Goal: Task Accomplishment & Management: Manage account settings

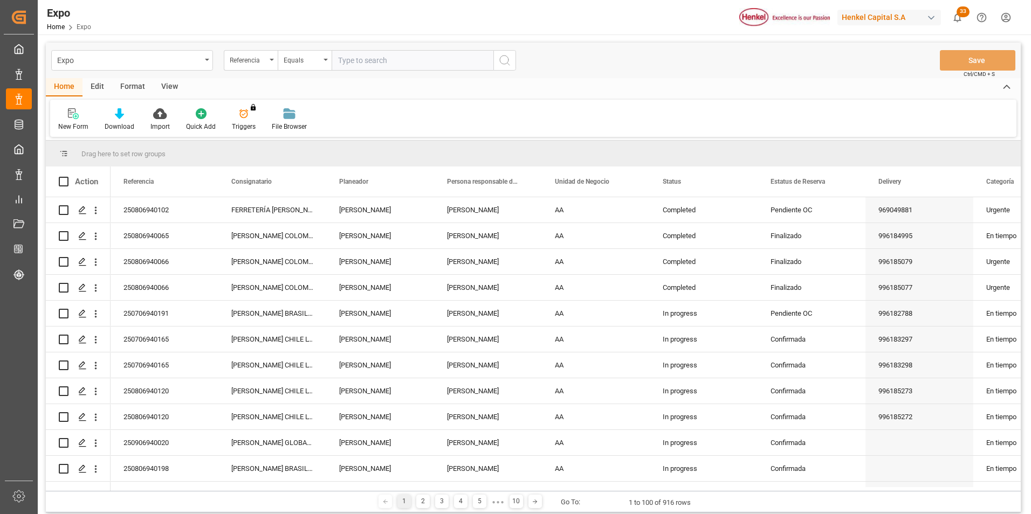
click at [398, 47] on div "Expo Referencia Equals Save Ctrl/CMD + S" at bounding box center [533, 61] width 975 height 36
paste input "250806940210"
type input "250806940210"
click at [498, 65] on icon "search button" at bounding box center [504, 60] width 13 height 13
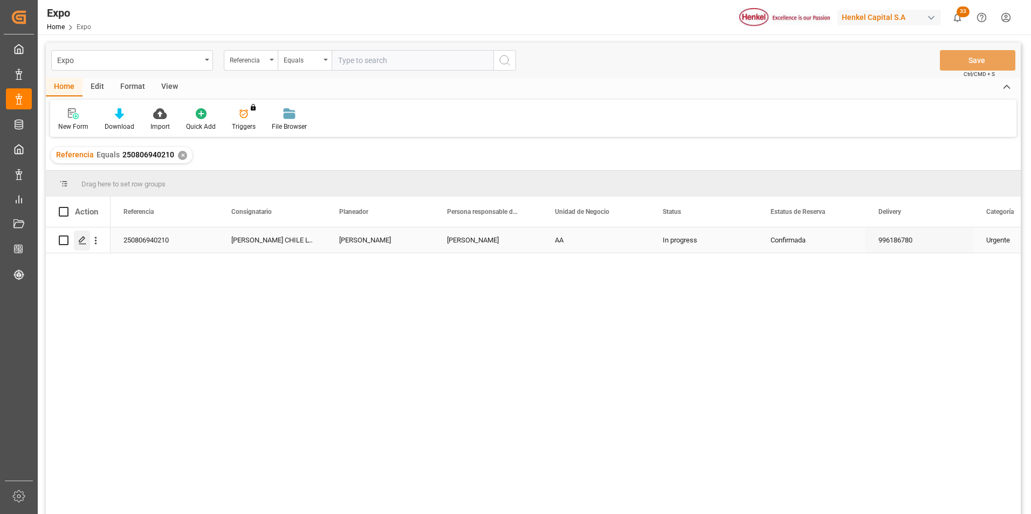
click at [81, 237] on icon "Press SPACE to select this row." at bounding box center [82, 240] width 9 height 9
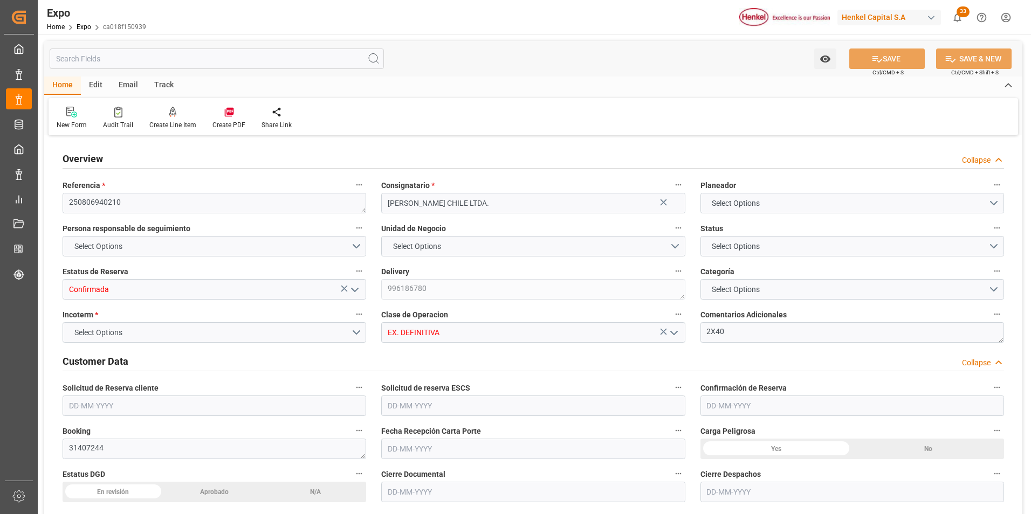
type input "15200"
type input "15953.6"
type input "20"
type input "9946843"
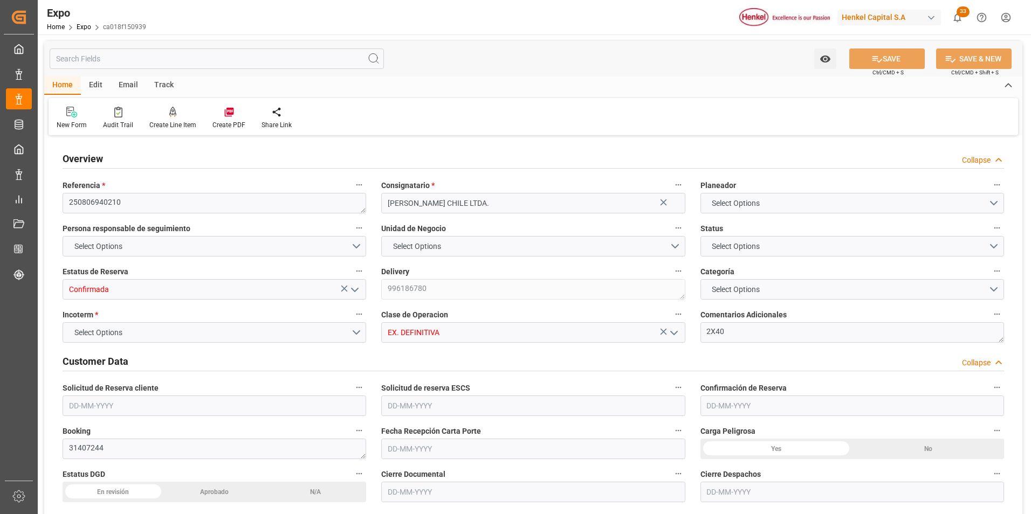
type input "MXZLO"
type input "CLSAI"
type input "9946843"
type input "[DATE]"
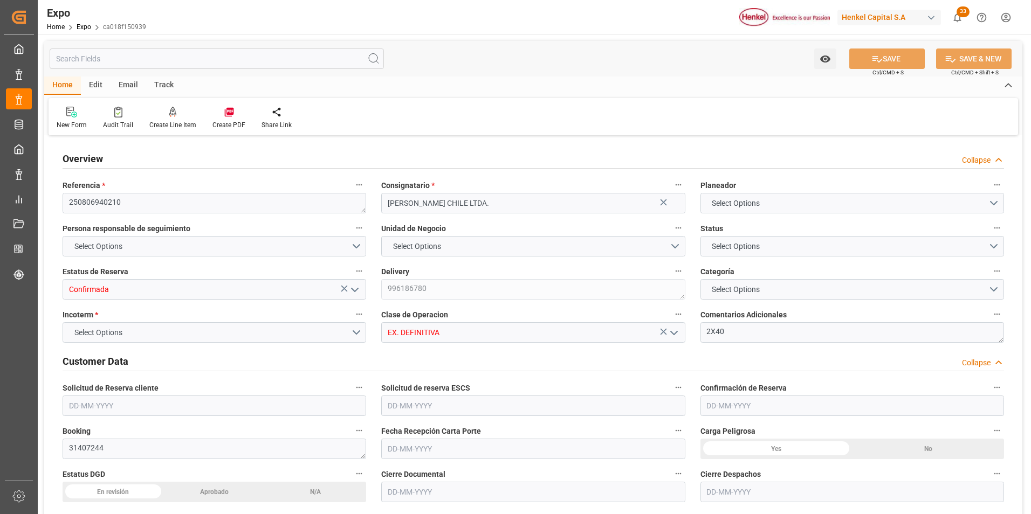
type input "[DATE]"
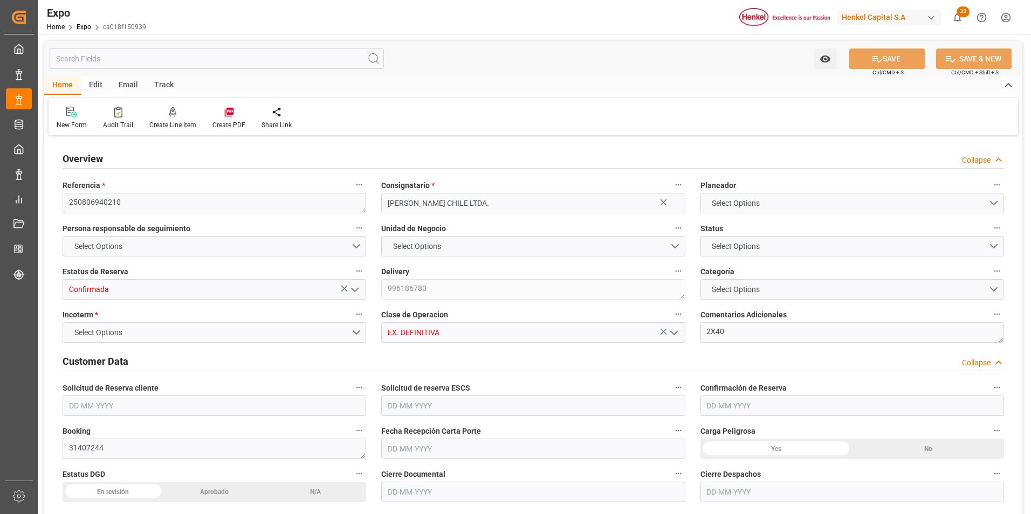
type input "[DATE] 00:00"
type input "[DATE]"
type input "[DATE] 23:33"
type input "[DATE]"
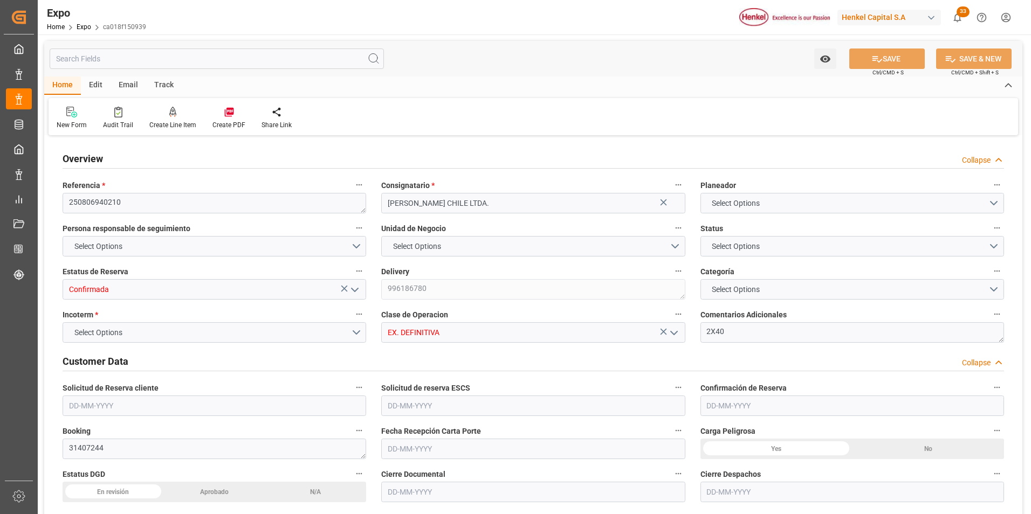
type input "[DATE] 20:00"
type input "[DATE] 00:00"
type input "[DATE] 08:00"
type input "[DATE] 00:00"
type input "[DATE] 05:41"
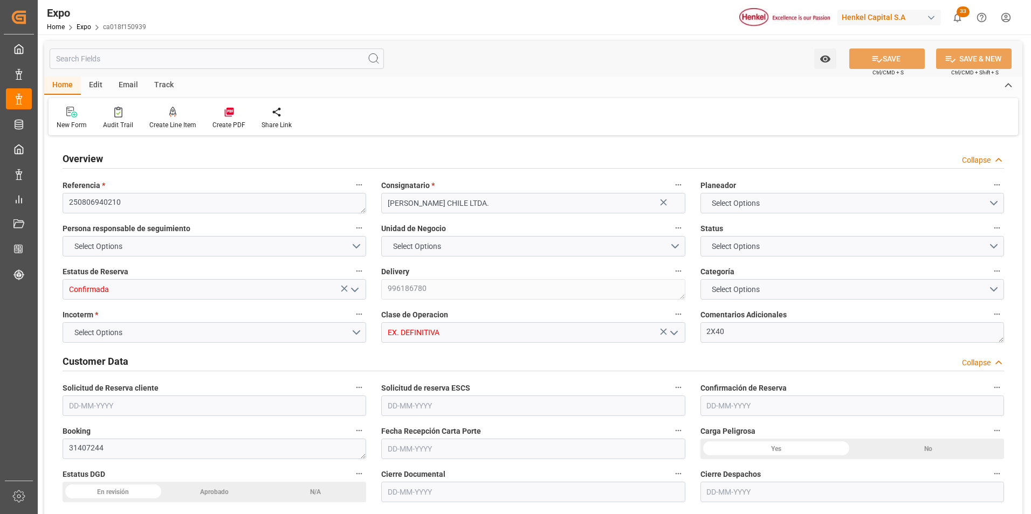
type input "[DATE] 11:16"
type input "[DATE] 20:00"
type input "[DATE] 08:00"
type input "[DATE] 04:46"
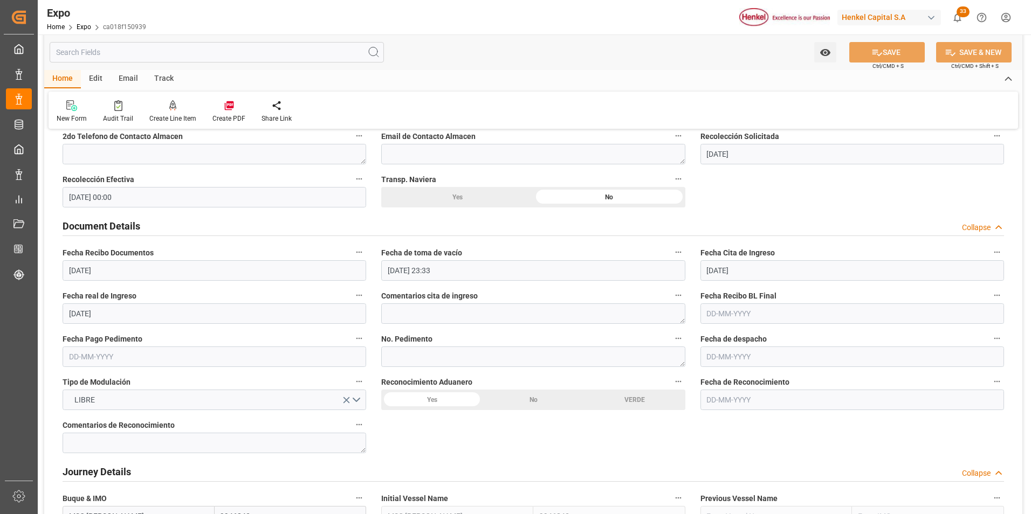
scroll to position [970, 0]
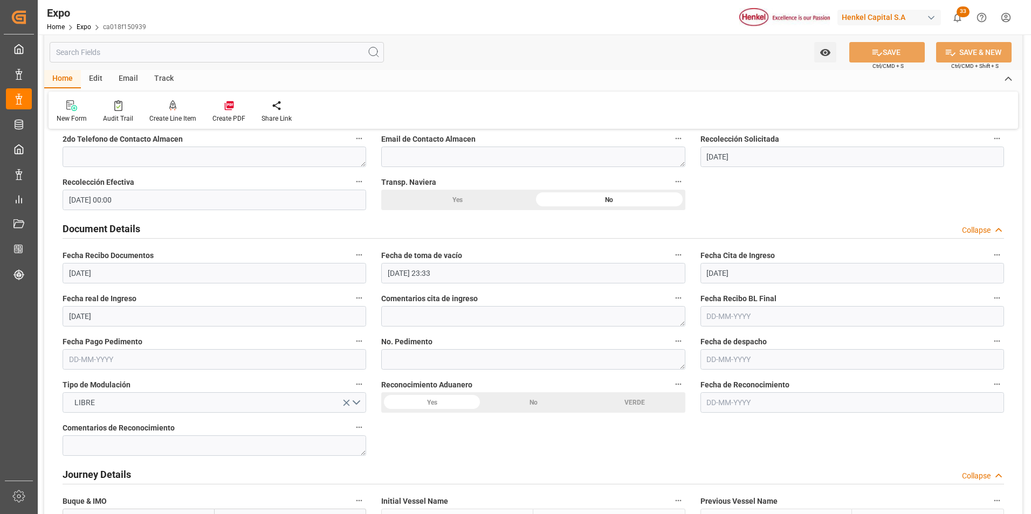
click at [102, 363] on input "text" at bounding box center [214, 359] width 303 height 20
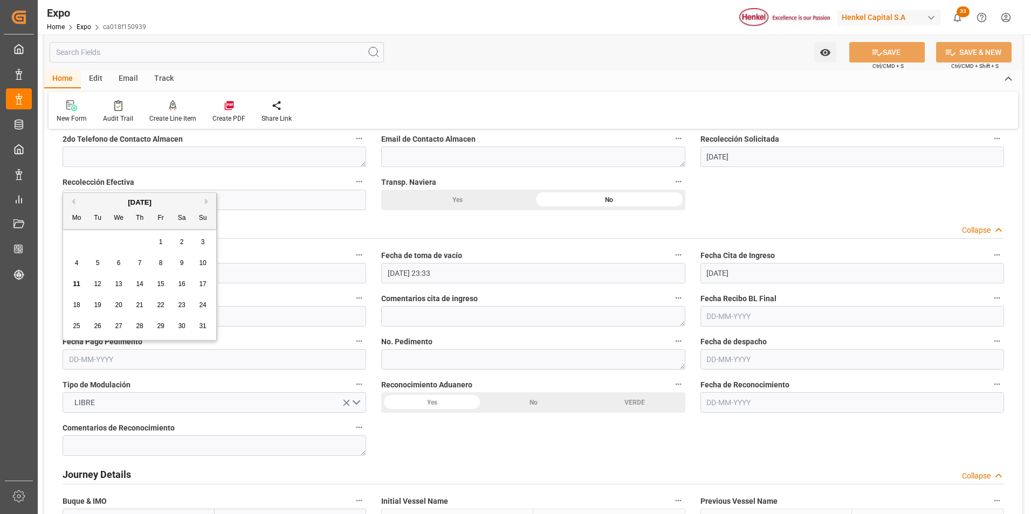
click at [166, 263] on div "8" at bounding box center [160, 263] width 13 height 13
type input "[DATE]"
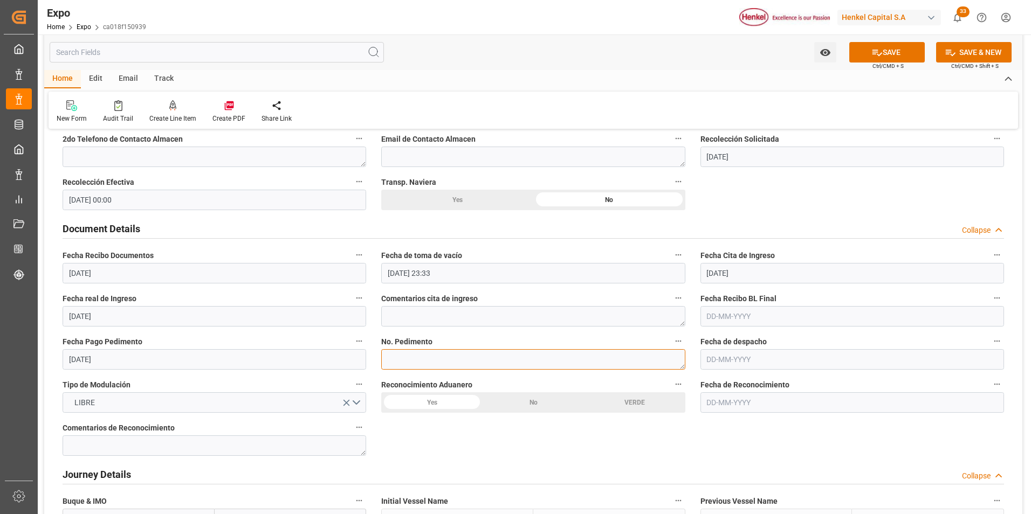
click at [422, 360] on textarea at bounding box center [532, 359] width 303 height 20
paste textarea "25 16 3108 5003454"
type textarea "25 16 3108 5003454"
click at [720, 364] on input "text" at bounding box center [851, 359] width 303 height 20
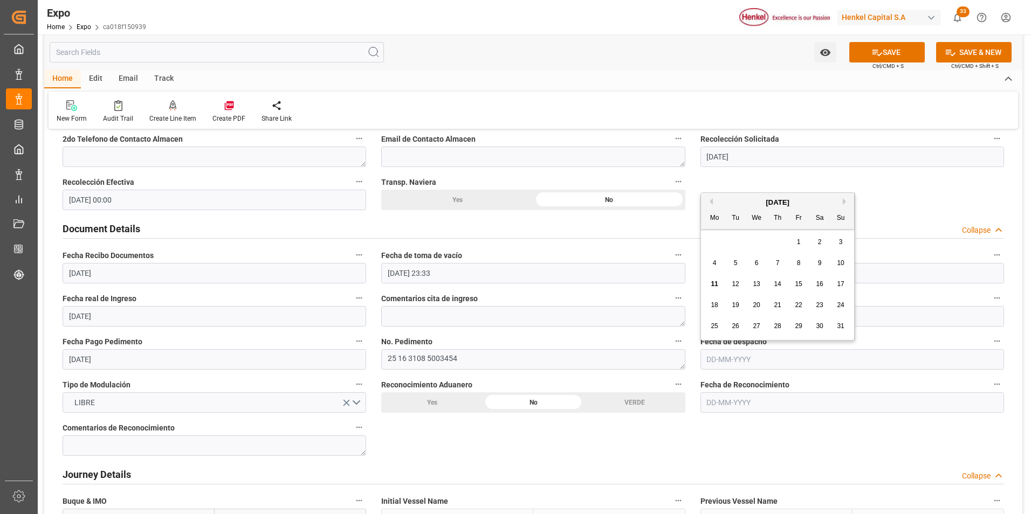
click at [715, 286] on span "11" at bounding box center [713, 284] width 7 height 8
type input "[DATE]"
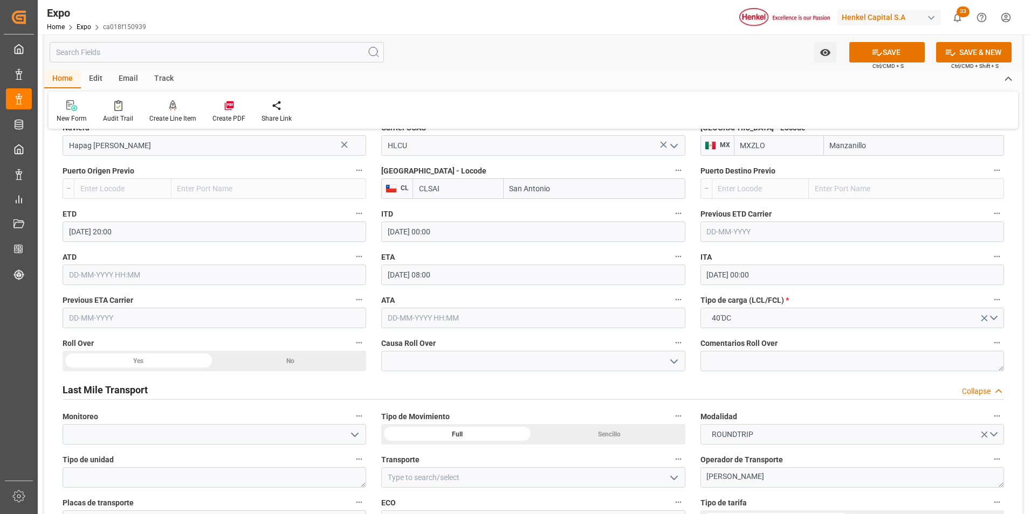
scroll to position [1455, 0]
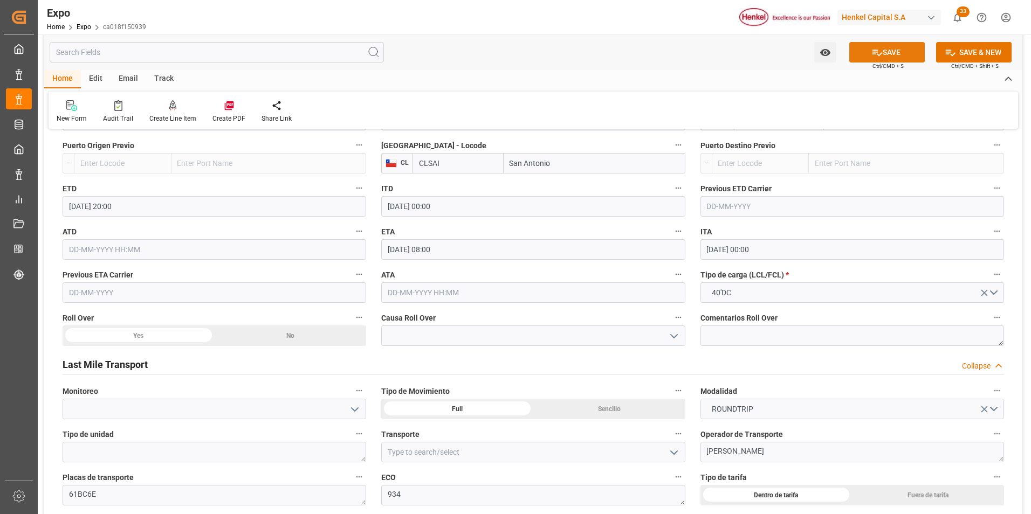
click at [879, 59] on button "SAVE" at bounding box center [886, 52] width 75 height 20
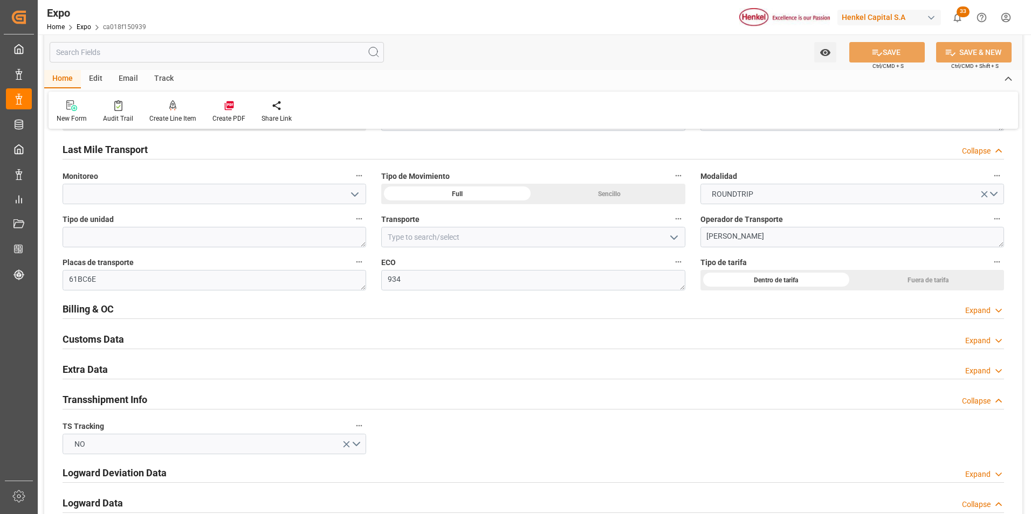
scroll to position [1671, 0]
click at [983, 372] on div "Expand" at bounding box center [977, 370] width 25 height 11
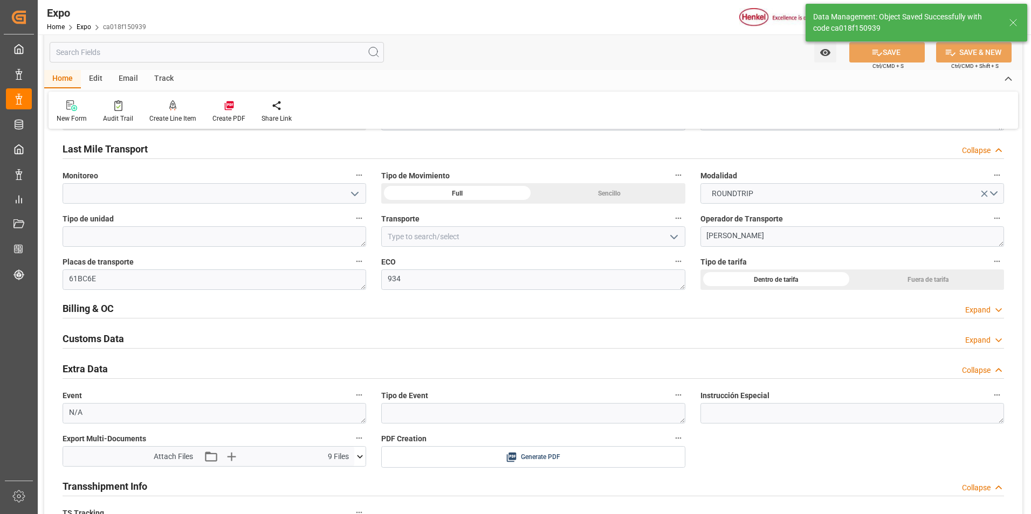
type textarea "25 16 3108 5003454"
type textarea "[PERSON_NAME]"
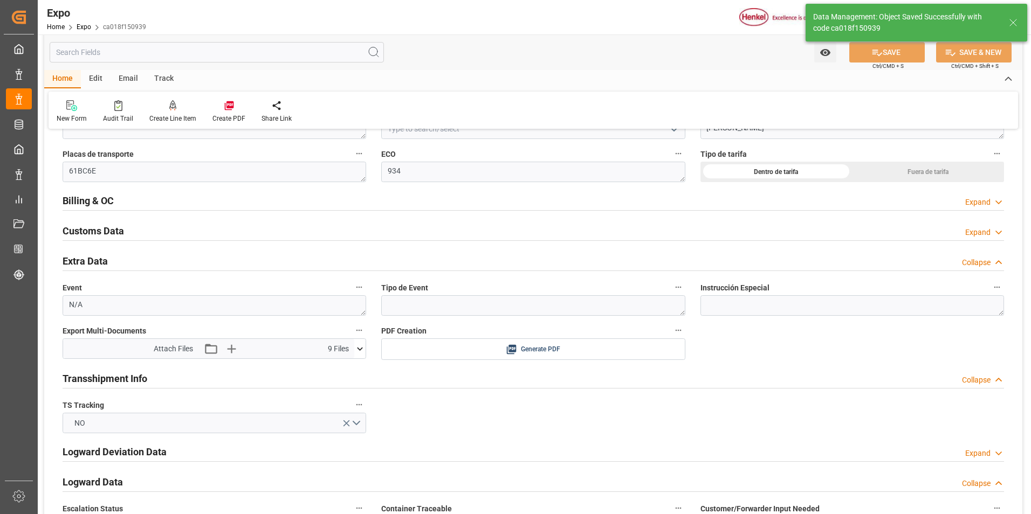
click at [358, 351] on icon at bounding box center [359, 348] width 11 height 11
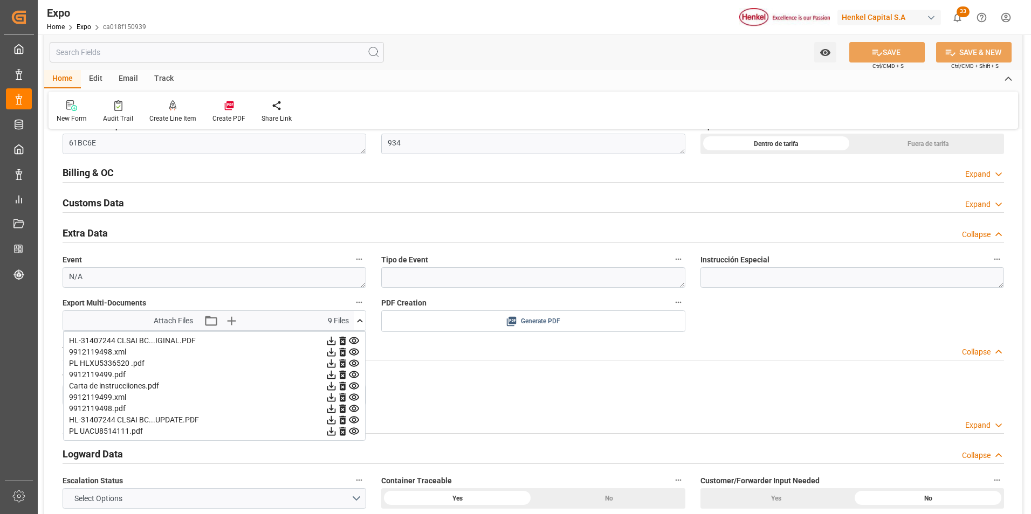
scroll to position [1833, 0]
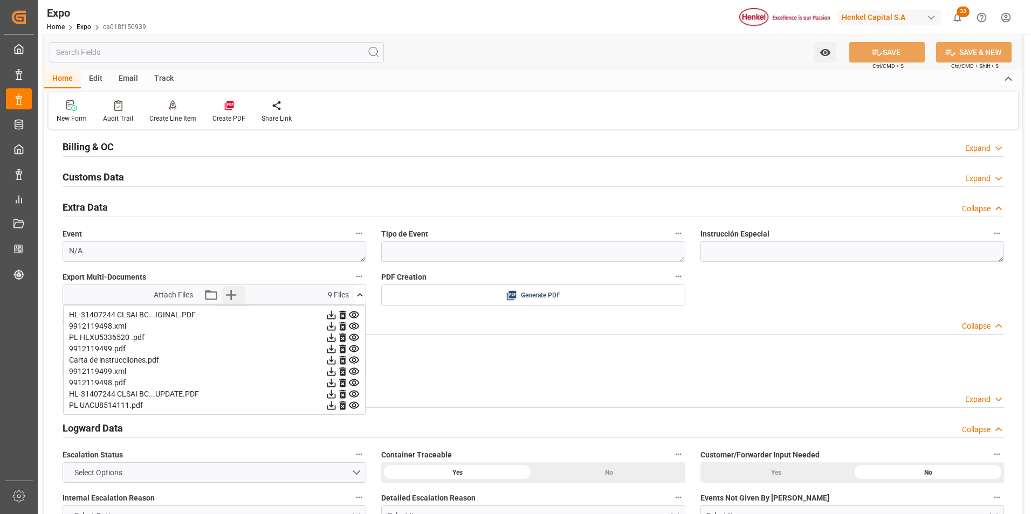
click at [229, 298] on icon "button" at bounding box center [230, 294] width 17 height 17
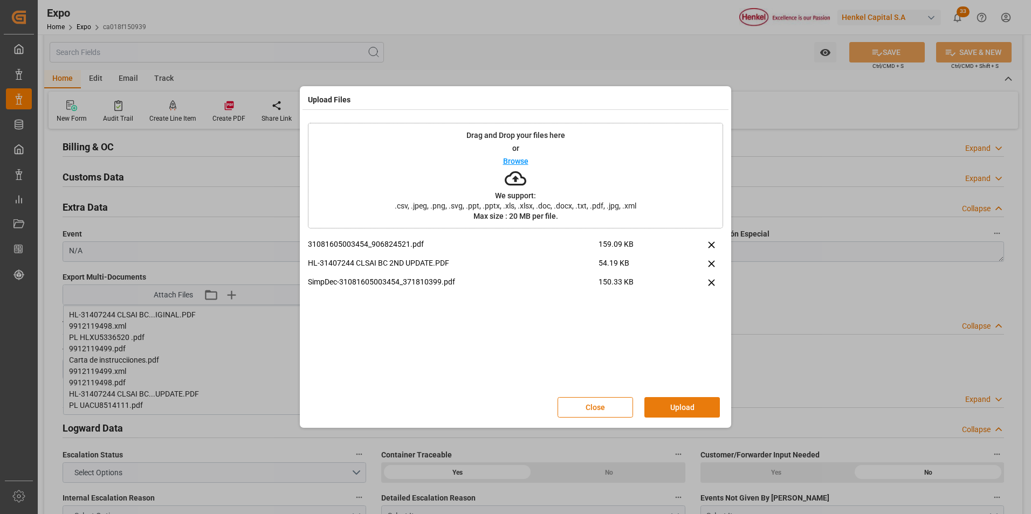
click at [666, 404] on button "Upload" at bounding box center [681, 407] width 75 height 20
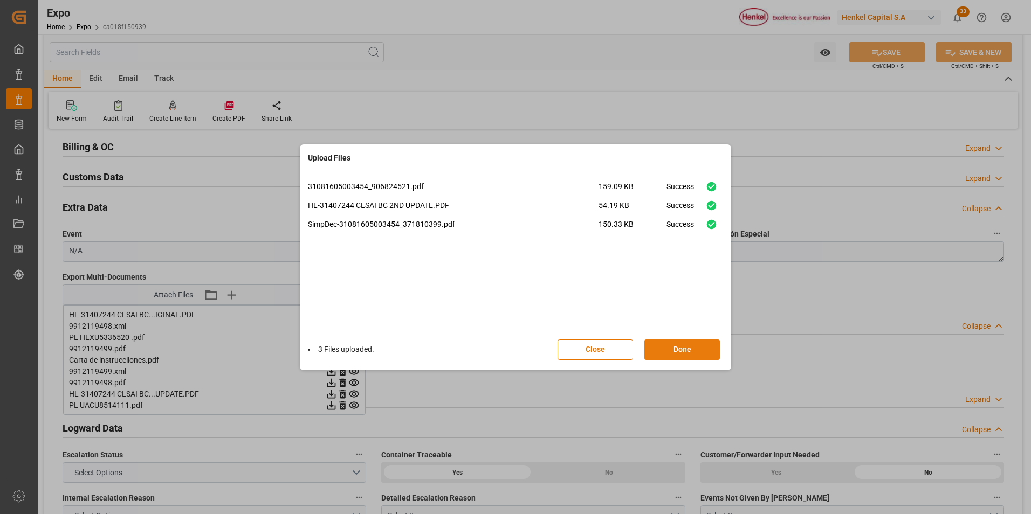
click at [679, 348] on button "Done" at bounding box center [681, 350] width 75 height 20
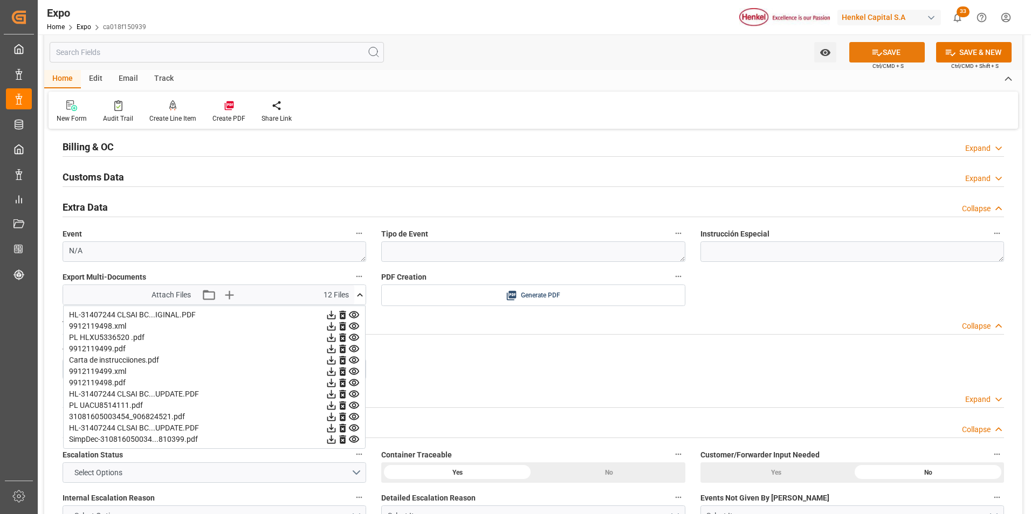
click at [863, 48] on button "SAVE" at bounding box center [886, 52] width 75 height 20
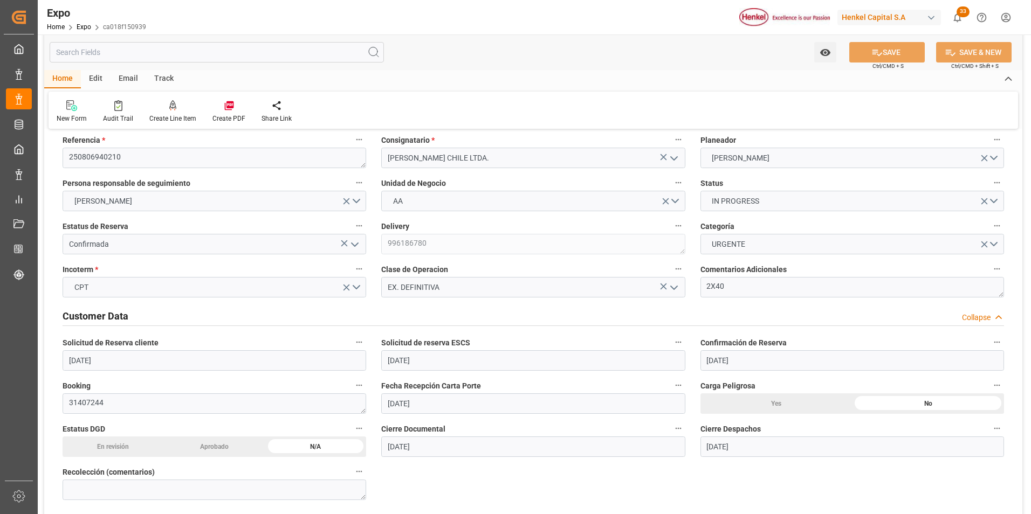
scroll to position [0, 0]
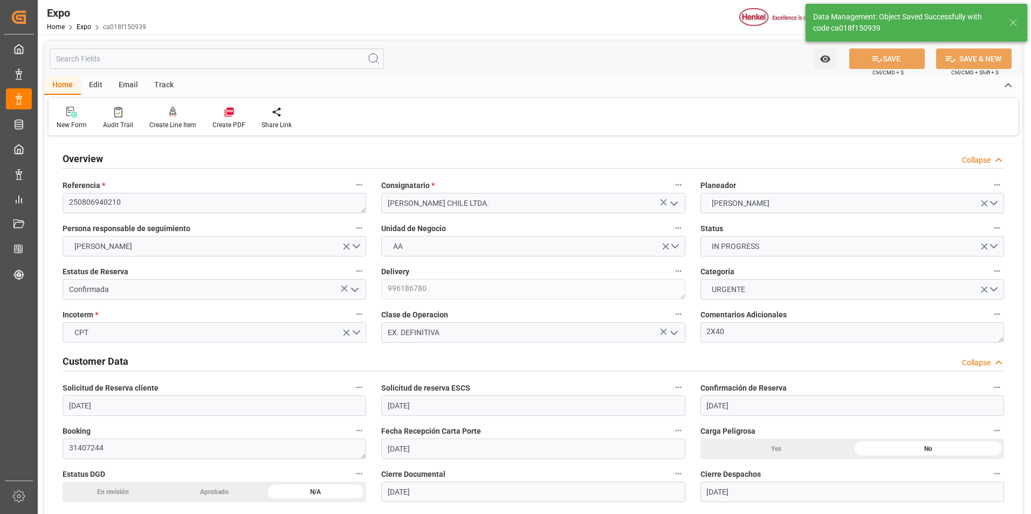
type input "11-08-2025 15:51"
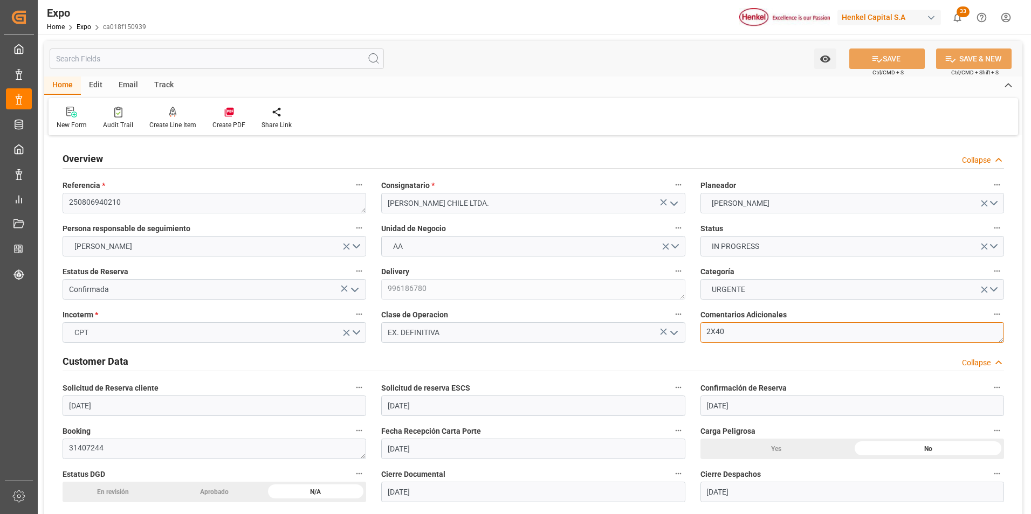
drag, startPoint x: 738, startPoint y: 338, endPoint x: 672, endPoint y: 337, distance: 66.3
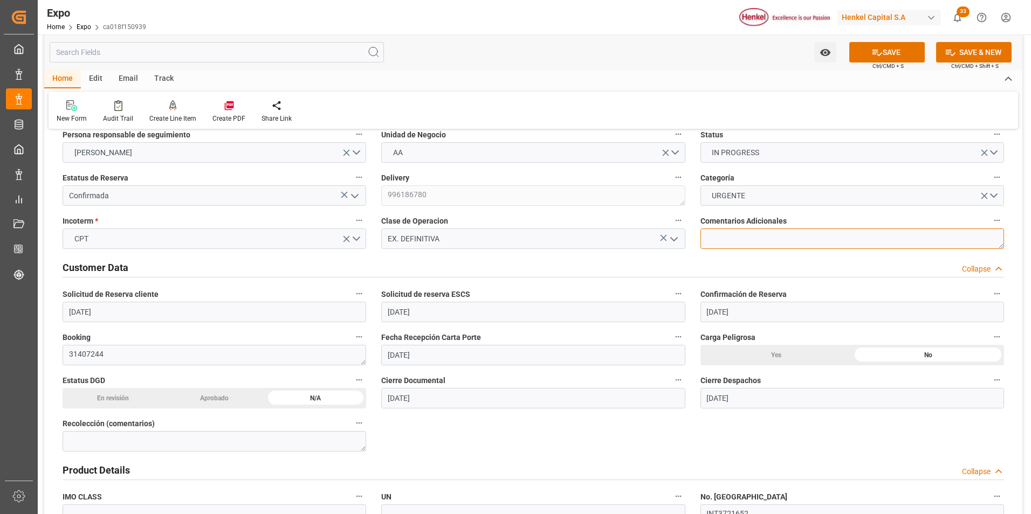
scroll to position [108, 0]
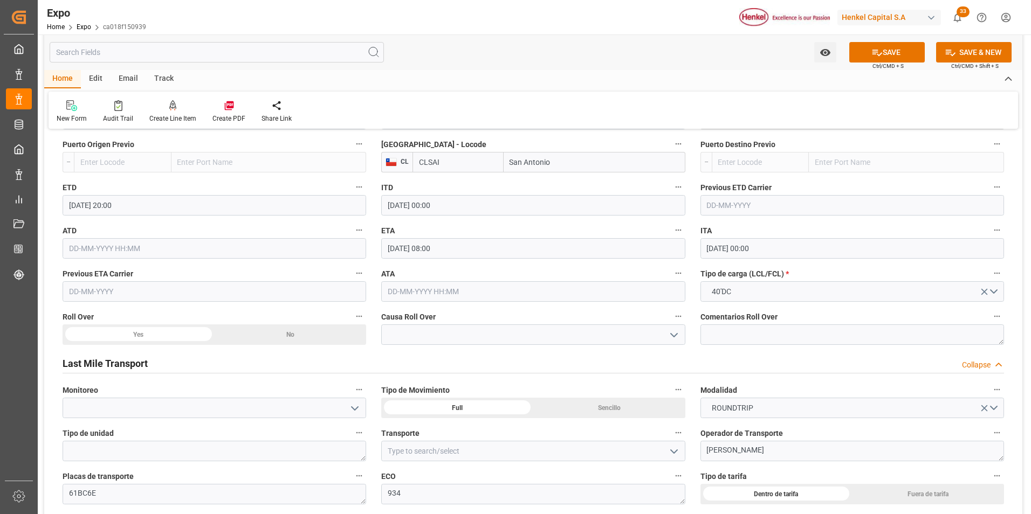
scroll to position [1455, 0]
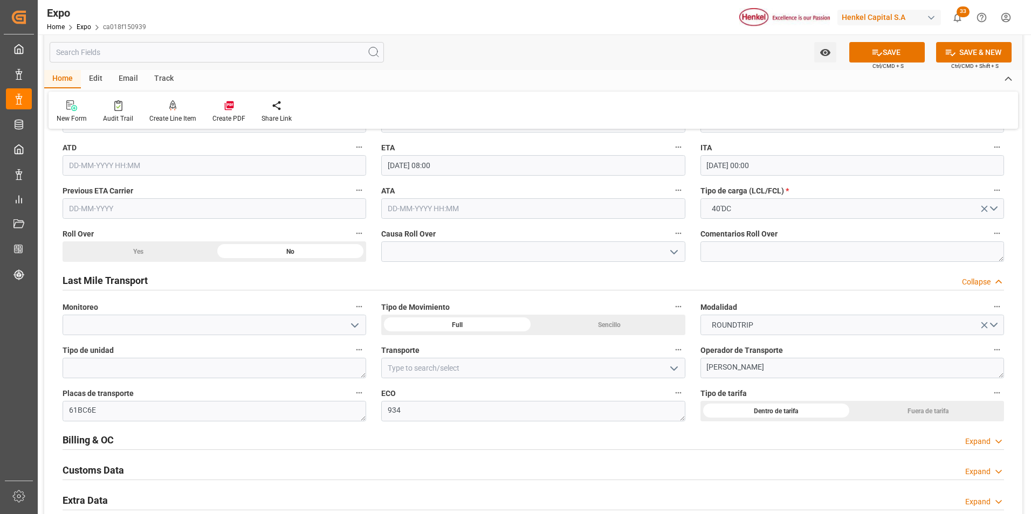
scroll to position [1563, 0]
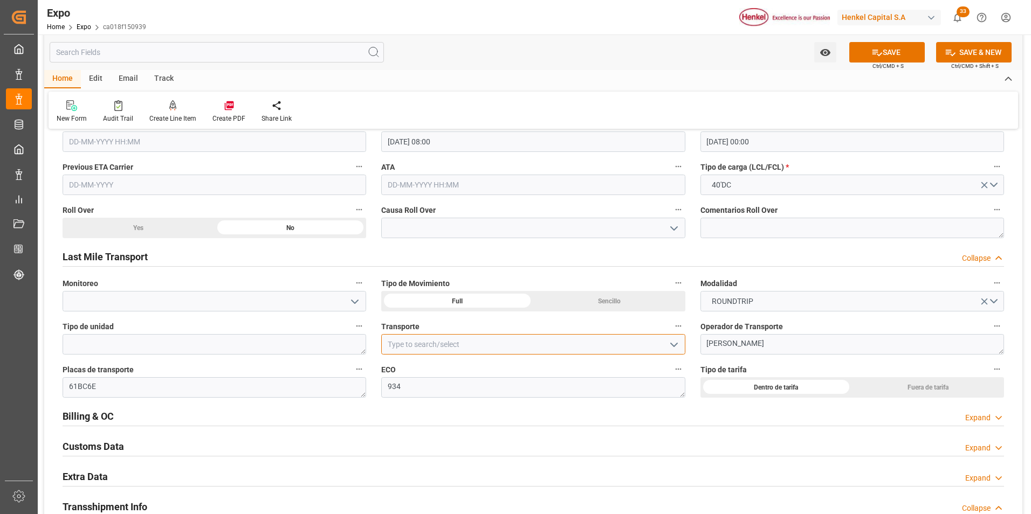
click at [490, 341] on input at bounding box center [532, 344] width 303 height 20
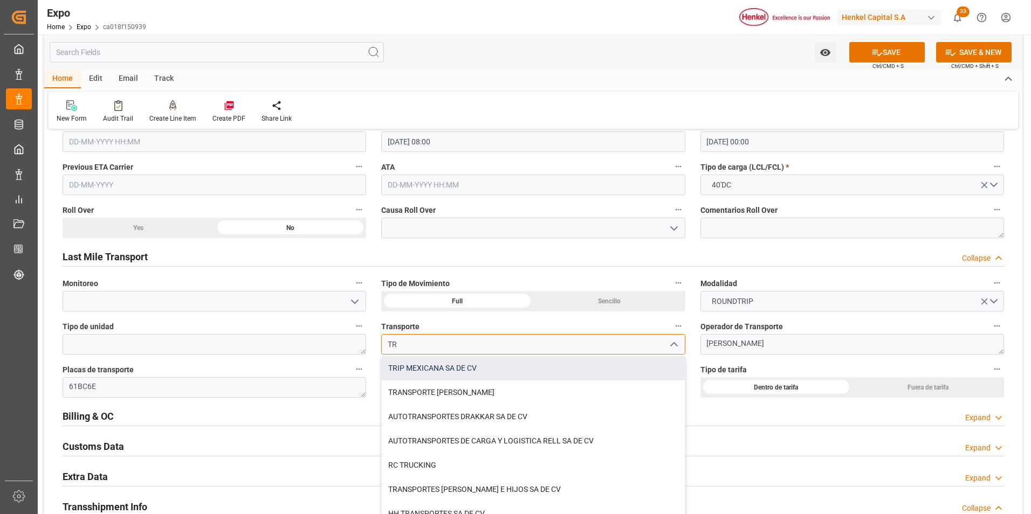
click at [483, 370] on div "TRIP MEXICANA SA DE CV" at bounding box center [533, 368] width 302 height 24
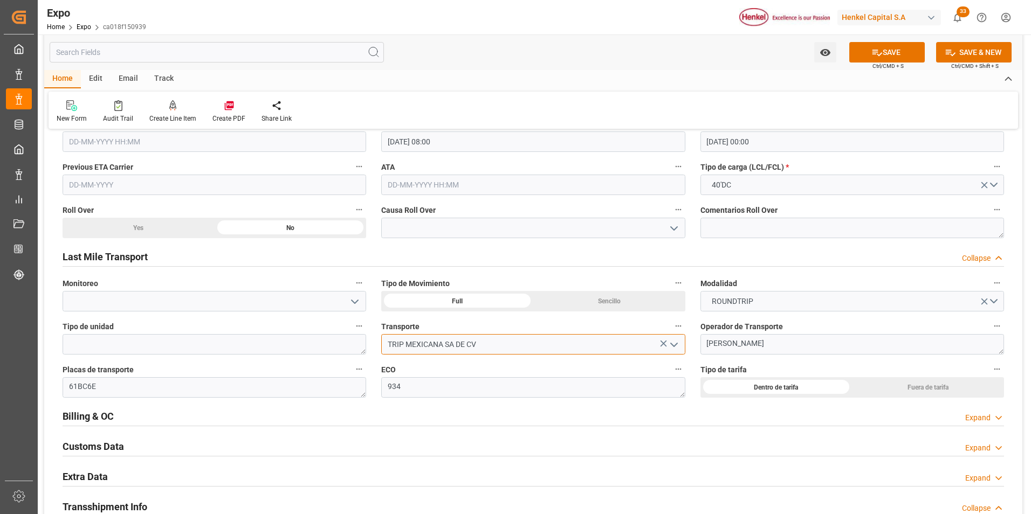
scroll to position [1617, 0]
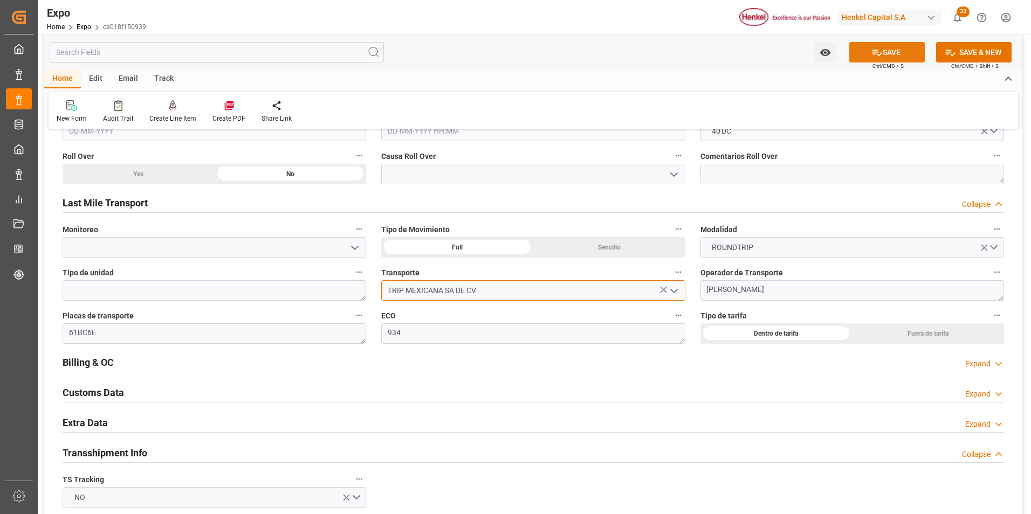
type input "TRIP MEXICANA SA DE CV"
click at [885, 58] on button "SAVE" at bounding box center [886, 52] width 75 height 20
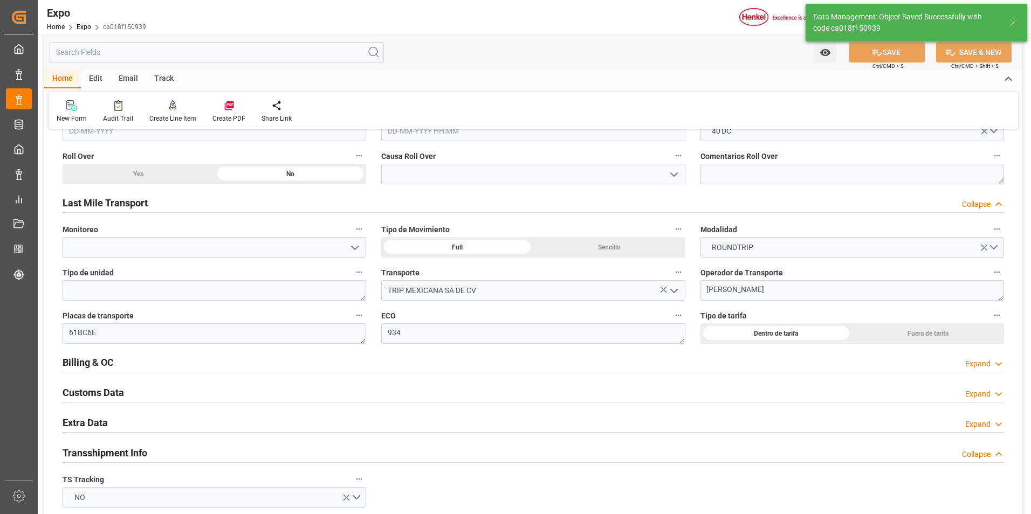
type input "11-08-2025 15:52"
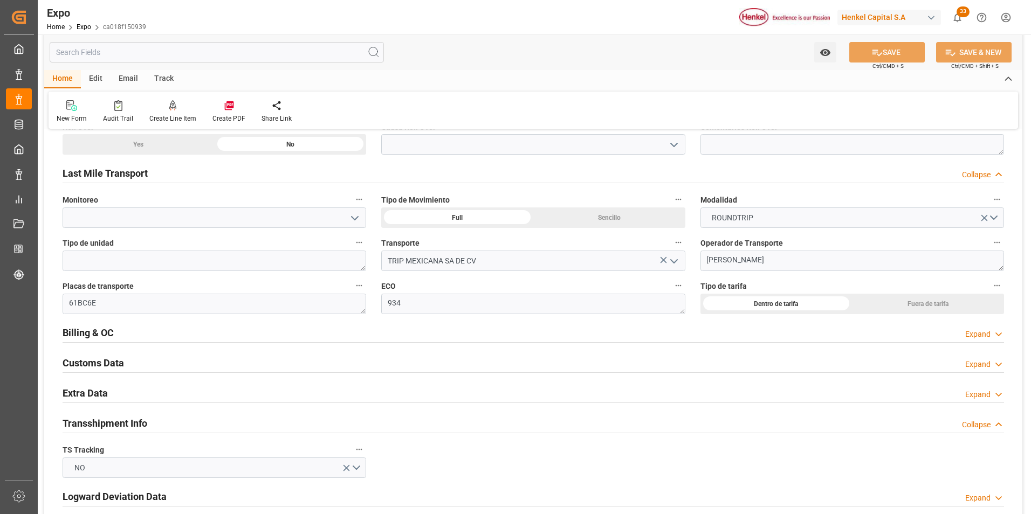
scroll to position [1671, 0]
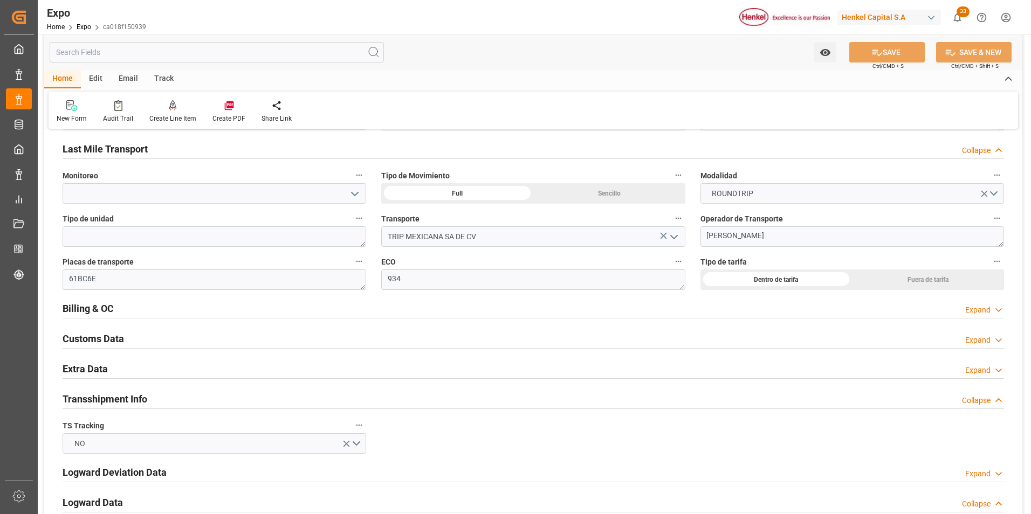
click at [978, 309] on div "Expand" at bounding box center [977, 310] width 25 height 11
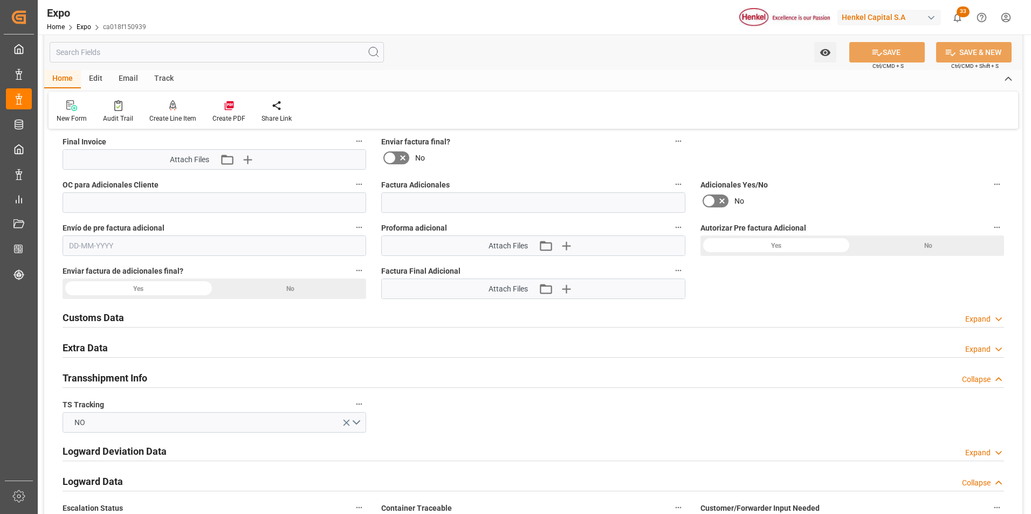
scroll to position [1994, 0]
click at [992, 347] on div "Expand" at bounding box center [984, 348] width 39 height 11
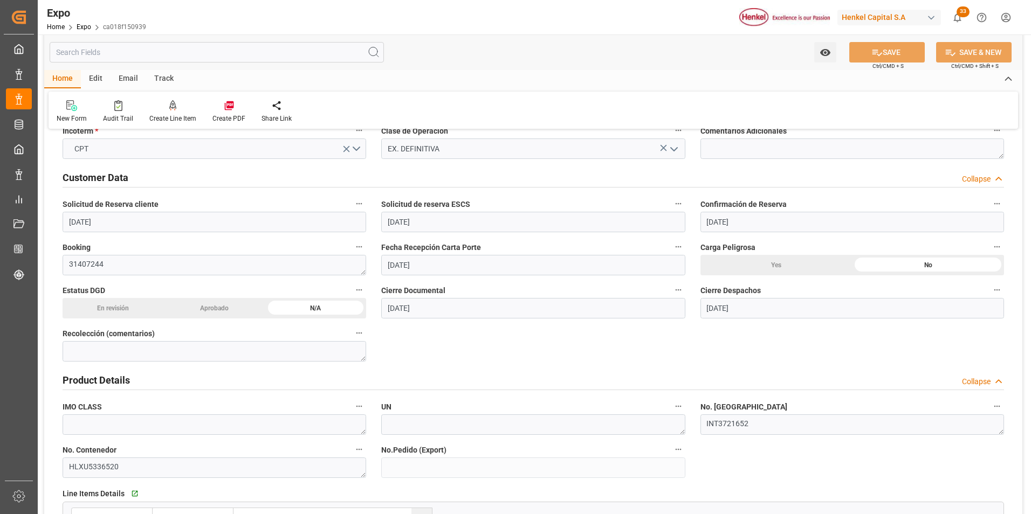
scroll to position [0, 0]
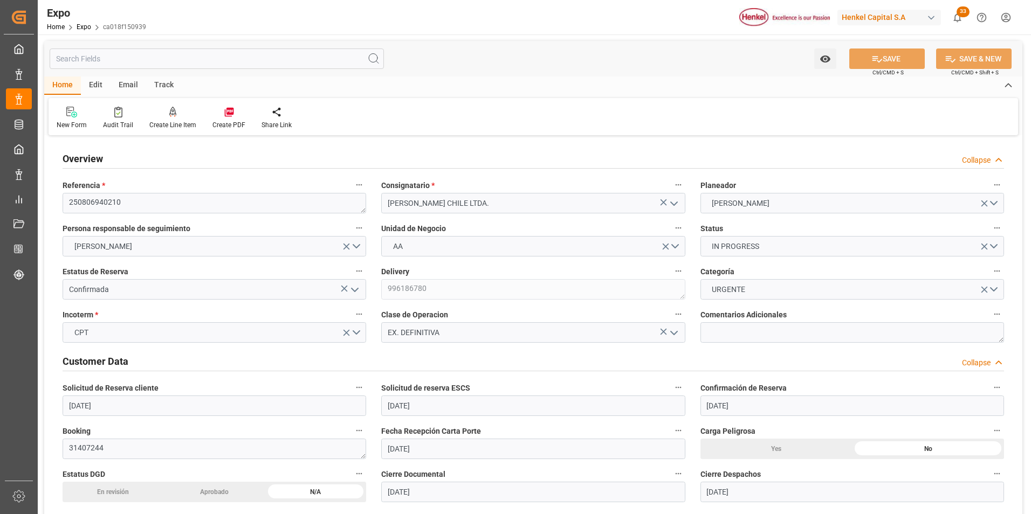
click at [99, 86] on div "Edit" at bounding box center [96, 86] width 30 height 18
click at [119, 117] on div at bounding box center [111, 111] width 27 height 11
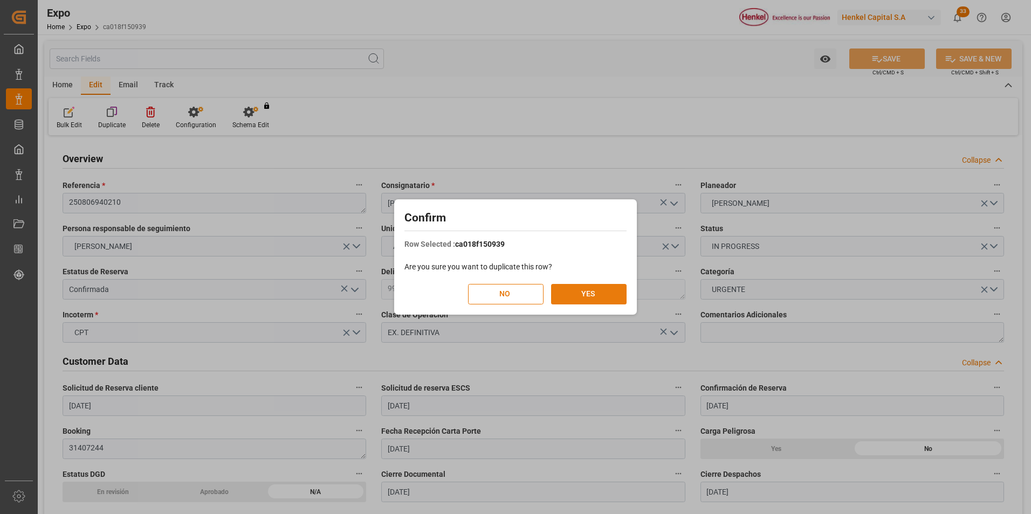
click at [572, 291] on button "YES" at bounding box center [588, 294] width 75 height 20
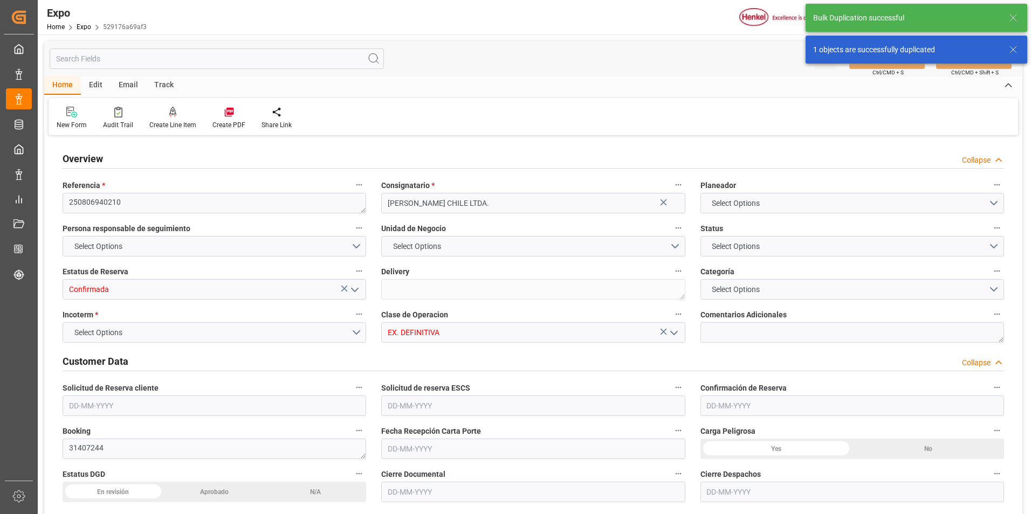
type input "15200"
type input "15953.6"
type input "20"
type input "9946843"
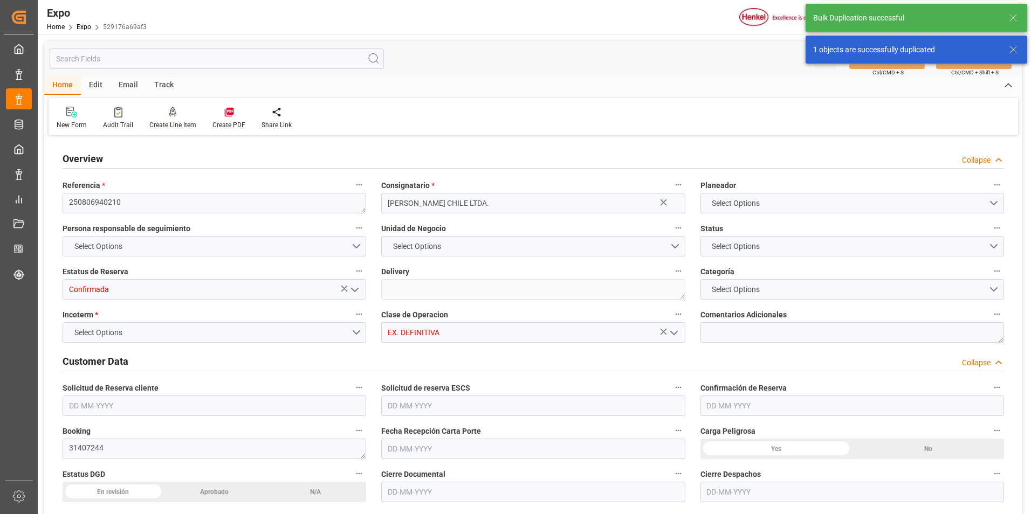
type input "MXZLO"
type input "CLSAI"
type input "9946843"
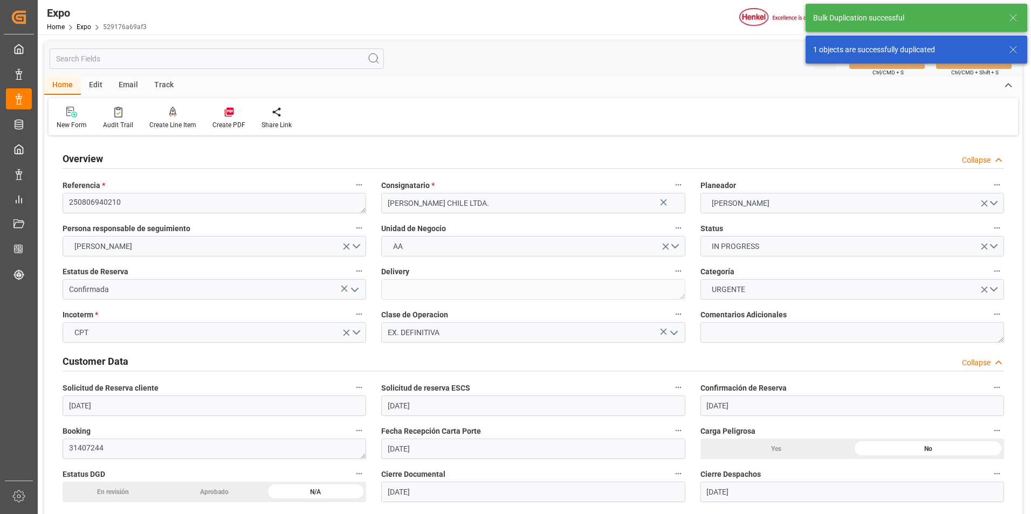
type input "30-07-2025"
type input "[DATE]"
type input "30-07-2025"
type input "06-08-2025"
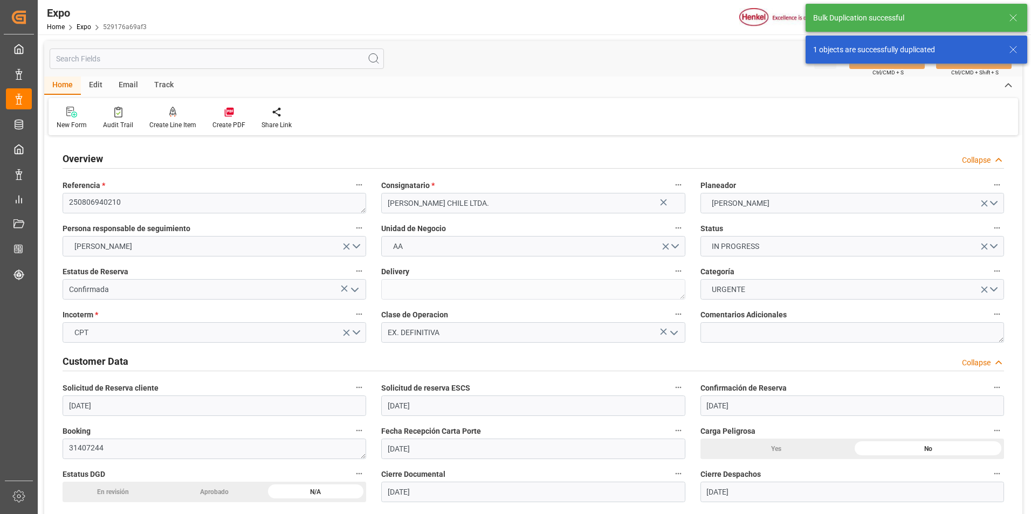
type input "[DATE]"
type input "04-08-2025"
type input "04-08-2025 00:00"
type input "[DATE]"
type input "06-08-2025 23:33"
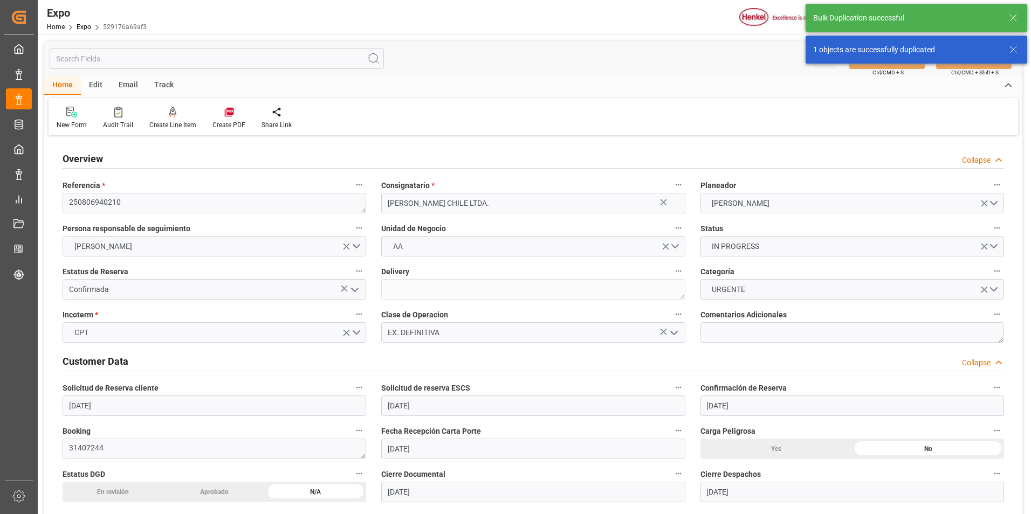
type input "[DATE]"
type input "06-08-2025"
type input "[DATE]"
type input "14-08-2025 20:00"
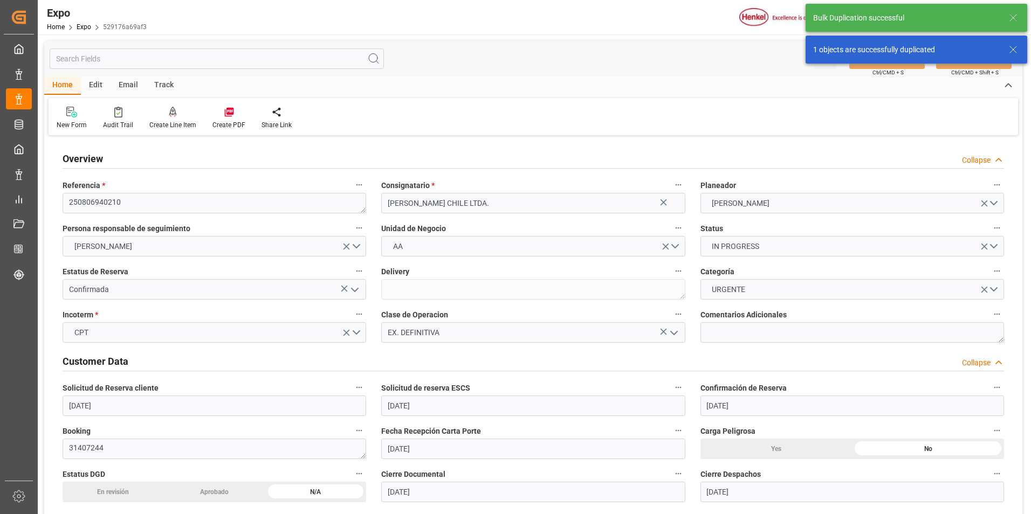
type input "[DATE] 00:00"
type input "30-08-2025 08:00"
type input "28-08-2025 00:00"
type input "11-08-2025 15:54"
type input "02-08-2025 11:16"
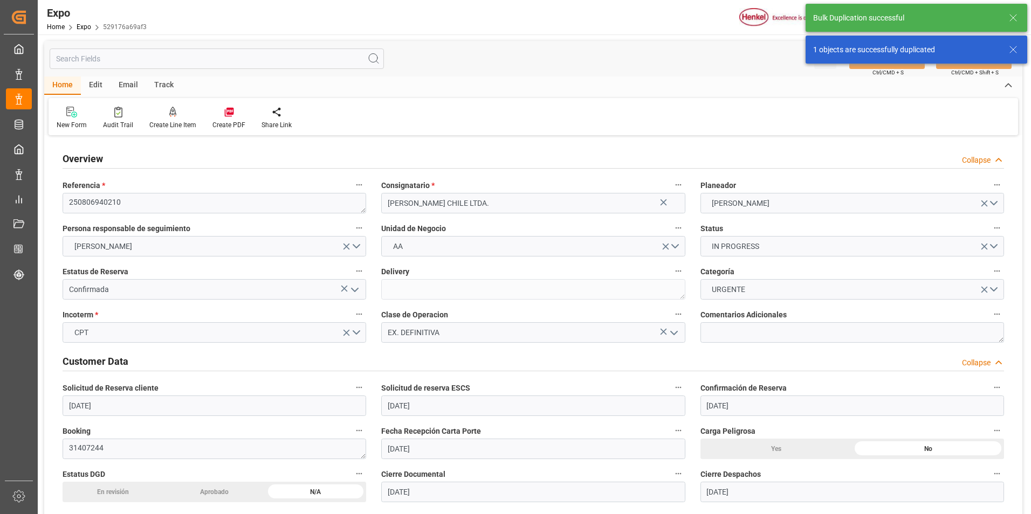
type input "14-08-2025 20:00"
type input "30-08-2025 08:00"
type input "31-08-2025 04:46"
type input "04-09-2025 04:46"
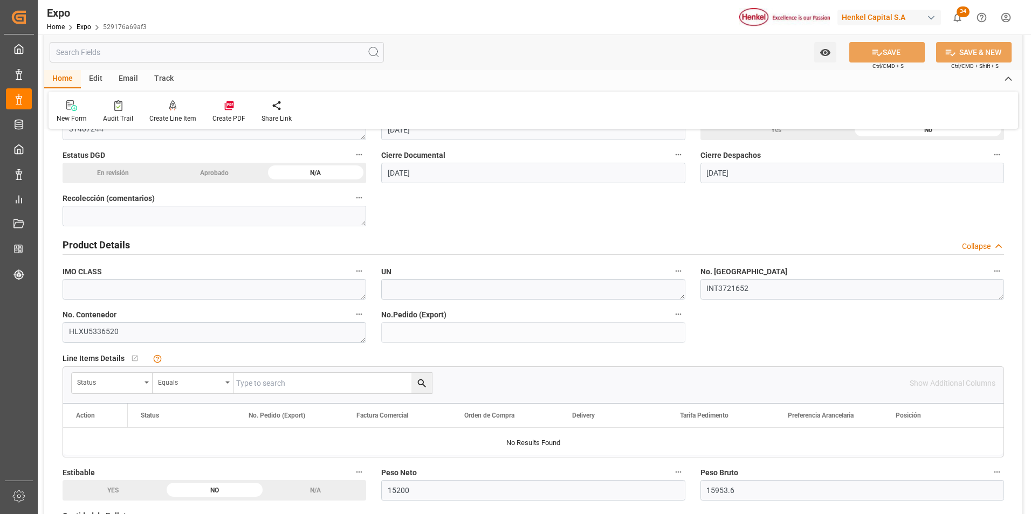
scroll to position [323, 0]
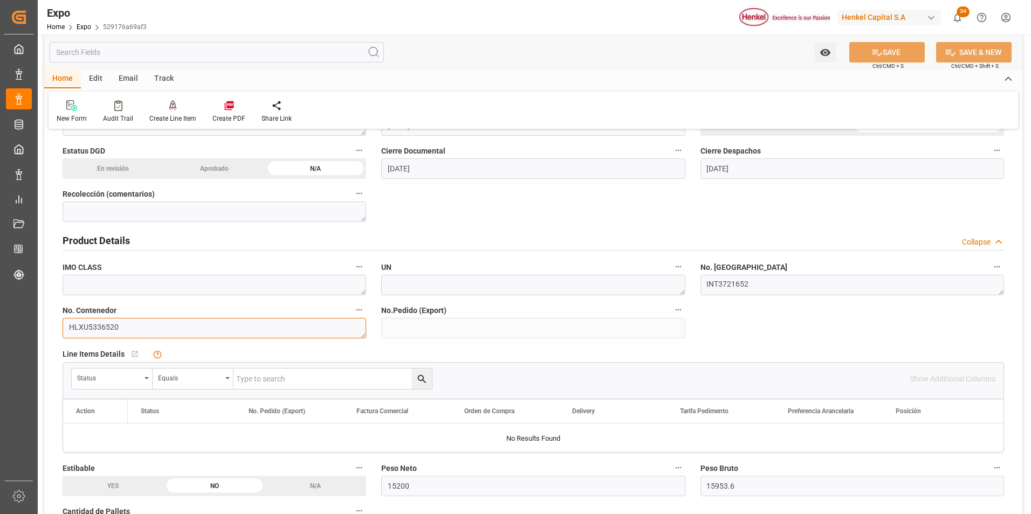
click at [260, 328] on textarea "HLXU5336520" at bounding box center [214, 328] width 303 height 20
type textarea "H"
paste textarea "UACU8514111"
type textarea "UACU8514111"
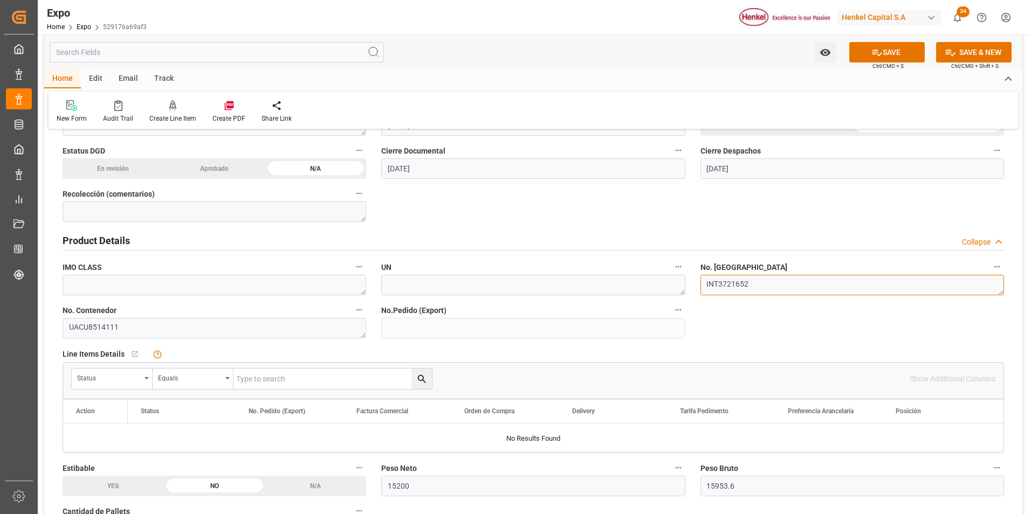
drag, startPoint x: 755, startPoint y: 282, endPoint x: 619, endPoint y: 280, distance: 135.3
click at [777, 286] on textarea "INT3721652" at bounding box center [851, 285] width 303 height 20
paste textarea "INT 3721657"
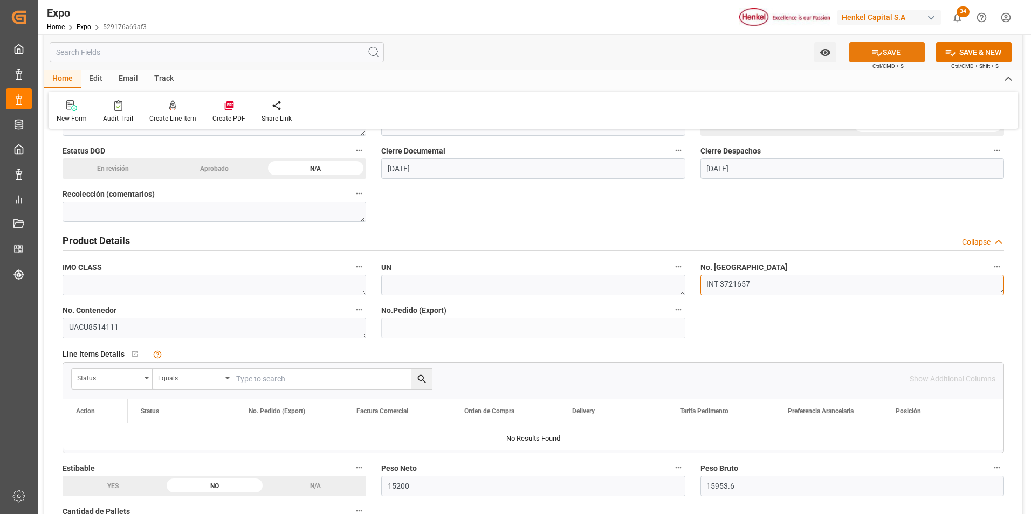
type textarea "INT 3721657"
click at [907, 46] on button "SAVE" at bounding box center [886, 52] width 75 height 20
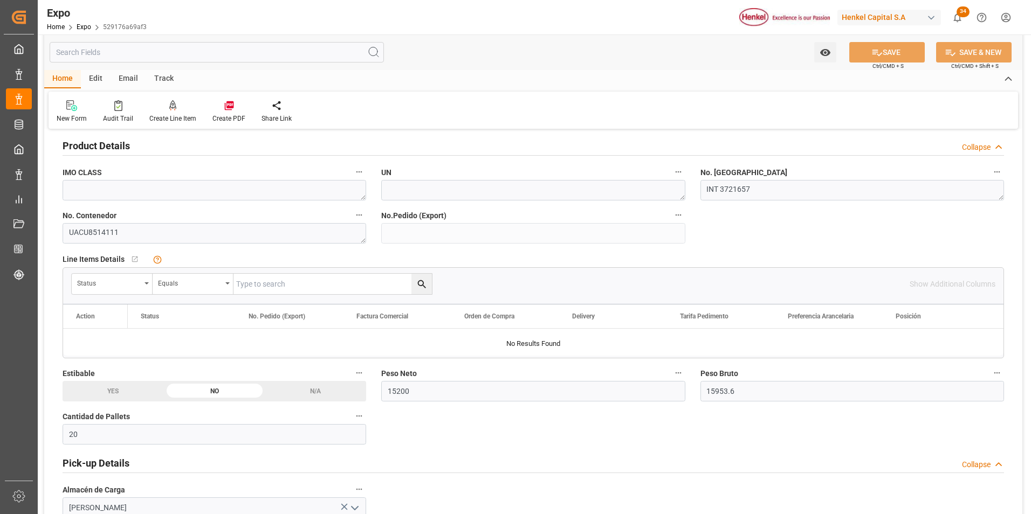
scroll to position [431, 0]
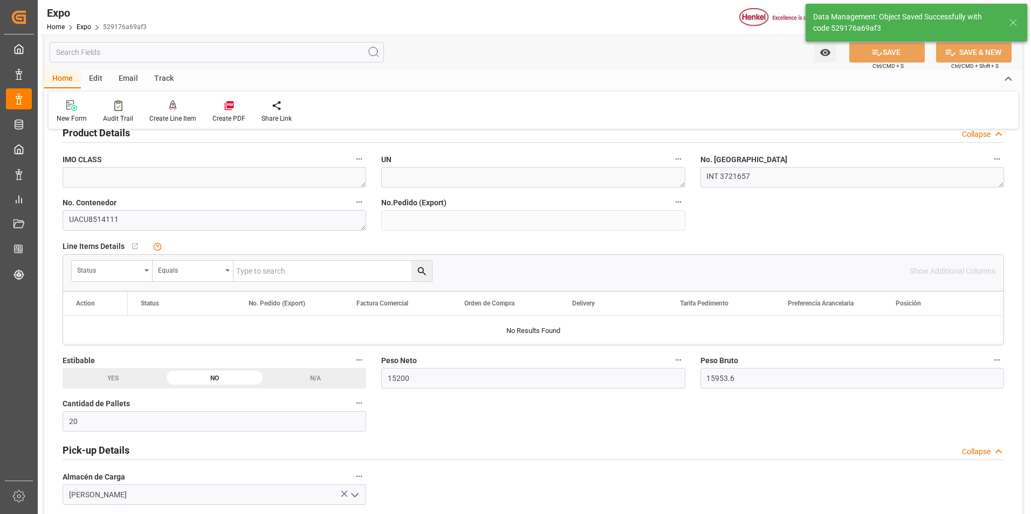
type input "11-08-2025 15:55"
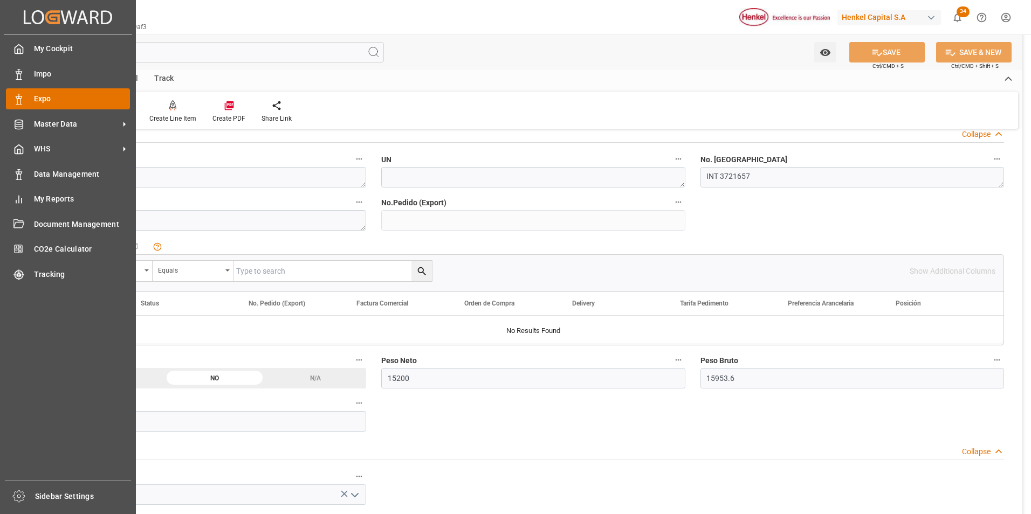
click at [28, 96] on div "Expo Expo" at bounding box center [68, 98] width 124 height 21
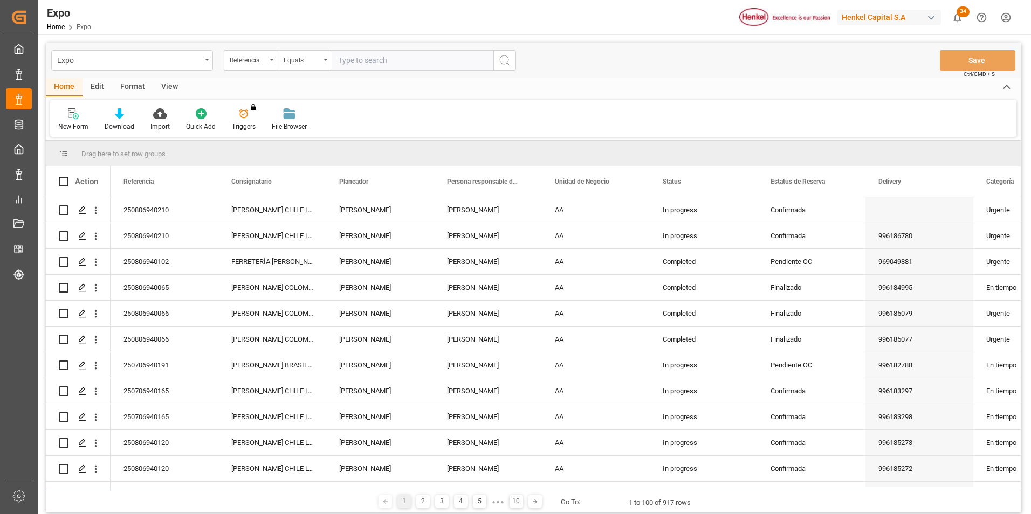
click at [352, 64] on input "text" at bounding box center [412, 60] width 162 height 20
paste input "250806940210"
type input "250806940210"
click at [500, 53] on button "search button" at bounding box center [504, 60] width 23 height 20
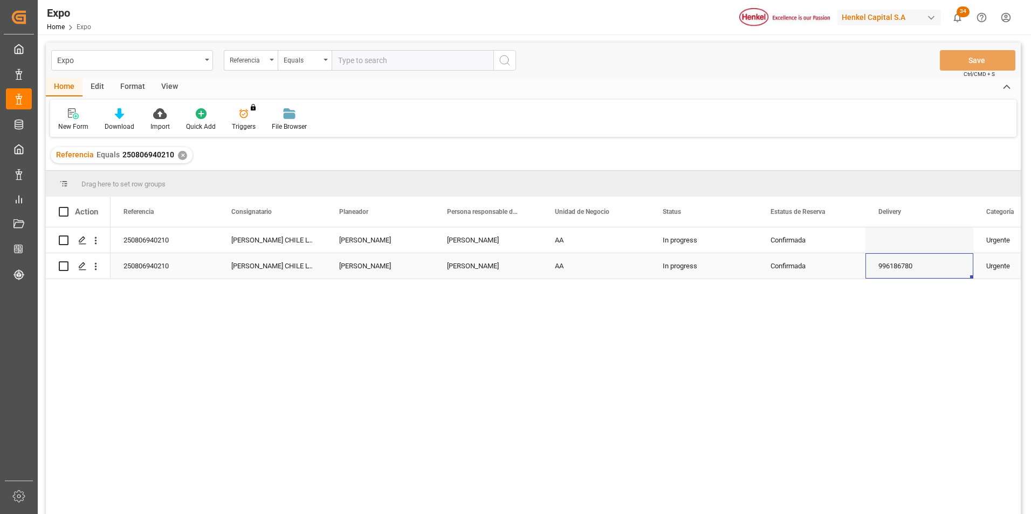
drag, startPoint x: 924, startPoint y: 277, endPoint x: 931, endPoint y: 279, distance: 7.5
click at [924, 278] on div "996186780" at bounding box center [919, 265] width 108 height 25
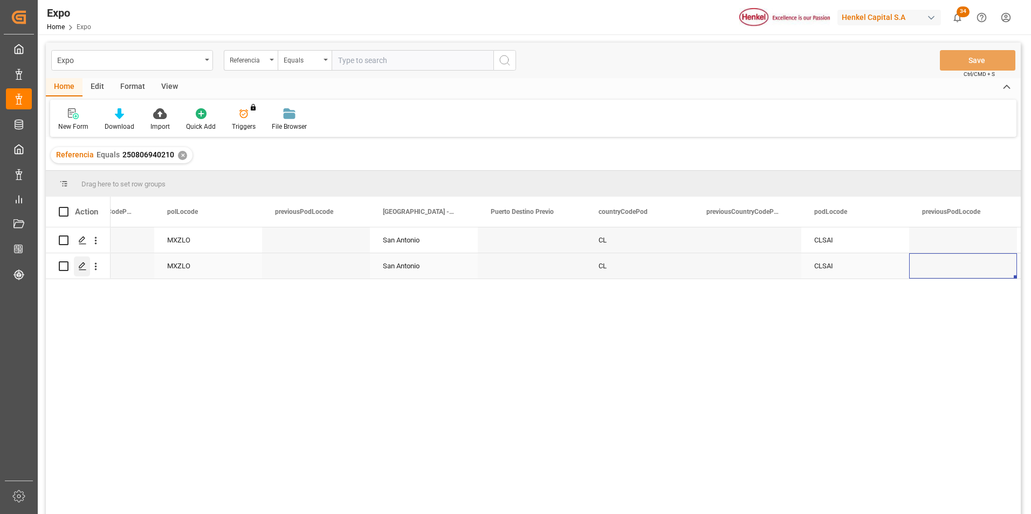
click at [85, 269] on icon "Press SPACE to select this row." at bounding box center [82, 266] width 9 height 9
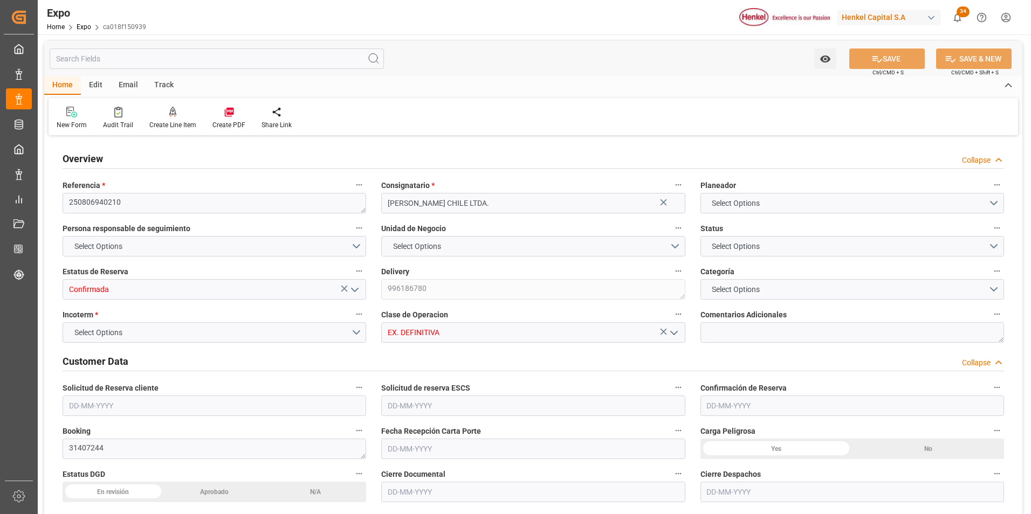
type input "15200"
type input "15953.6"
type input "20"
type input "9946843"
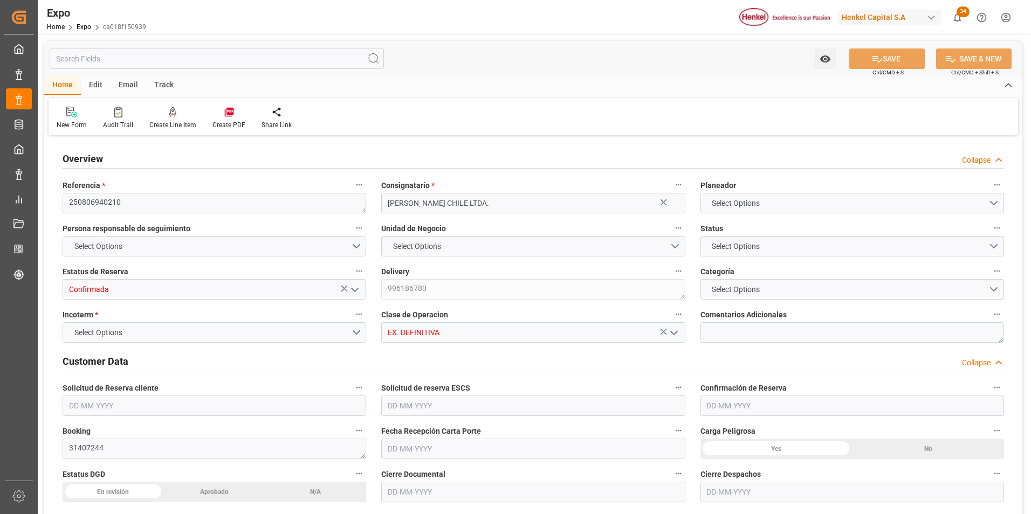
type input "MXZLO"
type input "CLSAI"
type input "9946843"
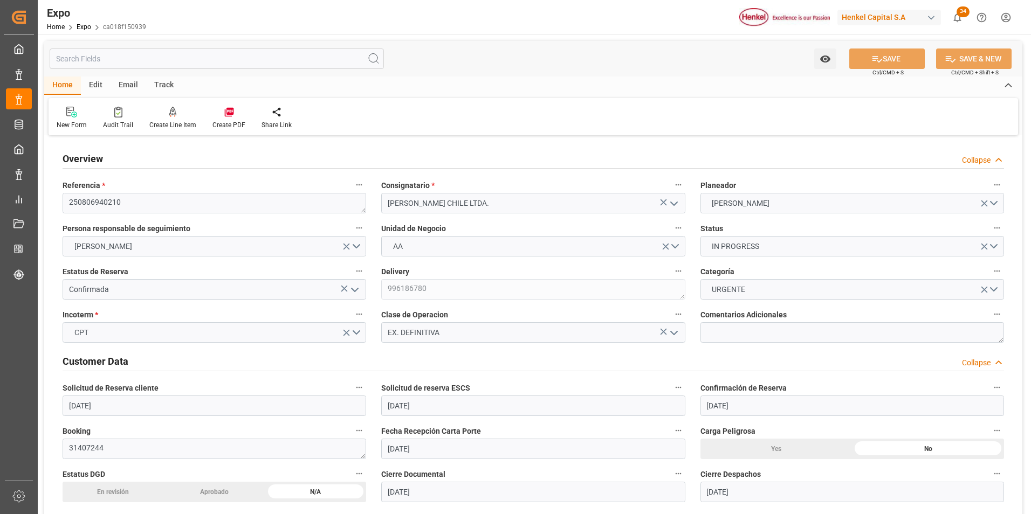
type input "30-07-2025"
type input "[DATE]"
type input "30-07-2025"
type input "06-08-2025"
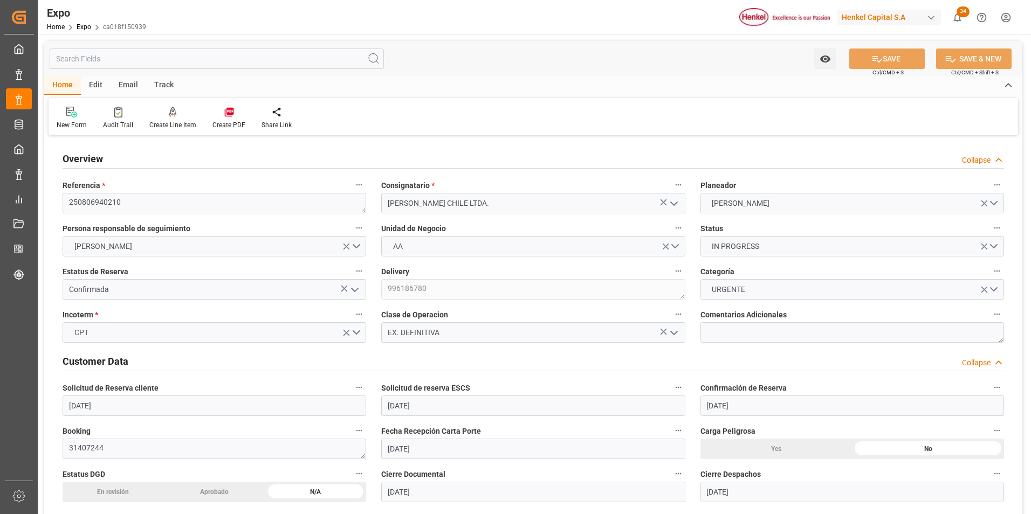
type input "[DATE]"
type input "04-08-2025"
type input "04-08-2025 00:00"
type input "[DATE]"
type input "06-08-2025 23:33"
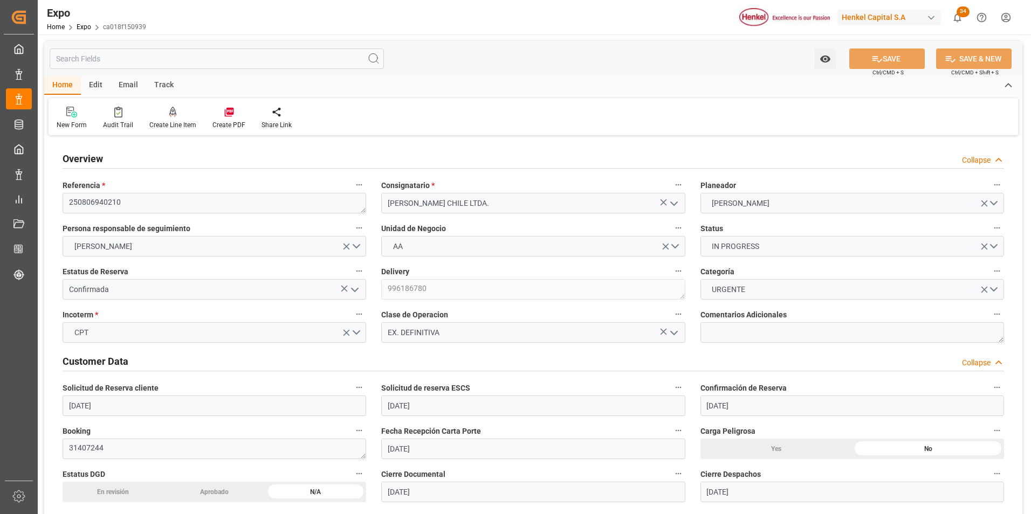
type input "[DATE]"
type input "06-08-2025"
type input "[DATE]"
type input "14-08-2025 20:00"
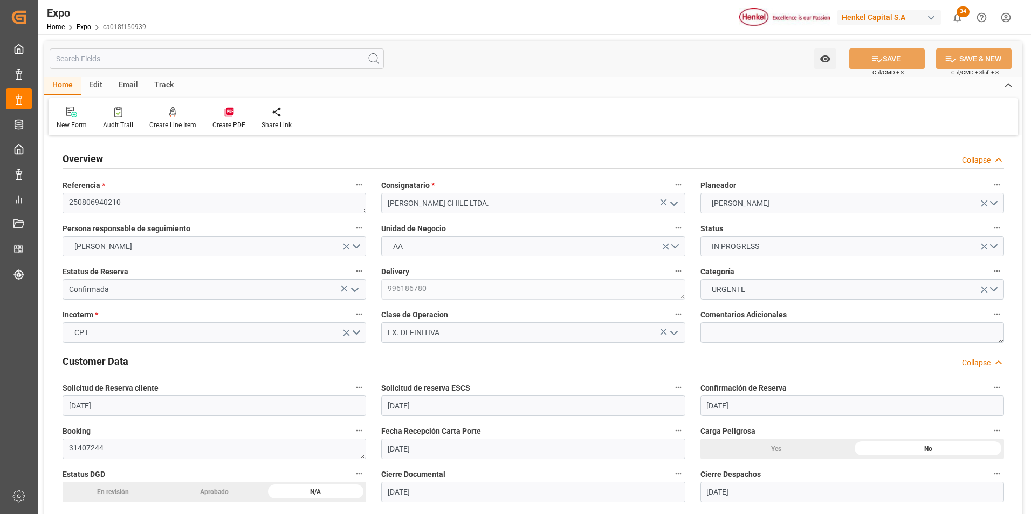
type input "[DATE] 00:00"
type input "30-08-2025 08:00"
type input "28-08-2025 00:00"
type input "11-08-2025 15:52"
type input "02-08-2025 11:16"
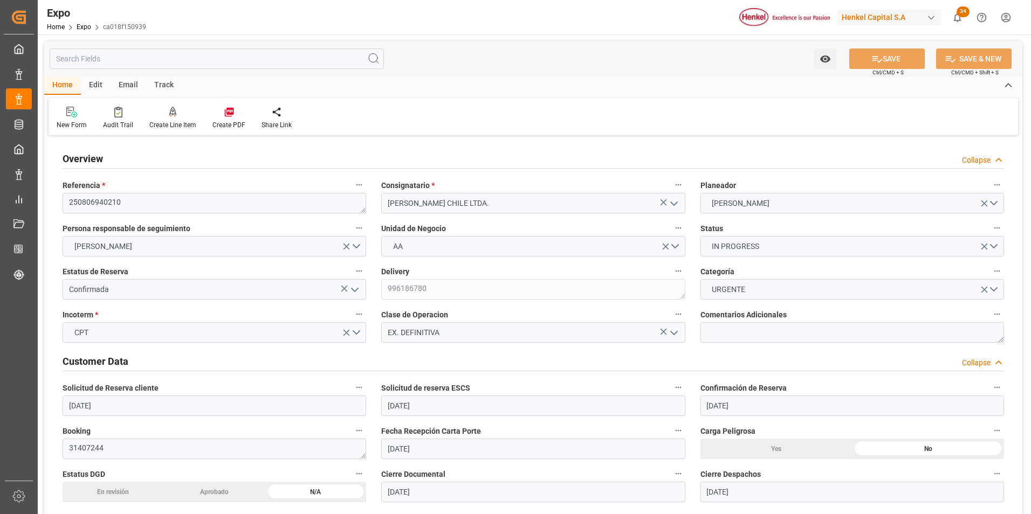
type input "14-08-2025 20:00"
type input "30-08-2025 08:00"
type input "31-08-2025 04:46"
type input "04-09-2025 04:46"
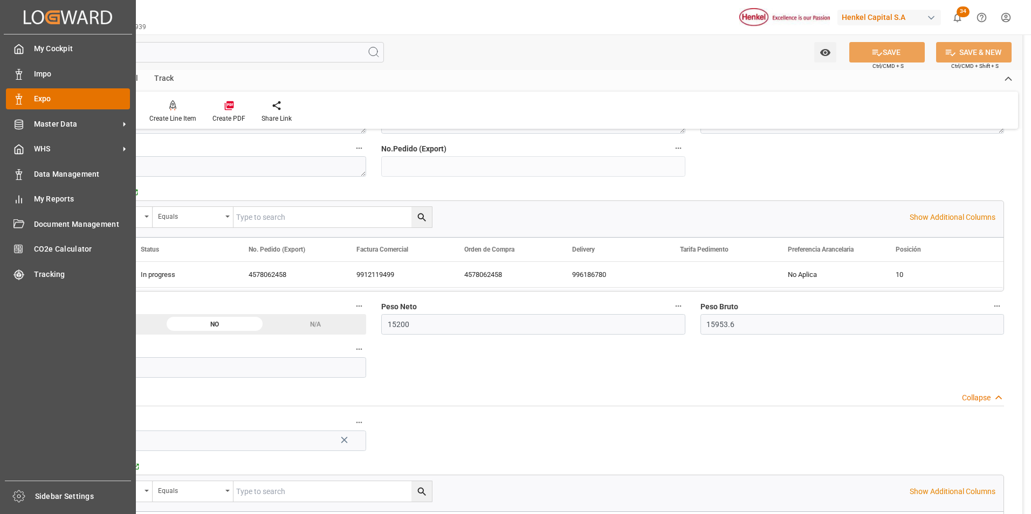
click at [25, 98] on div "Expo Expo" at bounding box center [68, 98] width 124 height 21
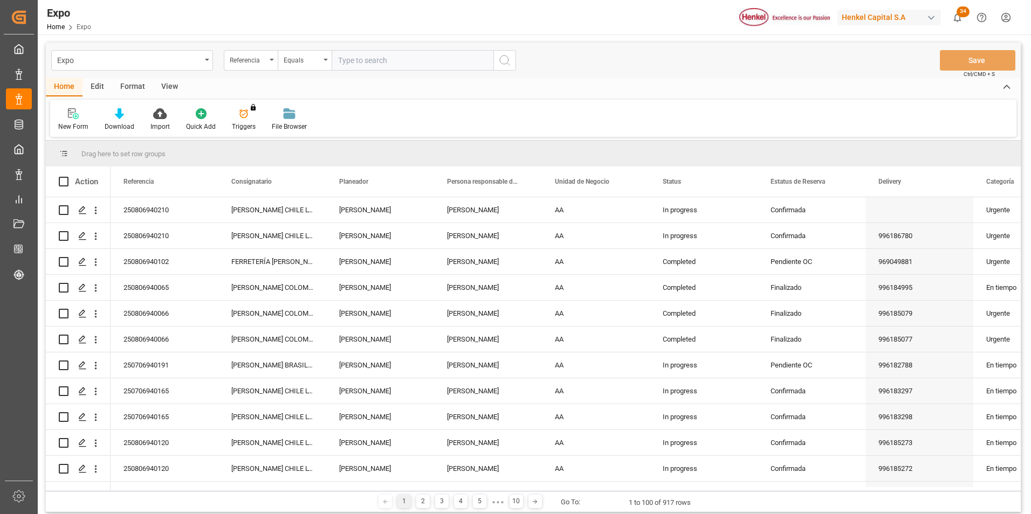
click at [357, 62] on input "text" at bounding box center [412, 60] width 162 height 20
paste input "250806940210"
type input "250806940210"
click at [512, 56] on button "search button" at bounding box center [504, 60] width 23 height 20
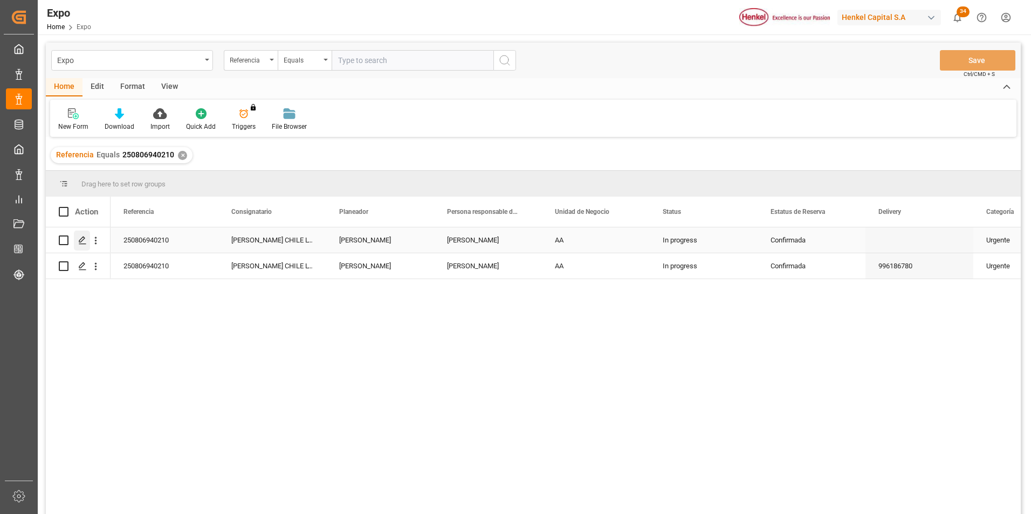
click at [82, 245] on div "Press SPACE to select this row." at bounding box center [82, 241] width 16 height 20
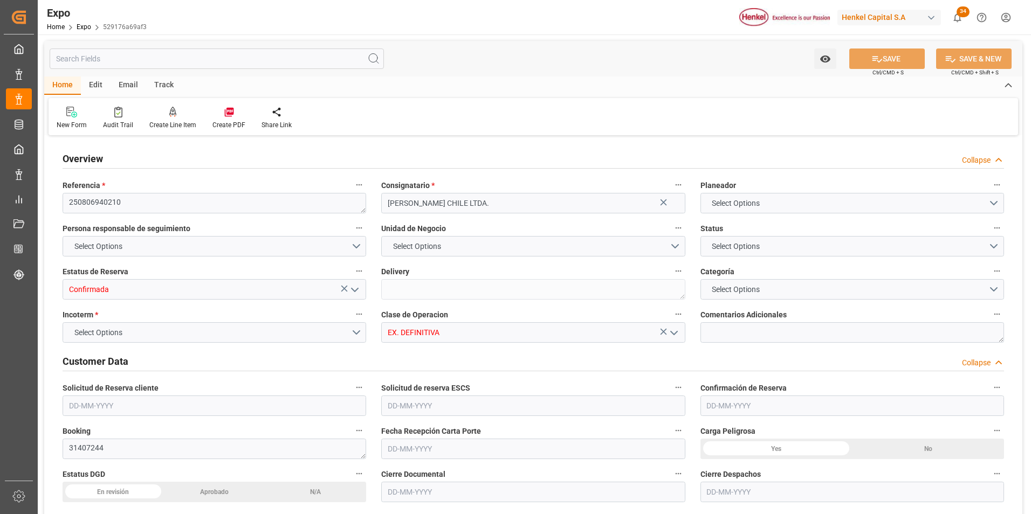
type input "15200"
type input "15953.6"
type input "20"
type input "9946843"
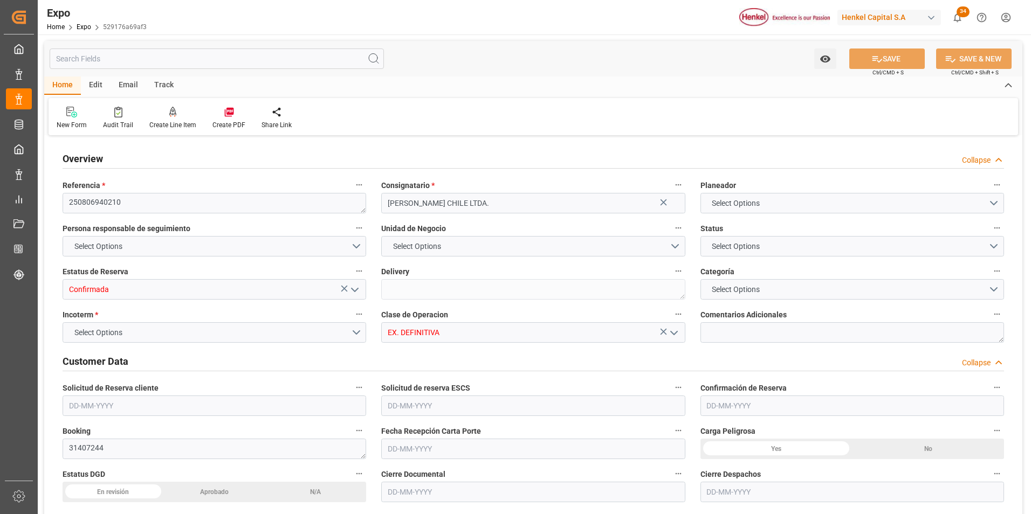
type input "MXZLO"
type input "CLSAI"
type input "9946843"
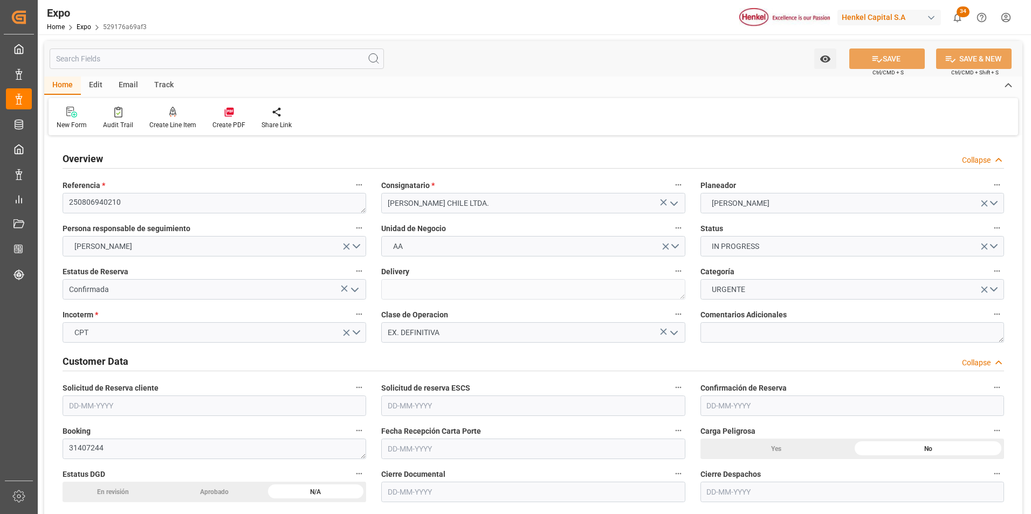
type input "30-07-2025"
type input "[DATE]"
type input "30-07-2025"
type input "06-08-2025"
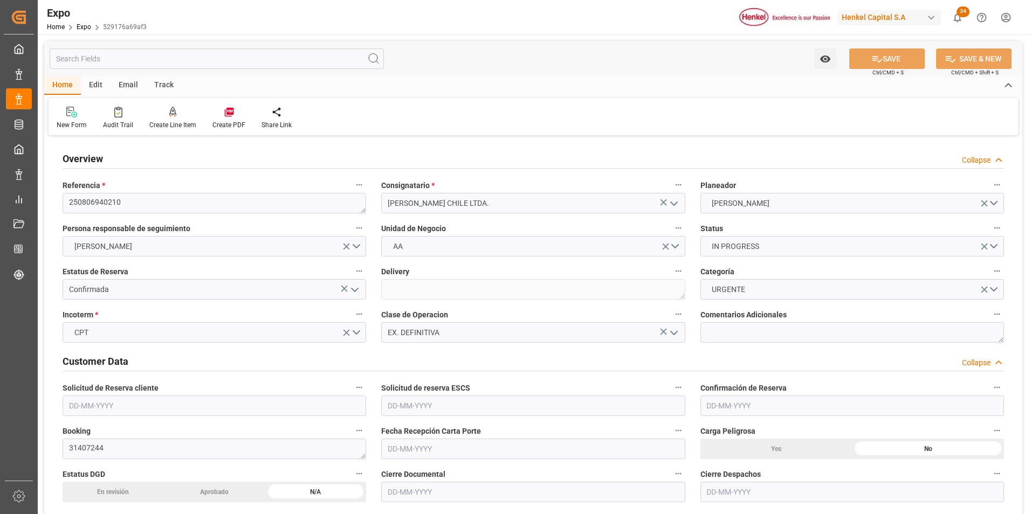
type input "[DATE]"
type input "04-08-2025"
type input "04-08-2025 00:00"
type input "[DATE]"
type input "06-08-2025 23:33"
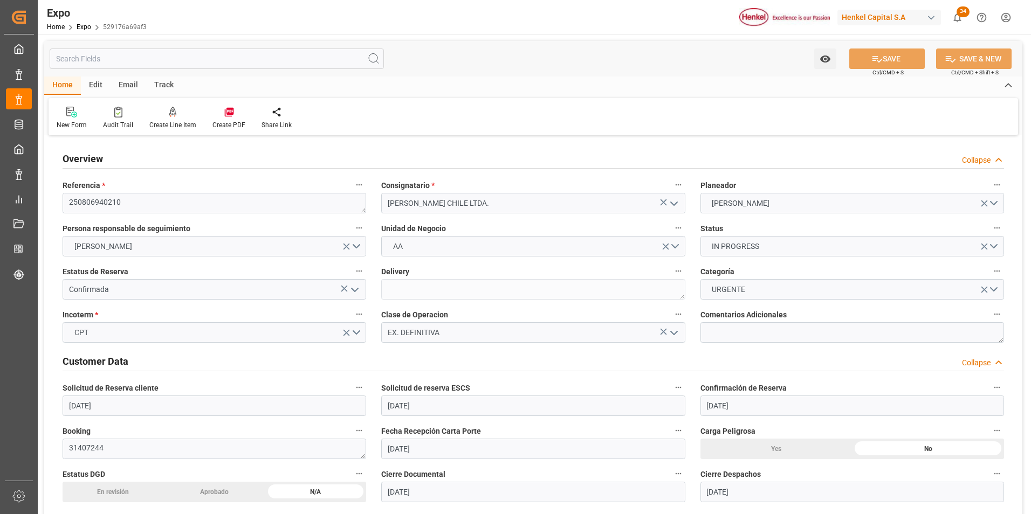
type input "[DATE]"
type input "06-08-2025"
type input "[DATE]"
type input "14-08-2025 20:00"
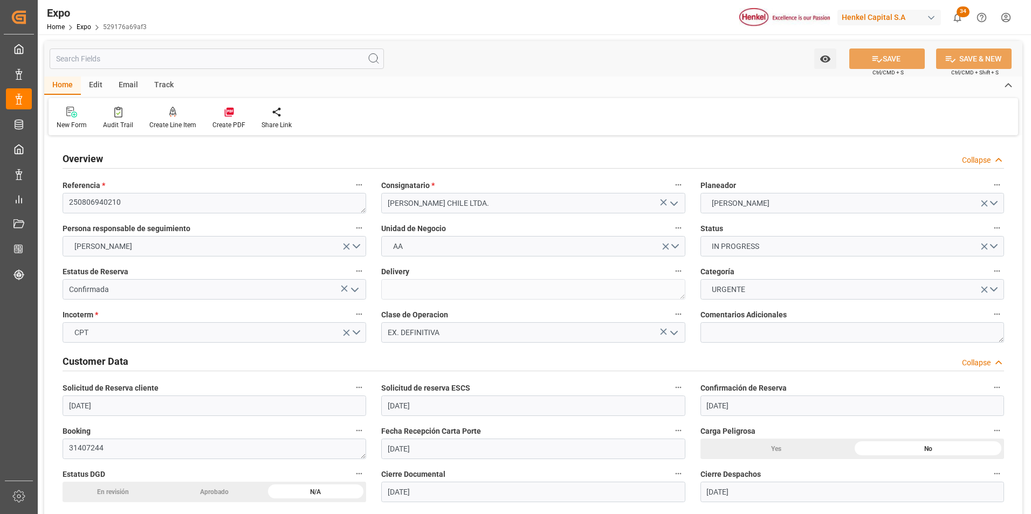
type input "[DATE] 00:00"
type input "30-08-2025 08:00"
type input "28-08-2025 00:00"
type input "11-08-2025 15:55"
type input "02-08-2025 11:16"
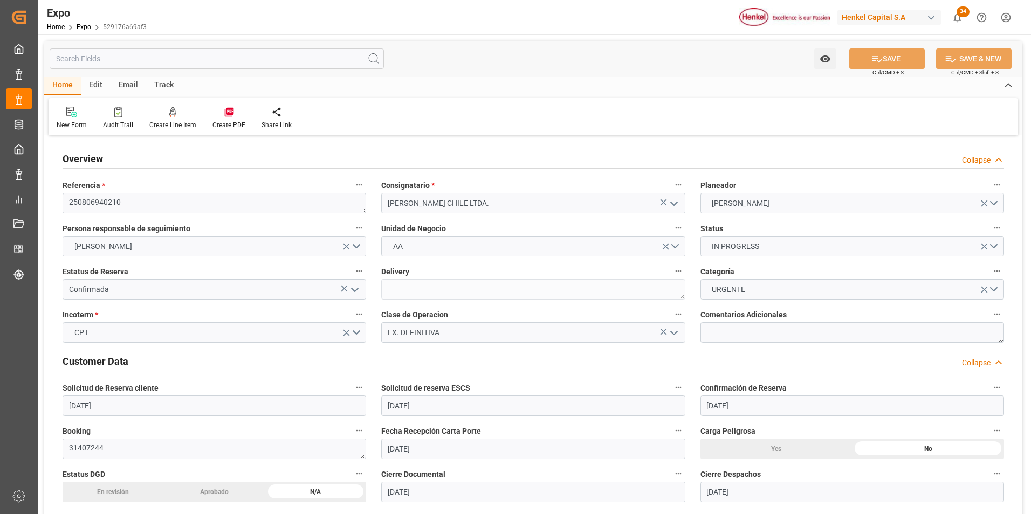
type input "14-08-2025 20:00"
type input "30-08-2025 08:00"
type input "31-08-2025 04:46"
type input "04-09-2025 04:46"
click at [173, 112] on icon at bounding box center [173, 111] width 8 height 9
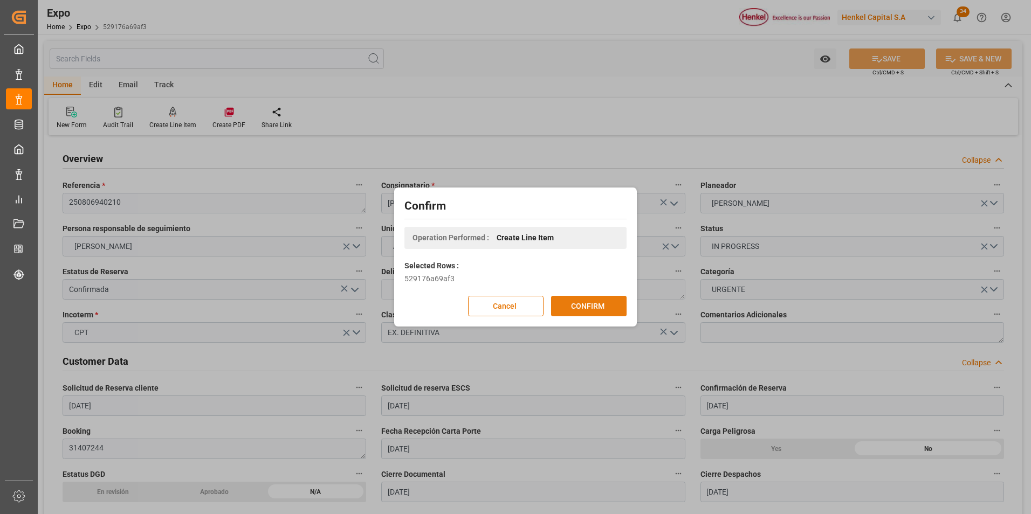
click at [564, 307] on button "CONFIRM" at bounding box center [588, 306] width 75 height 20
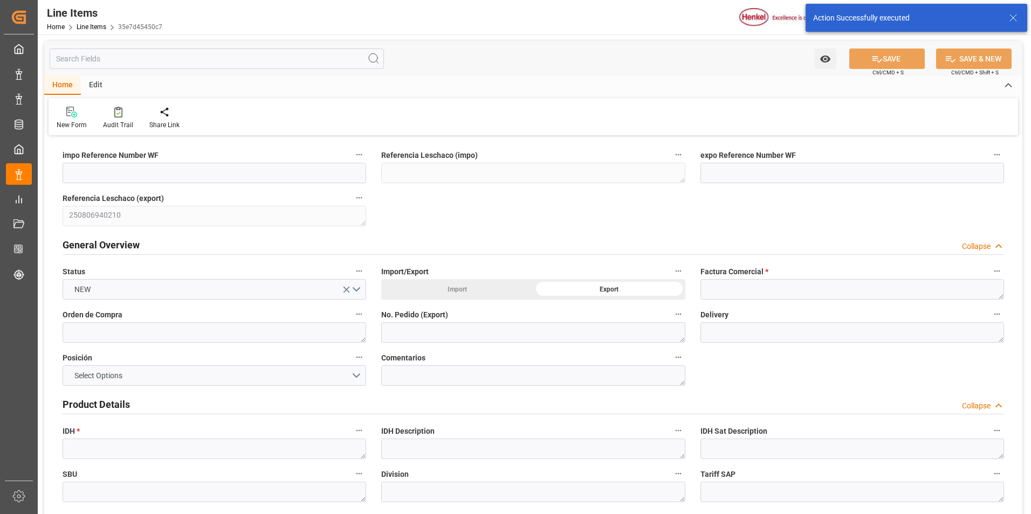
type input "11-08-2025 15:57"
click at [738, 285] on textarea at bounding box center [851, 289] width 303 height 20
paste textarea "9912119498"
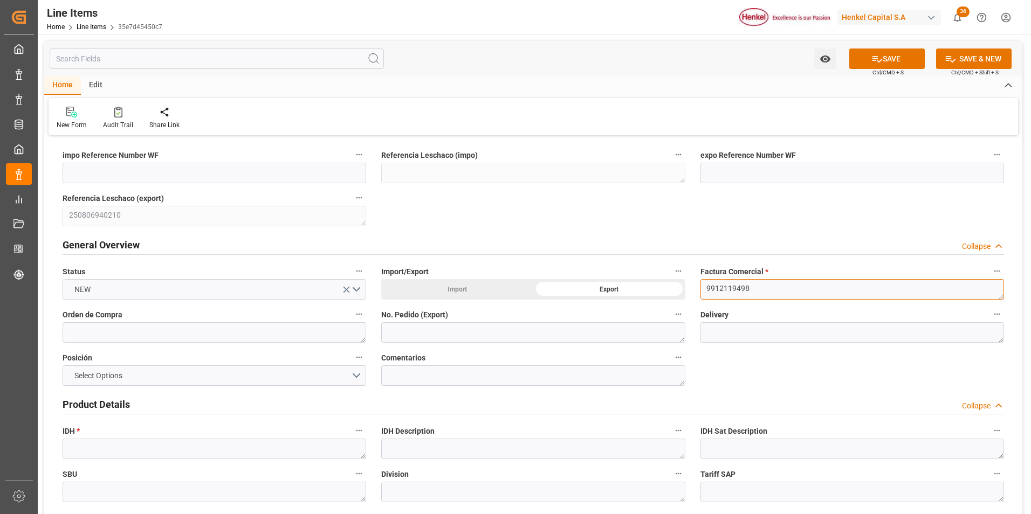
type textarea "9912119498"
click at [303, 326] on textarea at bounding box center [214, 332] width 303 height 20
paste textarea "4578062458"
type textarea "4578062458"
click at [391, 333] on textarea at bounding box center [532, 332] width 303 height 20
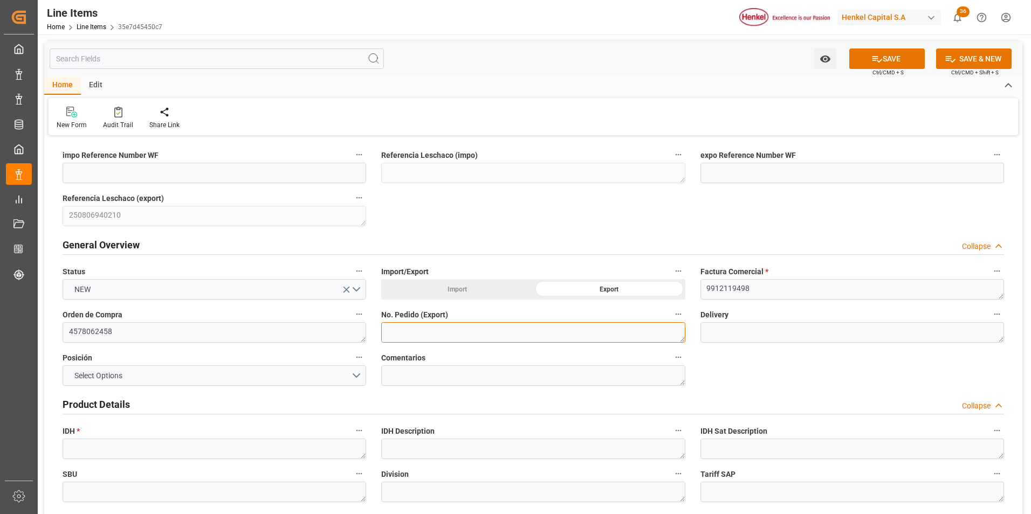
paste textarea "4578062458"
type textarea "4578062458"
click at [721, 333] on textarea at bounding box center [851, 332] width 303 height 20
paste textarea "996186781"
type textarea "996186781"
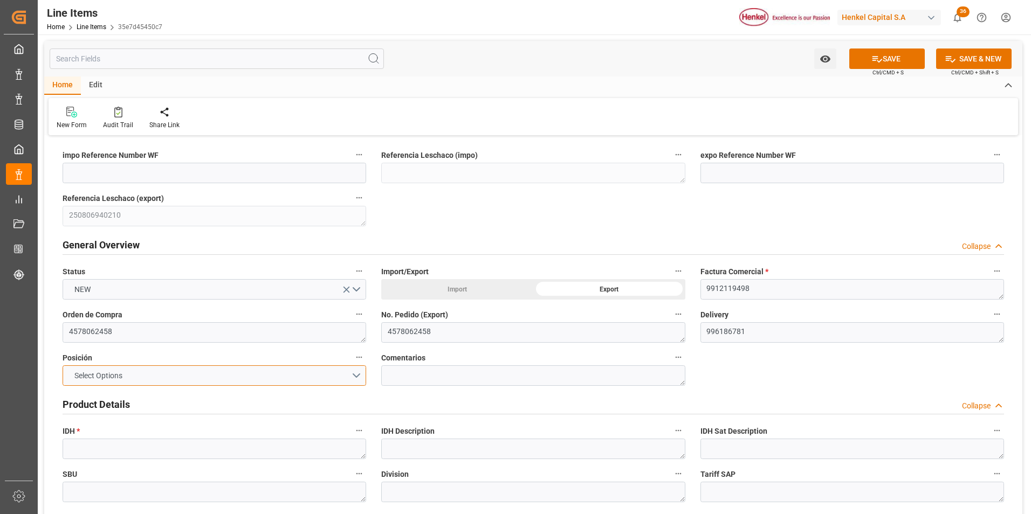
click at [356, 375] on button "Select Options" at bounding box center [214, 375] width 303 height 20
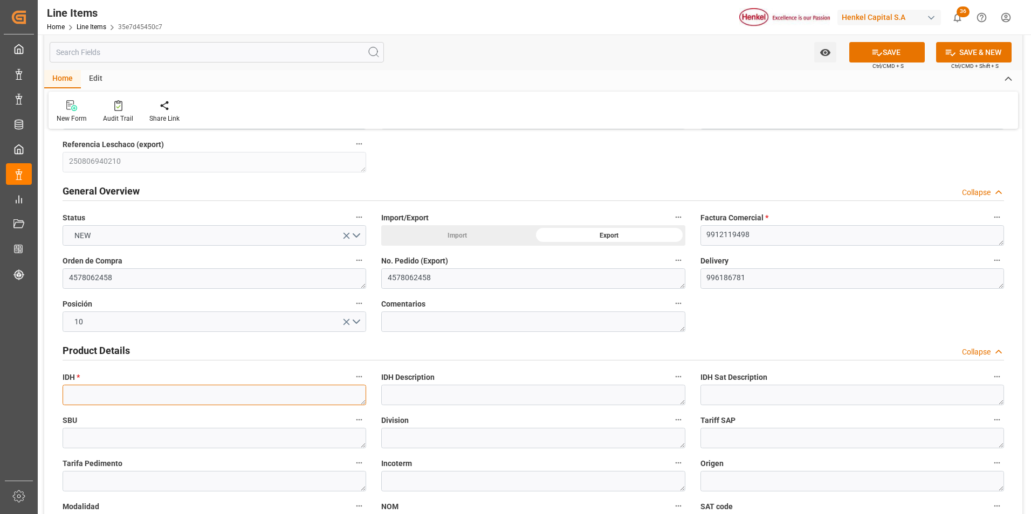
click at [170, 399] on textarea at bounding box center [214, 395] width 303 height 20
paste textarea "2967798"
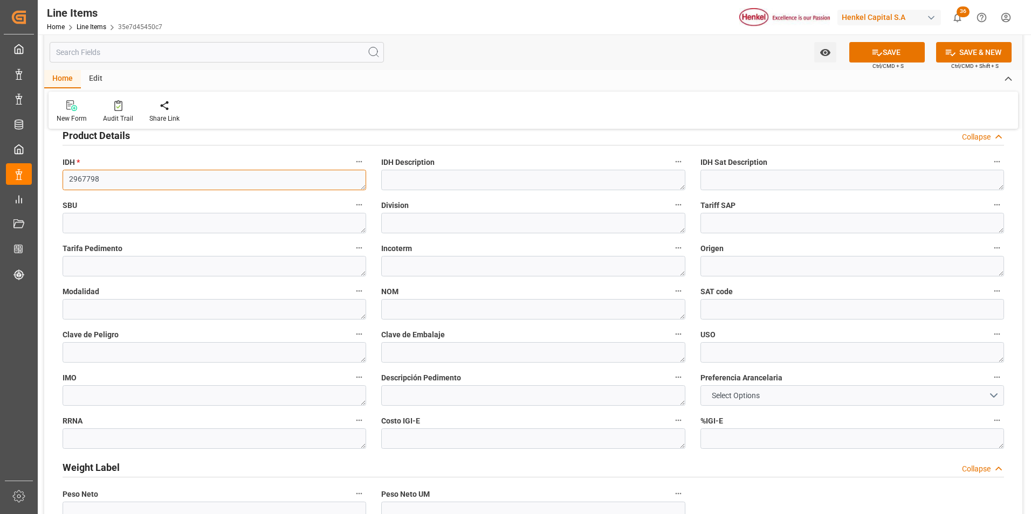
scroll to position [270, 0]
type textarea "2967798"
click at [735, 395] on span "Select Options" at bounding box center [735, 395] width 59 height 11
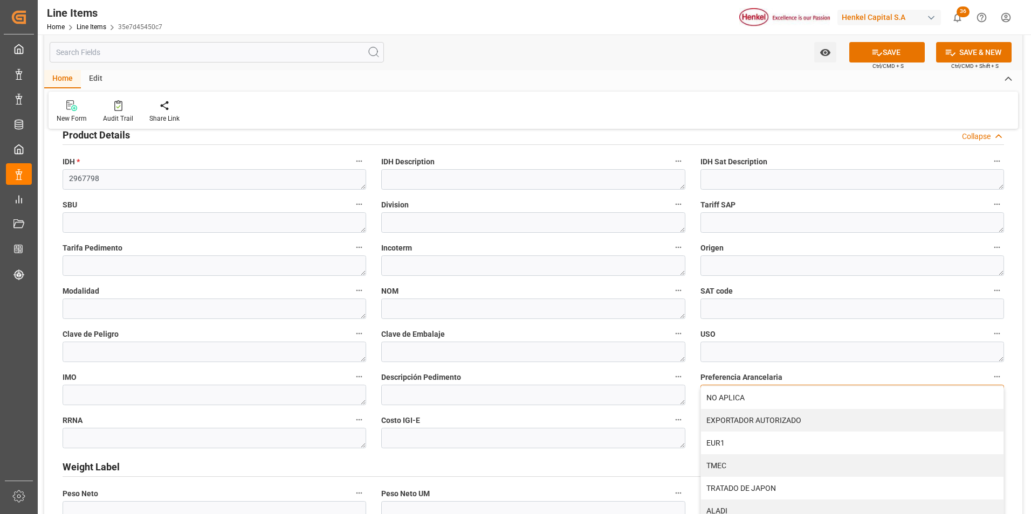
click at [735, 395] on div "NO APLICA" at bounding box center [852, 397] width 302 height 23
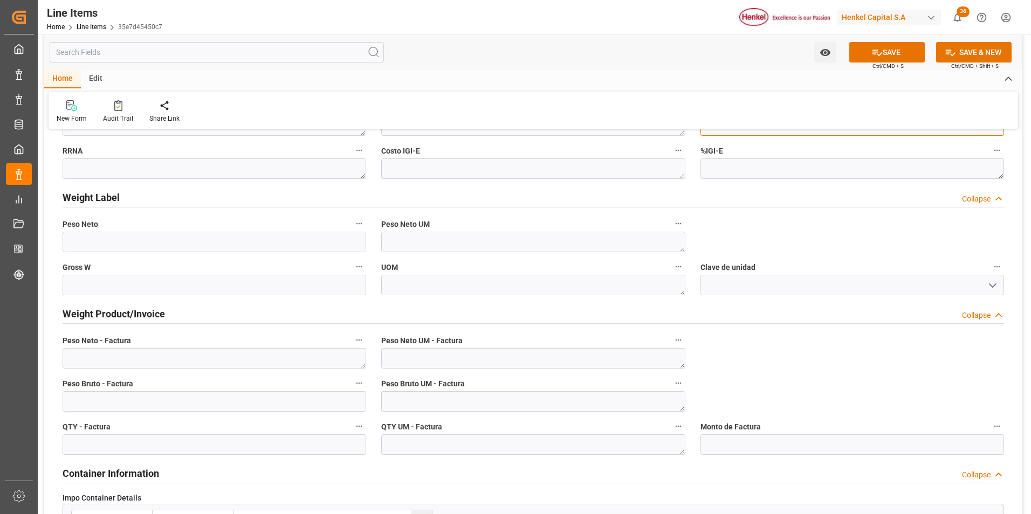
scroll to position [593, 0]
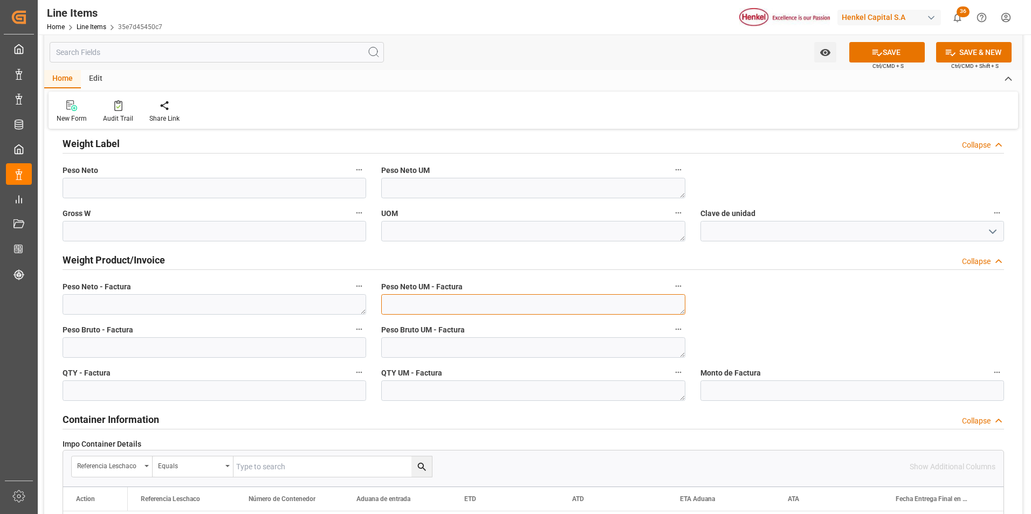
click at [500, 307] on textarea at bounding box center [532, 304] width 303 height 20
type textarea "KG"
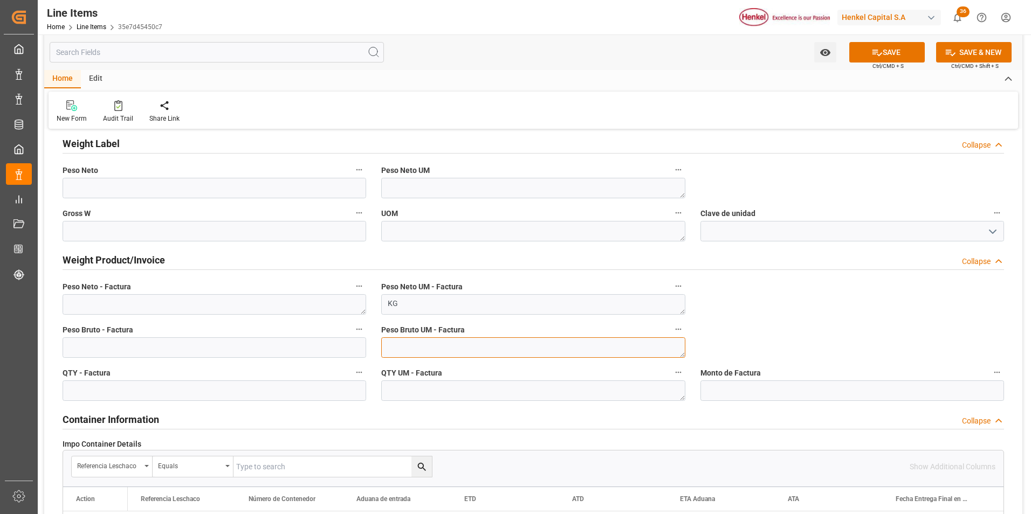
click at [492, 343] on textarea at bounding box center [532, 347] width 303 height 20
type textarea "KG"
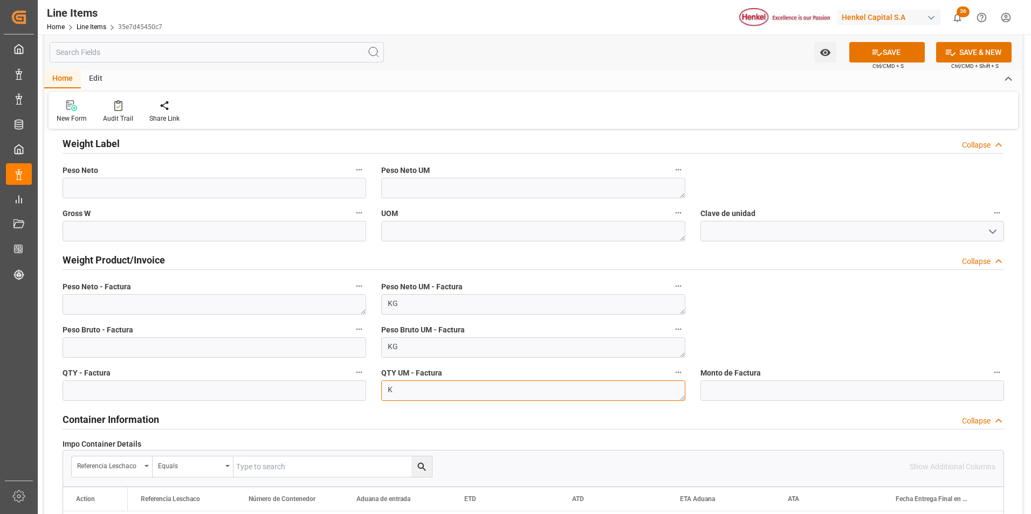
click at [495, 388] on textarea "K" at bounding box center [532, 391] width 303 height 20
type textarea "KG"
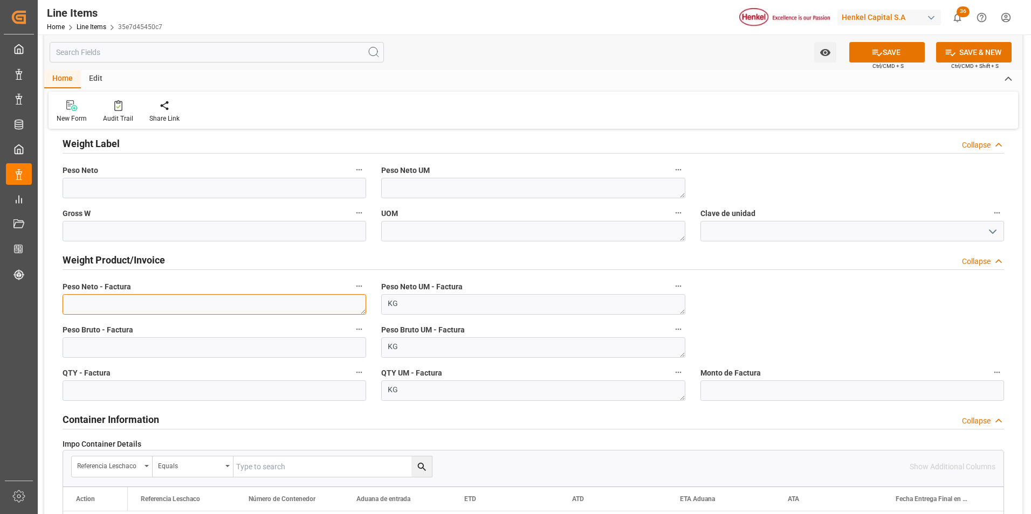
click at [241, 301] on textarea at bounding box center [214, 304] width 303 height 20
paste textarea "15.200,000"
type textarea "15.200,000"
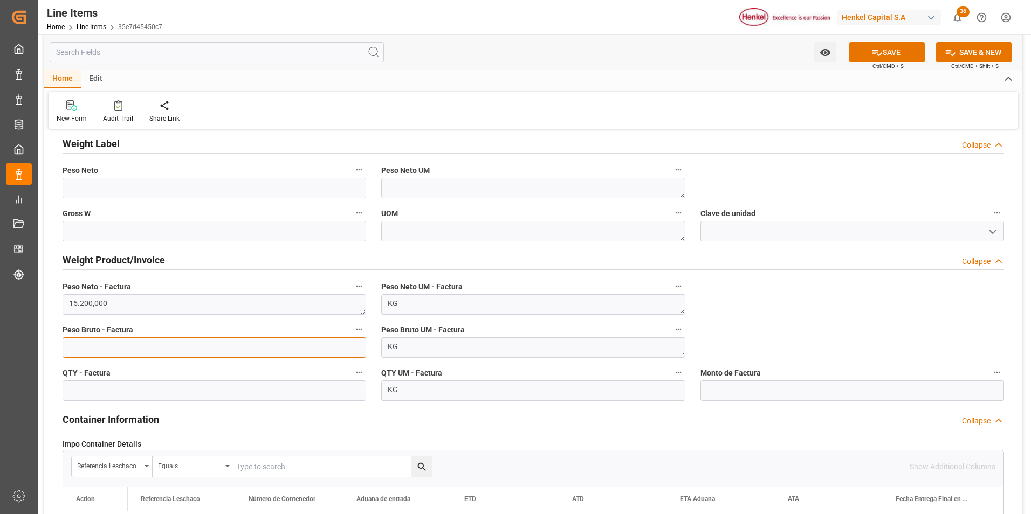
click at [245, 351] on input "text" at bounding box center [214, 347] width 303 height 20
type input "15953.600"
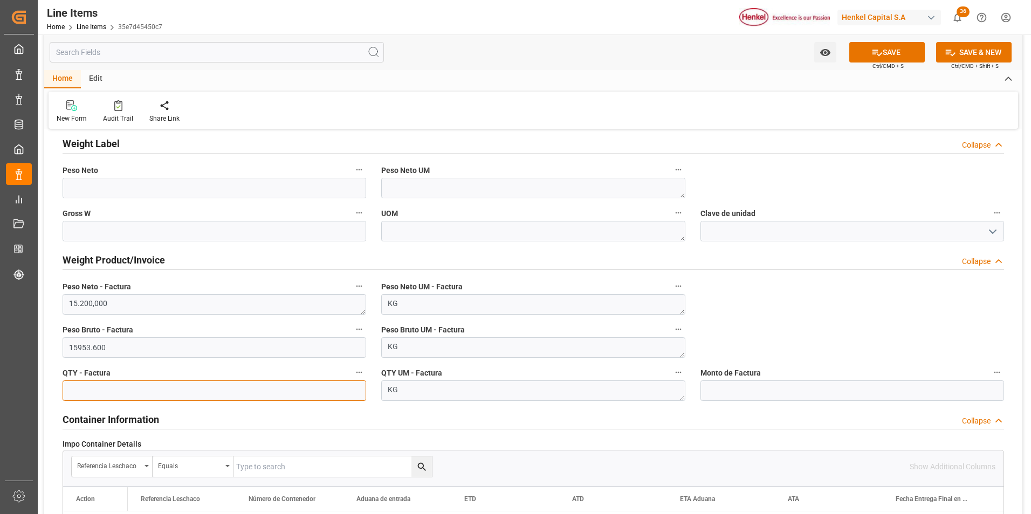
click at [275, 387] on input "text" at bounding box center [214, 391] width 303 height 20
type input "15953.600"
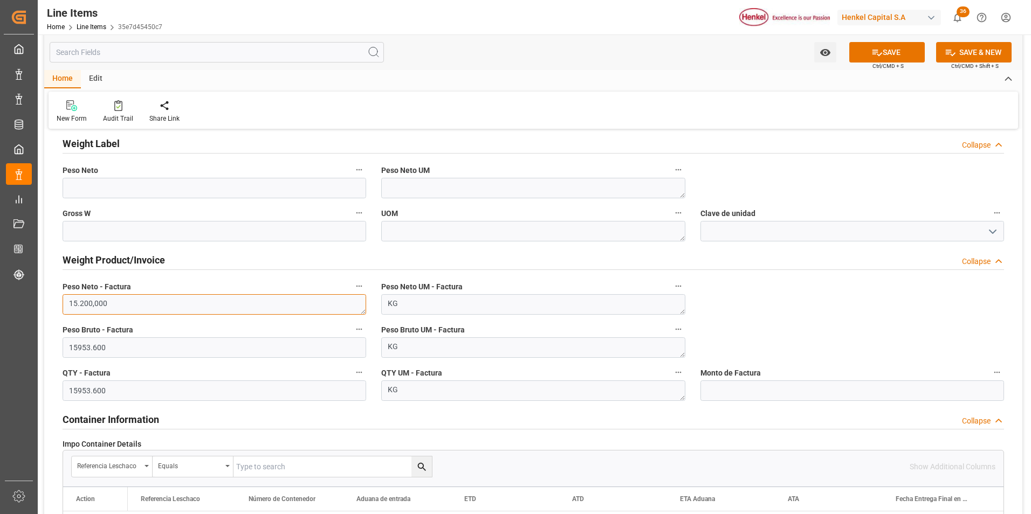
click at [111, 304] on textarea "15.200,000" at bounding box center [214, 304] width 303 height 20
type textarea "1200.000"
click at [879, 54] on icon at bounding box center [876, 52] width 11 height 11
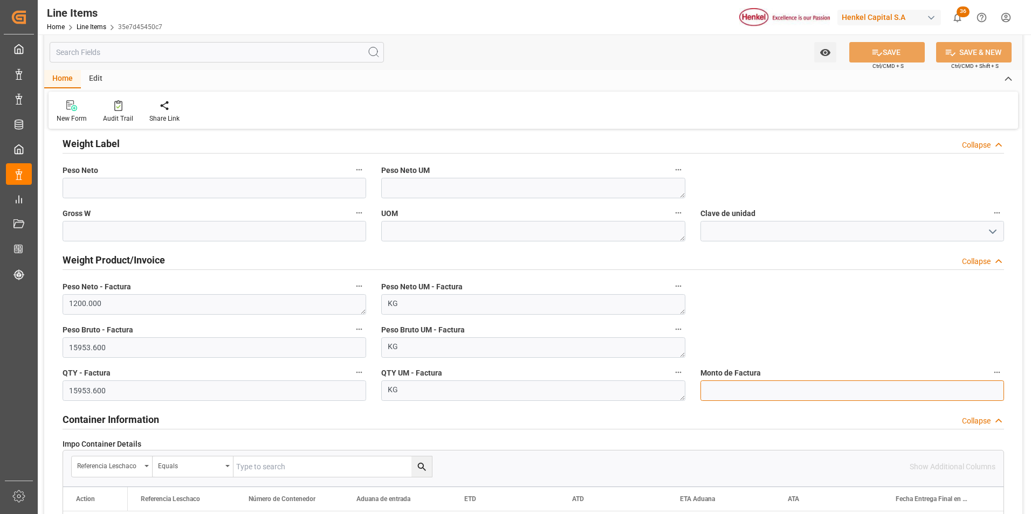
click at [733, 389] on input "text" at bounding box center [851, 391] width 303 height 20
type input "56450.37"
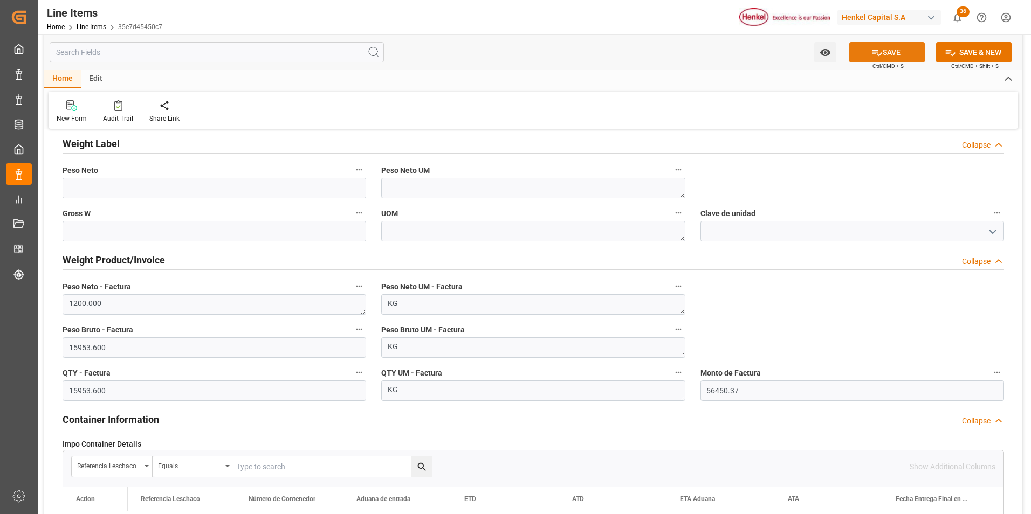
click at [873, 56] on icon at bounding box center [876, 52] width 11 height 11
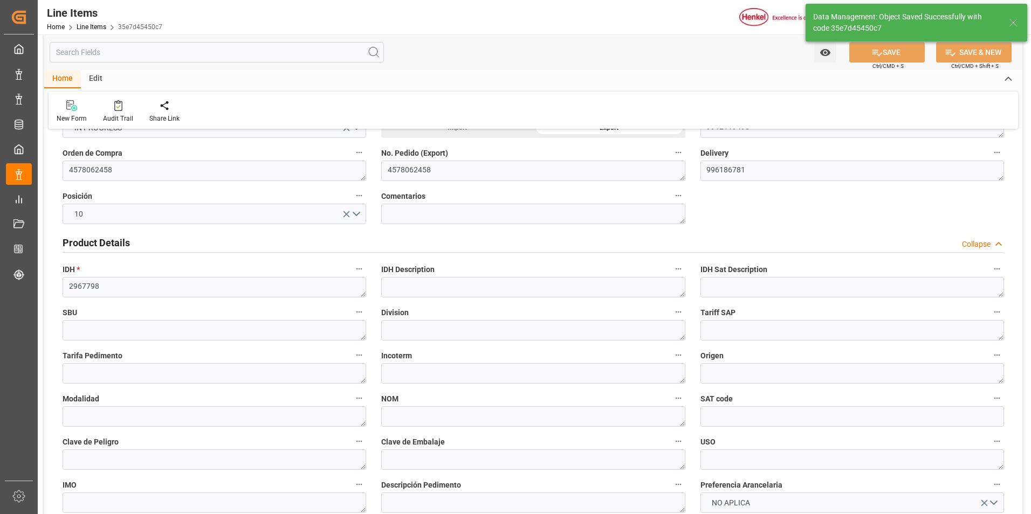
scroll to position [0, 0]
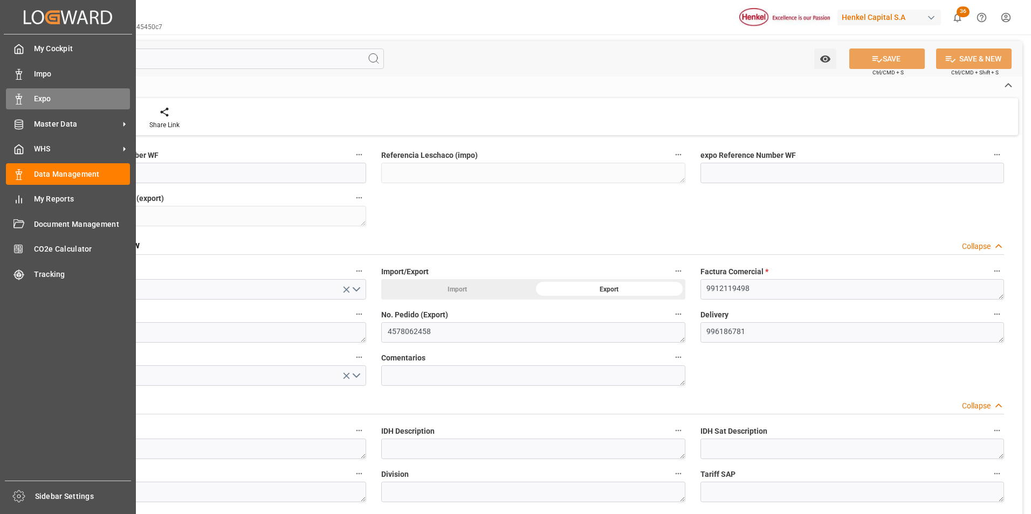
click at [11, 97] on div at bounding box center [15, 98] width 18 height 11
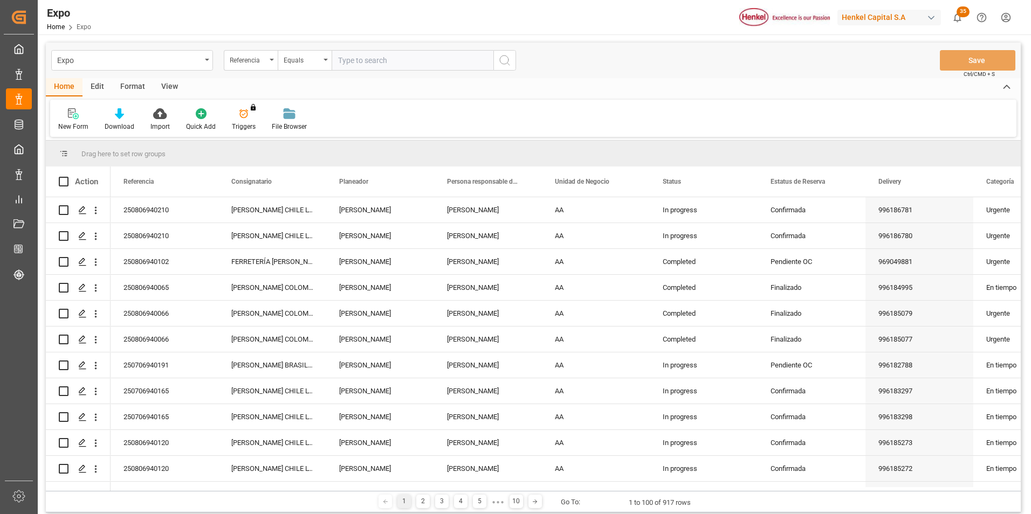
click at [362, 58] on input "text" at bounding box center [412, 60] width 162 height 20
paste input "250806940210"
type input "250806940210"
click at [504, 60] on icon "search button" at bounding box center [504, 60] width 13 height 13
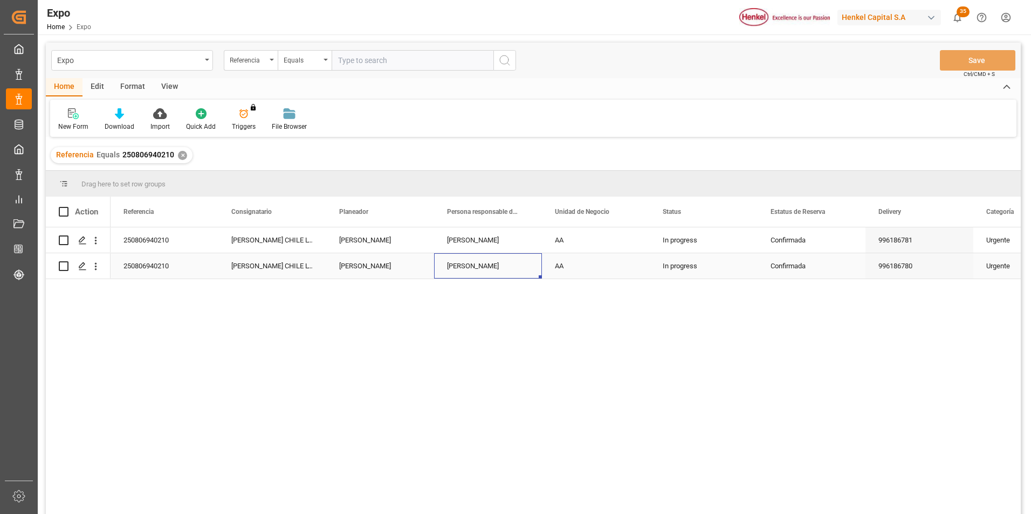
click at [452, 273] on div "[PERSON_NAME]" at bounding box center [488, 265] width 108 height 25
click at [605, 265] on div "AA" at bounding box center [596, 265] width 108 height 25
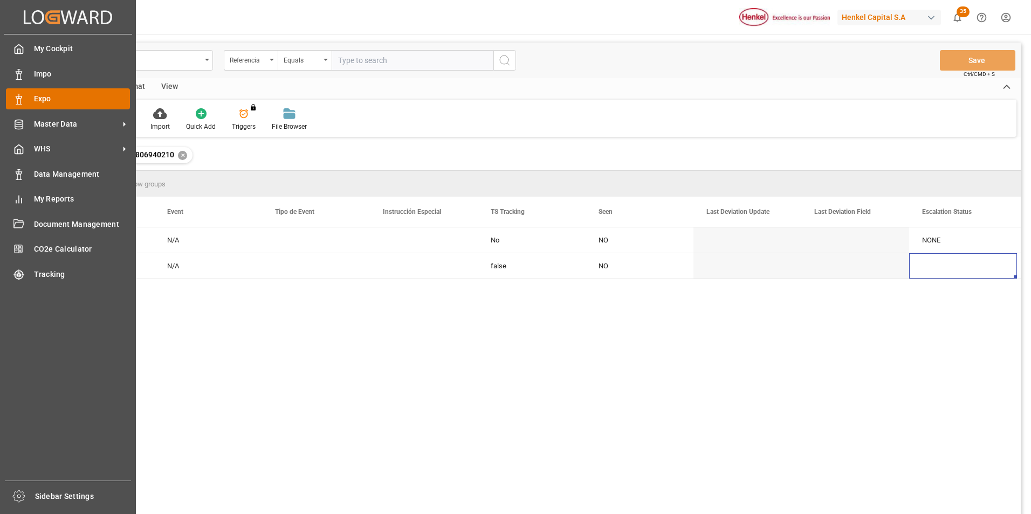
click at [20, 99] on polygon at bounding box center [20, 97] width 3 height 2
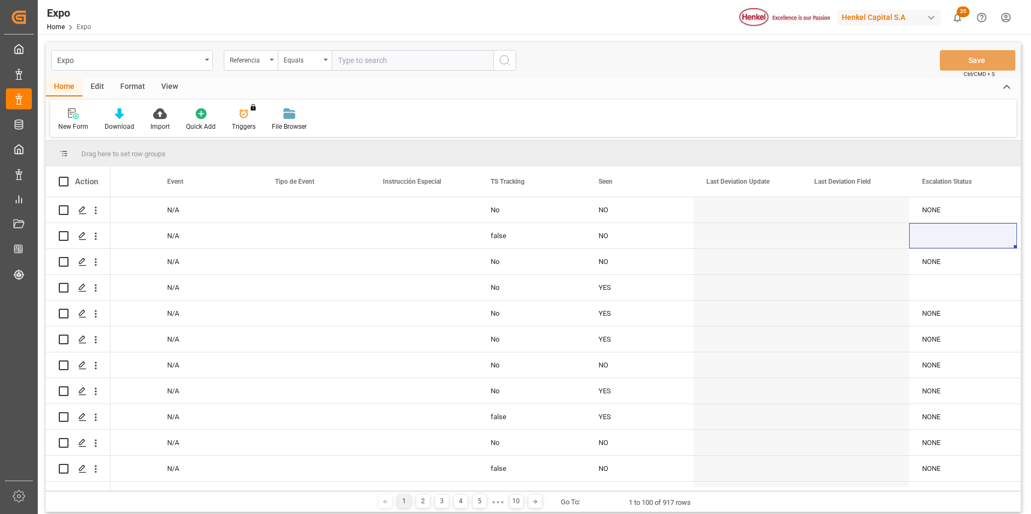
drag, startPoint x: 342, startPoint y: 54, endPoint x: 345, endPoint y: 60, distance: 6.8
click at [343, 58] on input "text" at bounding box center [412, 60] width 162 height 20
paste input "250806940209"
type input "250806940209"
click at [510, 65] on icon "search button" at bounding box center [504, 60] width 13 height 13
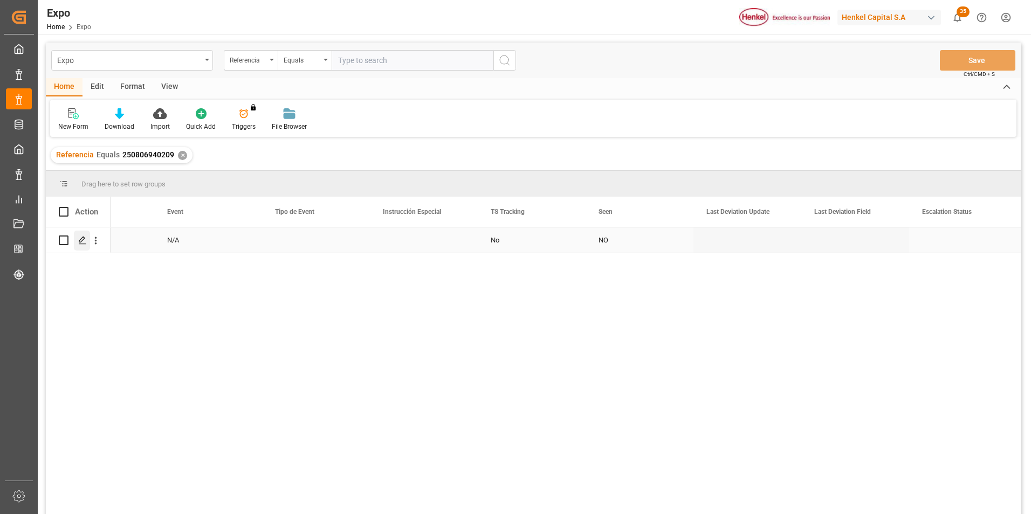
click at [83, 237] on icon "Press SPACE to select this row." at bounding box center [82, 240] width 9 height 9
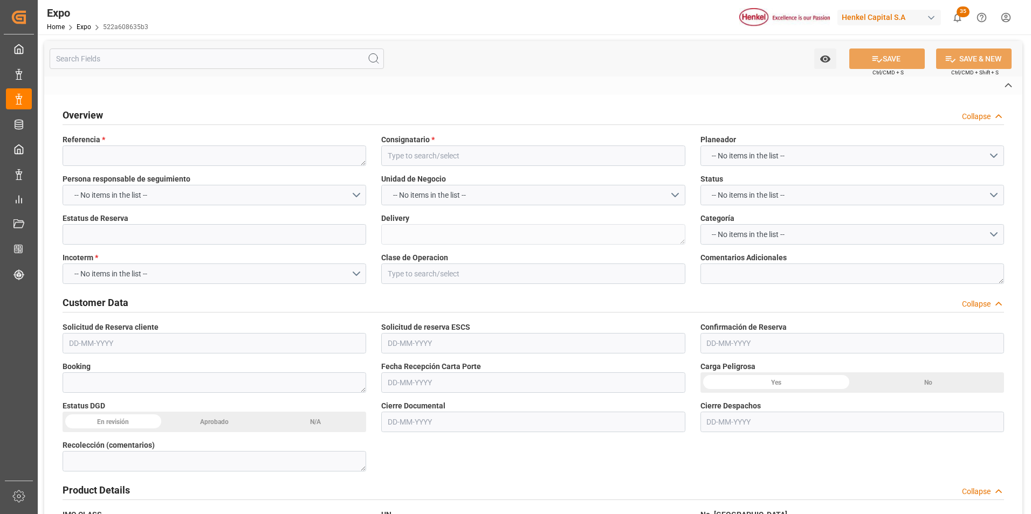
type textarea "250806940209"
type input "[PERSON_NAME] CHILE LTDA."
type input "Confirmada"
type textarea "996187108"
type input "EX. DEFINITIVA"
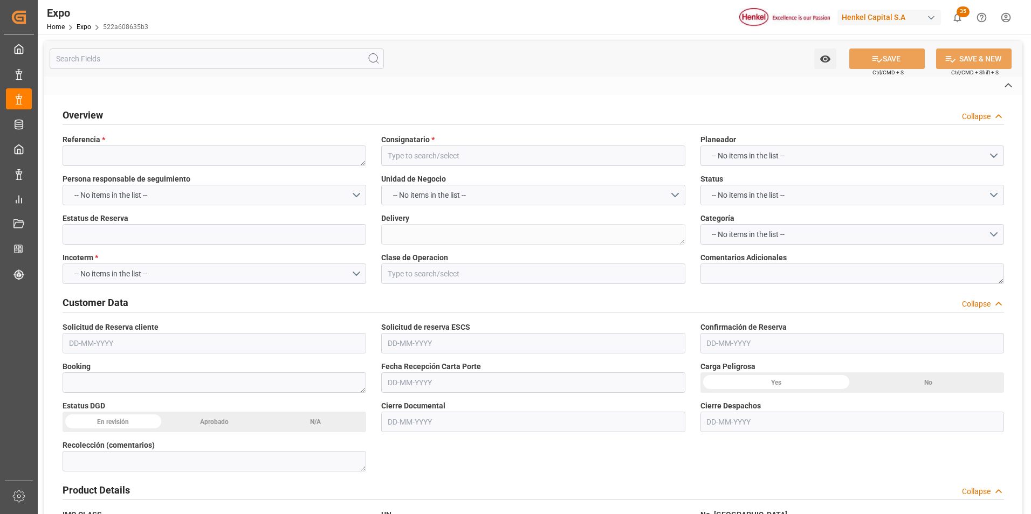
type textarea "1*20 | 1*40"
type textarea "33193913"
type textarea "INT3721737"
type textarea "HLXU5409360"
type input "Salamanca"
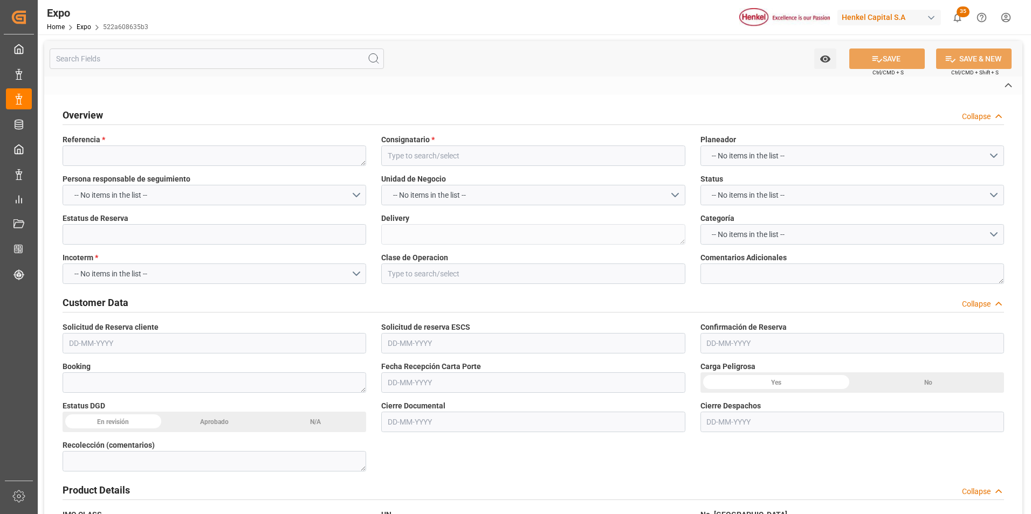
type input "MSC [PERSON_NAME]"
type textarea "FA527A"
type input "Hapag [PERSON_NAME]"
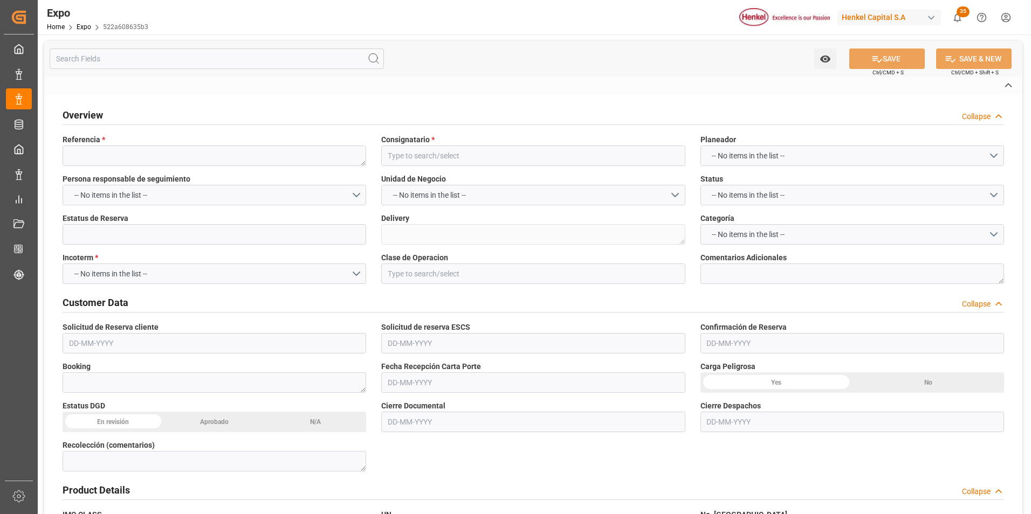
type input "HLCU"
type input "Manzanillo"
type input "San Antonio"
type textarea "GERARDO LAURELES"
type textarea "46BF7E"
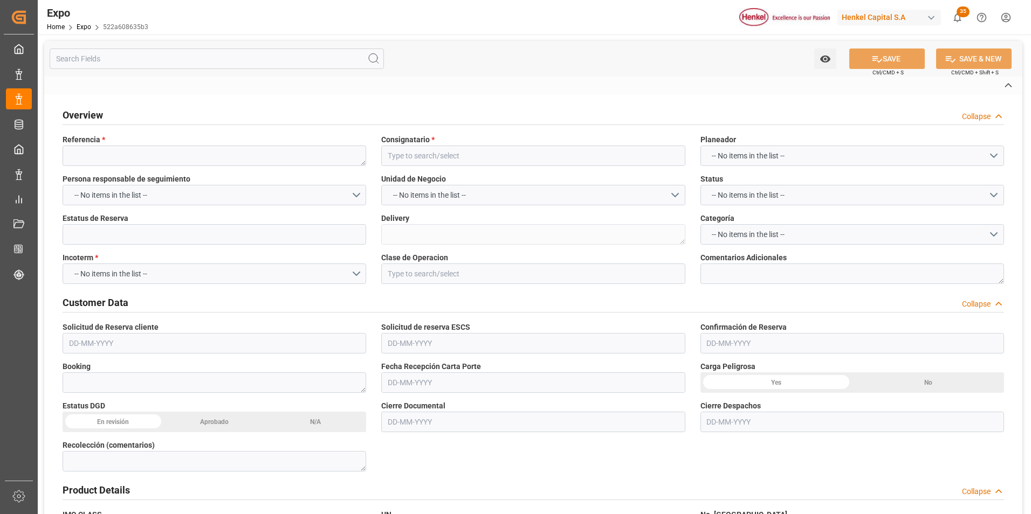
type textarea "954"
type textarea "[PERSON_NAME]"
type input "MANZANILLO"
type input "MX"
type input "TRUCK"
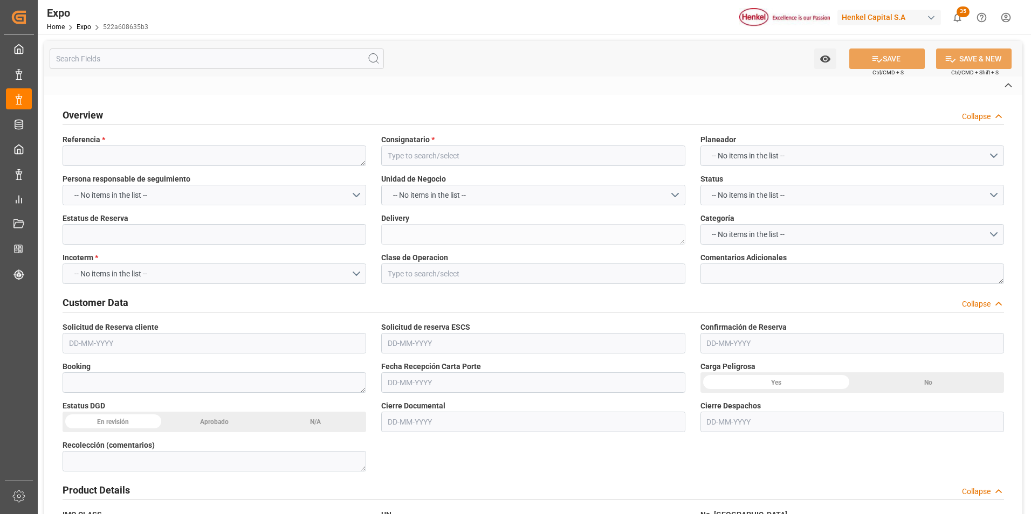
type input "VESSEL"
type input "MSC [PERSON_NAME]"
type input "TRUCK"
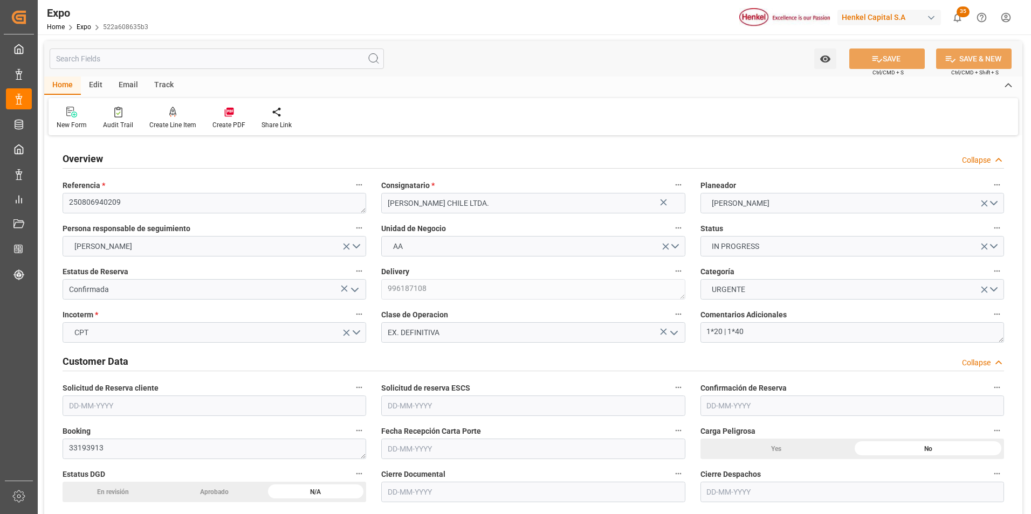
type input "11129.877"
type input "6851.52"
type input "18"
type input "9946843"
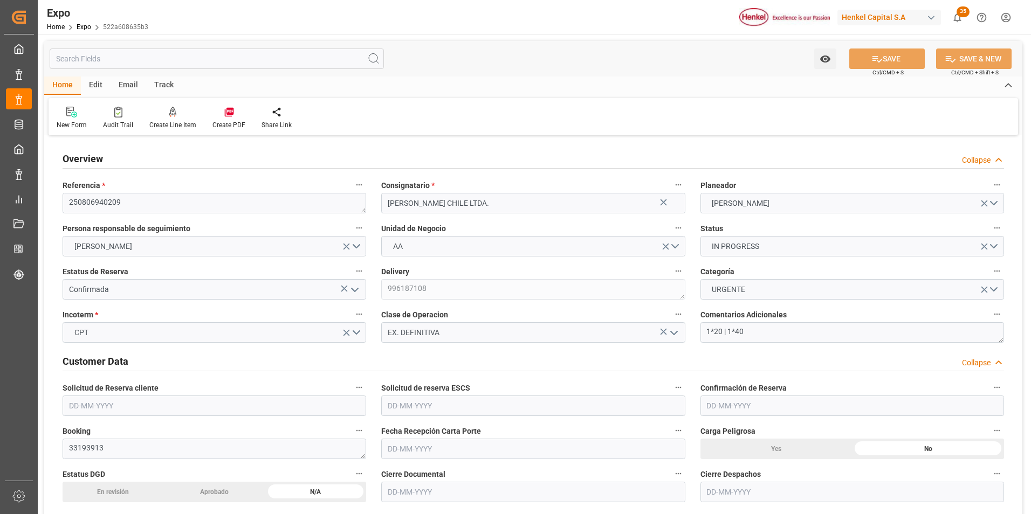
type input "MXZLO"
type input "CLSAI"
type input "9946843"
type input "[DATE]"
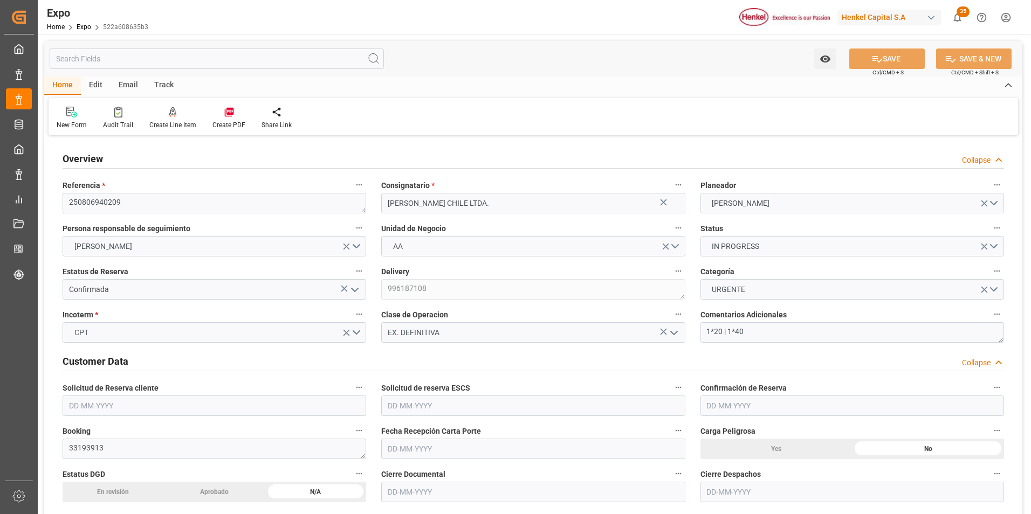
type input "[DATE]"
type input "09-08-2025"
type input "[DATE]"
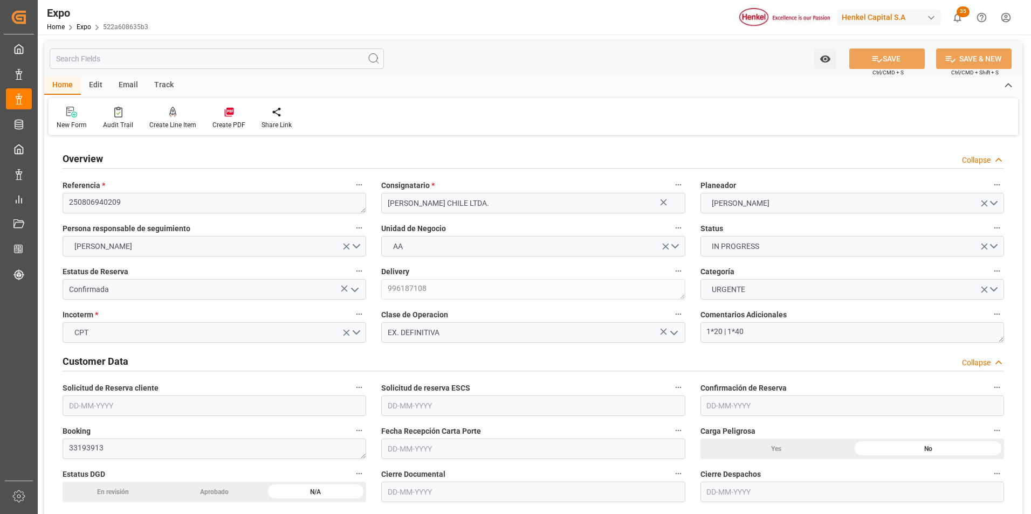
type input "[DATE] 00:00"
type input "[DATE]"
type input "08-08-2025 00:17"
type input "[DATE]"
type input "[DATE] 20:00"
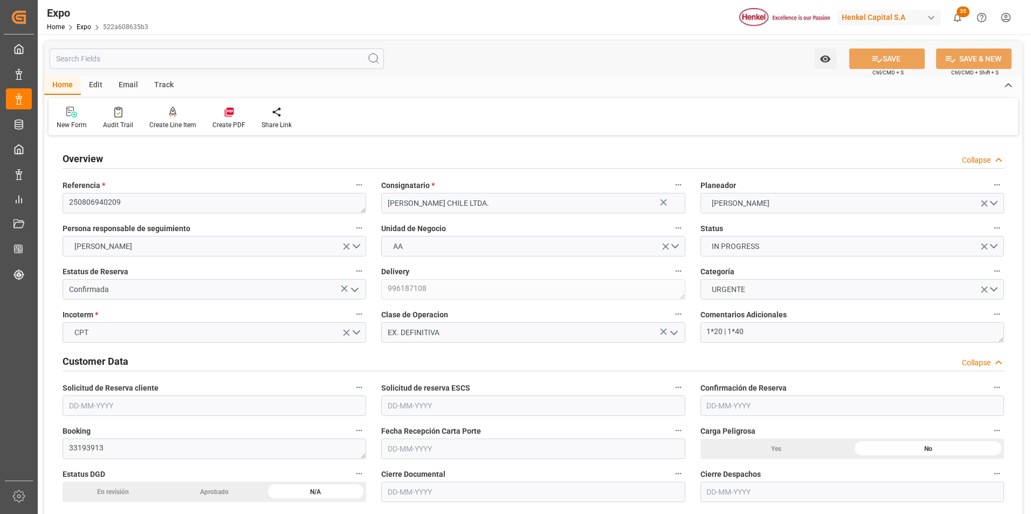
type input "[DATE] 00:00"
type input "[DATE] 08:00"
type input "[DATE] 00:00"
type input "11-08-2025 05:42"
type input "02-08-2025 11:38"
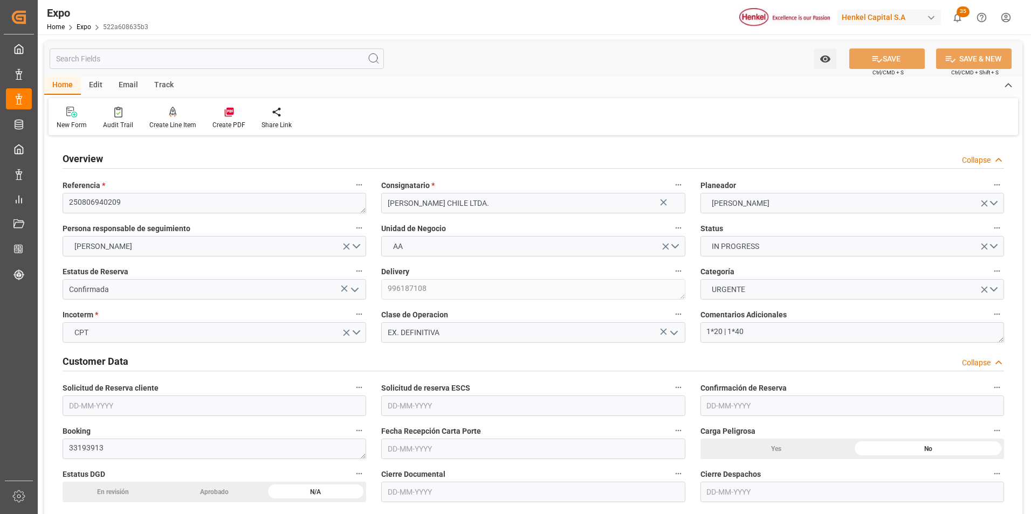
type input "[DATE] 20:00"
type input "[DATE] 08:00"
type input "[DATE] 04:46"
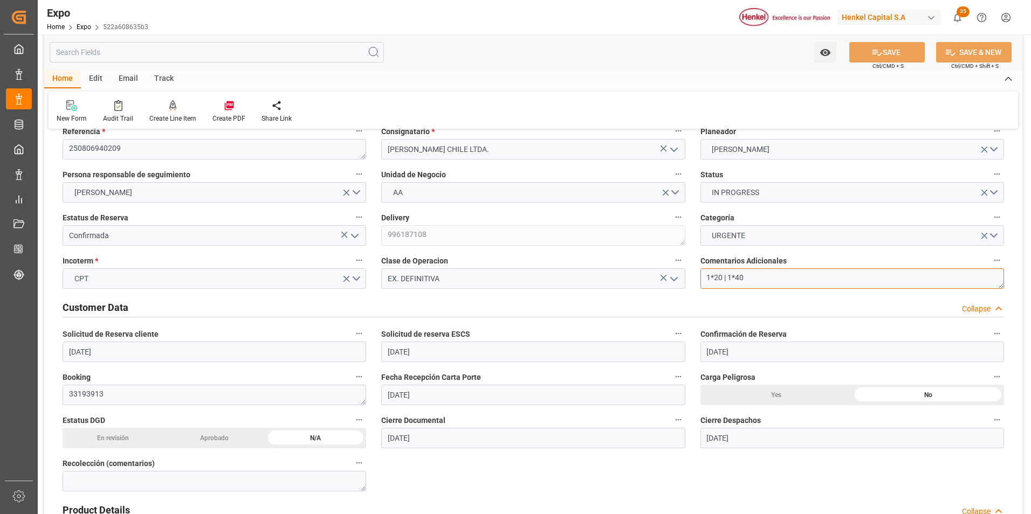
drag, startPoint x: 752, startPoint y: 280, endPoint x: 681, endPoint y: 279, distance: 71.7
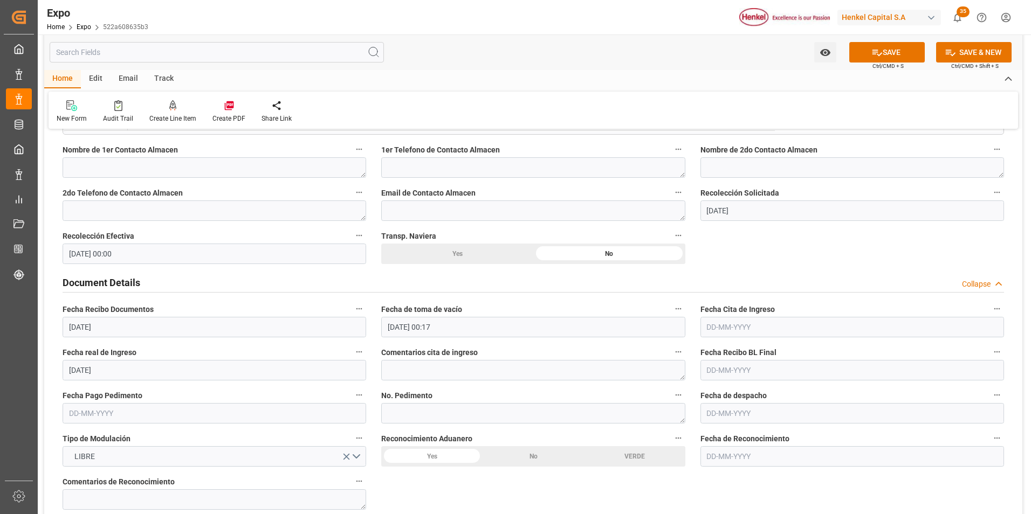
scroll to position [970, 0]
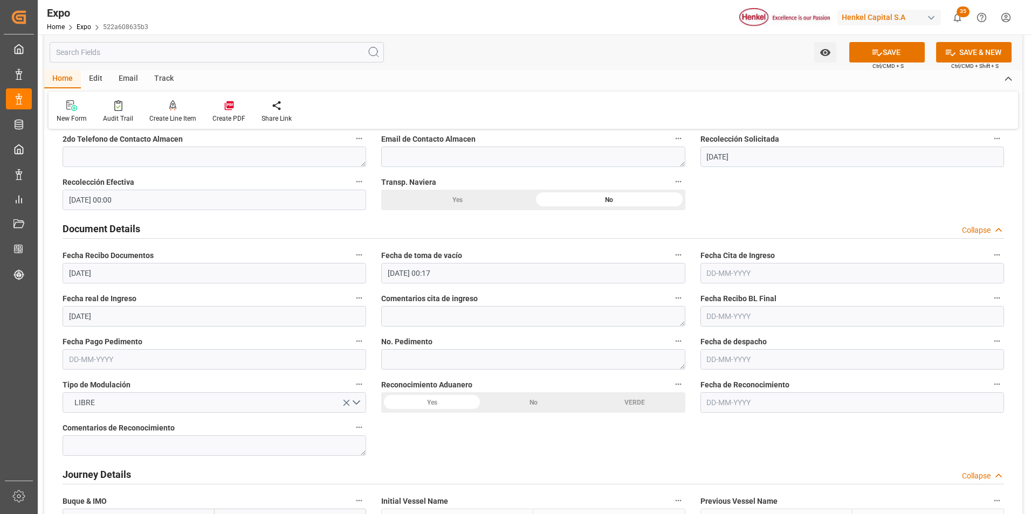
click at [714, 272] on input "text" at bounding box center [851, 273] width 303 height 20
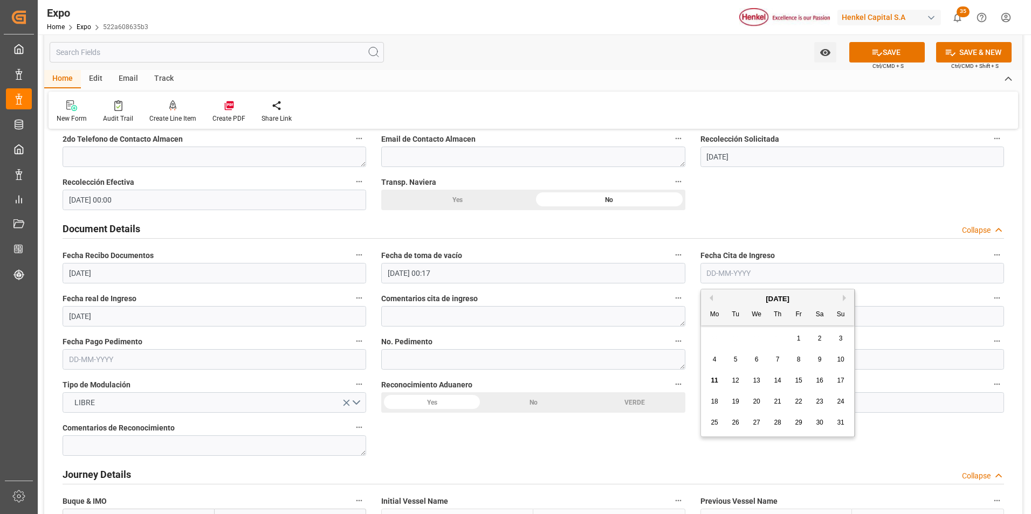
click at [798, 357] on span "8" at bounding box center [799, 360] width 4 height 8
type input "[DATE]"
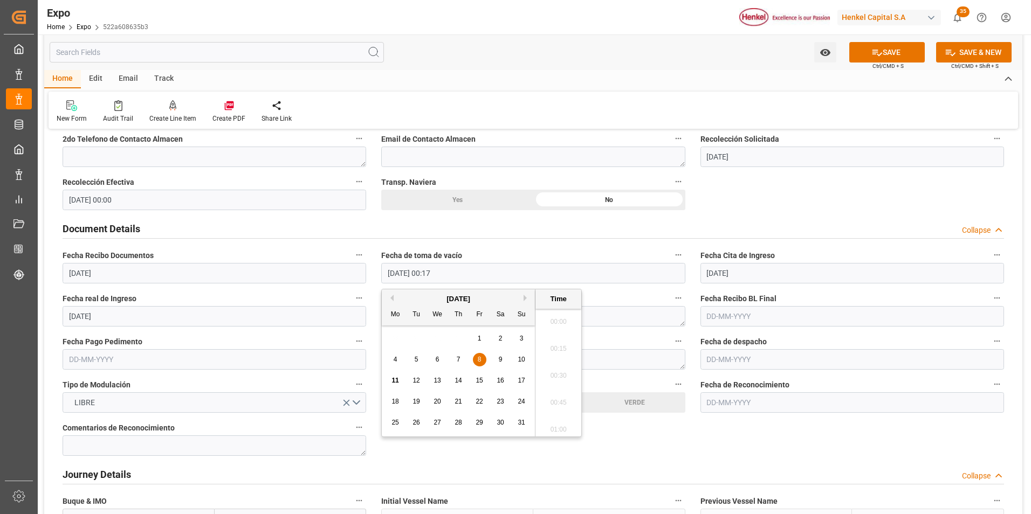
click at [432, 273] on input "08-08-2025 00:17" at bounding box center [532, 273] width 303 height 20
click at [499, 336] on span "2" at bounding box center [501, 339] width 4 height 8
type input "02-08-2025 00:17"
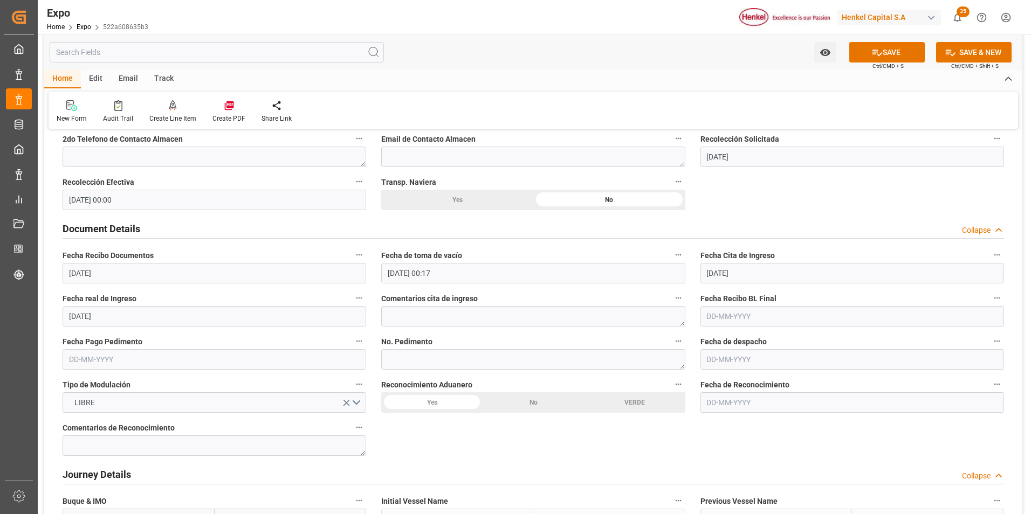
click at [66, 361] on input "text" at bounding box center [214, 359] width 303 height 20
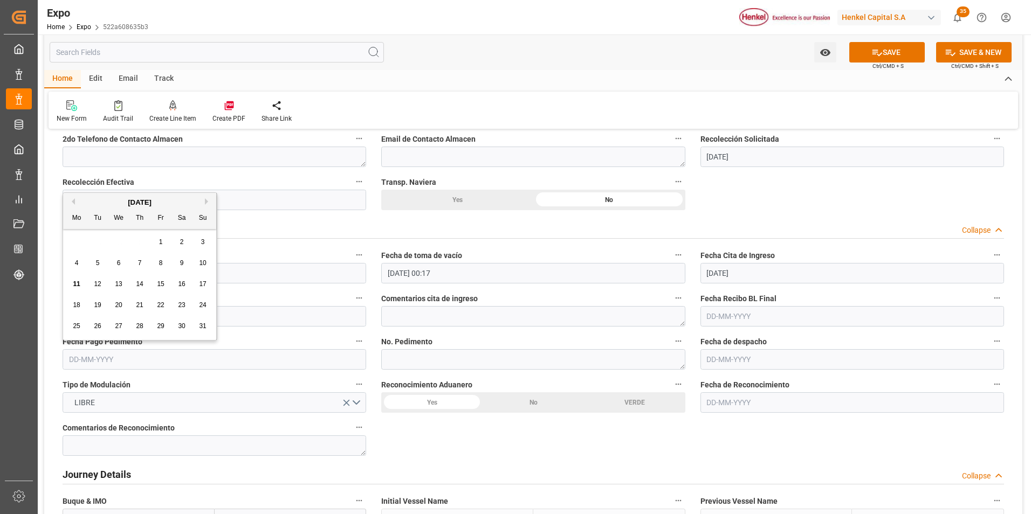
click at [161, 264] on span "8" at bounding box center [161, 263] width 4 height 8
type input "[DATE]"
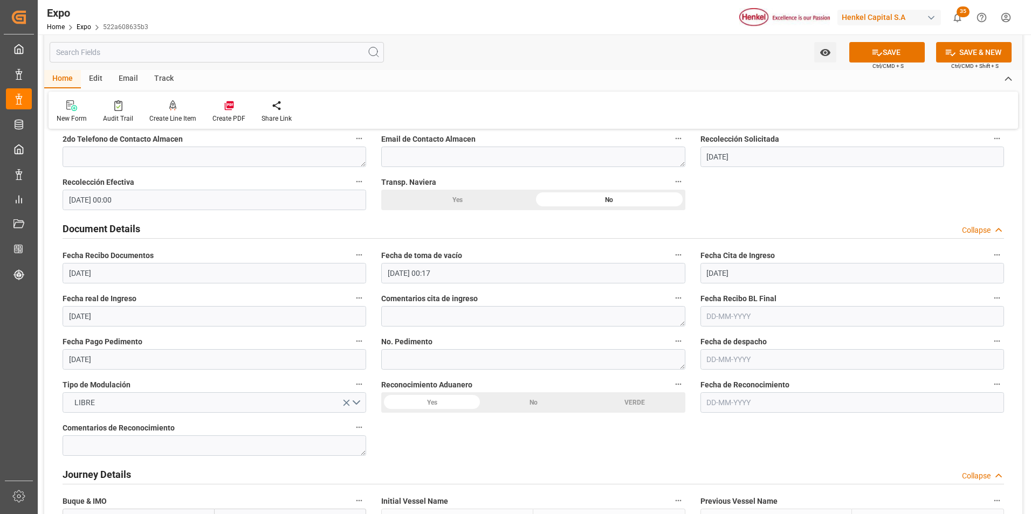
click at [738, 359] on input "text" at bounding box center [851, 359] width 303 height 20
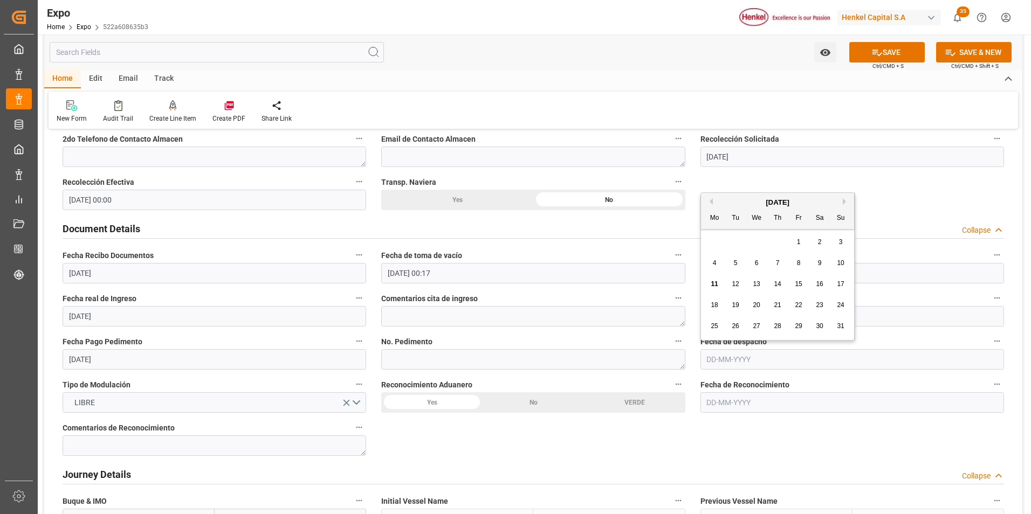
click at [712, 280] on span "11" at bounding box center [713, 284] width 7 height 8
type input "[DATE]"
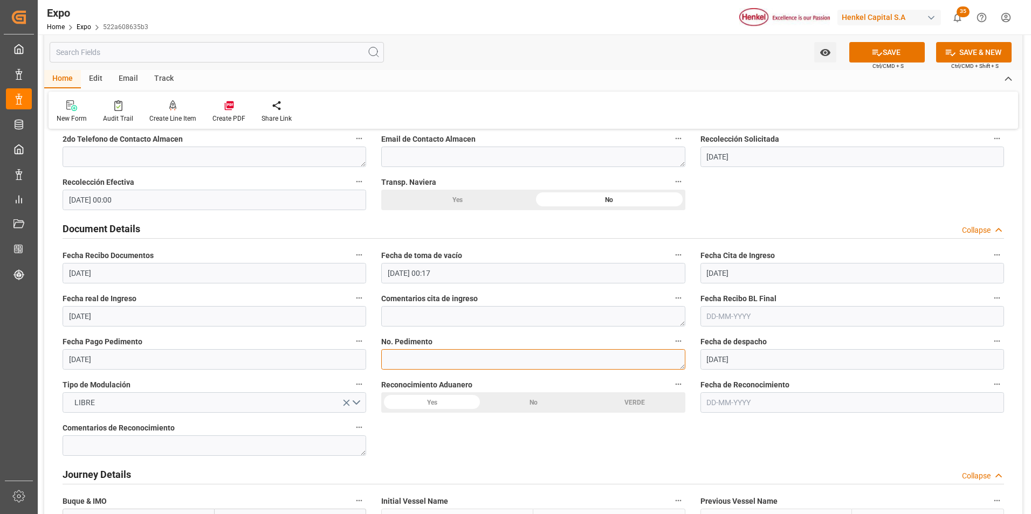
click at [470, 361] on textarea at bounding box center [532, 359] width 303 height 20
paste textarea "25 16 3108 5003462"
type textarea "25 16 3108 5003462"
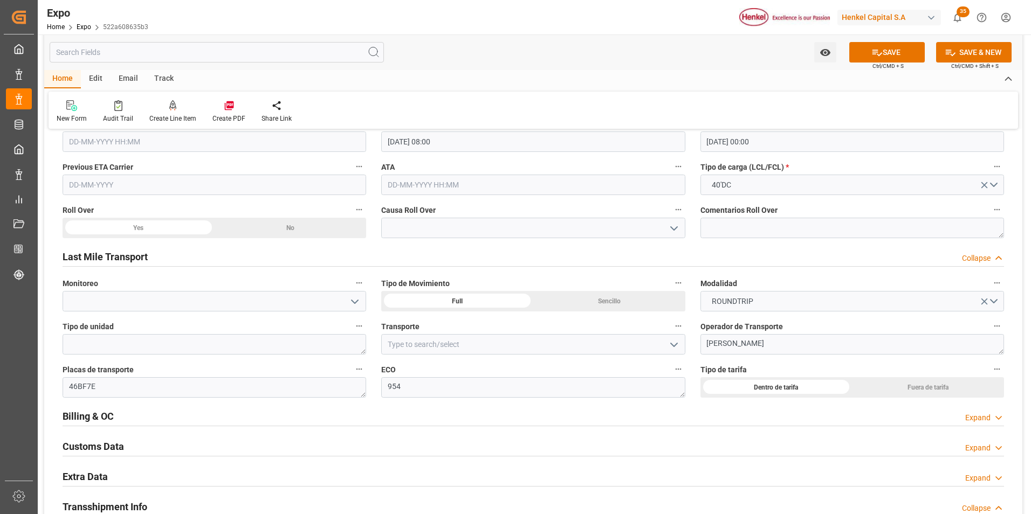
scroll to position [1617, 0]
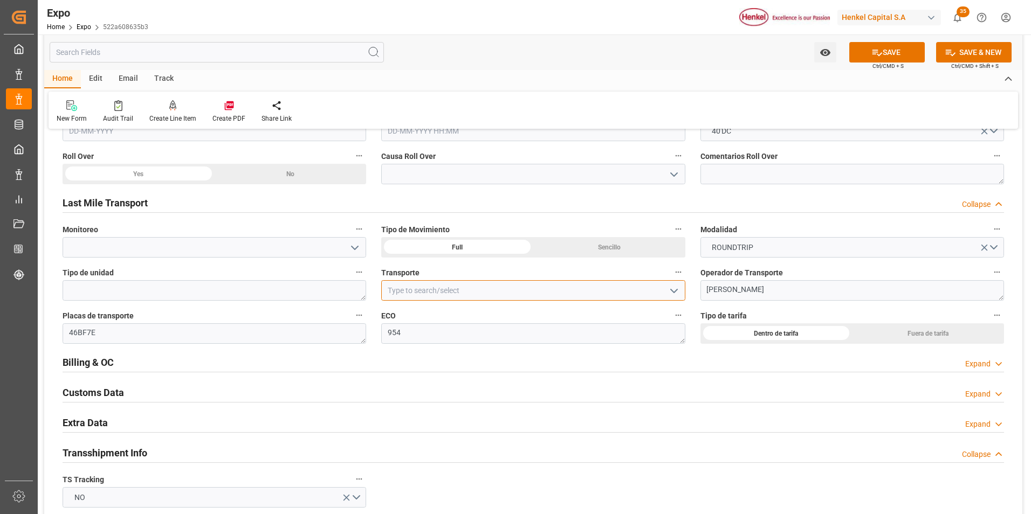
click at [541, 288] on input at bounding box center [532, 290] width 303 height 20
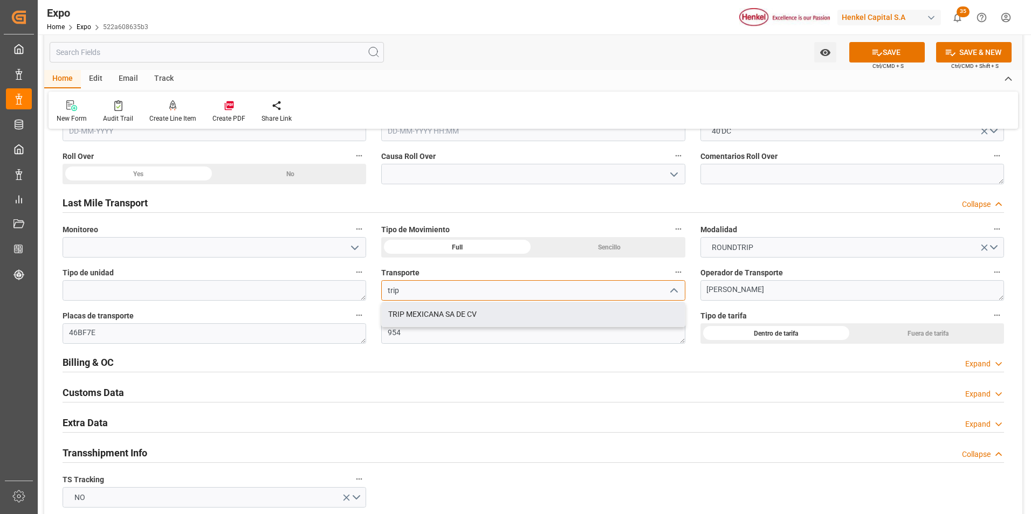
click at [544, 314] on div "TRIP MEXICANA SA DE CV" at bounding box center [533, 314] width 302 height 24
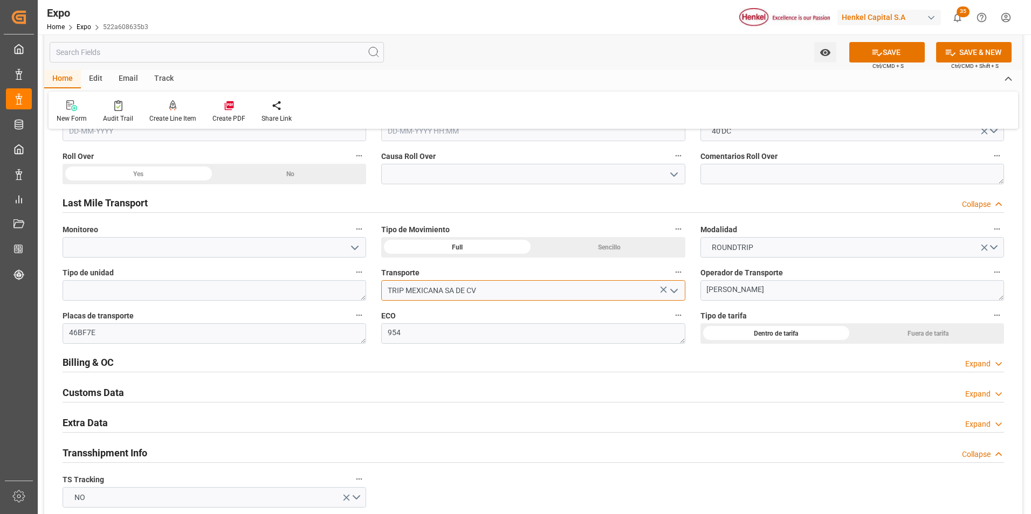
scroll to position [1671, 0]
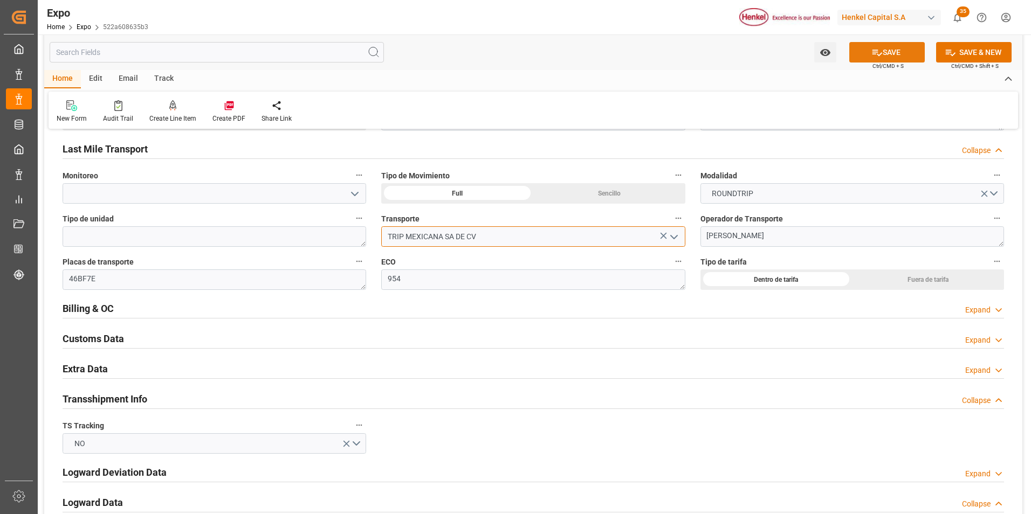
type input "TRIP MEXICANA SA DE CV"
click at [884, 49] on button "SAVE" at bounding box center [886, 52] width 75 height 20
click at [979, 306] on div "Expand" at bounding box center [977, 310] width 25 height 11
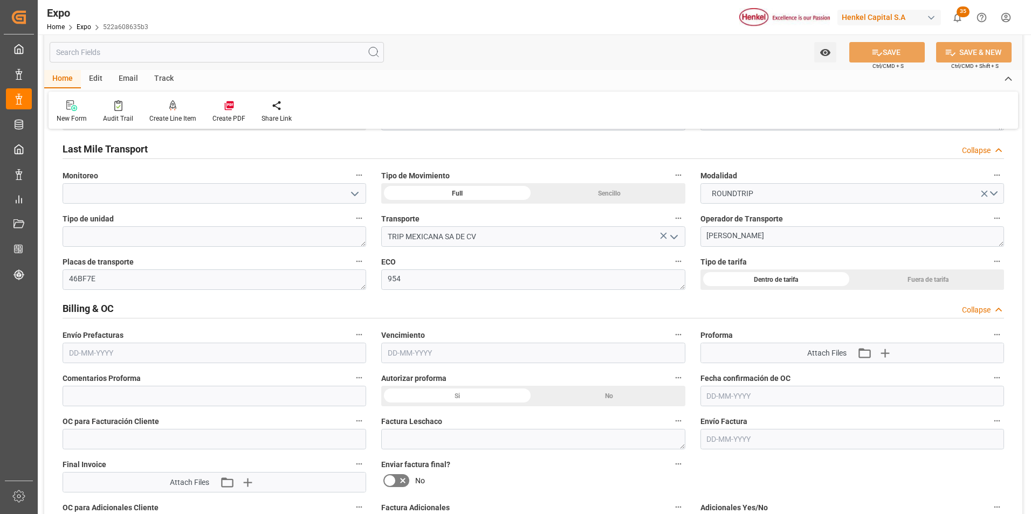
click at [980, 308] on div "Collapse" at bounding box center [976, 310] width 29 height 11
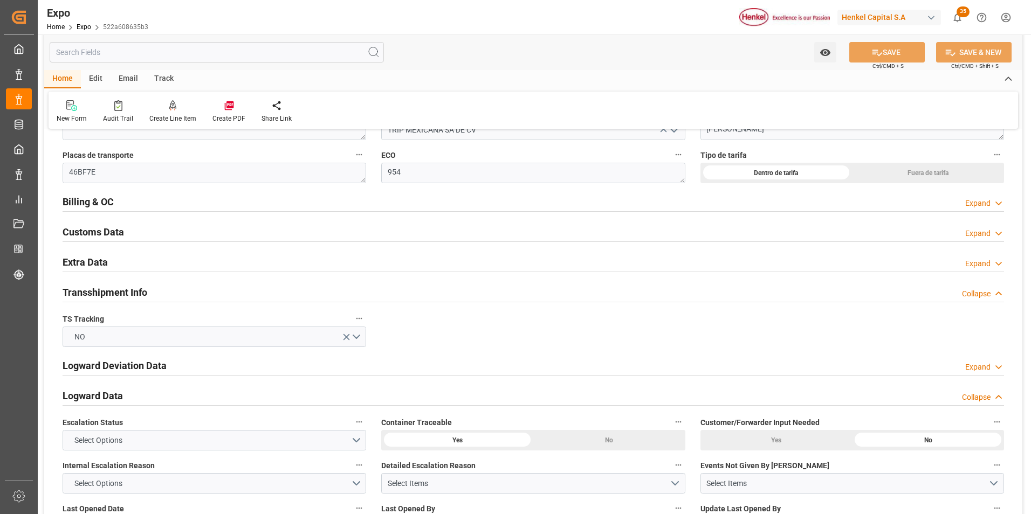
scroll to position [1779, 0]
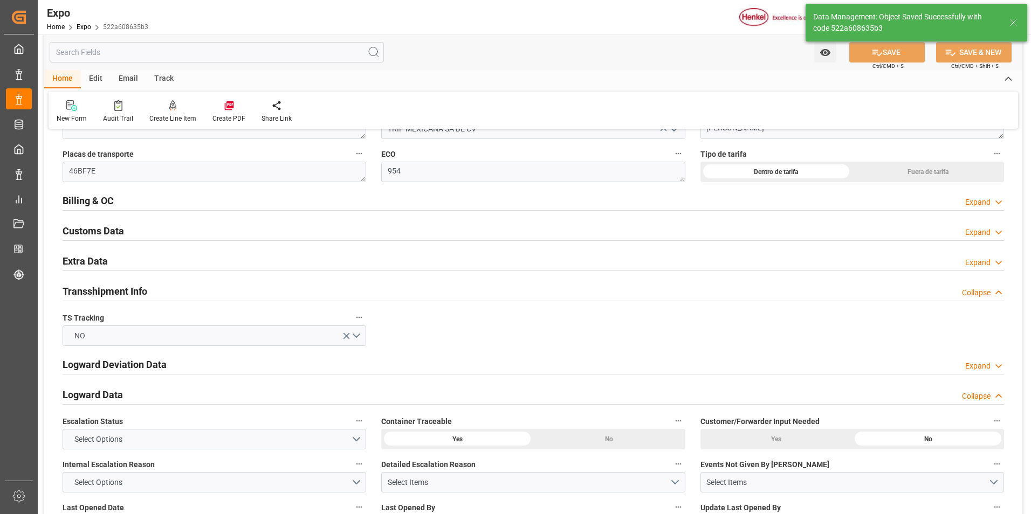
type textarea "[PERSON_NAME]"
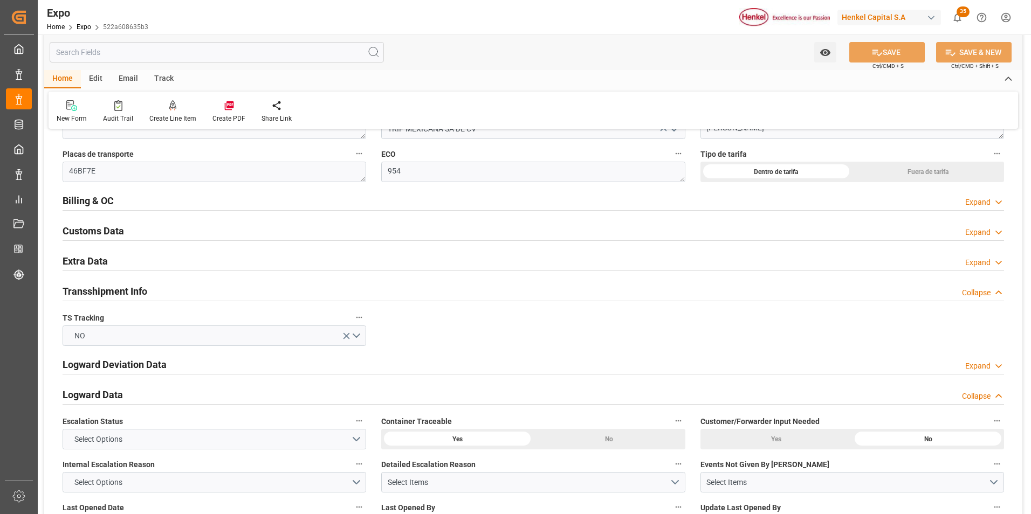
click at [996, 258] on icon at bounding box center [998, 262] width 11 height 11
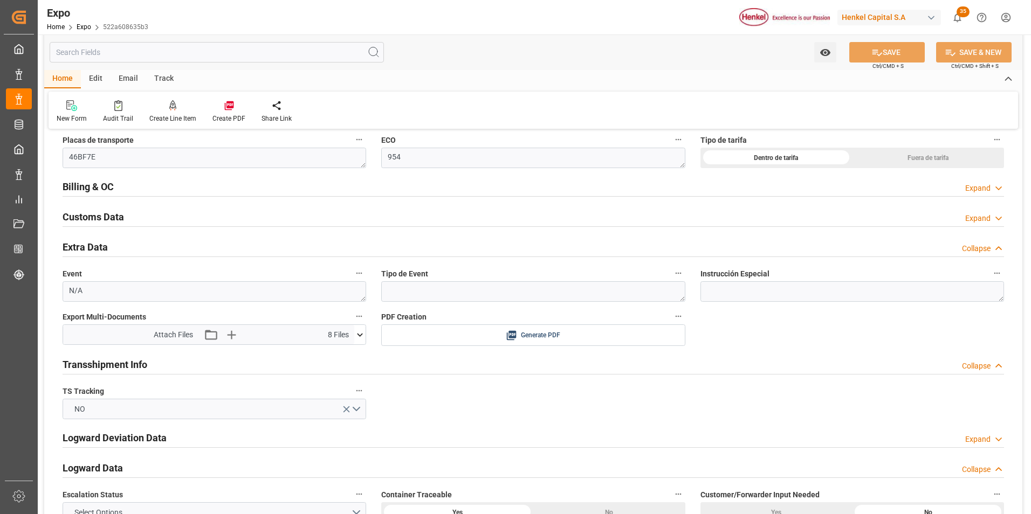
scroll to position [1833, 0]
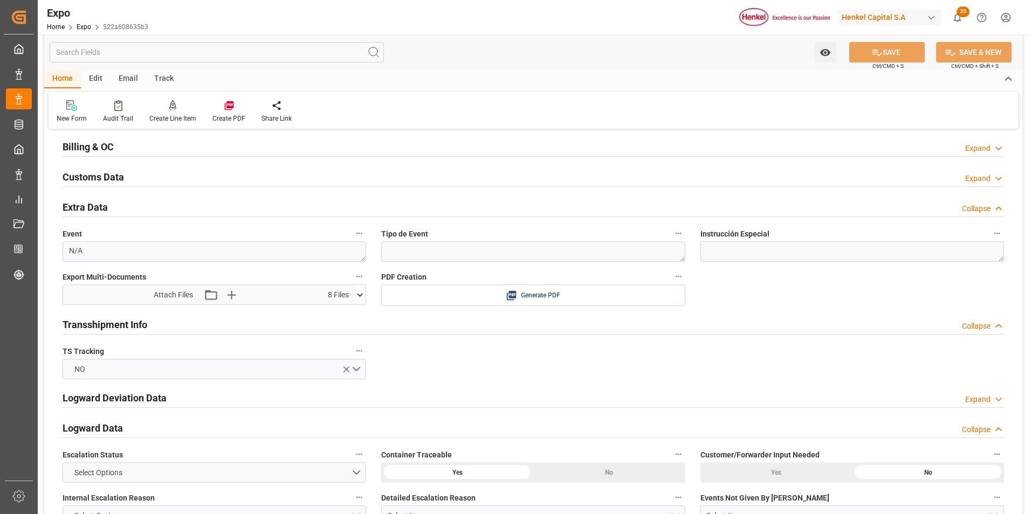
click at [357, 291] on icon at bounding box center [359, 294] width 11 height 11
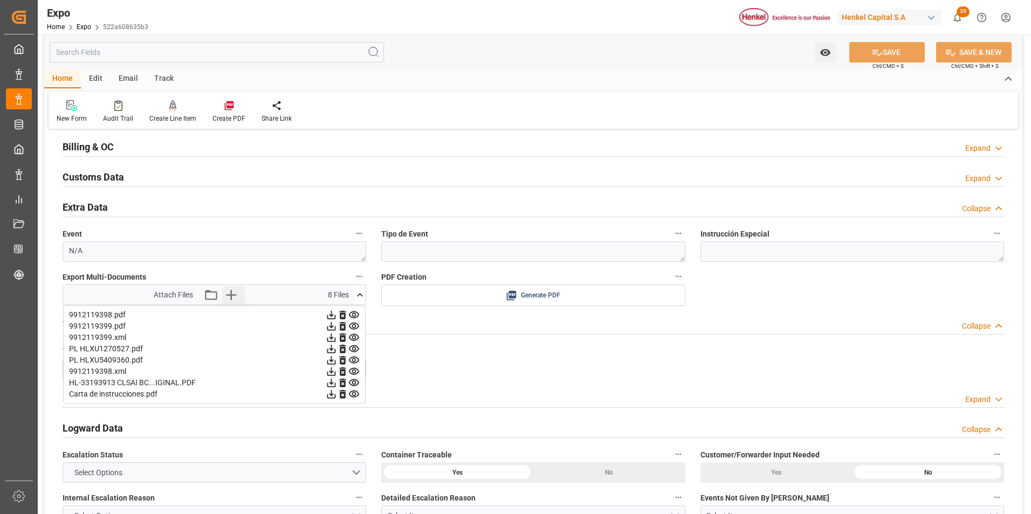
click at [233, 297] on icon "button" at bounding box center [230, 294] width 17 height 17
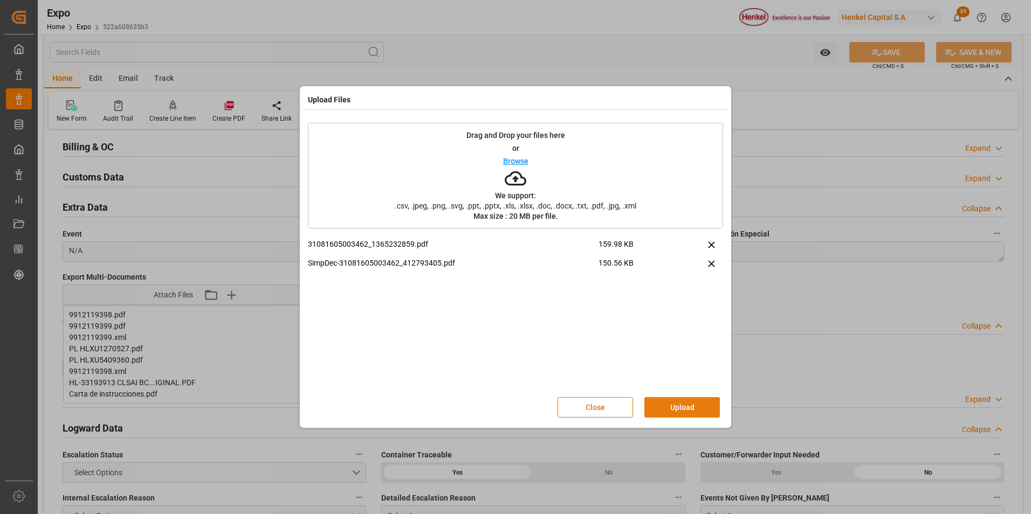
click at [669, 404] on button "Upload" at bounding box center [681, 407] width 75 height 20
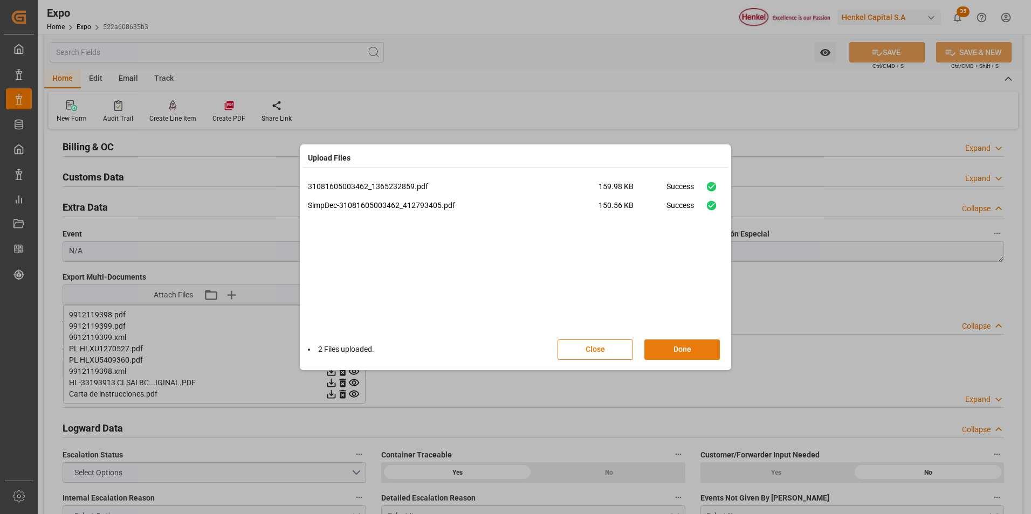
click at [698, 349] on button "Done" at bounding box center [681, 350] width 75 height 20
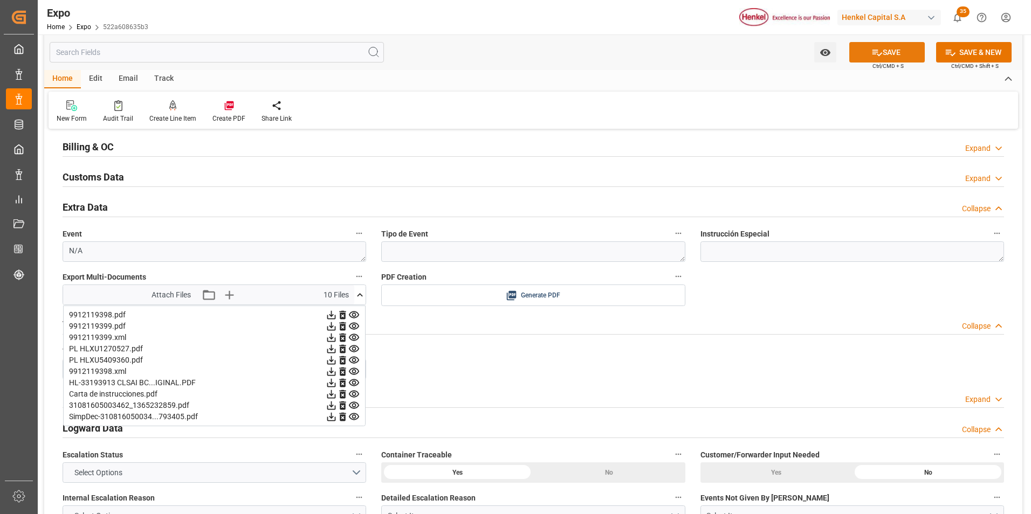
click at [889, 53] on button "SAVE" at bounding box center [886, 52] width 75 height 20
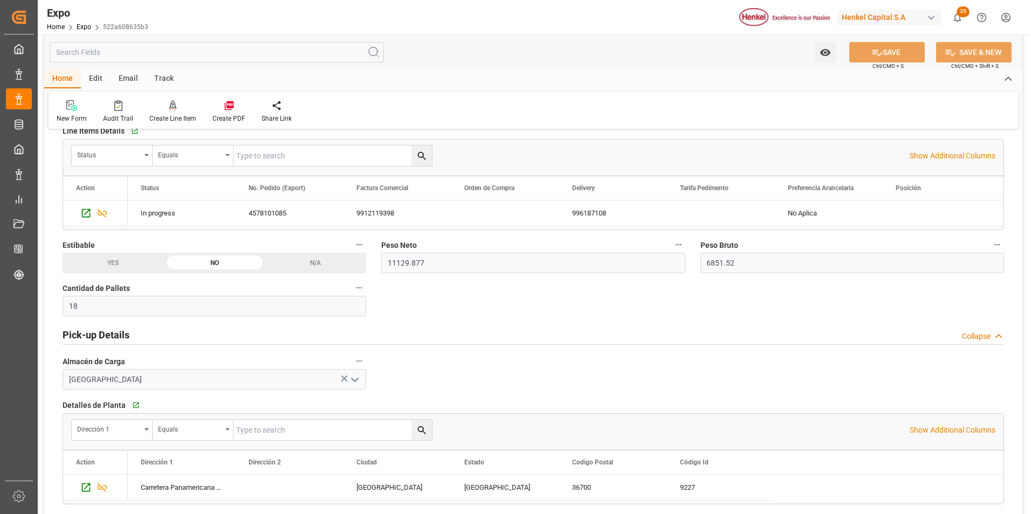
scroll to position [431, 0]
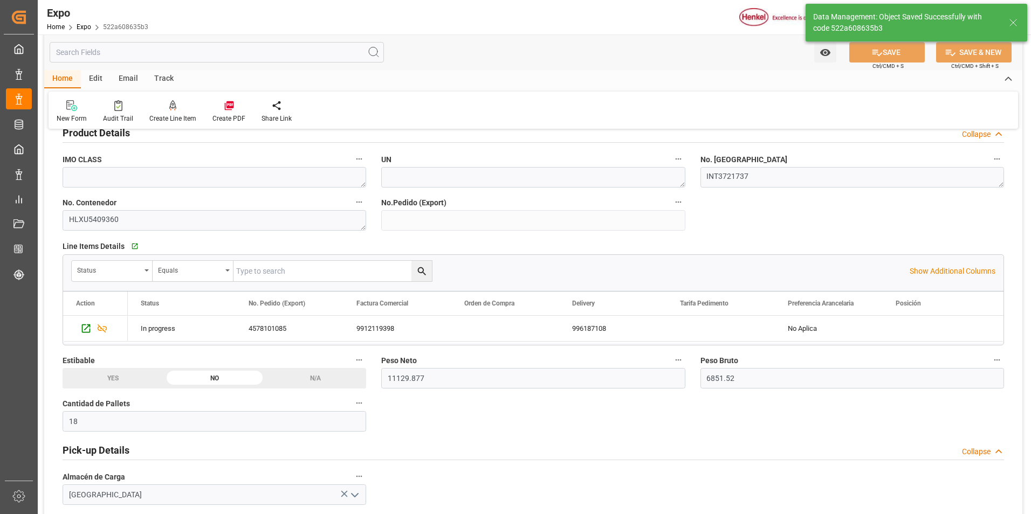
type input "11-08-2025 16:07"
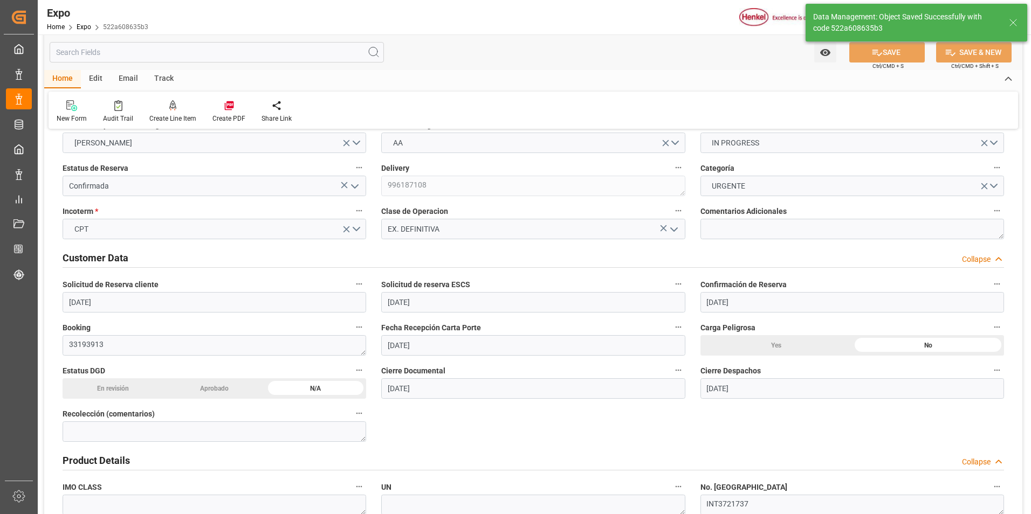
scroll to position [0, 0]
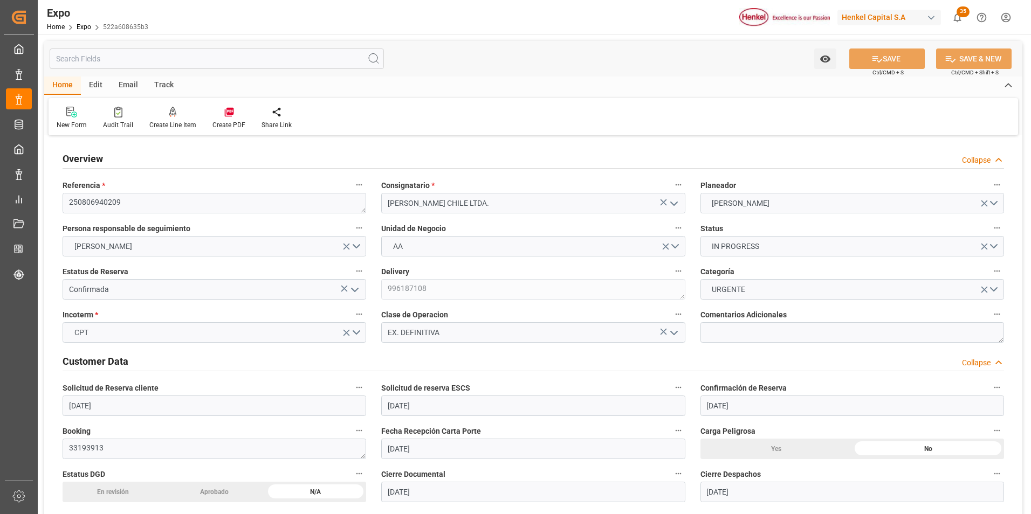
click at [98, 89] on div "Edit" at bounding box center [96, 86] width 30 height 18
click at [117, 118] on div "Duplicate" at bounding box center [112, 118] width 44 height 24
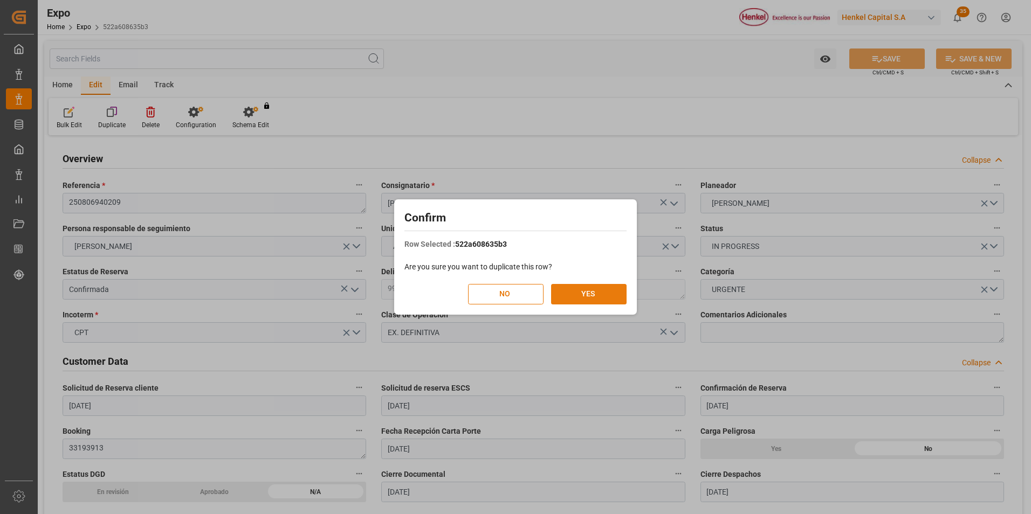
click at [621, 292] on button "YES" at bounding box center [588, 294] width 75 height 20
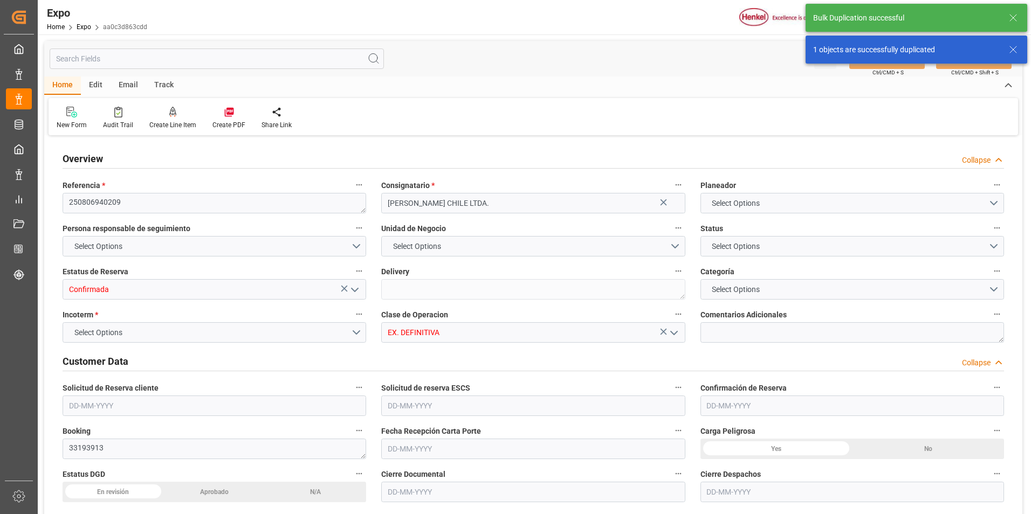
type input "11129.877"
type input "6851.52"
type input "18"
type input "9946843"
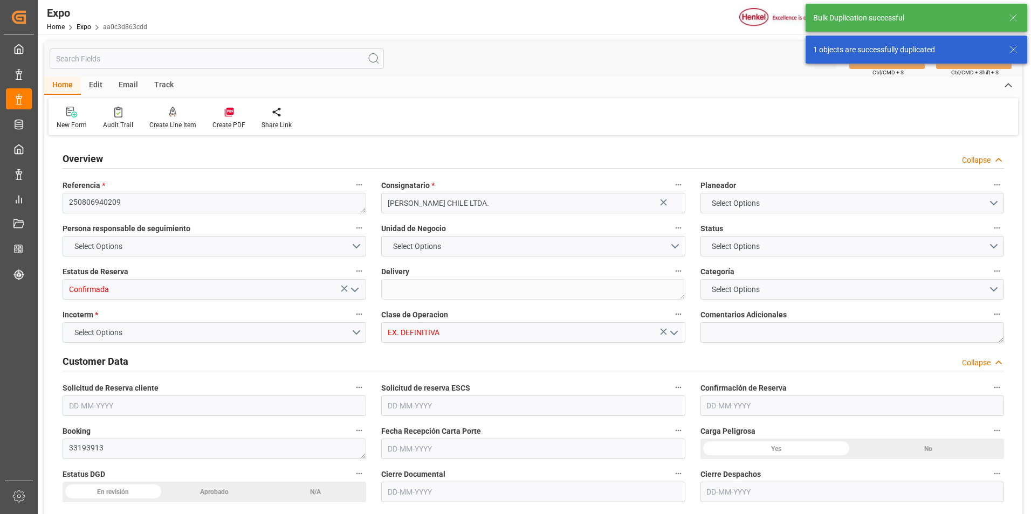
type input "MXZLO"
type input "CLSAI"
type input "9946843"
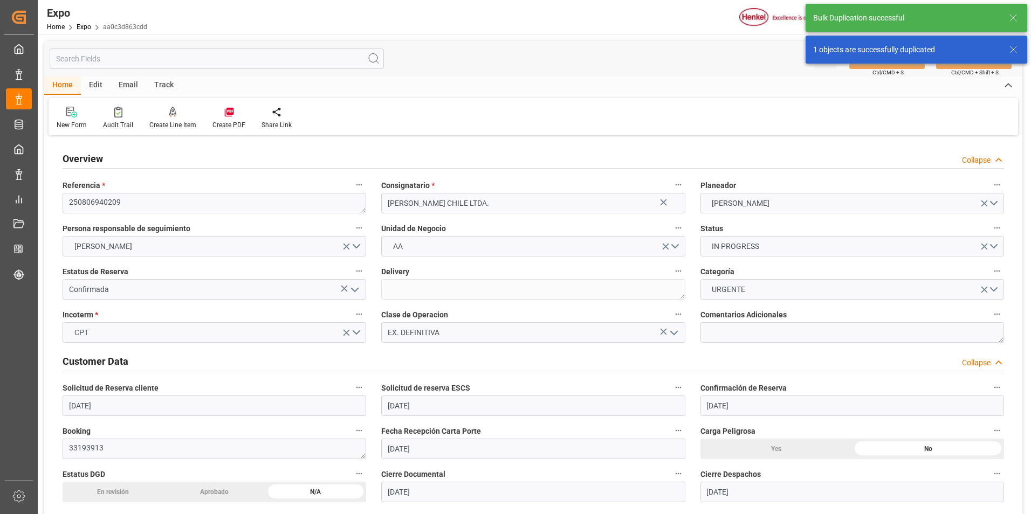
type input "30-07-2025"
type input "[DATE]"
type input "30-07-2025"
type input "06-08-2025"
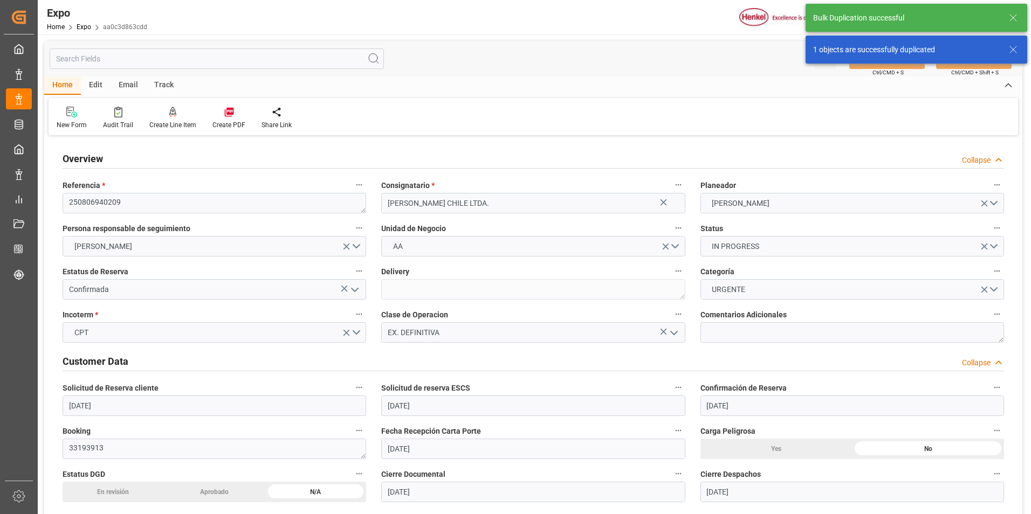
type input "09-08-2025"
type input "04-08-2025"
type input "04-08-2025 00:00"
type input "[DATE]"
type input "02-08-2025 00:17"
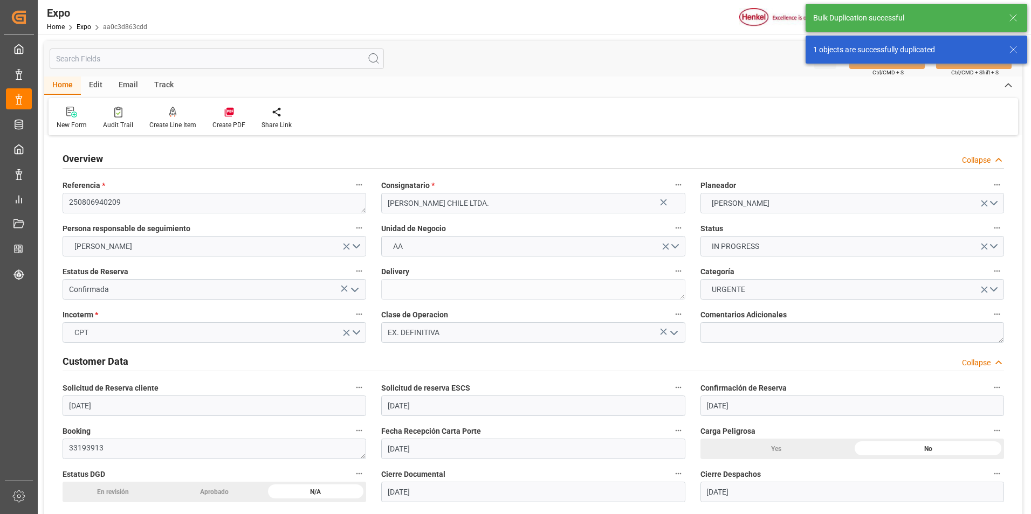
type input "[DATE]"
type input "14-08-2025 20:00"
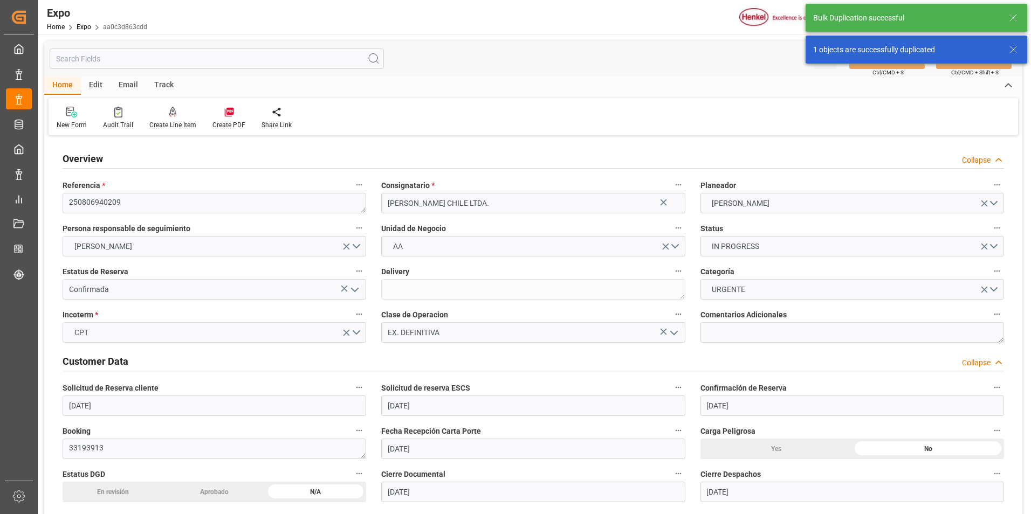
type input "[DATE] 00:00"
type input "30-08-2025 08:00"
type input "28-08-2025 00:00"
type input "11-08-2025 16:08"
type input "02-08-2025 11:38"
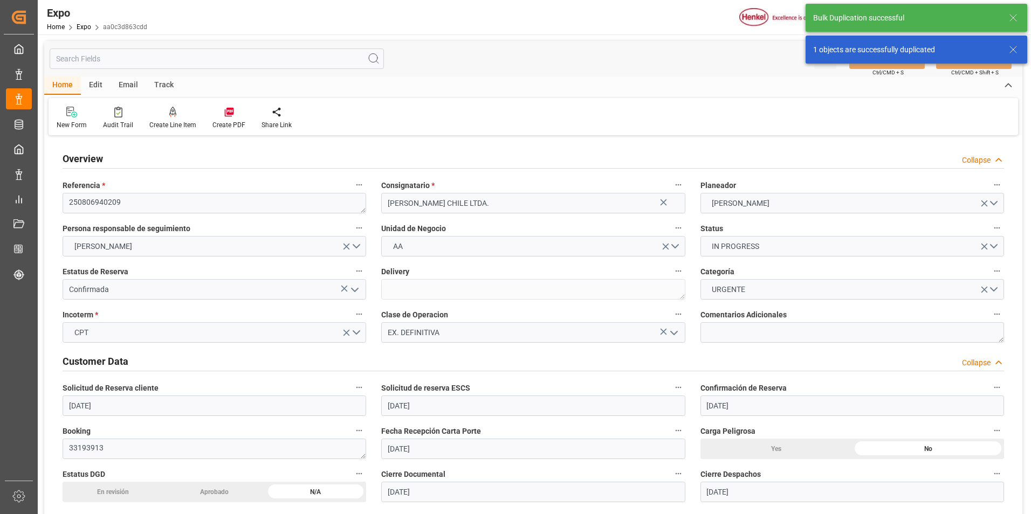
type input "14-08-2025 20:00"
type input "30-08-2025 08:00"
type input "31-08-2025 04:46"
type input "04-09-2025 04:46"
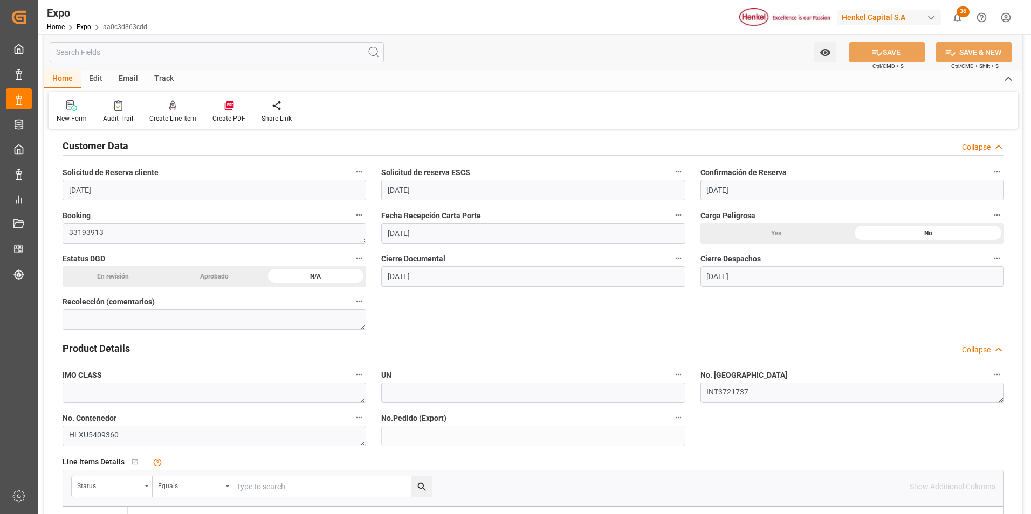
scroll to position [270, 0]
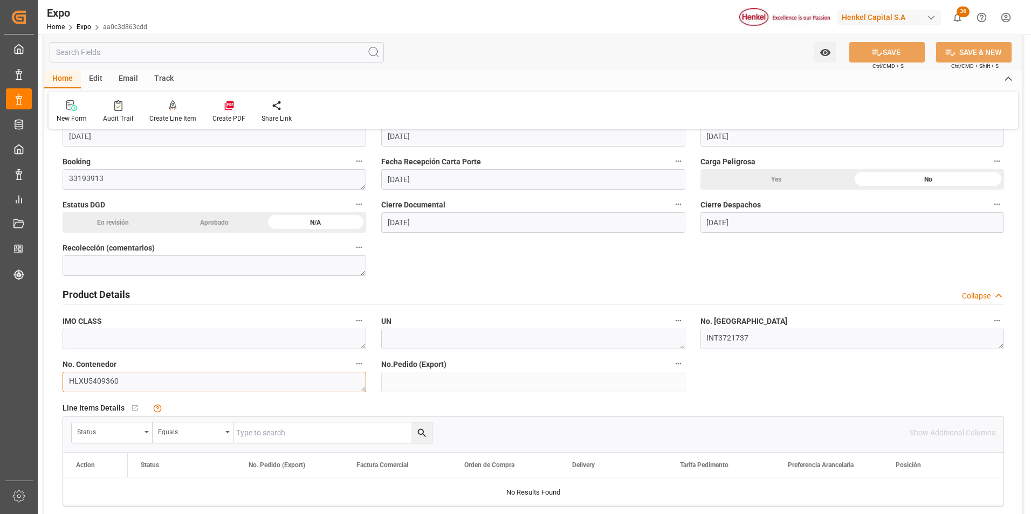
drag, startPoint x: 69, startPoint y: 379, endPoint x: 153, endPoint y: 387, distance: 83.9
click at [153, 387] on textarea "HLXU5409360" at bounding box center [214, 382] width 303 height 20
paste textarea "HLXU1270527"
type textarea "HLXU1270527"
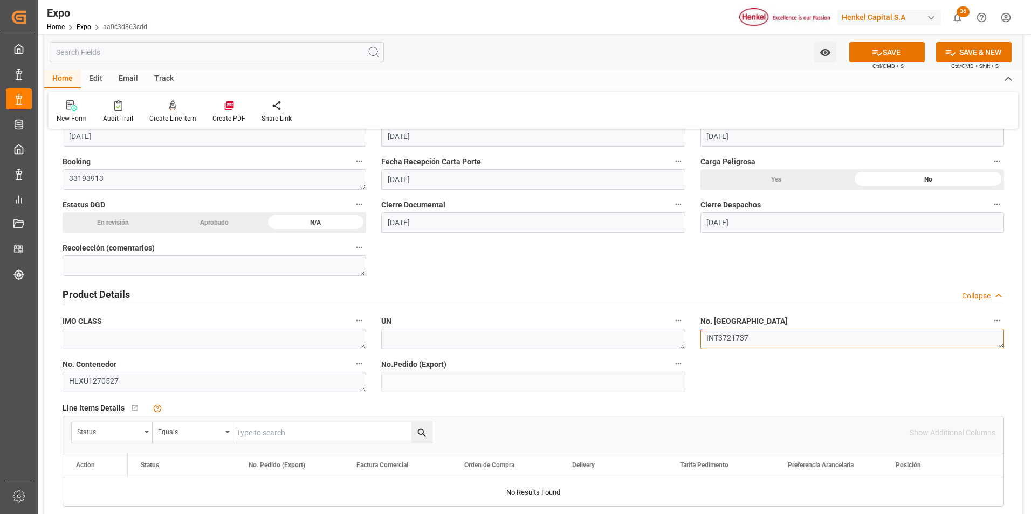
drag, startPoint x: 760, startPoint y: 339, endPoint x: 664, endPoint y: 333, distance: 96.1
paste textarea ": INT 3721733"
click at [710, 338] on textarea ": INT 3721733" at bounding box center [851, 339] width 303 height 20
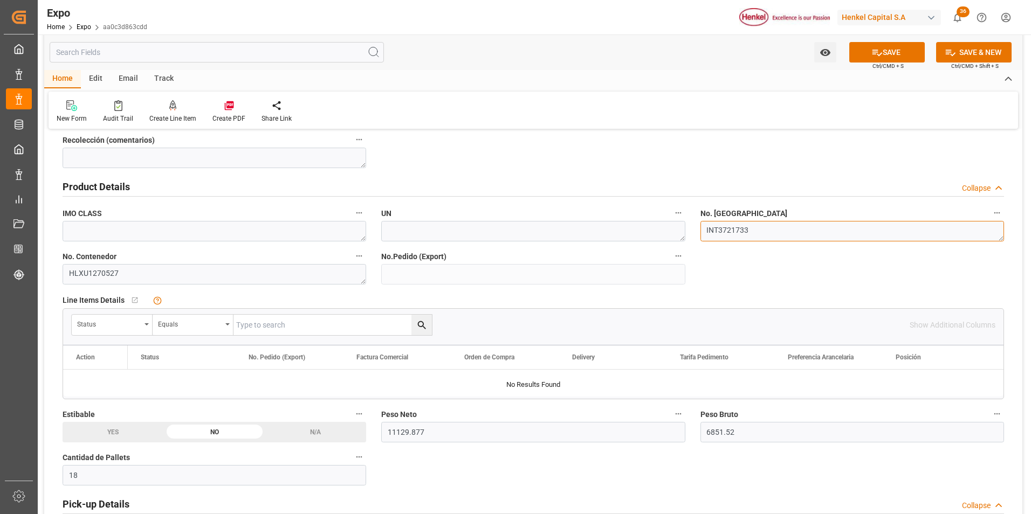
scroll to position [431, 0]
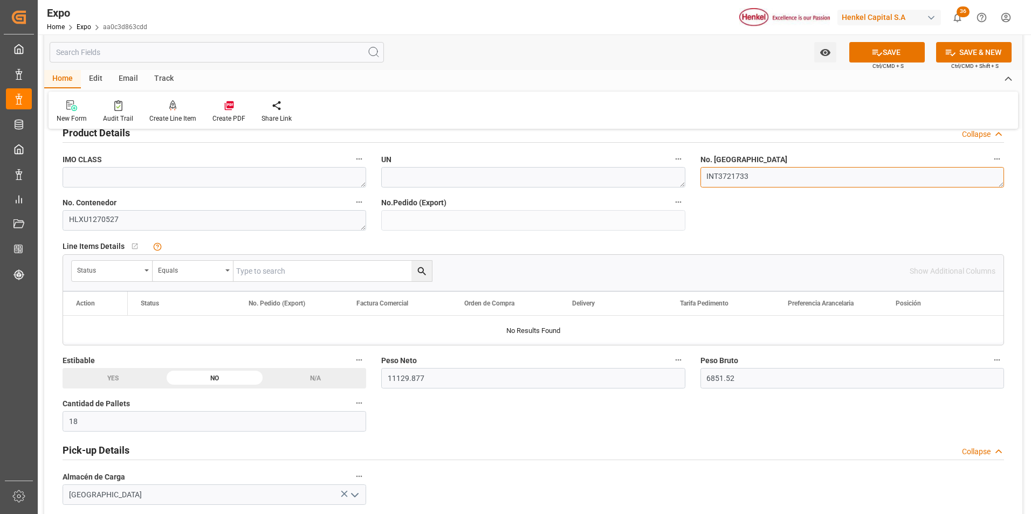
type textarea "INT3721733"
click at [234, 430] on input "18" at bounding box center [214, 421] width 303 height 20
type input "1"
type input "0"
type input "9"
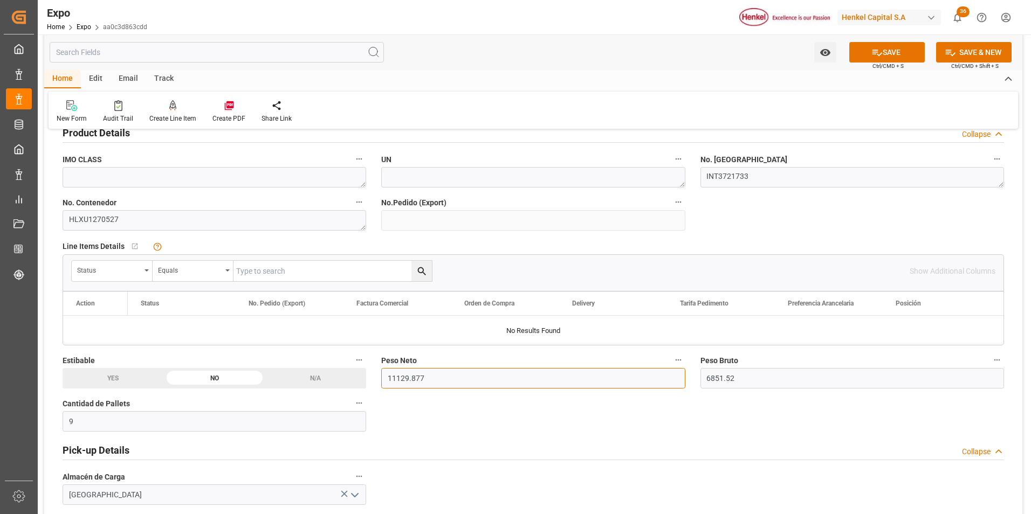
drag, startPoint x: 388, startPoint y: 377, endPoint x: 438, endPoint y: 382, distance: 49.8
click at [438, 382] on input "11129.877" at bounding box center [532, 378] width 303 height 20
type input "3594.240"
drag, startPoint x: 707, startPoint y: 377, endPoint x: 750, endPoint y: 377, distance: 43.1
click at [750, 377] on input "6851.52" at bounding box center [851, 378] width 303 height 20
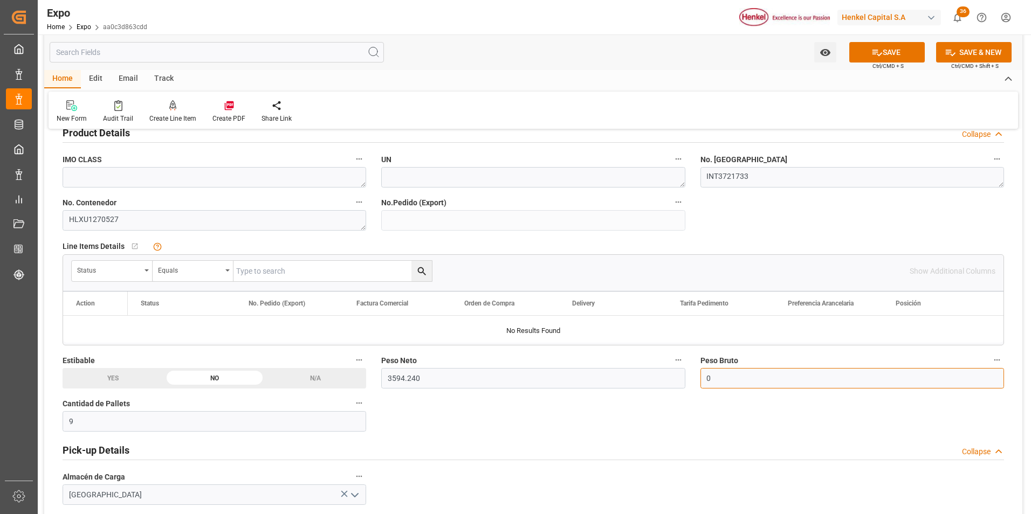
type input "0"
paste input "text"
type input "5838.624"
click at [876, 51] on icon at bounding box center [876, 52] width 11 height 11
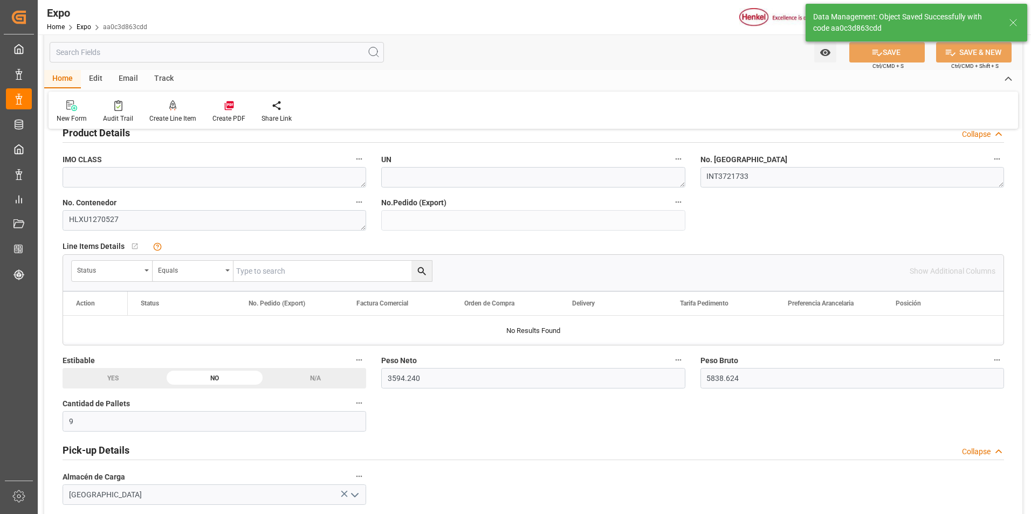
type input "11-08-2025 16:09"
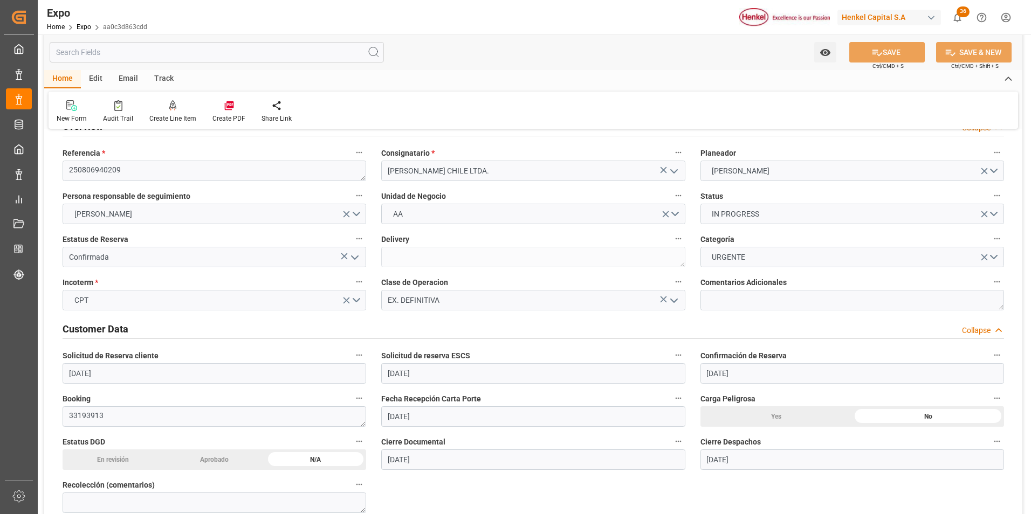
scroll to position [0, 0]
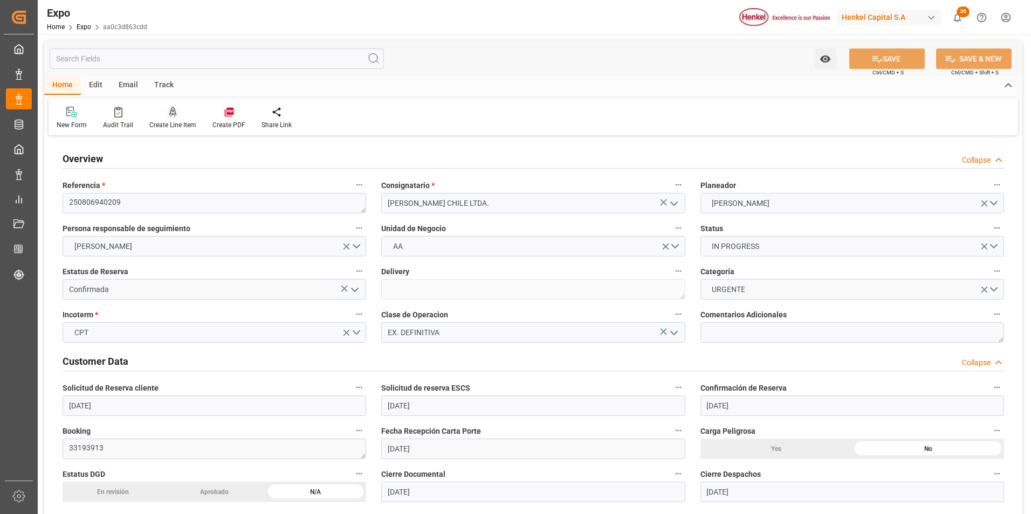
click at [173, 117] on icon at bounding box center [172, 117] width 5 height 2
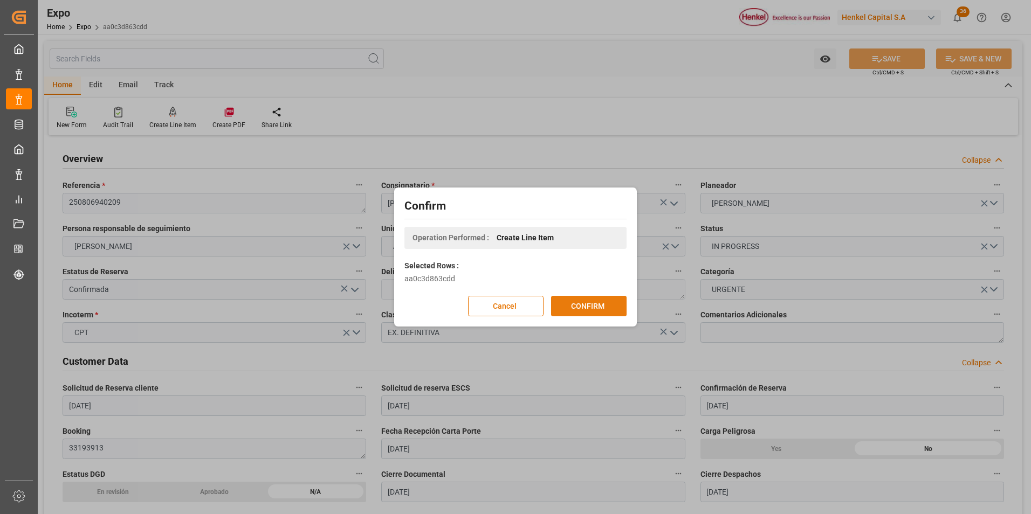
click at [568, 302] on button "CONFIRM" at bounding box center [588, 306] width 75 height 20
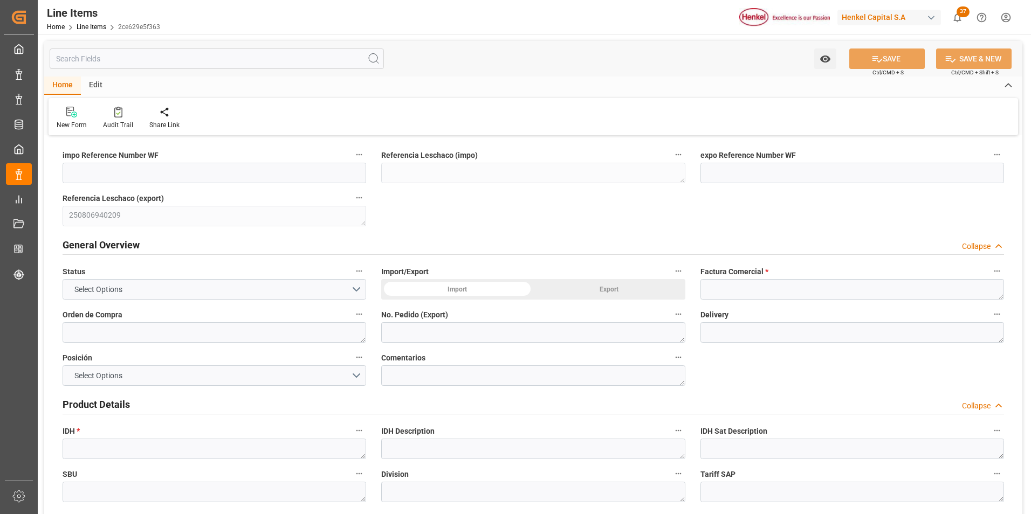
type input "11-08-2025 16:10"
click at [768, 291] on textarea at bounding box center [851, 289] width 303 height 20
paste textarea "9912119399"
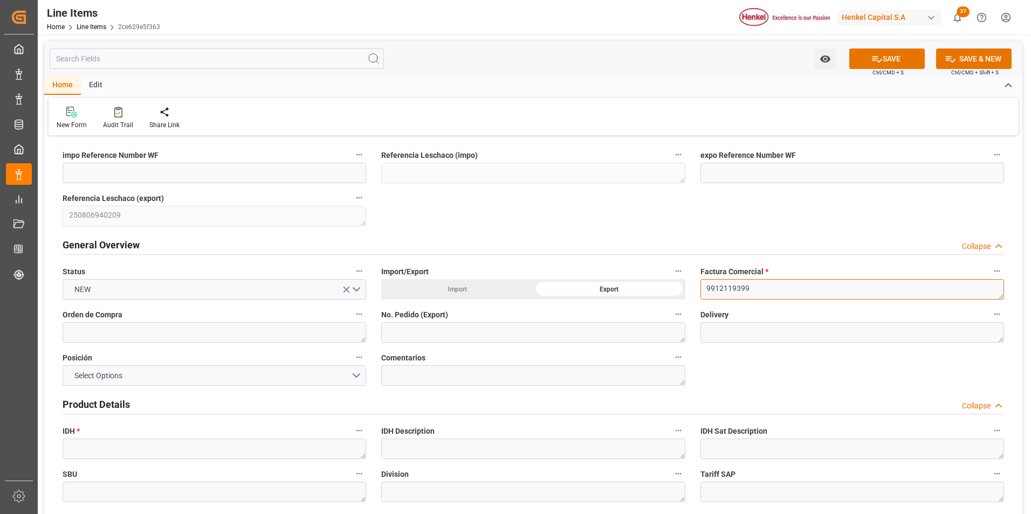
type textarea "9912119399"
click at [247, 334] on textarea at bounding box center [214, 332] width 303 height 20
paste textarea "4578101085"
type textarea "4578101085"
click at [399, 335] on textarea at bounding box center [532, 332] width 303 height 20
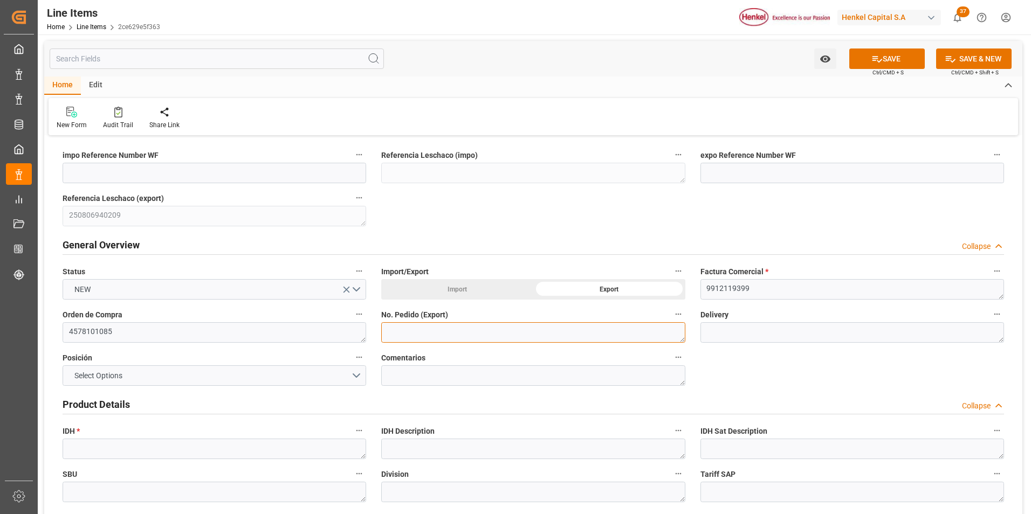
paste textarea "4578101085"
type textarea "4578101085"
click at [724, 323] on textarea at bounding box center [851, 332] width 303 height 20
paste textarea "996187107"
type textarea "996187107"
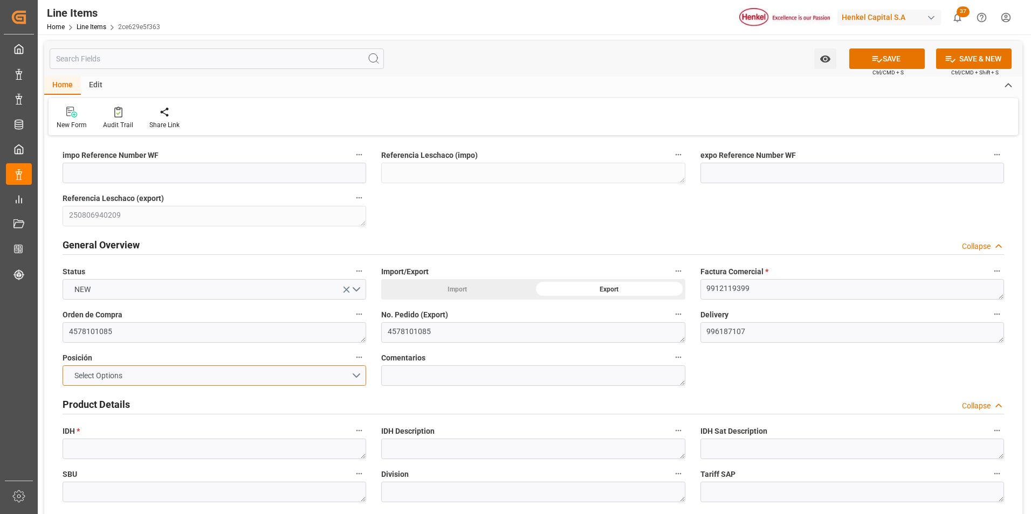
click at [324, 377] on button "Select Options" at bounding box center [214, 375] width 303 height 20
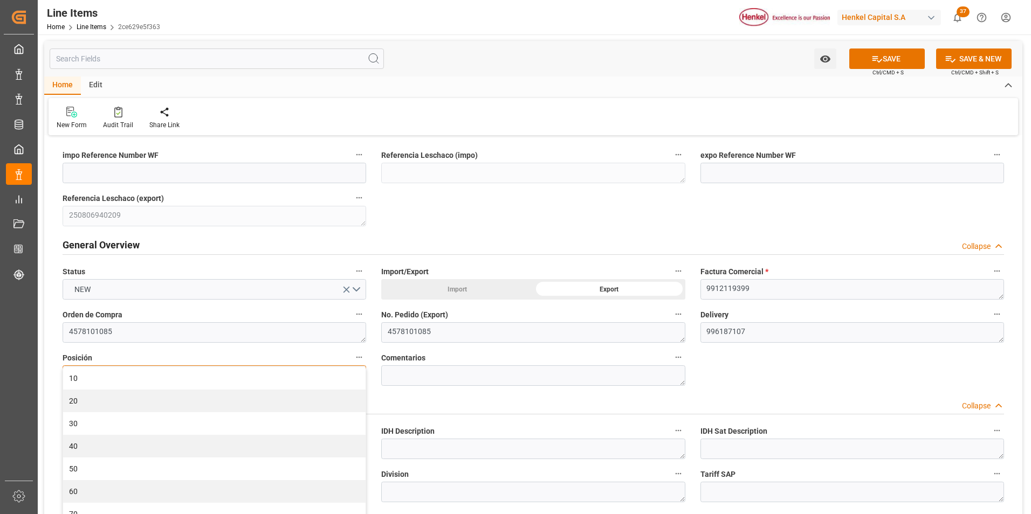
click at [324, 377] on div "10" at bounding box center [214, 378] width 302 height 23
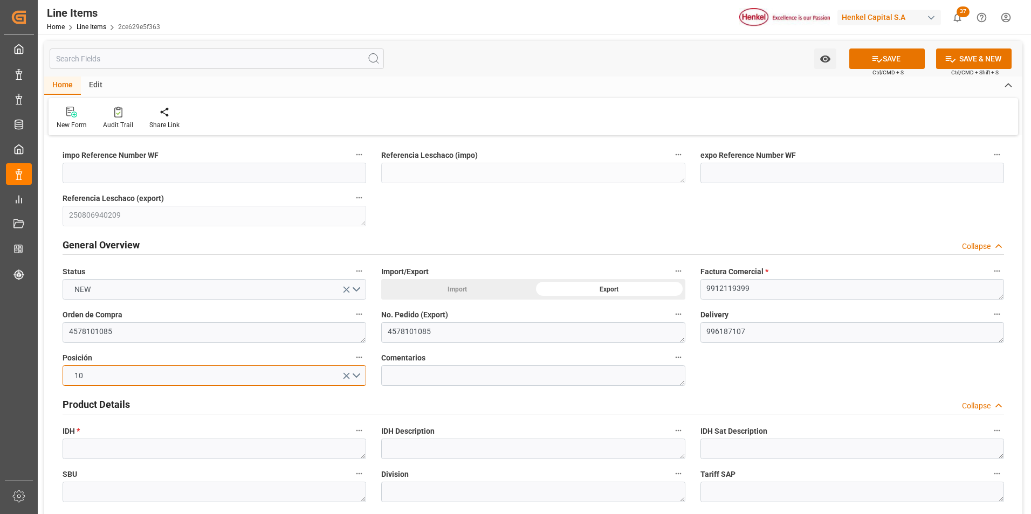
scroll to position [54, 0]
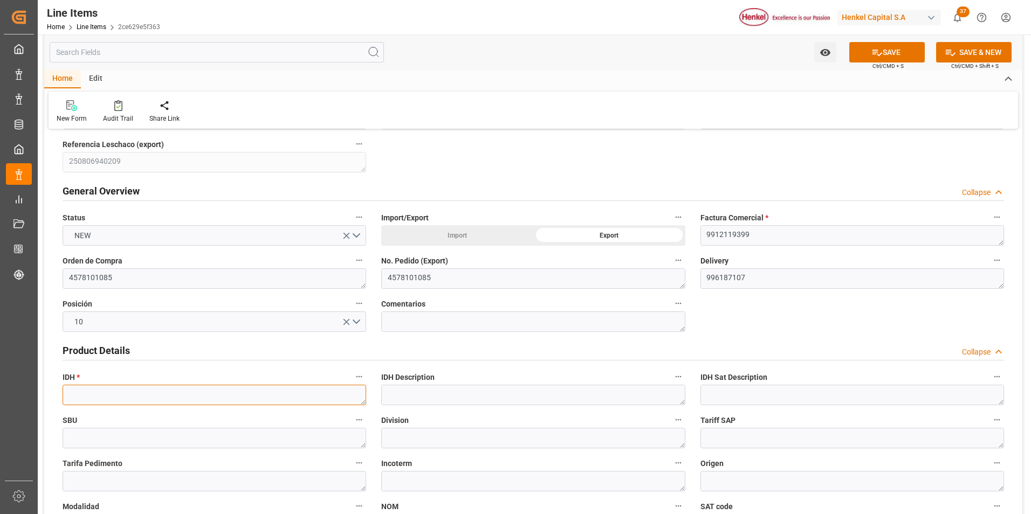
click at [167, 395] on textarea at bounding box center [214, 395] width 303 height 20
paste textarea "2771014"
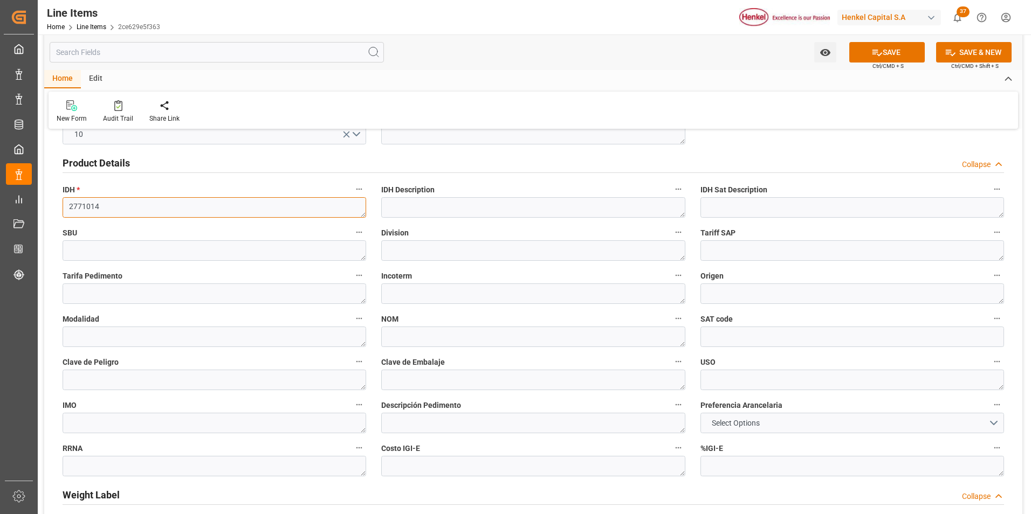
scroll to position [323, 0]
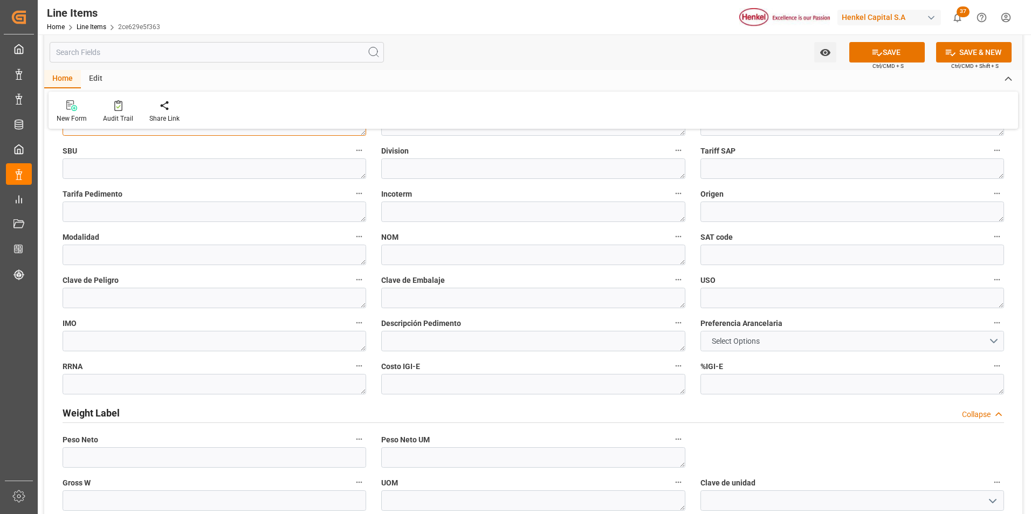
type textarea "2771014"
click at [755, 345] on span "Select Options" at bounding box center [735, 341] width 59 height 11
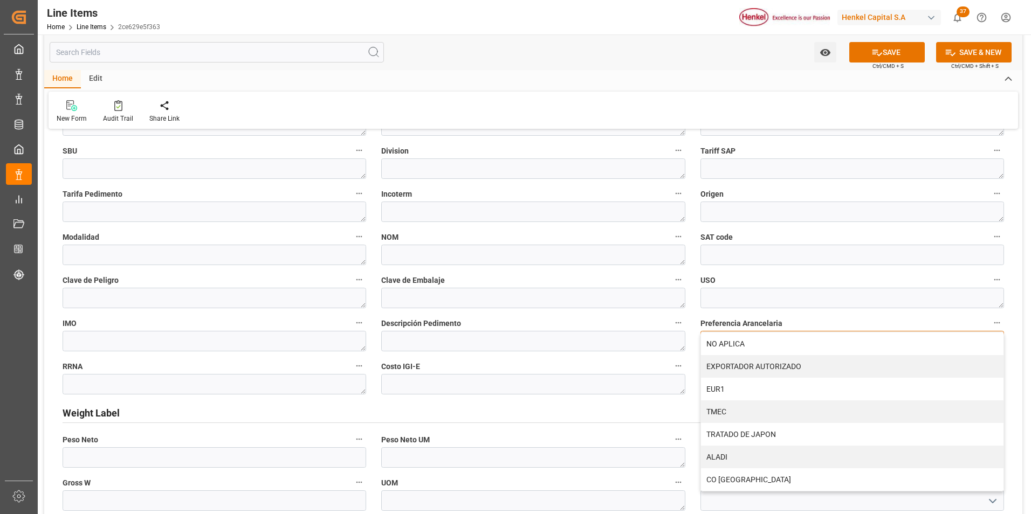
click at [755, 345] on div "NO APLICA" at bounding box center [852, 344] width 302 height 23
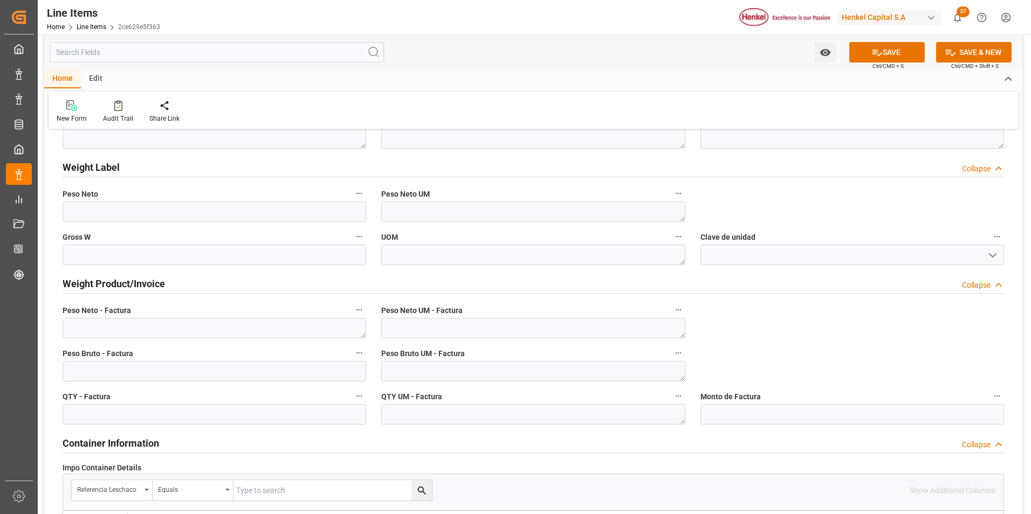
scroll to position [593, 0]
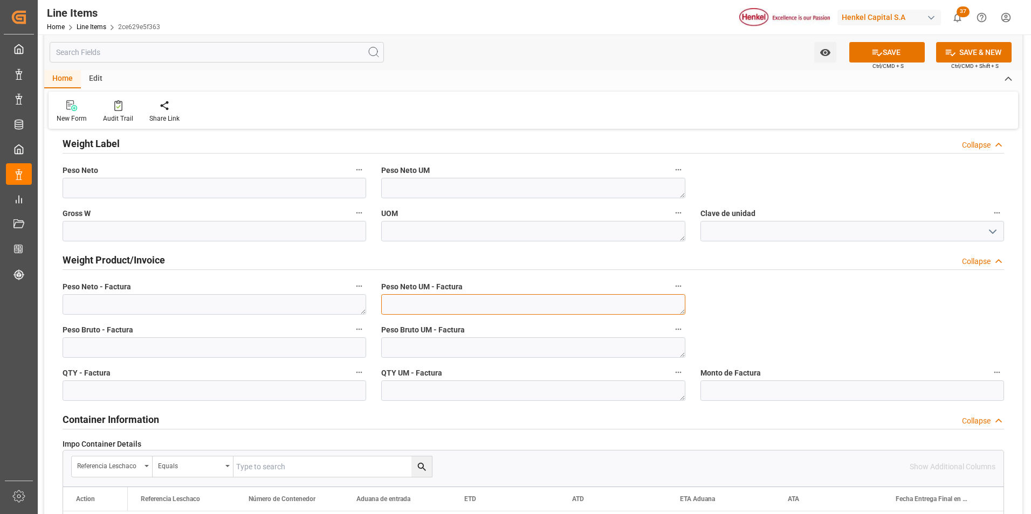
click at [562, 309] on textarea at bounding box center [532, 304] width 303 height 20
type textarea "KG"
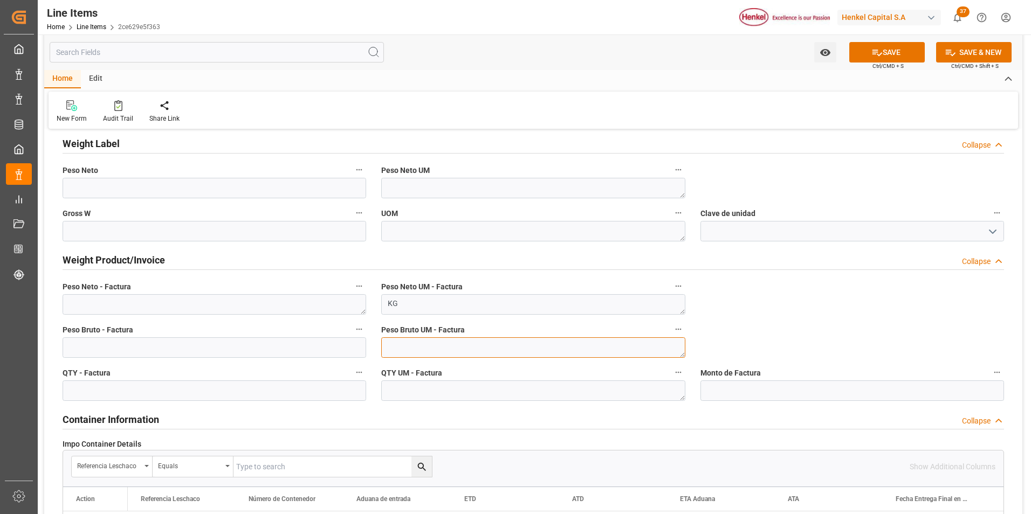
click at [548, 351] on textarea at bounding box center [532, 347] width 303 height 20
type textarea "KG"
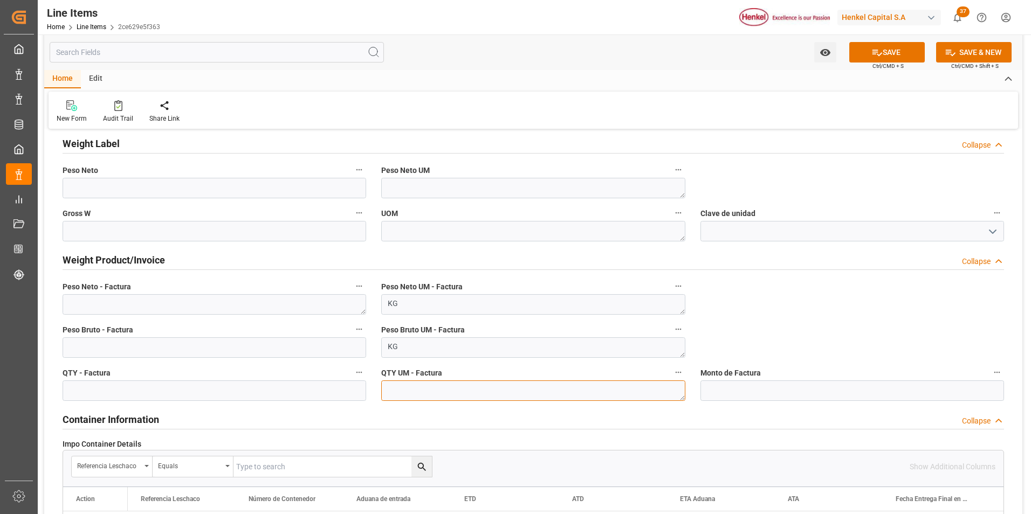
click at [544, 395] on textarea at bounding box center [532, 391] width 303 height 20
type textarea "KG"
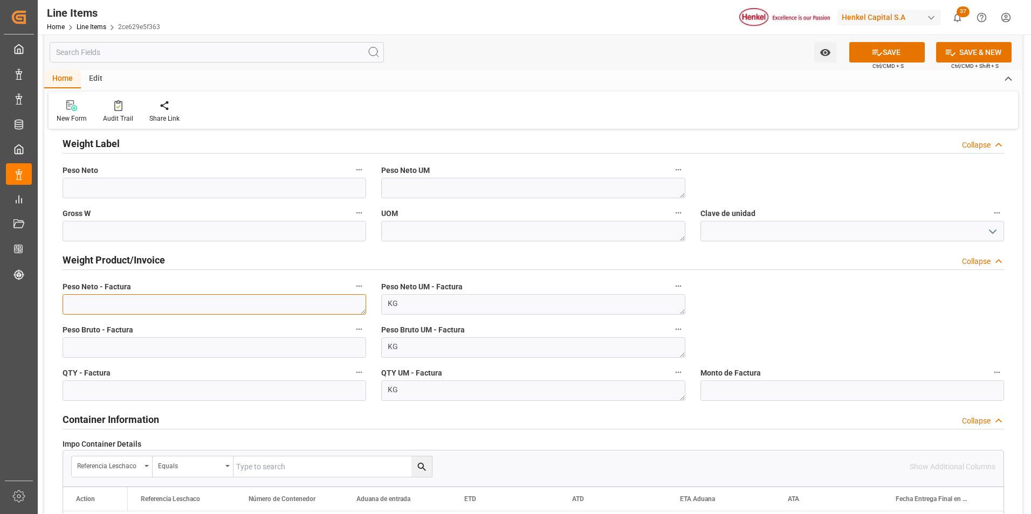
click at [165, 306] on textarea at bounding box center [214, 304] width 303 height 20
paste textarea ": 3.594,24"
click at [73, 303] on textarea ": 3.594,24" at bounding box center [214, 304] width 303 height 20
type textarea "3594.24"
click at [880, 52] on icon at bounding box center [876, 52] width 11 height 11
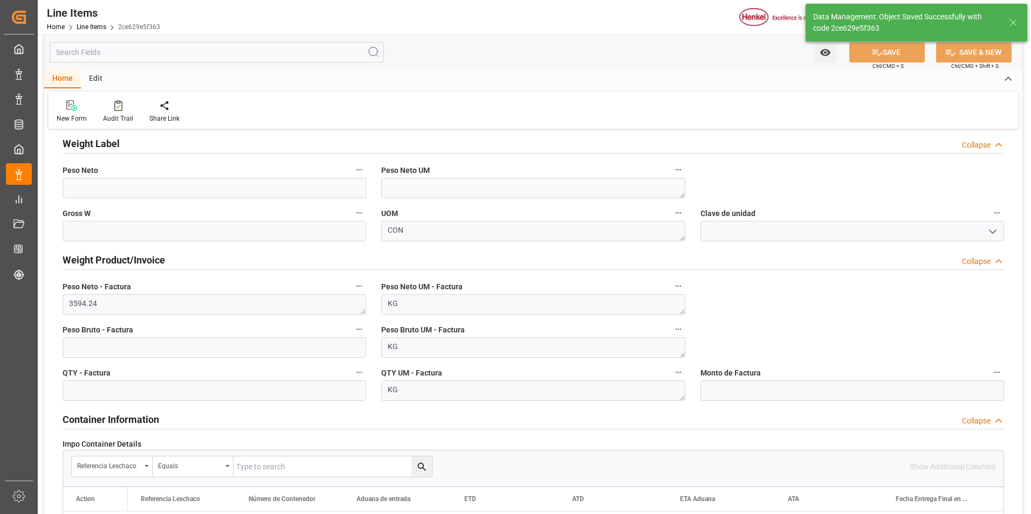
type textarea "Pritt Stick 40g Chile GHS"
type textarea "ACC"
type textarea "3506100200"
type input "31201600"
type textarea "4G"
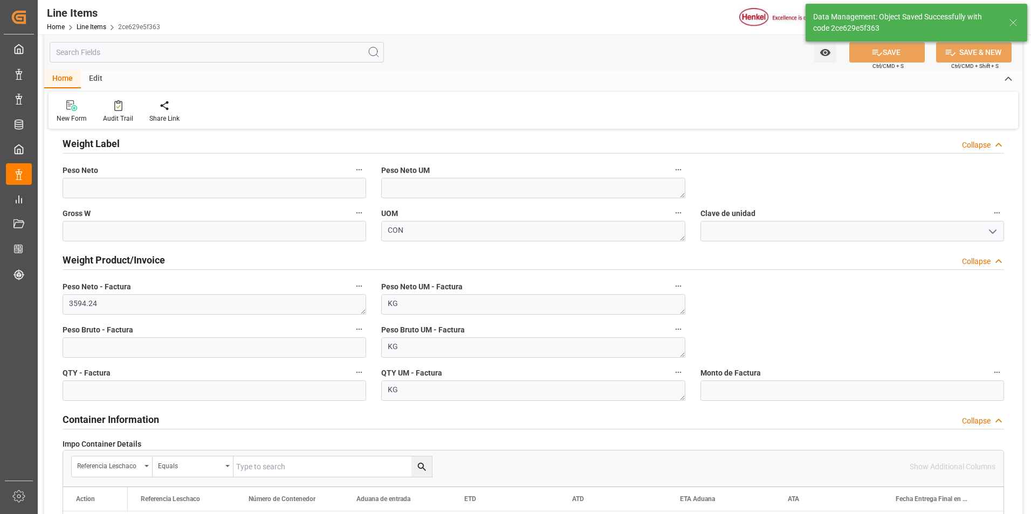
type textarea "CON"
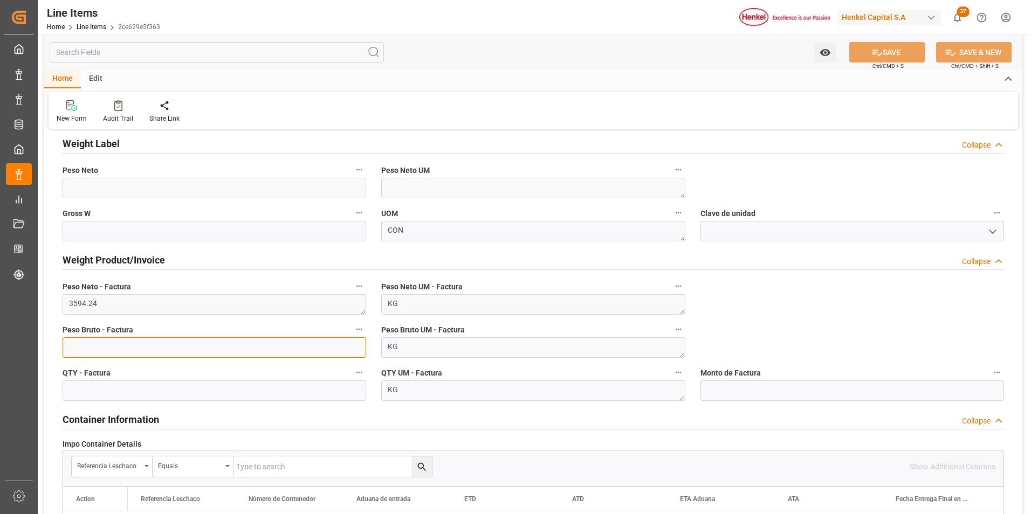
click at [199, 348] on input "text" at bounding box center [214, 347] width 303 height 20
type input "5838.624"
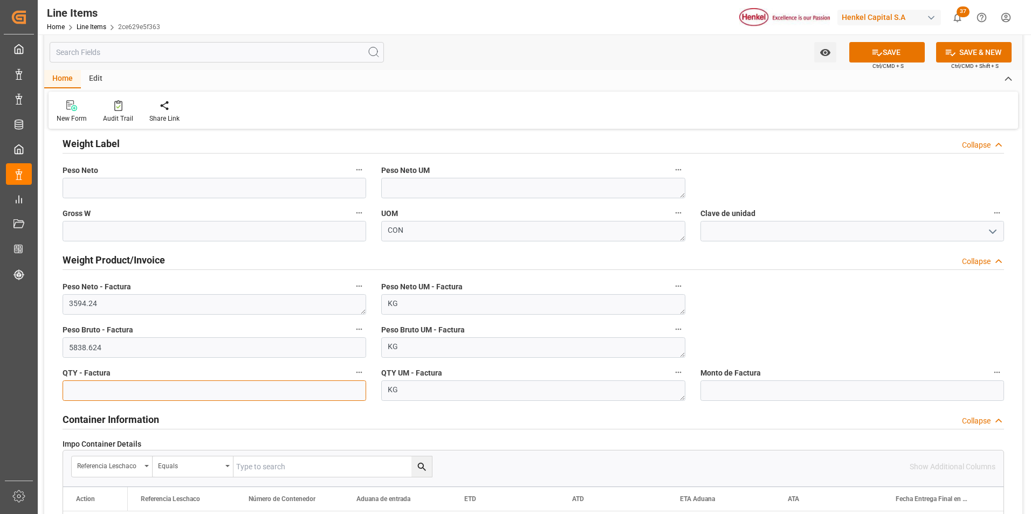
drag, startPoint x: 213, startPoint y: 390, endPoint x: 263, endPoint y: 406, distance: 52.3
click at [213, 390] on input "text" at bounding box center [214, 391] width 303 height 20
type input "89.856"
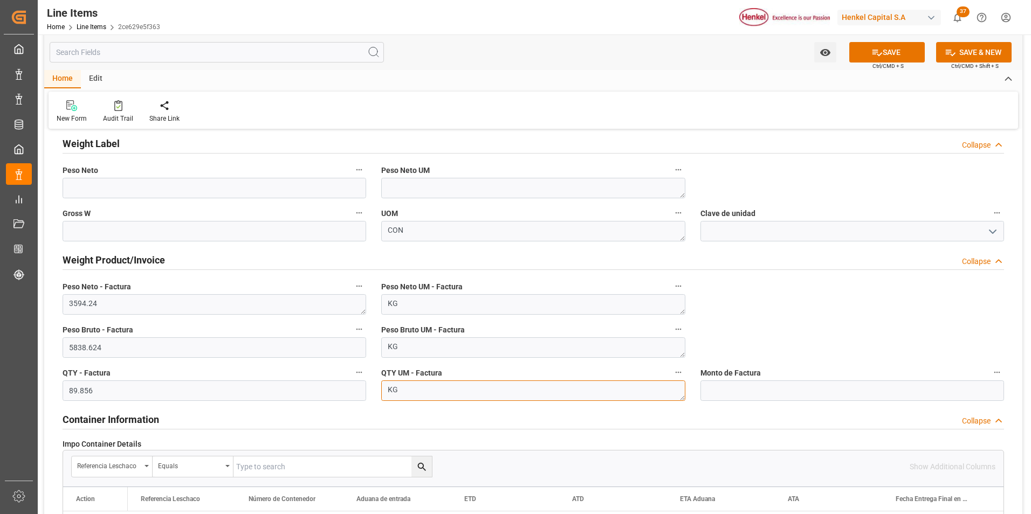
click at [458, 383] on textarea "KG" at bounding box center [532, 391] width 303 height 20
type textarea "K"
type textarea "UN"
click at [883, 47] on button "SAVE" at bounding box center [886, 52] width 75 height 20
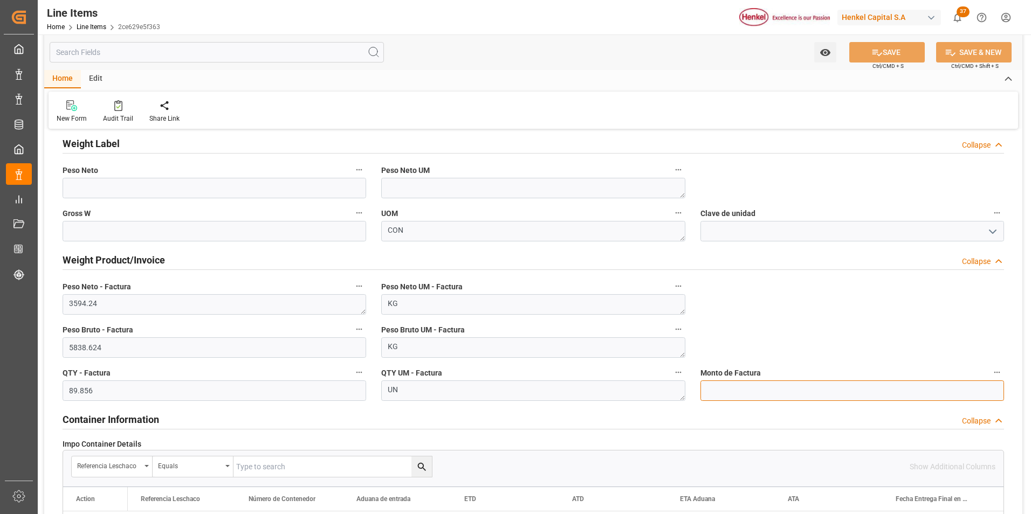
click at [724, 395] on input "text" at bounding box center [851, 391] width 303 height 20
type input "41921.42"
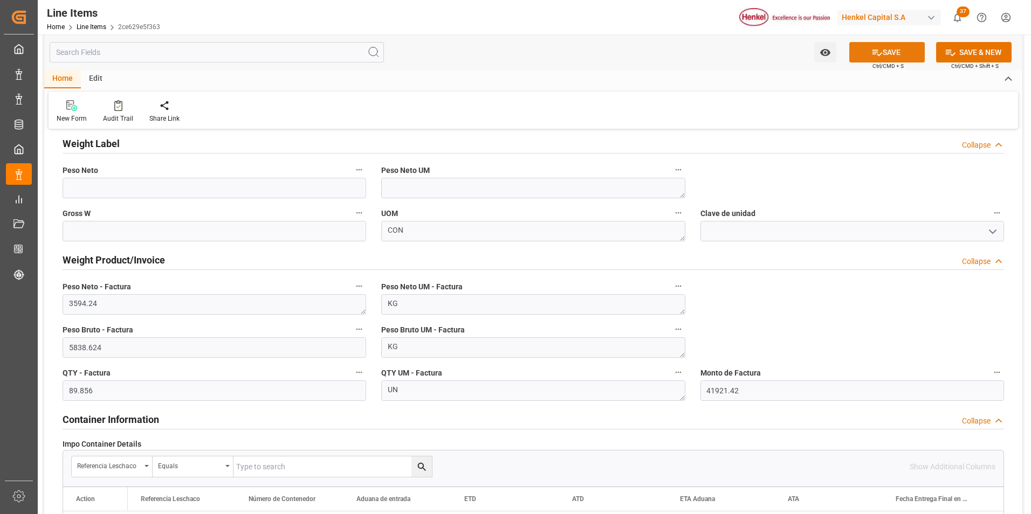
click at [873, 49] on icon at bounding box center [876, 52] width 11 height 11
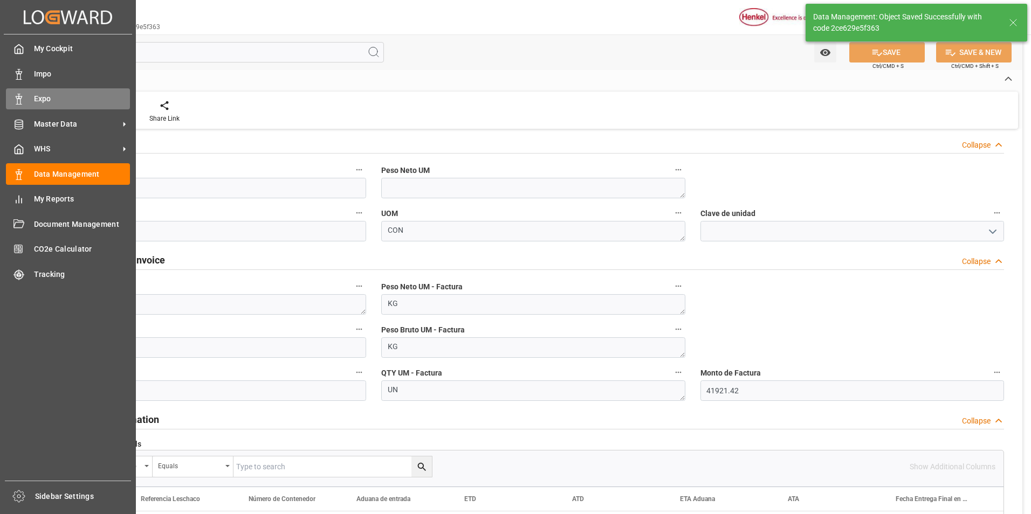
click at [19, 105] on line at bounding box center [18, 105] width 5 height 0
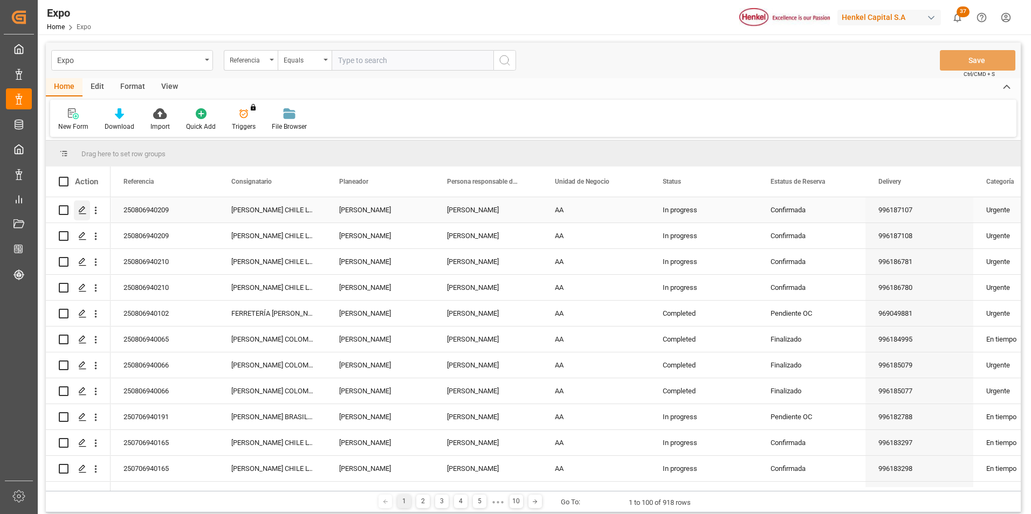
click at [80, 211] on icon "Press SPACE to select this row." at bounding box center [82, 210] width 9 height 9
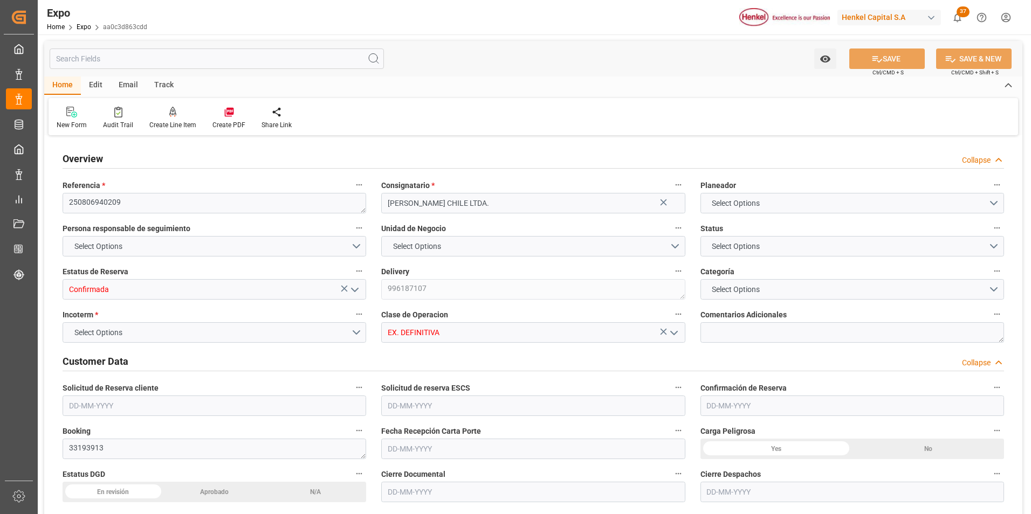
type textarea "250806940209"
type input "[PERSON_NAME] CHILE LTDA."
type input "Confirmada"
type textarea "996187107"
type input "EX. DEFINITIVA"
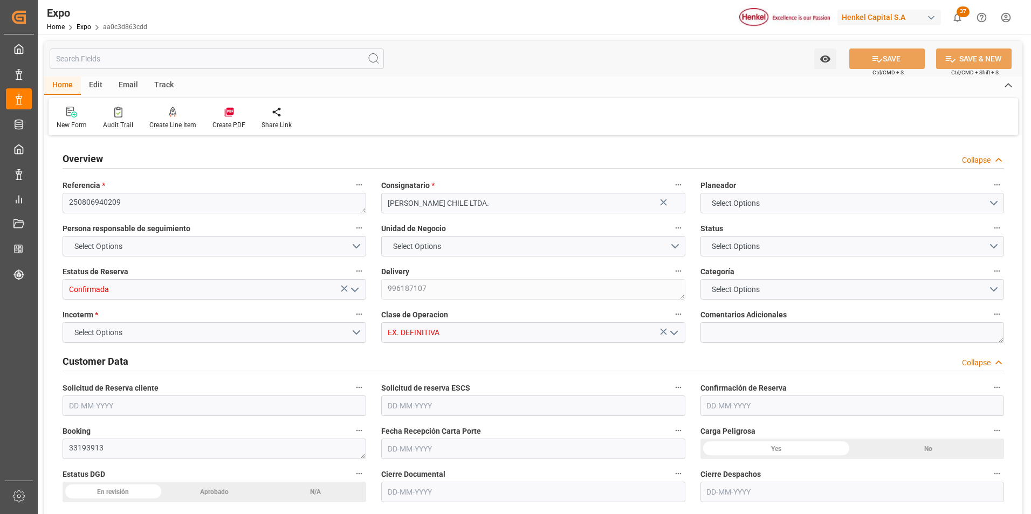
type textarea "33193913"
type textarea "INT3721733"
type textarea "HLXU1270527"
type input "Salamanca"
type textarea "25 16 3108 5003462"
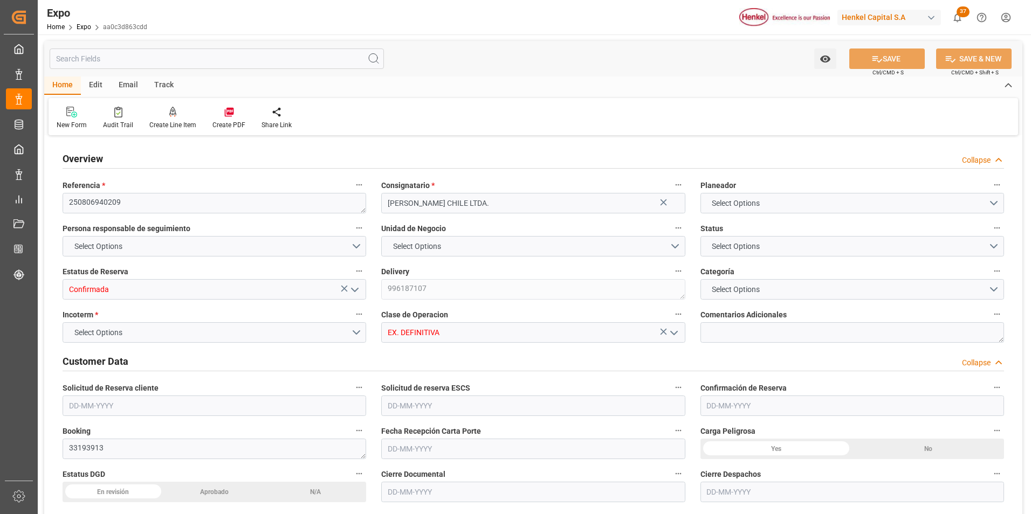
type input "MSC [PERSON_NAME]"
type textarea "FA527A"
type input "Hapag [PERSON_NAME]"
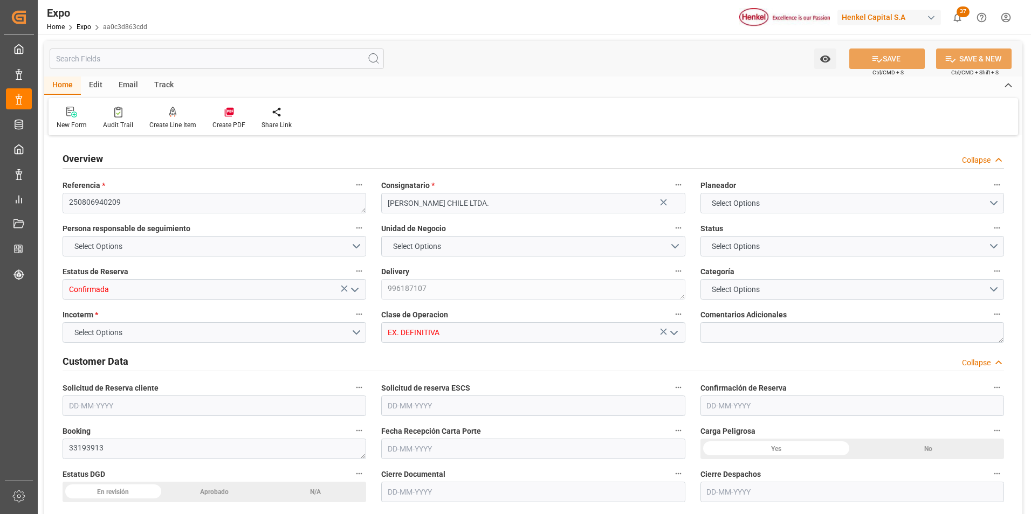
type input "HLCU"
type input "Manzanillo"
type input "San Antonio"
type input "TRIP MEXICANA SA DE CV"
type textarea "GERARDO LAURELES"
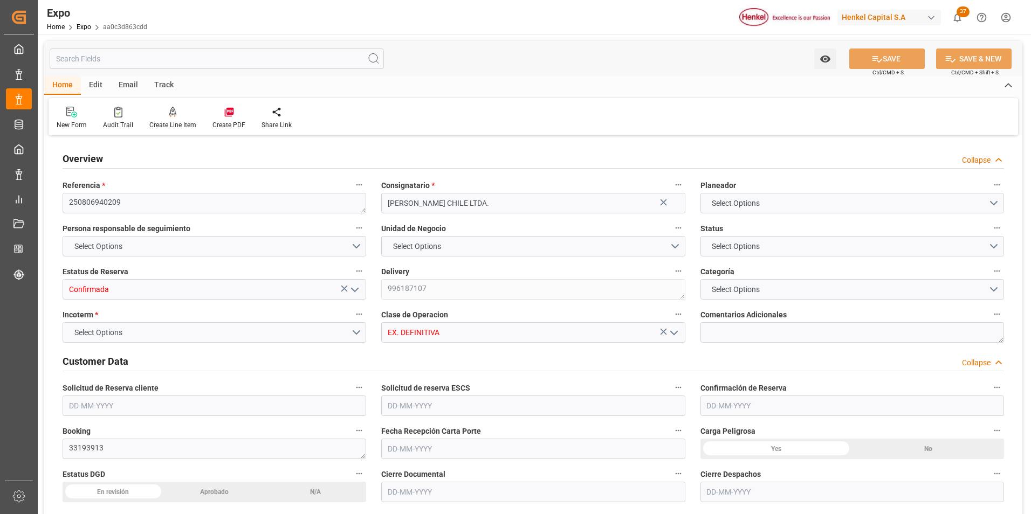
type textarea "46BF7E"
type textarea "954"
type textarea "[PERSON_NAME]"
type input "MANZANILLO"
type input "MX"
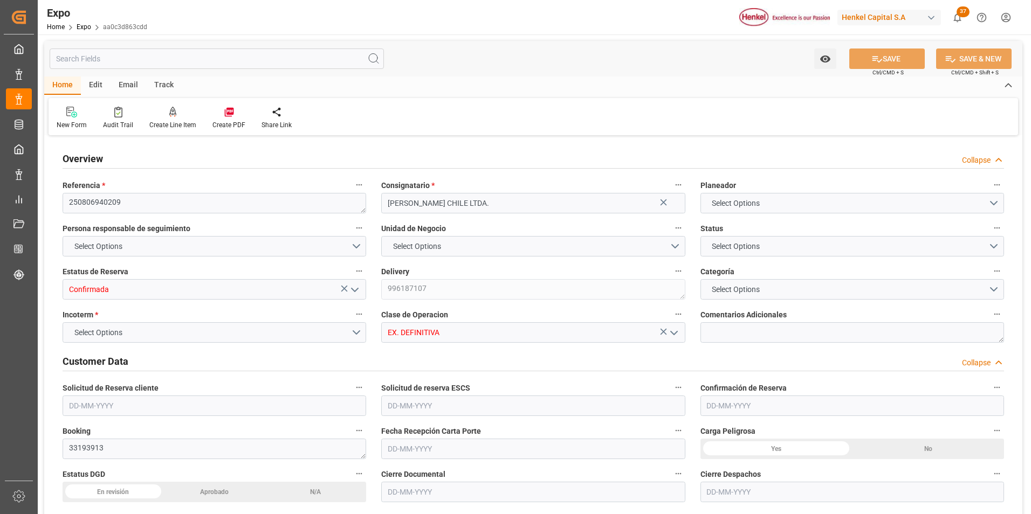
type input "TRUCK"
type input "VESSEL"
type input "MSC [PERSON_NAME]"
type input "TRUCK"
type input "3594.24"
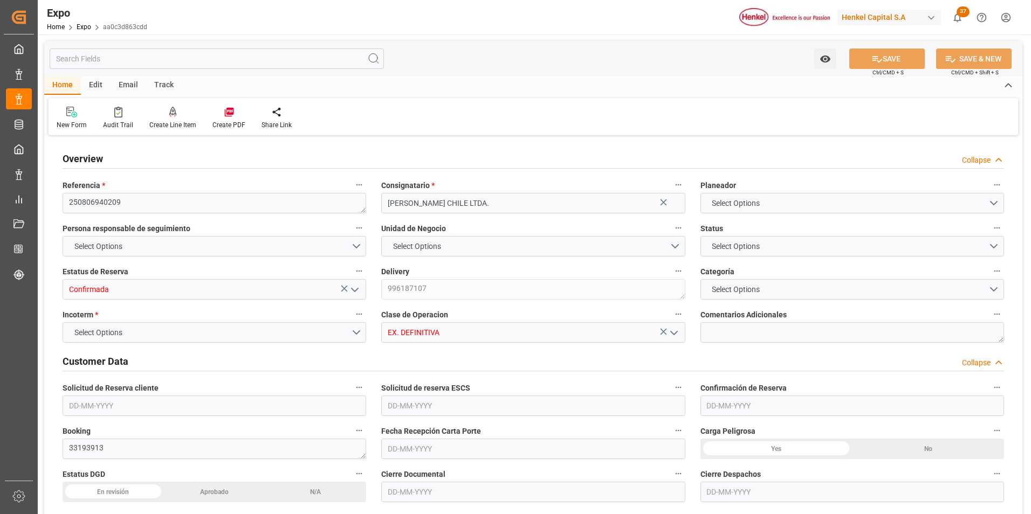
type input "5838.624"
type input "9"
type input "9946843"
type input "MXZLO"
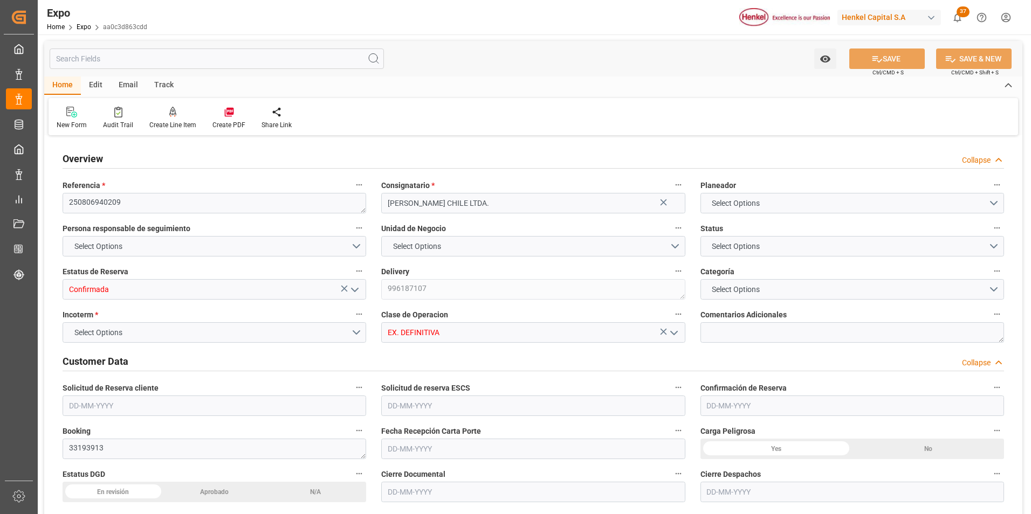
type input "CLSAI"
type input "9946843"
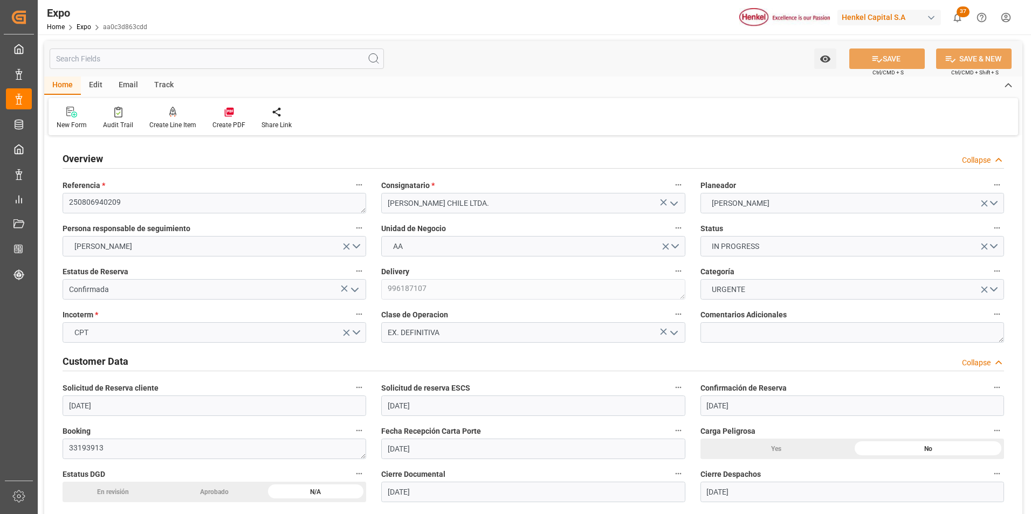
type input "[DATE]"
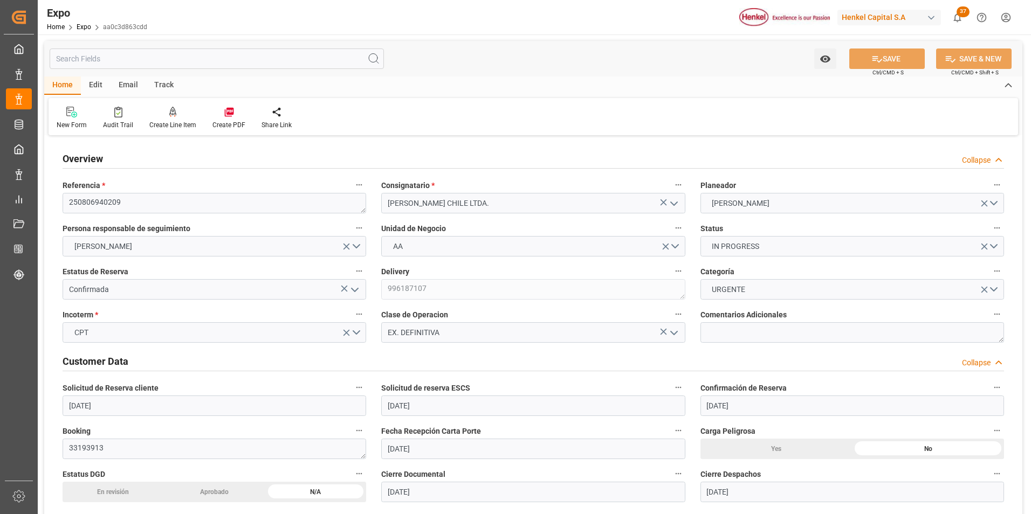
type input "09-08-2025"
type input "[DATE]"
type input "[DATE] 00:00"
type input "[DATE]"
type input "02-08-2025 00:17"
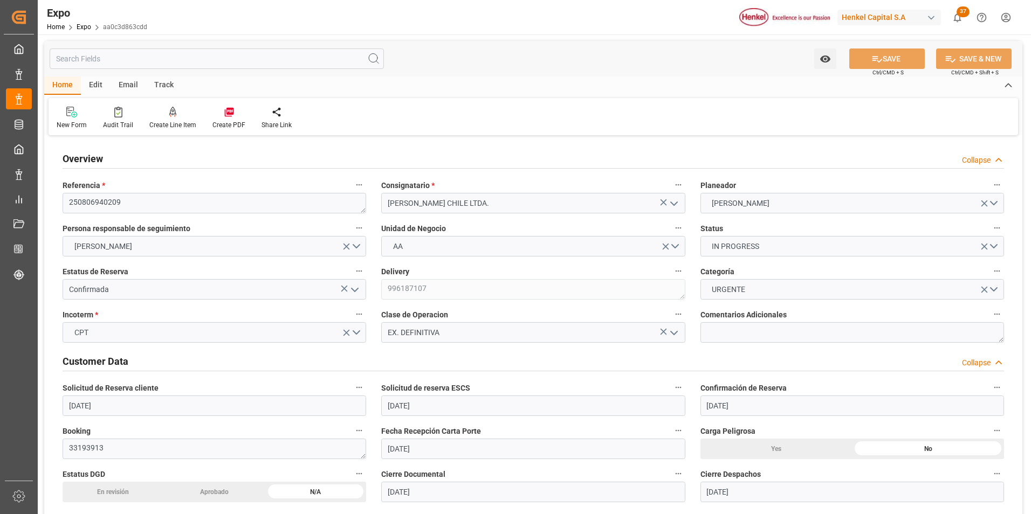
type input "[DATE]"
type input "[DATE] 20:00"
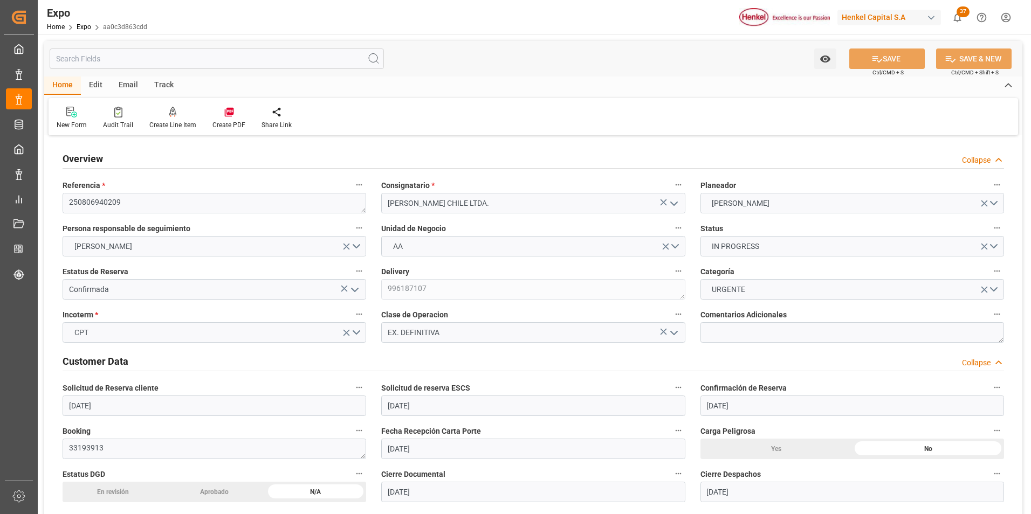
type input "[DATE] 00:00"
type input "[DATE] 08:00"
type input "[DATE] 00:00"
type input "11-08-2025 16:09"
type input "02-08-2025 11:38"
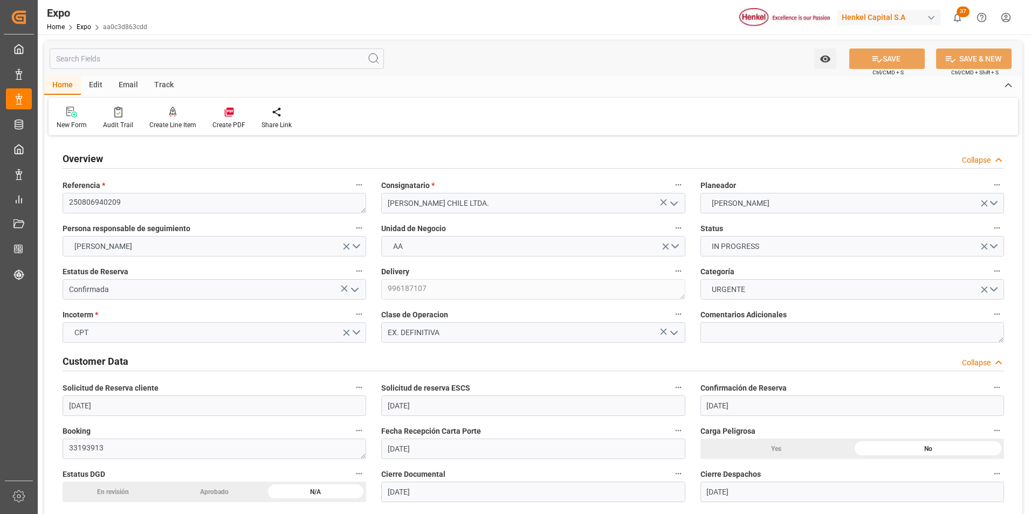
type input "[DATE] 20:00"
type input "[DATE] 08:00"
type input "[DATE] 04:46"
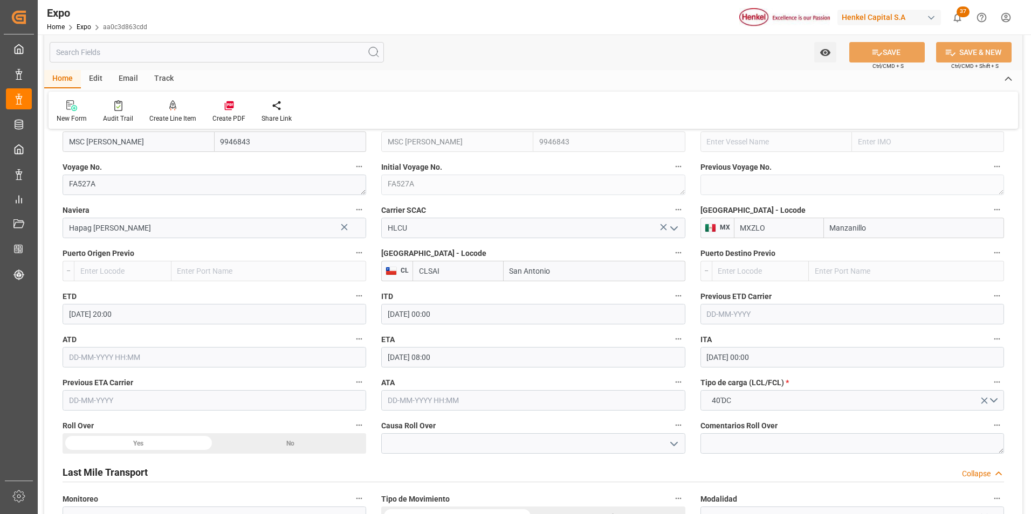
scroll to position [1401, 0]
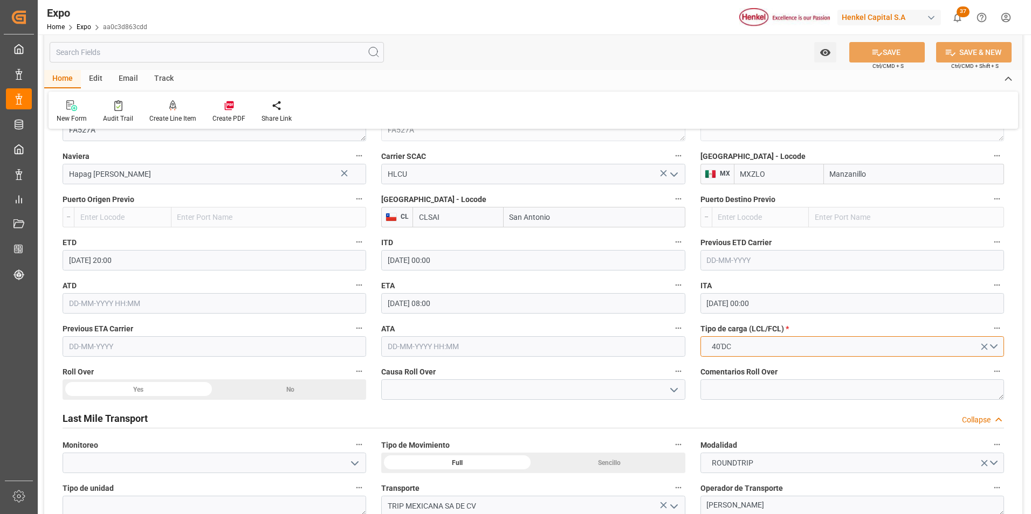
click at [776, 348] on button "40'DC" at bounding box center [851, 346] width 303 height 20
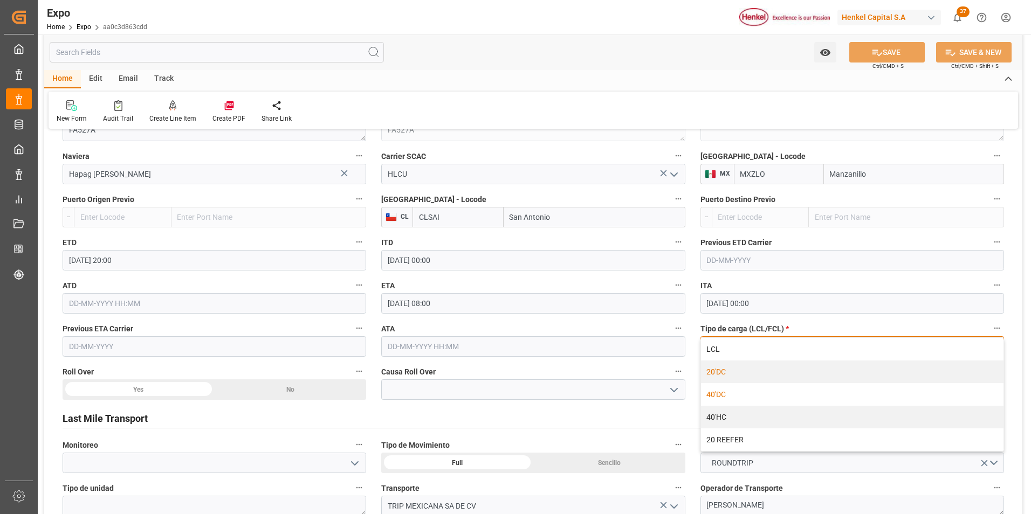
click at [751, 372] on div "20'DC" at bounding box center [852, 372] width 302 height 23
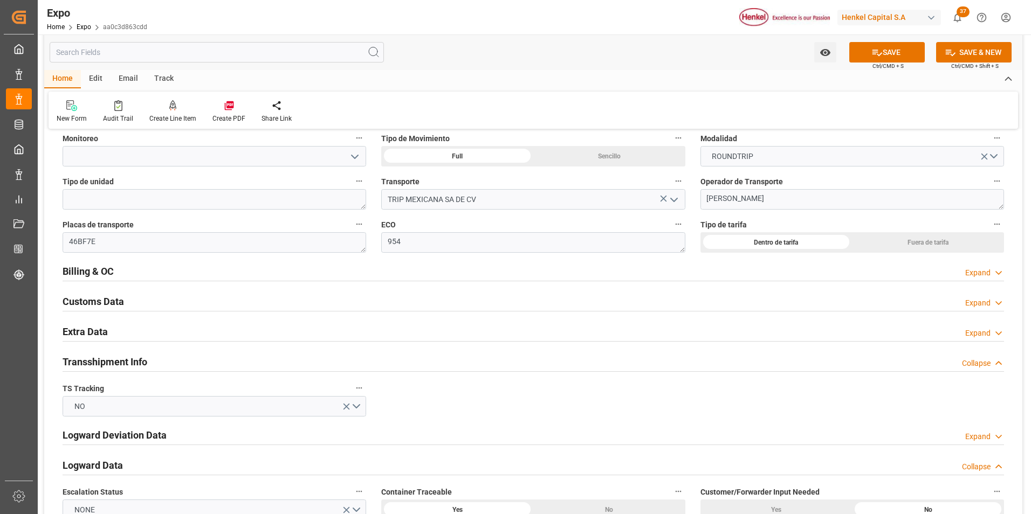
scroll to position [1725, 0]
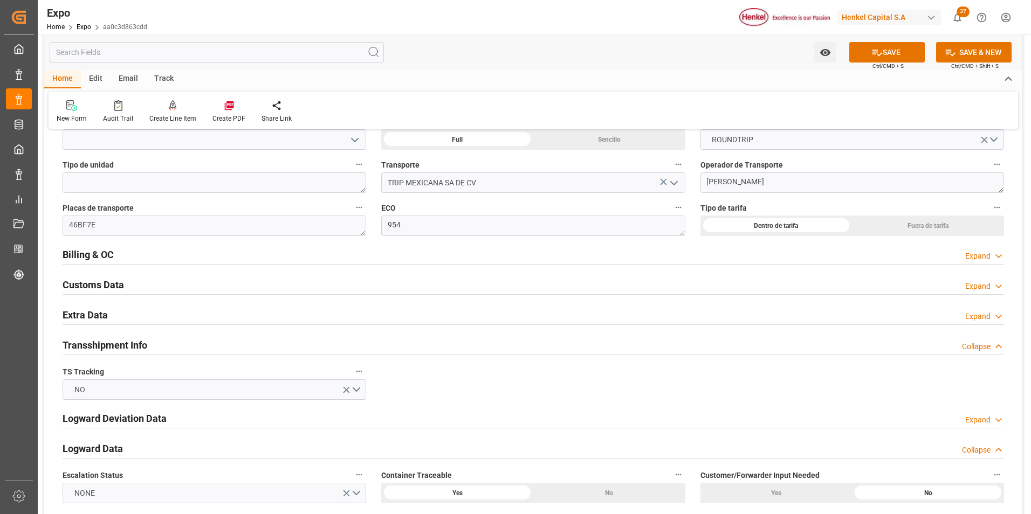
click at [1005, 320] on div "Extra Data Expand" at bounding box center [533, 315] width 956 height 30
click at [996, 317] on icon at bounding box center [998, 316] width 11 height 11
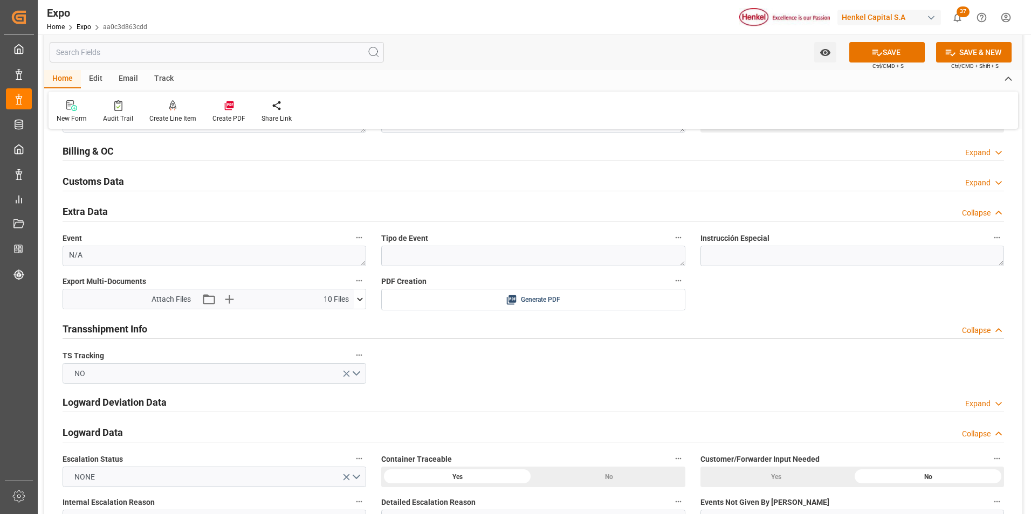
scroll to position [1833, 0]
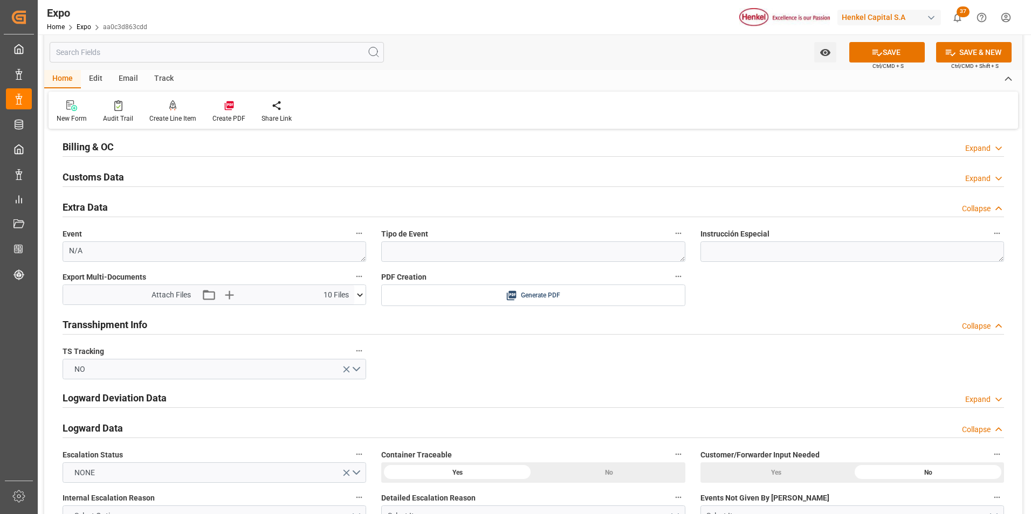
click at [356, 296] on icon at bounding box center [359, 294] width 11 height 11
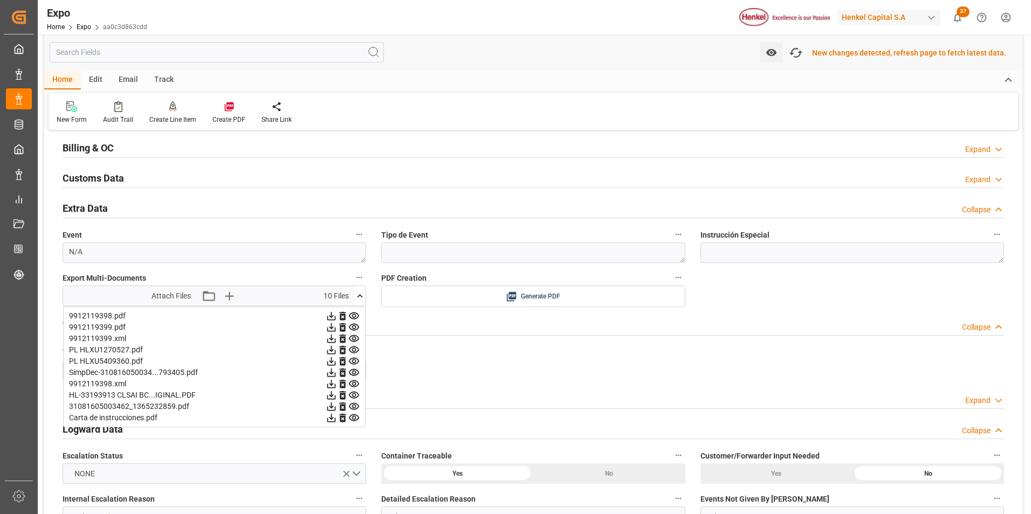
scroll to position [1834, 0]
click at [796, 58] on icon "button" at bounding box center [795, 52] width 17 height 17
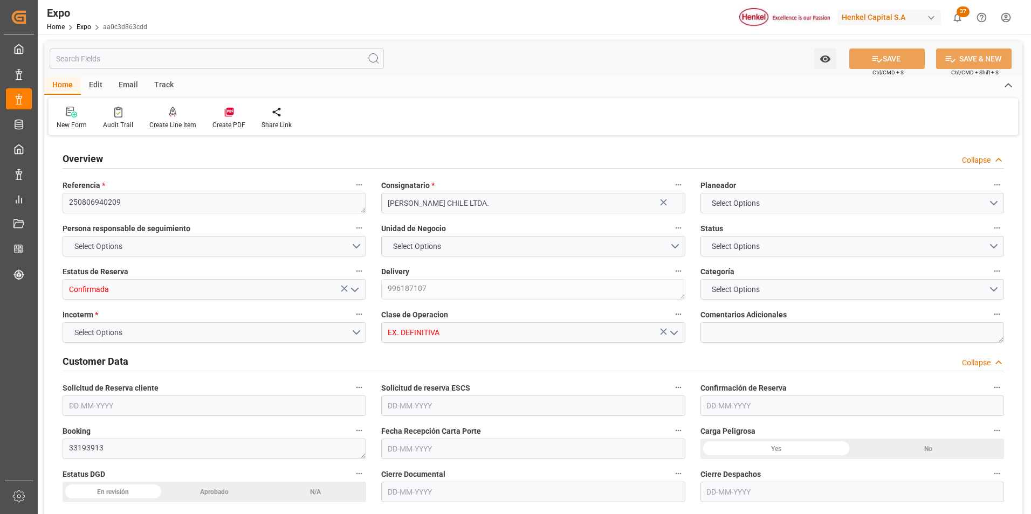
type input "3594.24"
type input "5838.624"
type input "9"
type input "9946843"
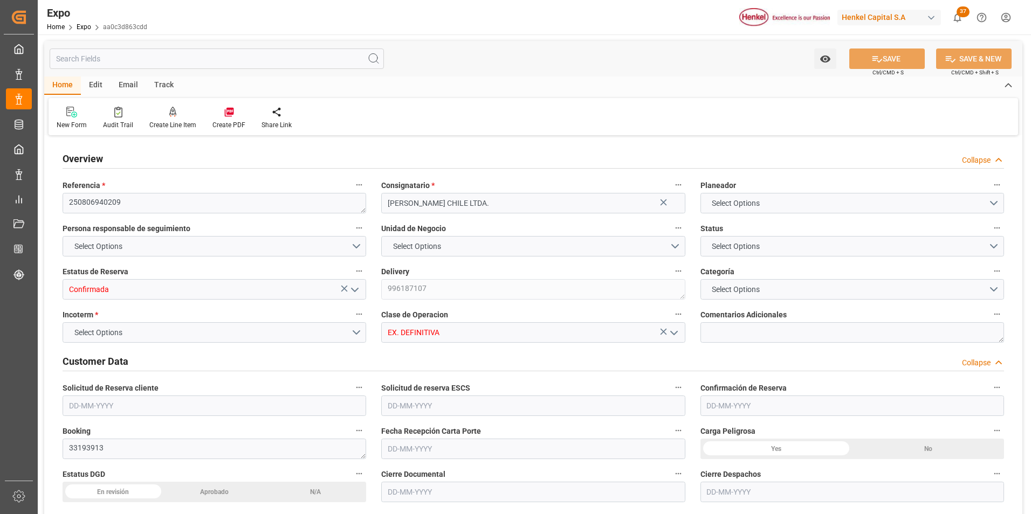
type input "MXZLO"
type input "CLSAI"
type input "9946843"
type input "[DATE]"
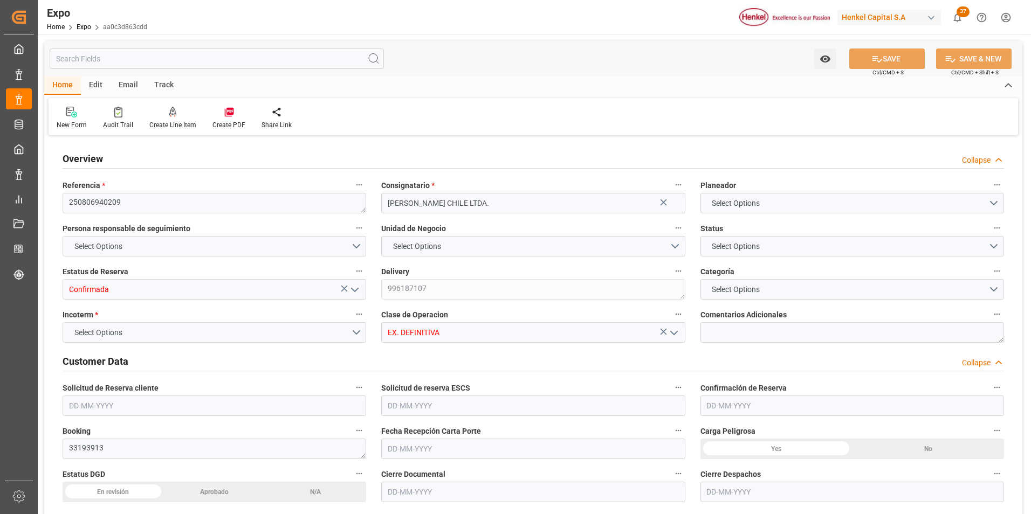
type input "[DATE]"
type input "09-08-2025"
type input "[DATE]"
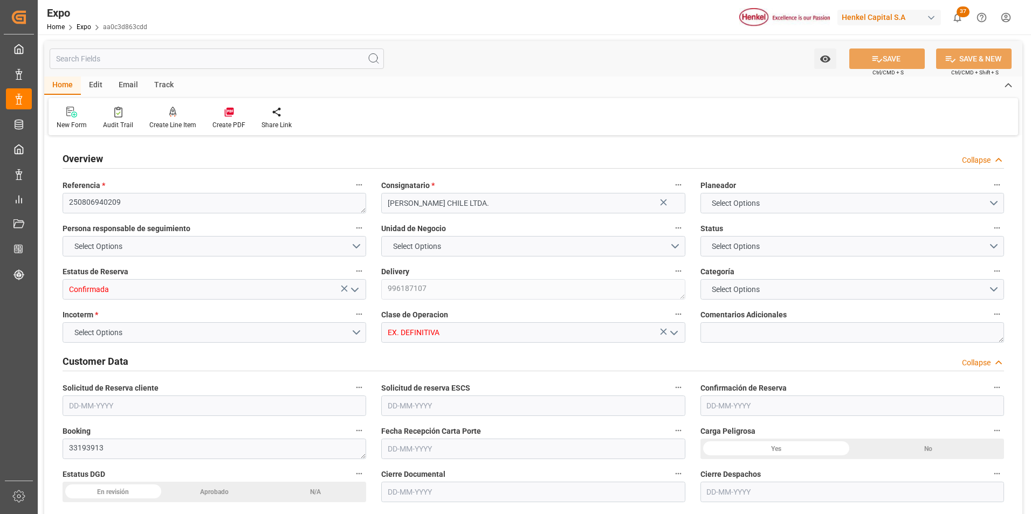
type input "[DATE] 00:00"
type input "[DATE]"
type input "08-08-2025 00:25"
type input "[DATE]"
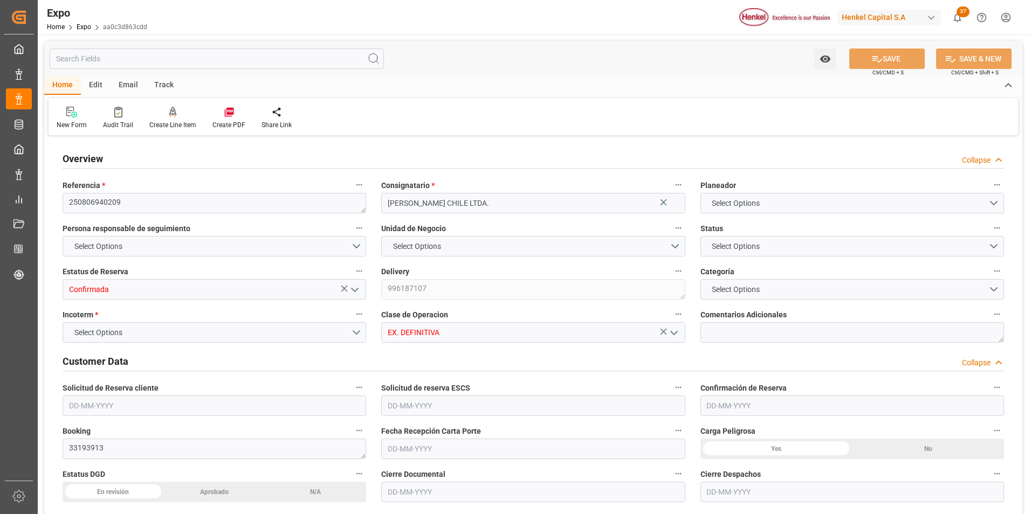
type input "[DATE]"
type input "[DATE] 20:00"
type input "[DATE] 00:00"
type input "[DATE] 08:00"
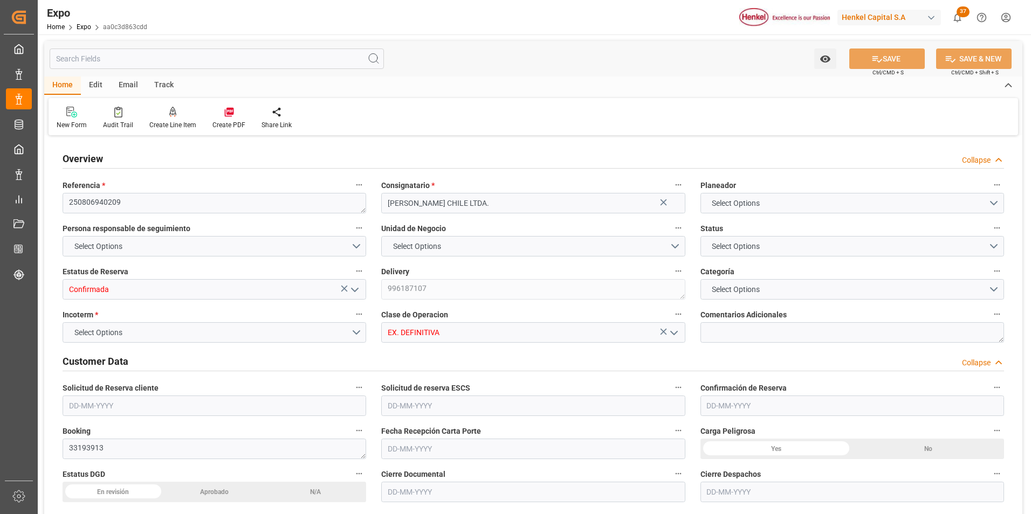
type input "[DATE] 00:00"
type input "11-08-2025 16:12"
type input "02-08-2025 11:38"
type input "[DATE] 20:00"
type input "[DATE] 08:00"
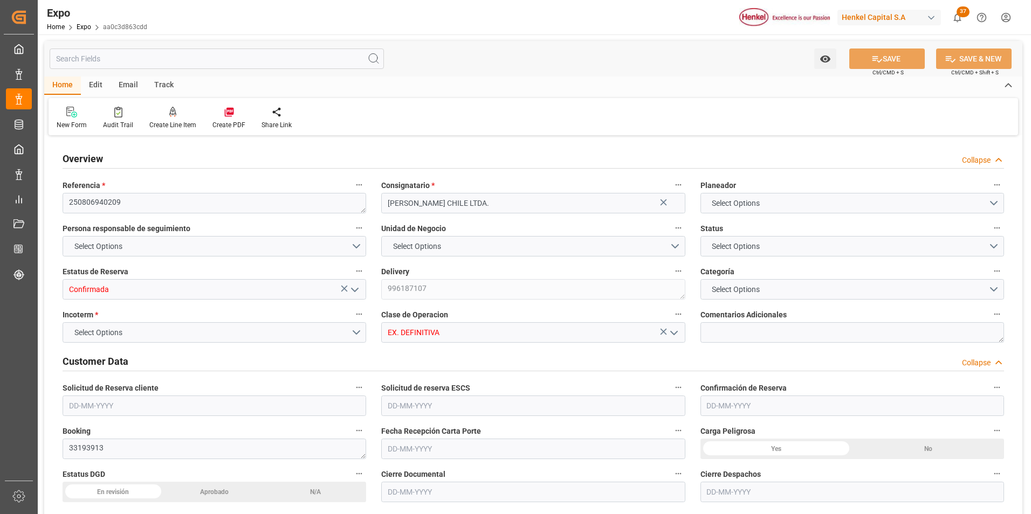
type input "[DATE] 04:46"
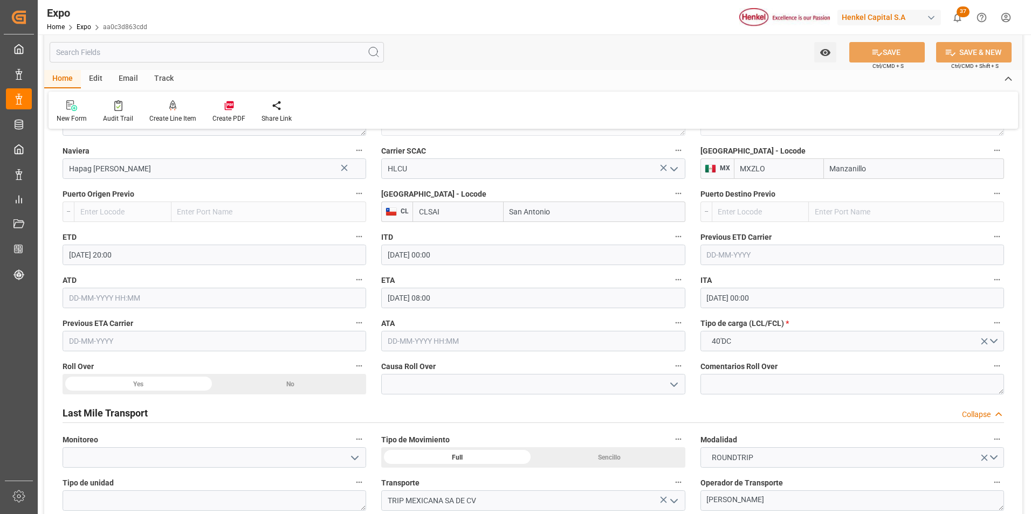
scroll to position [1401, 0]
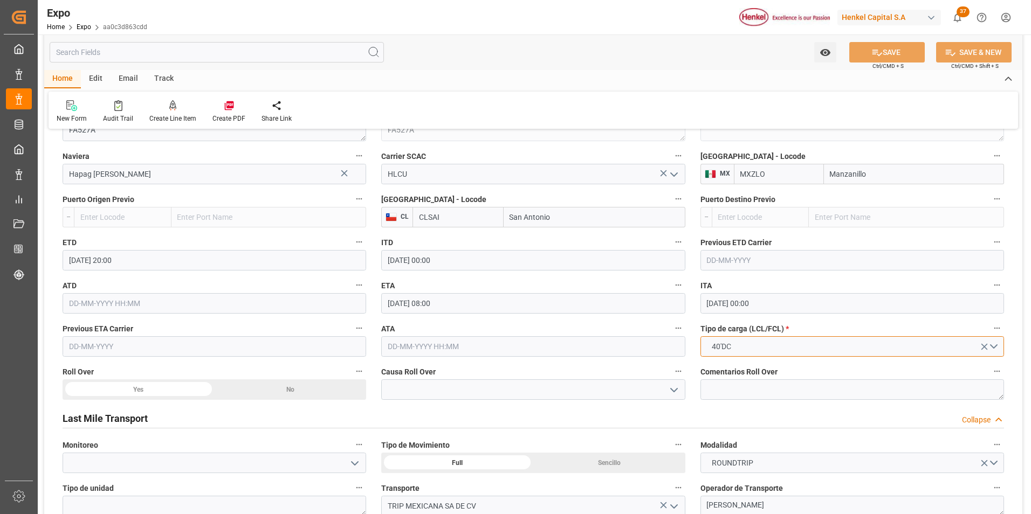
click at [788, 338] on button "40'DC" at bounding box center [851, 346] width 303 height 20
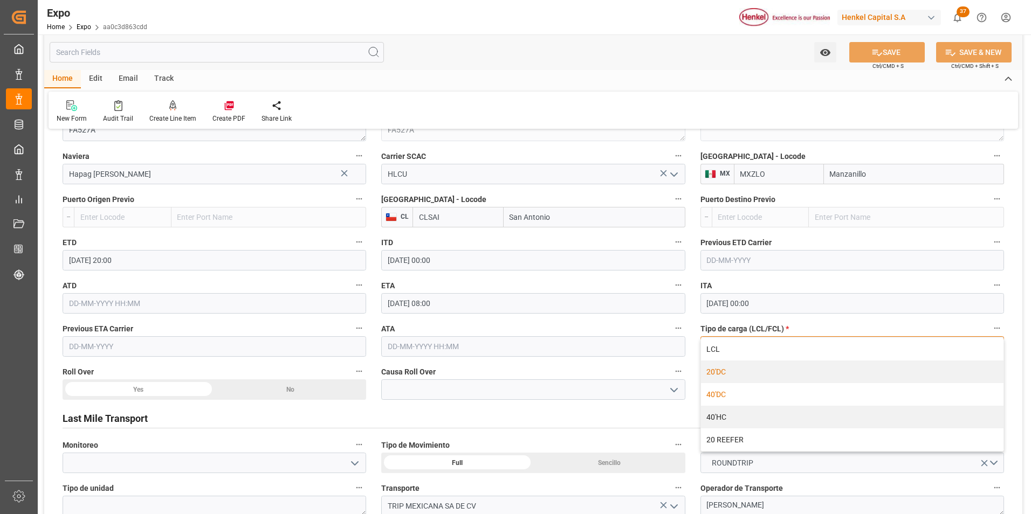
click at [730, 372] on div "20'DC" at bounding box center [852, 372] width 302 height 23
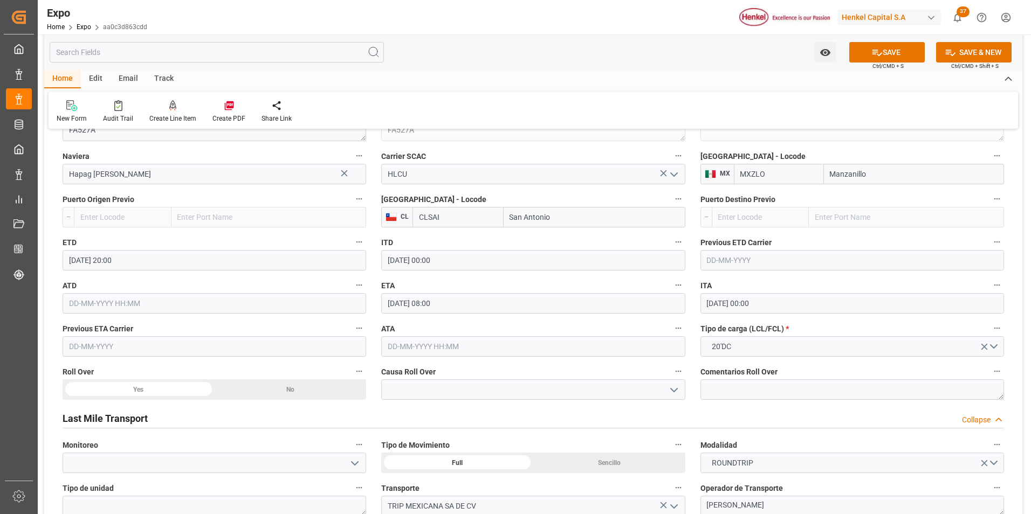
click at [864, 50] on button "SAVE" at bounding box center [886, 52] width 75 height 20
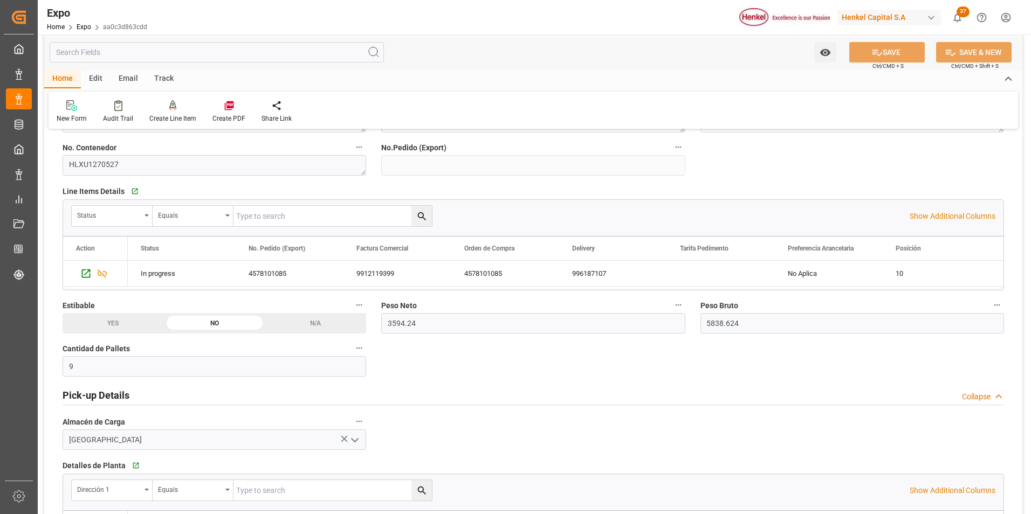
scroll to position [485, 0]
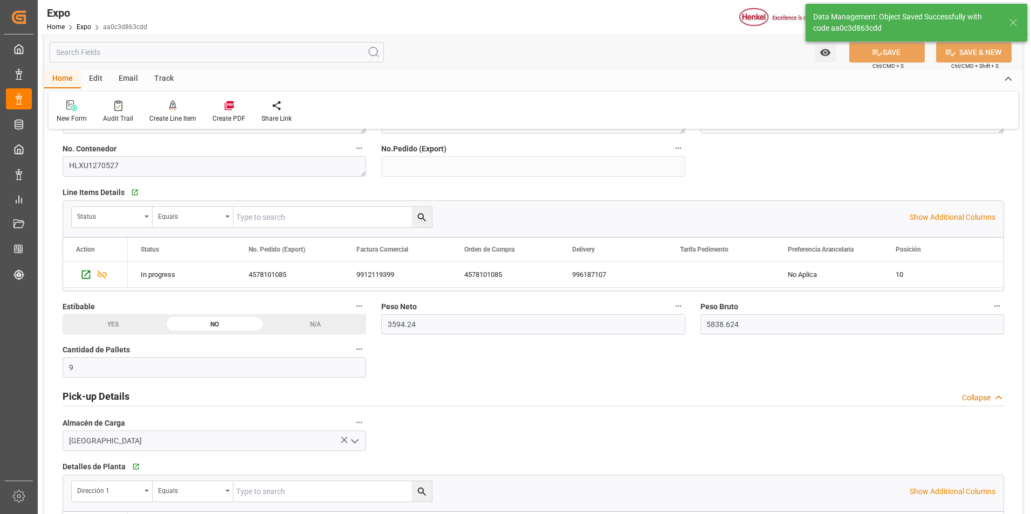
type textarea "[PERSON_NAME]"
type input "11-08-2025 16:13"
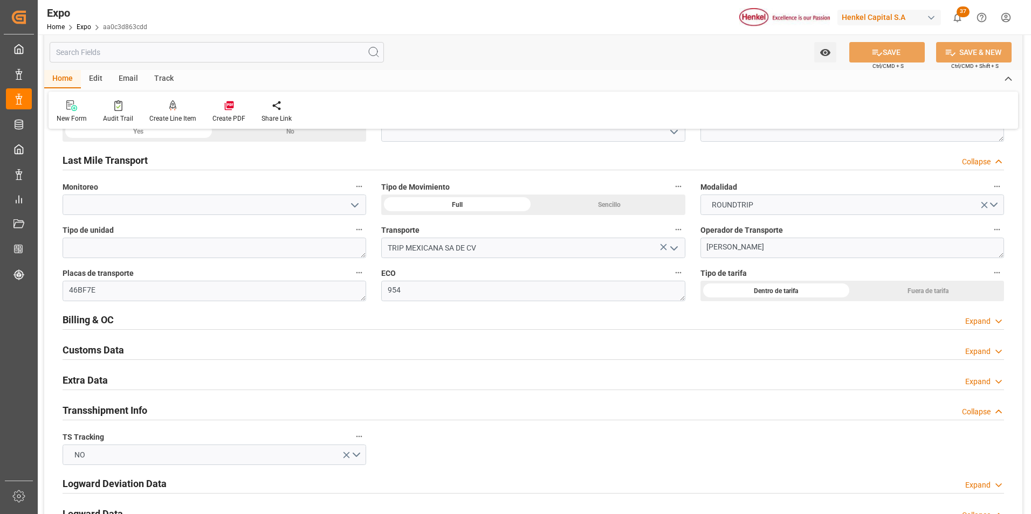
scroll to position [1671, 0]
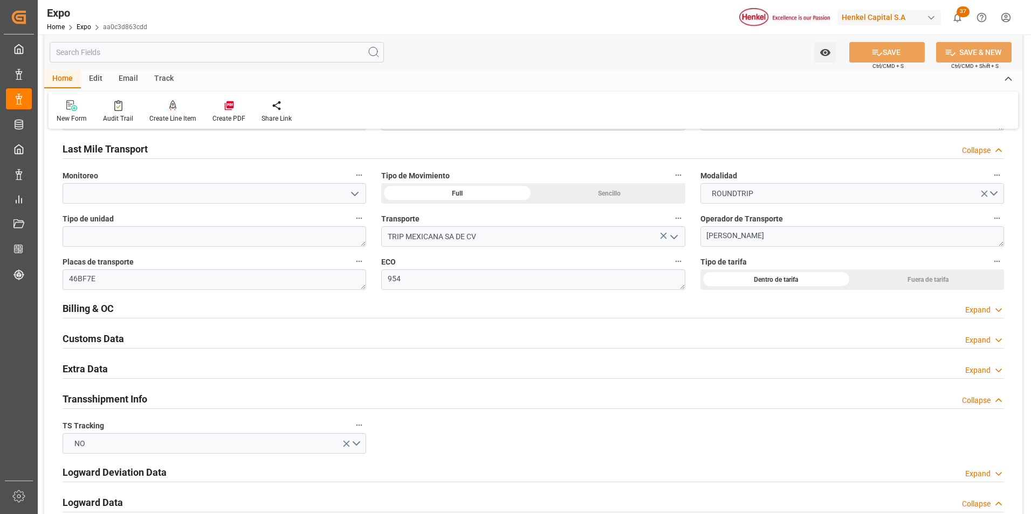
click at [967, 339] on div "Expand" at bounding box center [977, 340] width 25 height 11
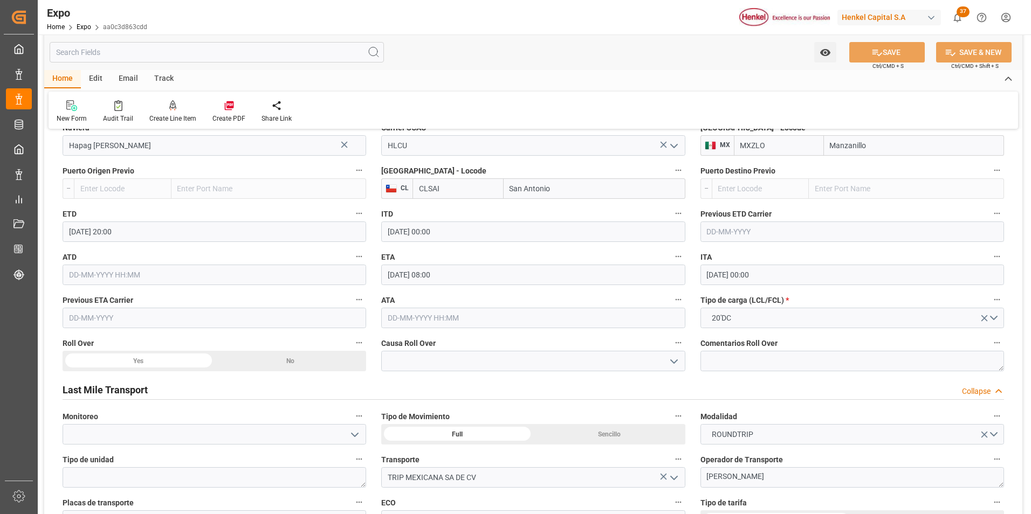
scroll to position [1401, 0]
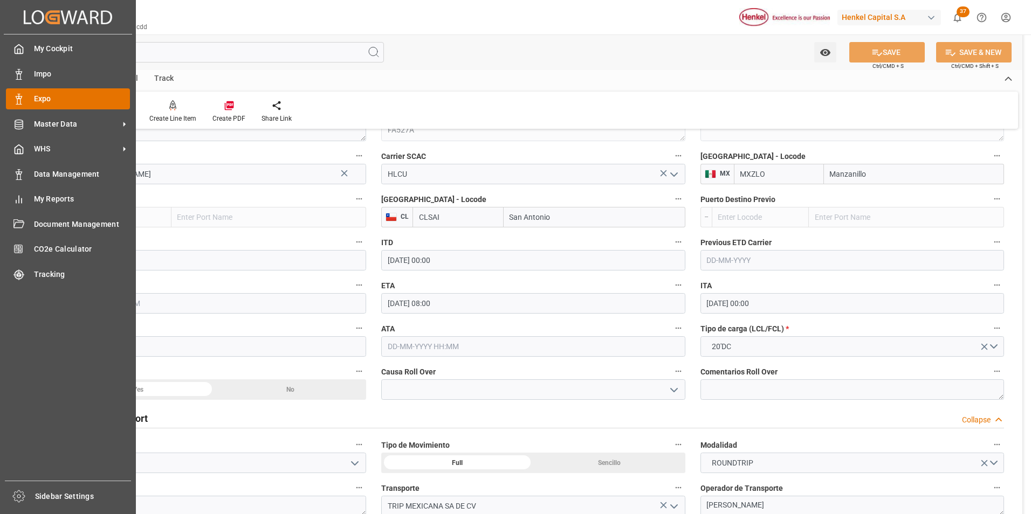
click at [73, 100] on span "Expo" at bounding box center [82, 98] width 96 height 11
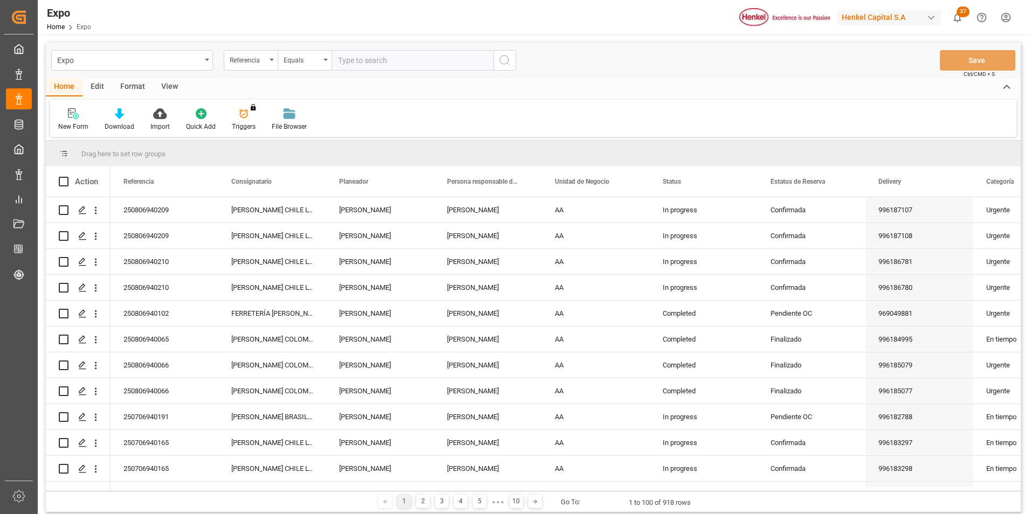
click at [374, 57] on input "text" at bounding box center [412, 60] width 162 height 20
paste input "250806940172"
type input "250806940172"
click at [501, 60] on icon "search button" at bounding box center [504, 60] width 13 height 13
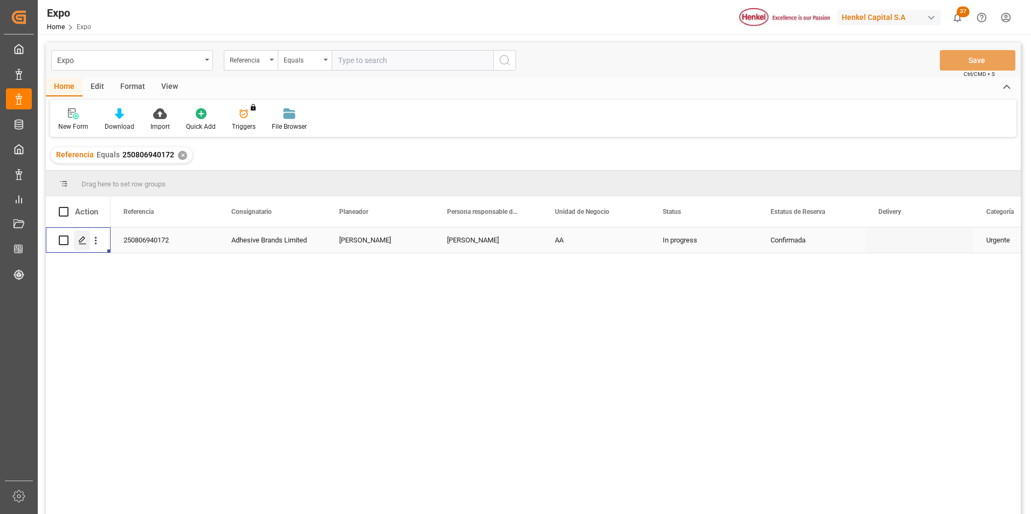
click at [86, 241] on icon "Press SPACE to select this row." at bounding box center [82, 240] width 9 height 9
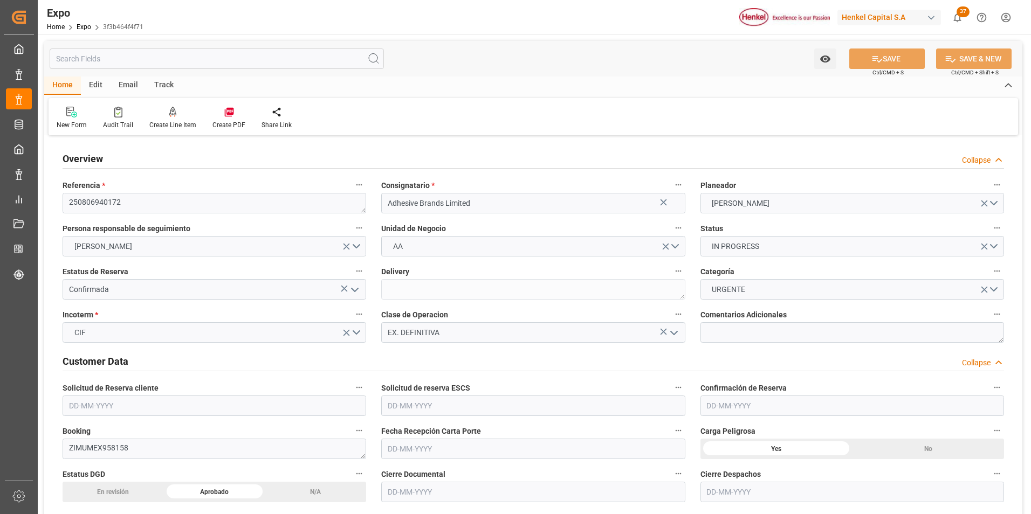
type input "9406922"
type input "9453365"
type input "MXVER"
type input "JMKIN"
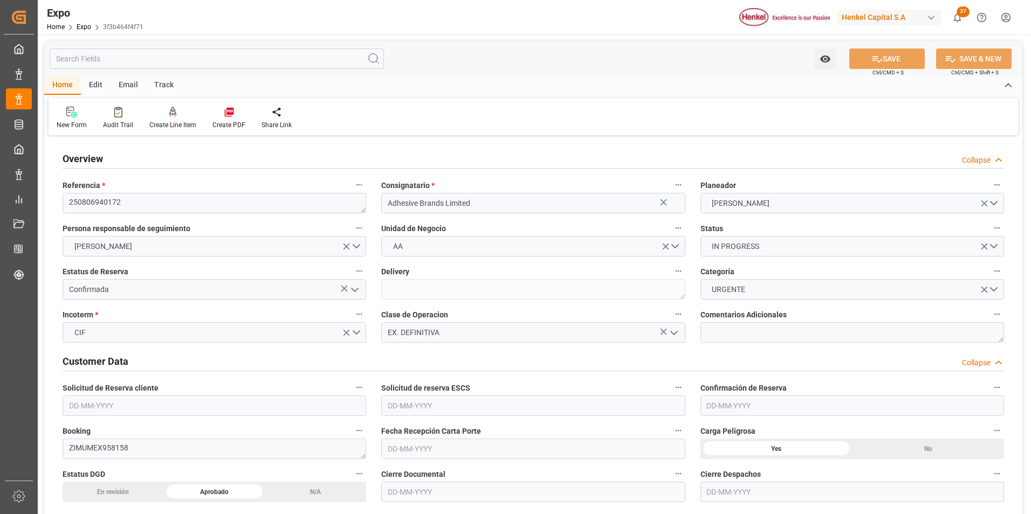
type input "DOHAI"
type input "9406922"
type input "24-07-2025"
type input "[DATE]"
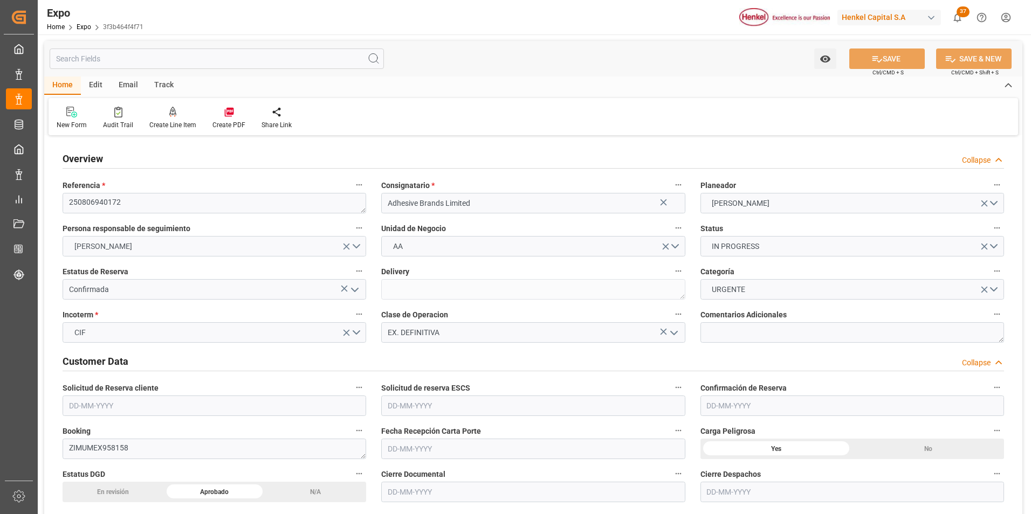
type input "[DATE]"
type input "13-08-2025"
type input "15-08-2025"
type input "[DATE]"
type input "09-08-2025 00:00"
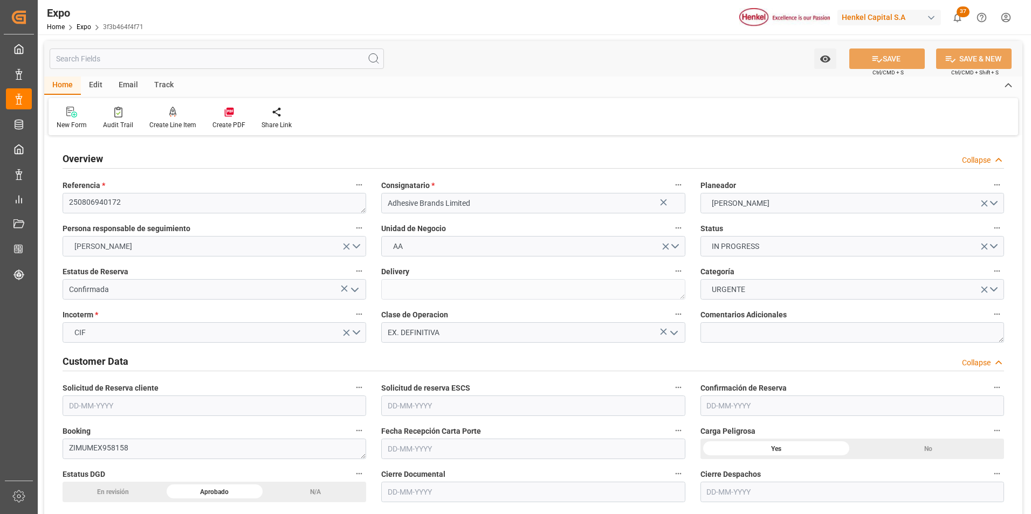
type input "21-08-2025 04:00"
type input "07-08-2025 00:00"
type input "24-08-2025 13:00"
type input "18-08-2025 00:00"
type input "11-08-2025 05:28"
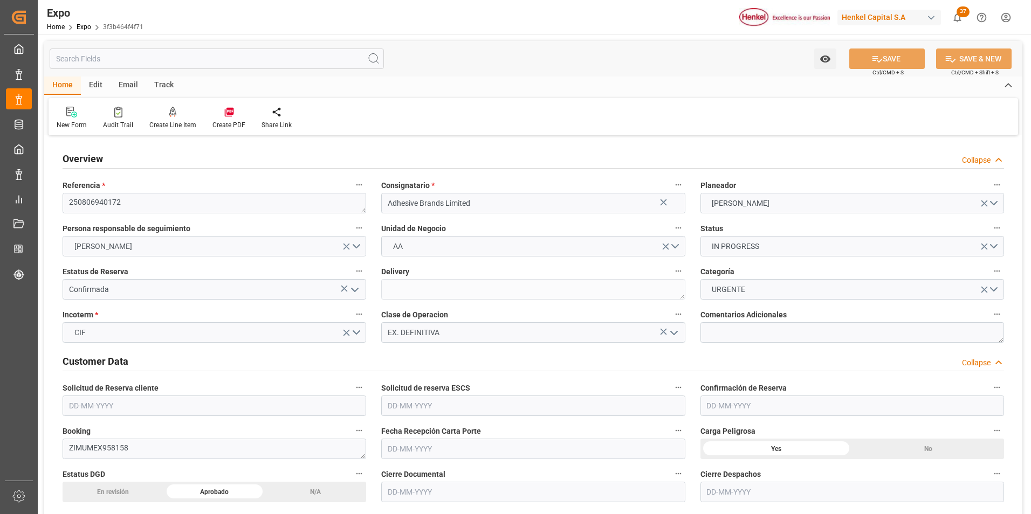
type input "21-08-2025 04:00"
type input "24-08-2025 13:00"
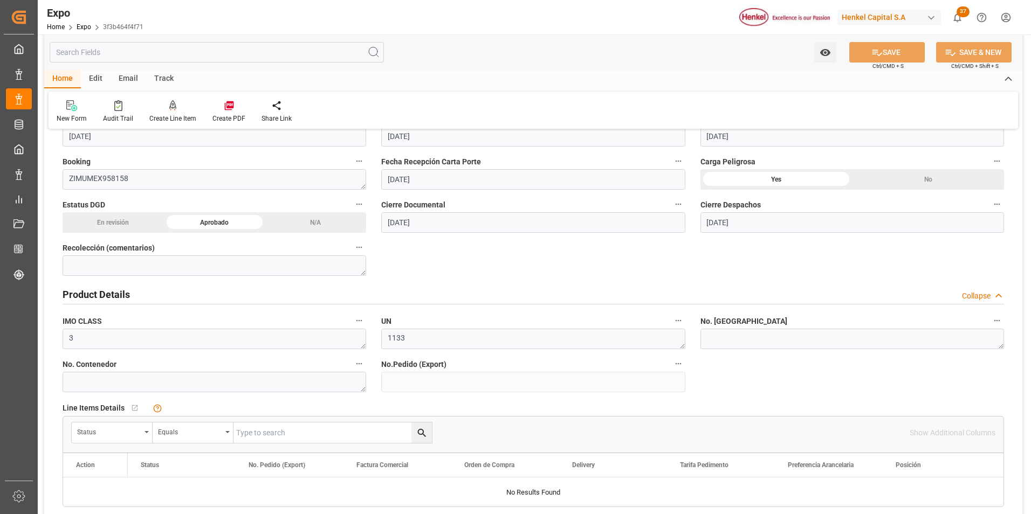
scroll to position [323, 0]
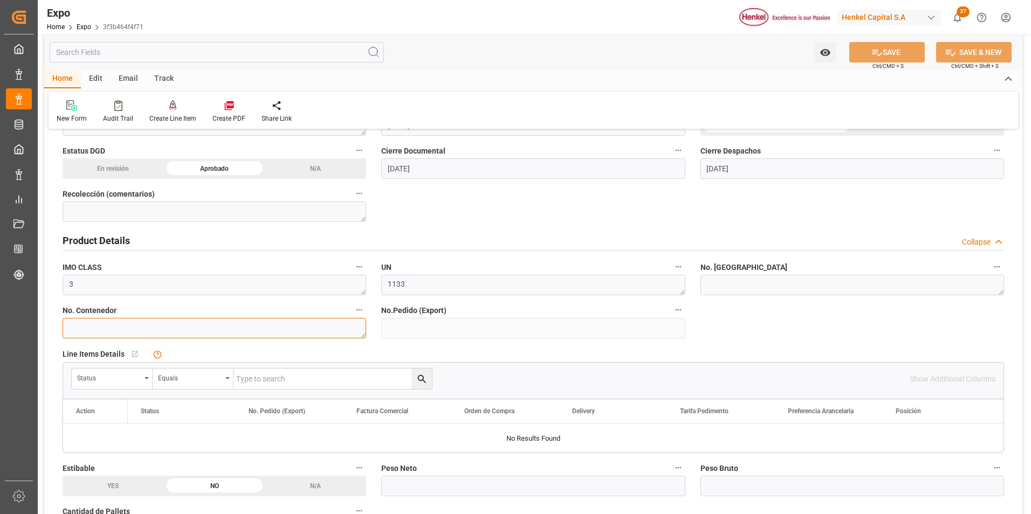
click at [170, 335] on textarea at bounding box center [214, 328] width 303 height 20
paste textarea "TLLU8146282"
type textarea "TLLU8146282"
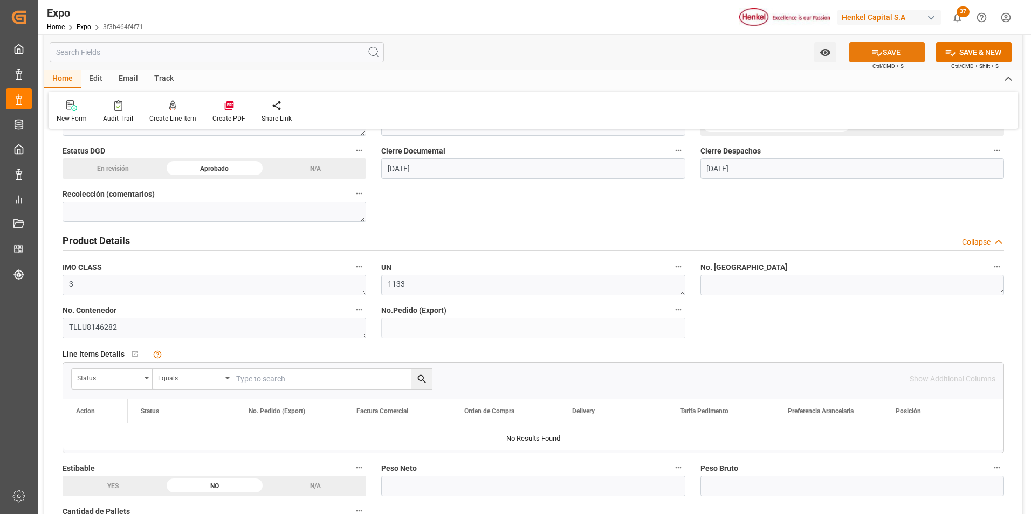
click at [889, 59] on button "SAVE" at bounding box center [886, 52] width 75 height 20
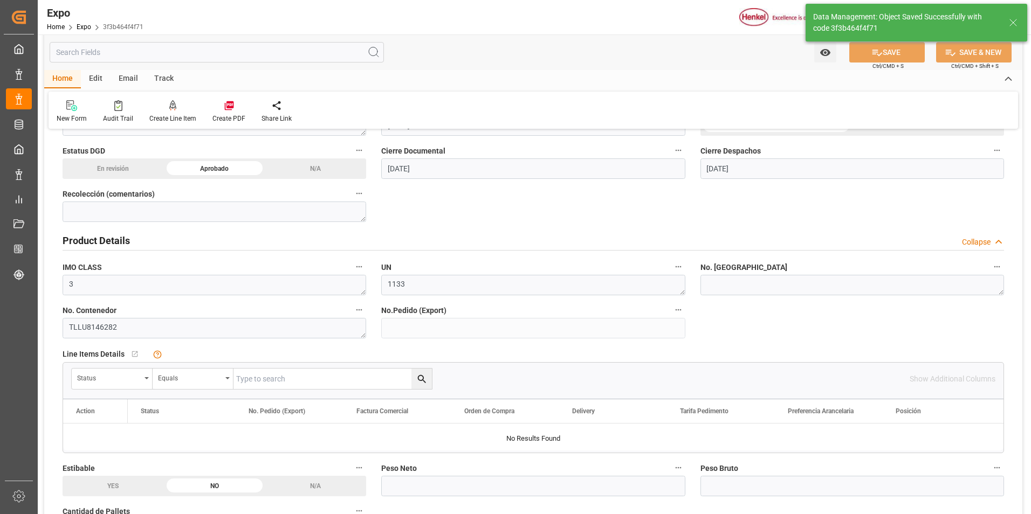
type textarea "[PERSON_NAME]"
type input "11-08-2025 16:21"
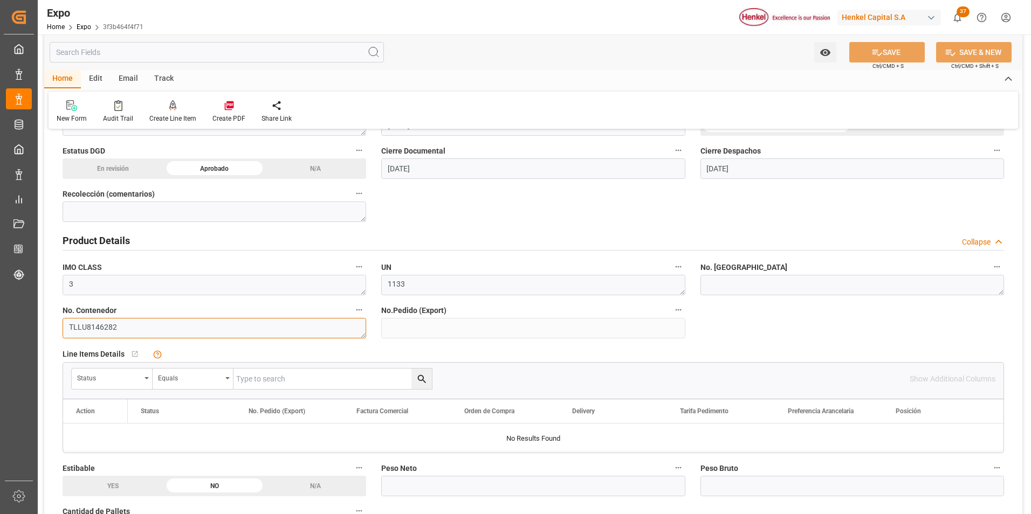
drag, startPoint x: 123, startPoint y: 333, endPoint x: 48, endPoint y: 331, distance: 74.9
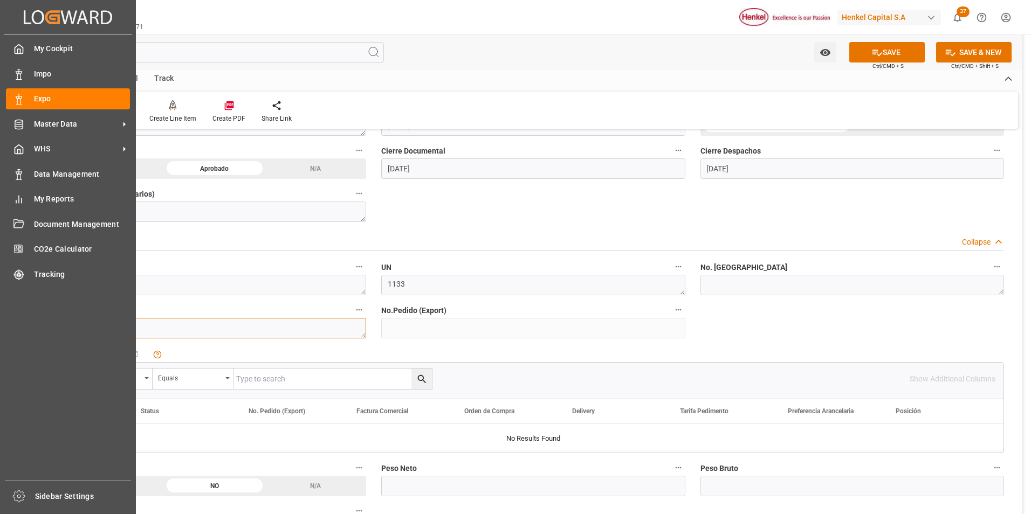
paste textarea "TCNU4339430"
type textarea "TCNU4339430"
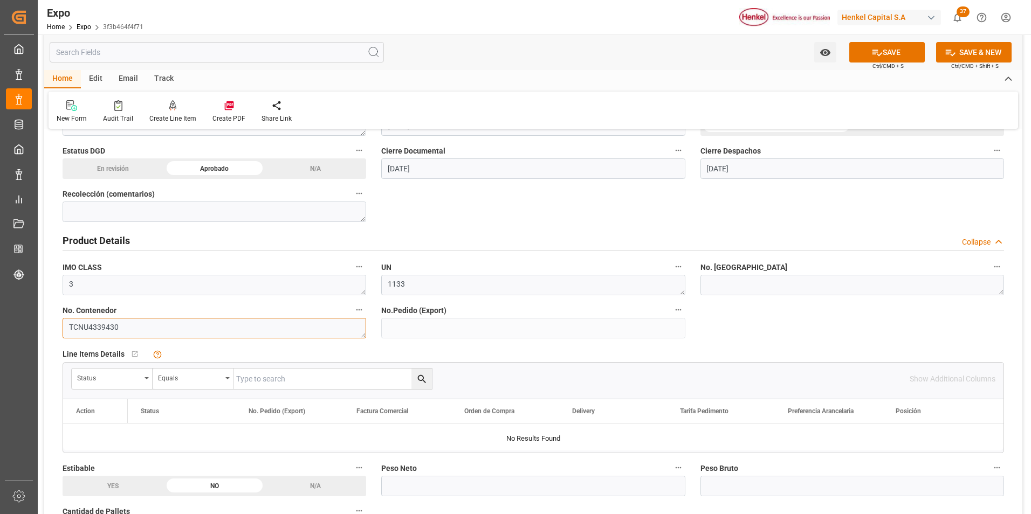
drag, startPoint x: 154, startPoint y: 322, endPoint x: 63, endPoint y: 320, distance: 90.6
click at [63, 320] on textarea "TCNU4339430" at bounding box center [214, 328] width 303 height 20
paste textarea "TCNU4339430"
type textarea "TCNU4339430"
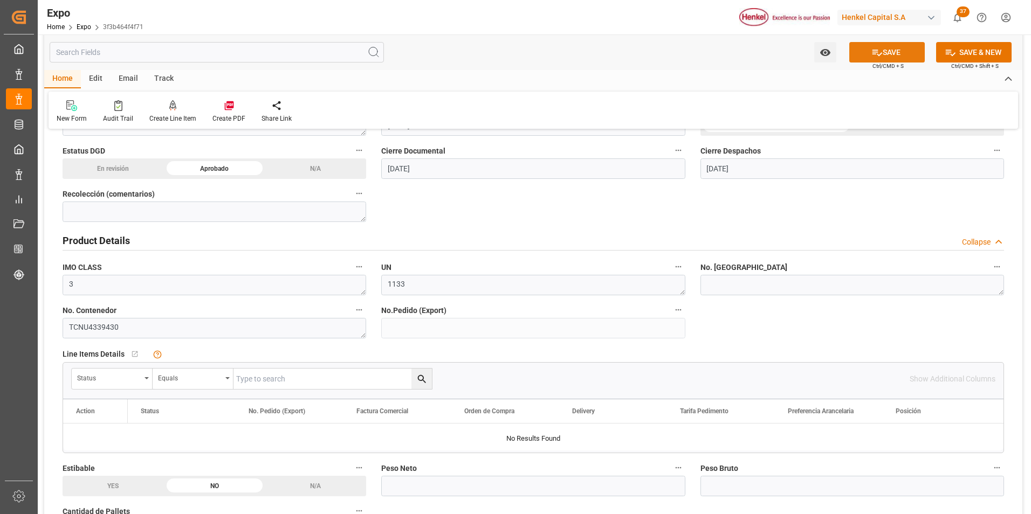
click at [885, 56] on button "SAVE" at bounding box center [886, 52] width 75 height 20
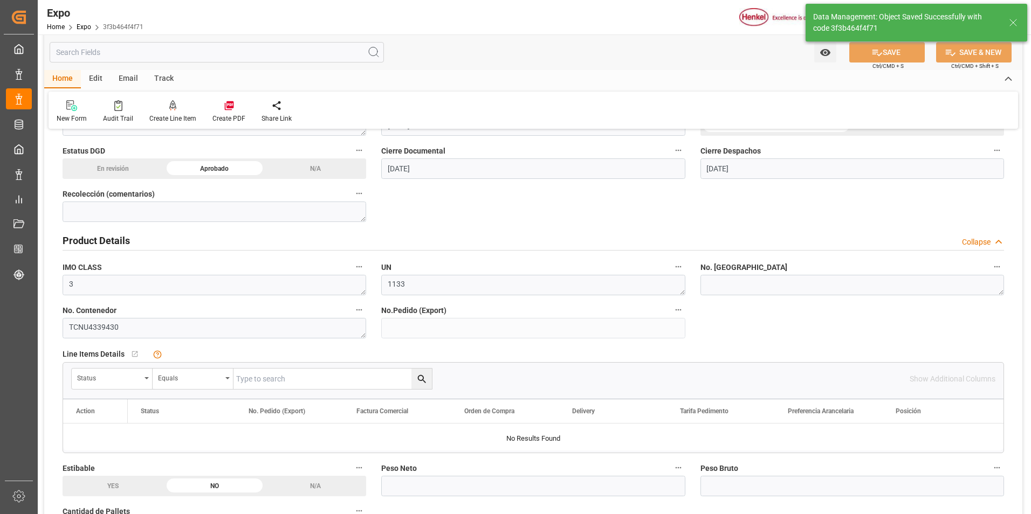
type input "11-08-2025 16:25"
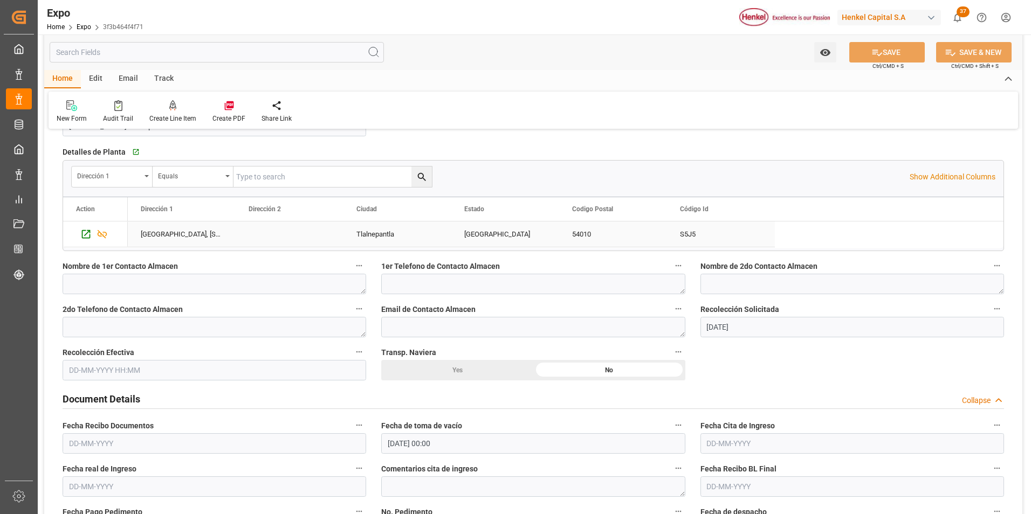
scroll to position [809, 0]
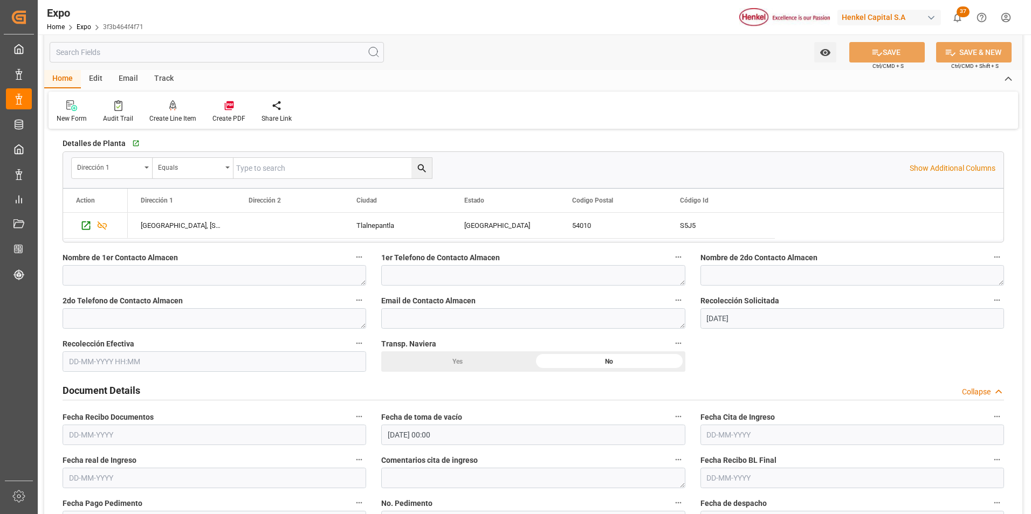
click at [111, 360] on input "text" at bounding box center [214, 361] width 303 height 20
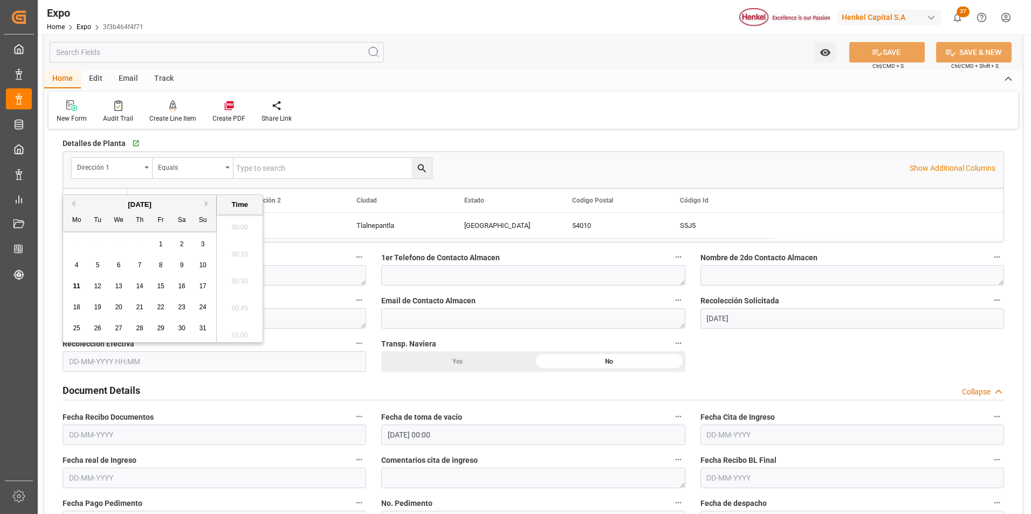
scroll to position [1055, 0]
click at [77, 286] on span "11" at bounding box center [76, 286] width 7 height 8
type input "[DATE] 00:00"
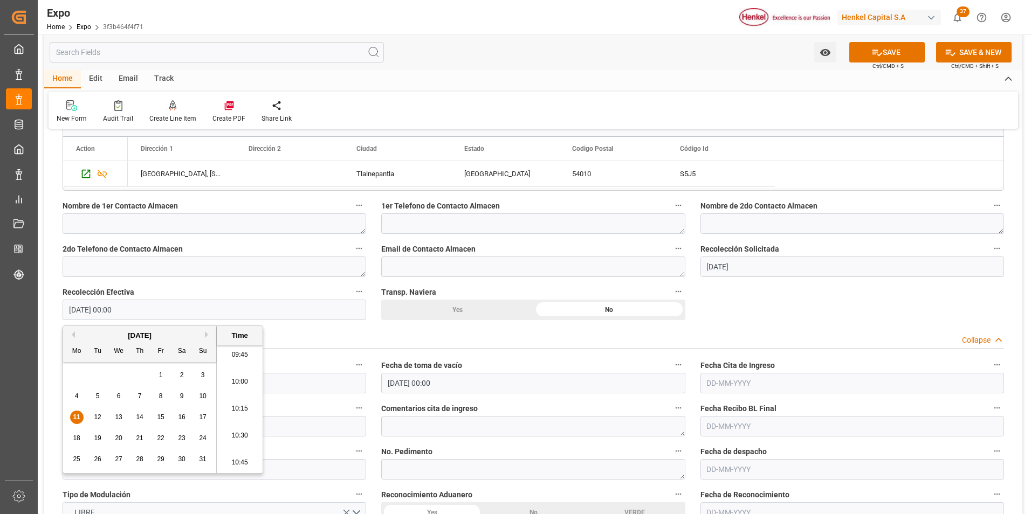
scroll to position [916, 0]
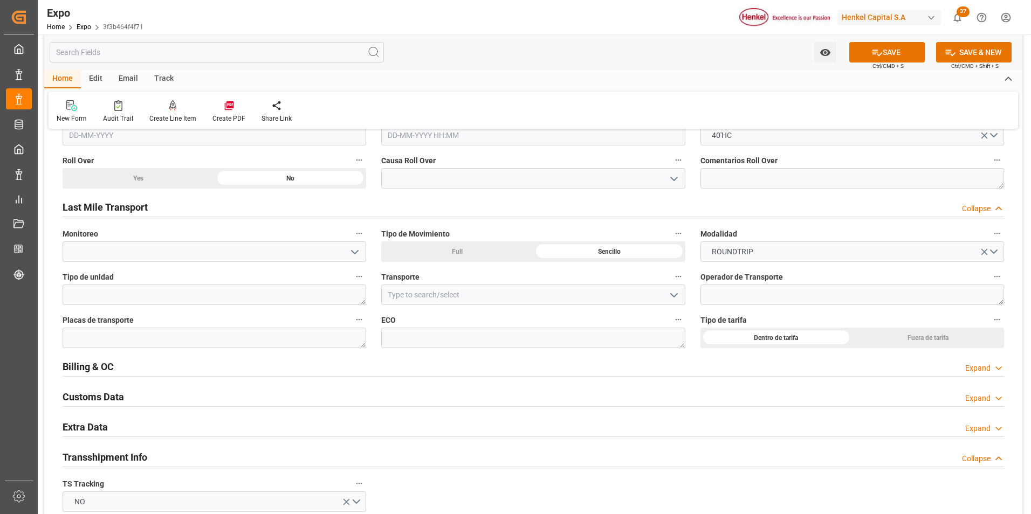
scroll to position [1617, 0]
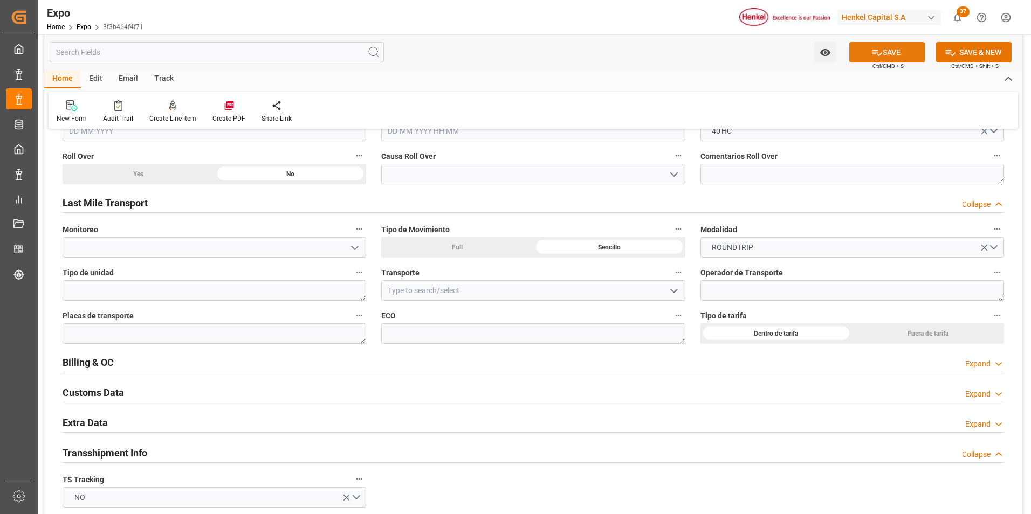
click at [887, 51] on button "SAVE" at bounding box center [886, 52] width 75 height 20
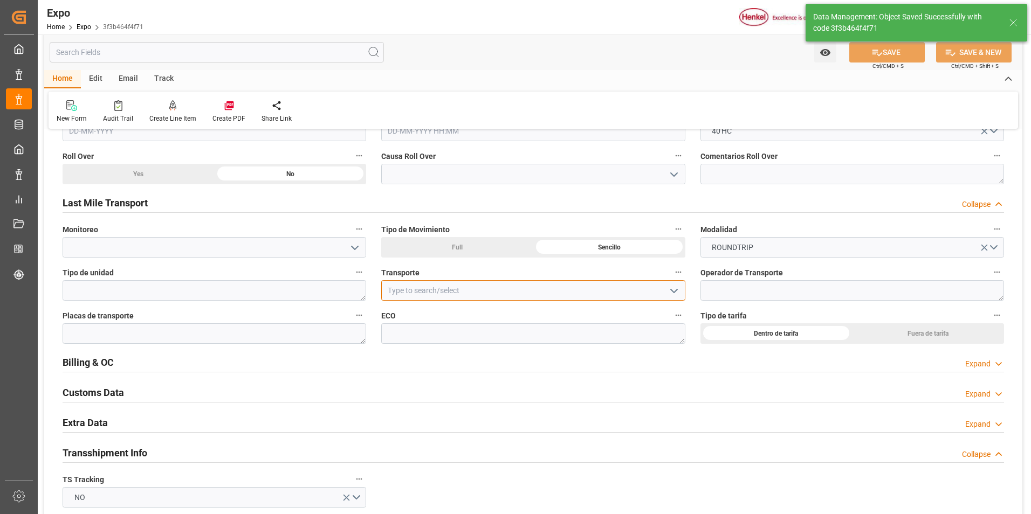
click at [534, 290] on input at bounding box center [532, 290] width 303 height 20
paste input "COMERCIALIZADORA NAVA HERMANOS"
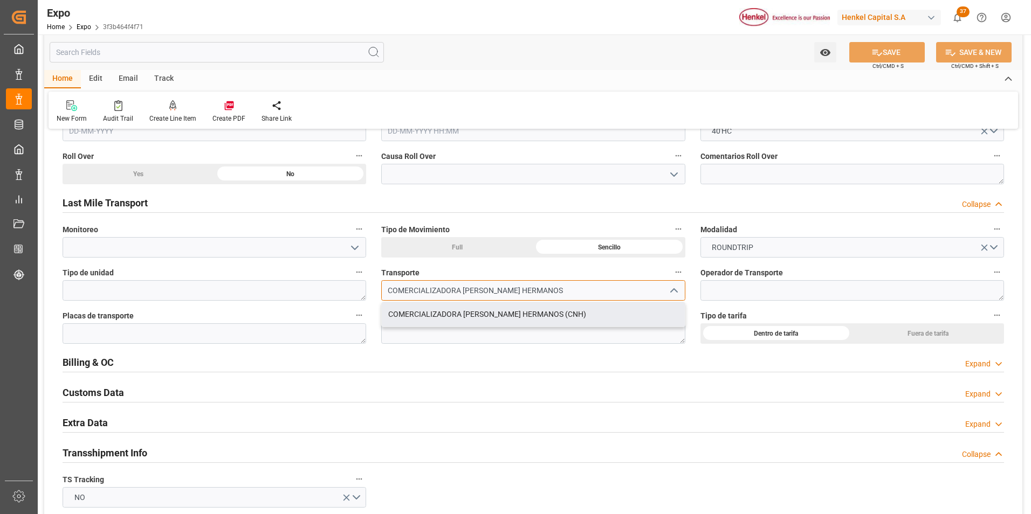
click at [537, 311] on div "COMERCIALIZADORA NAVA HERMANOS (CNH)" at bounding box center [533, 314] width 302 height 24
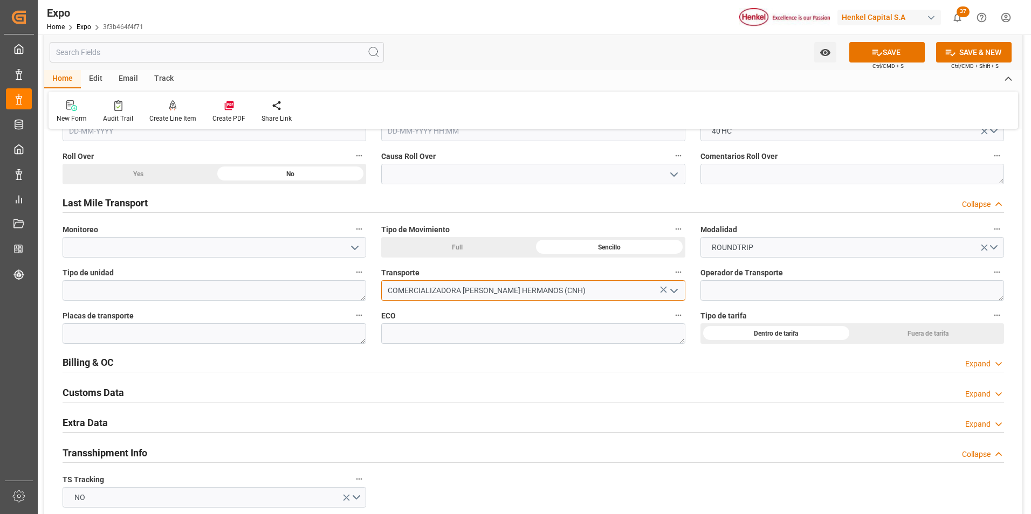
type input "COMERCIALIZADORA NAVA HERMANOS (CNH)"
click at [726, 291] on textarea at bounding box center [851, 290] width 303 height 20
paste textarea "CARLOS ALBERTO DOMINGUEZ MARTINEZ"
type textarea "CARLOS ALBERTO DOMINGUEZ MARTINEZ"
click at [255, 287] on textarea at bounding box center [214, 290] width 303 height 20
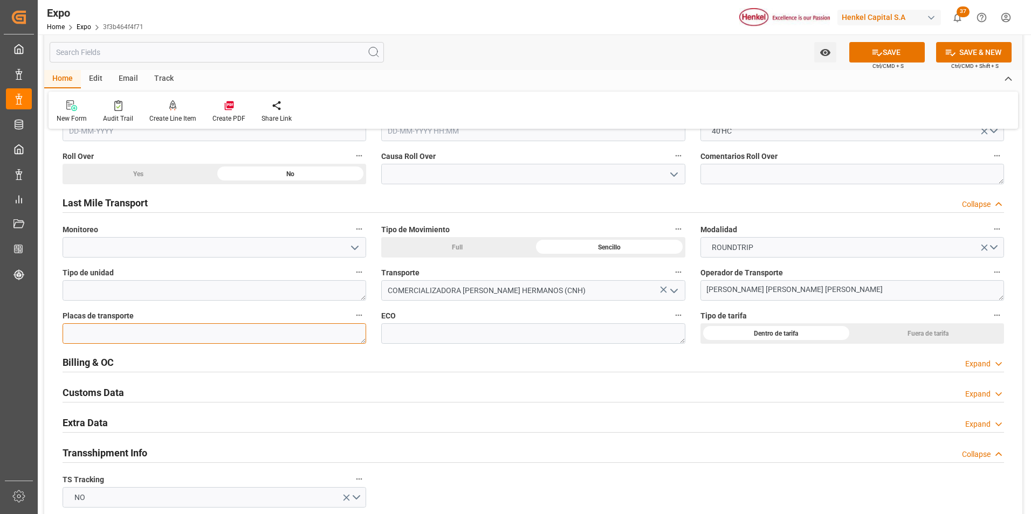
click at [335, 329] on textarea at bounding box center [214, 333] width 303 height 20
paste textarea "43FA1R"
type textarea "43FA1R"
click at [454, 332] on textarea at bounding box center [532, 333] width 303 height 20
paste textarea "T2401"
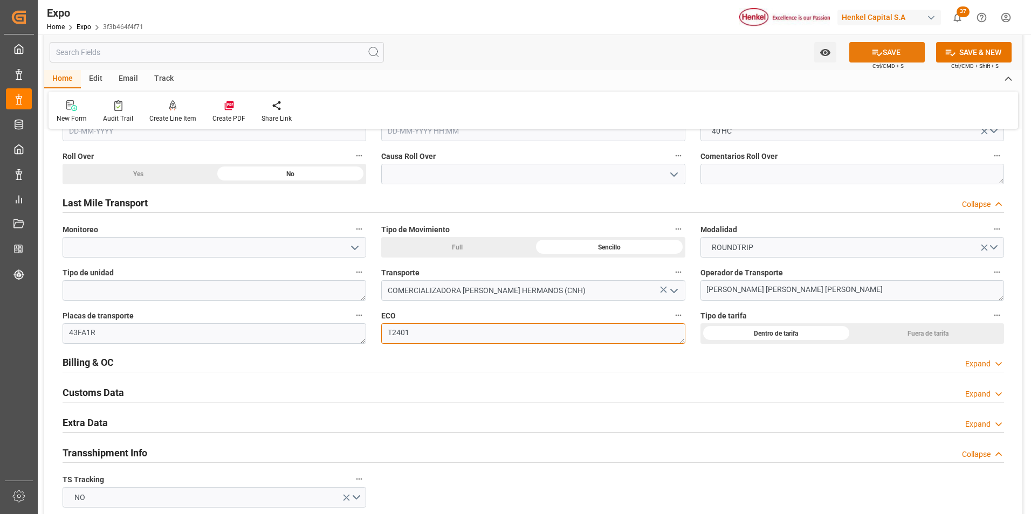
type textarea "T2401"
click at [881, 59] on button "SAVE" at bounding box center [886, 52] width 75 height 20
click at [966, 422] on div "Expand" at bounding box center [977, 424] width 25 height 11
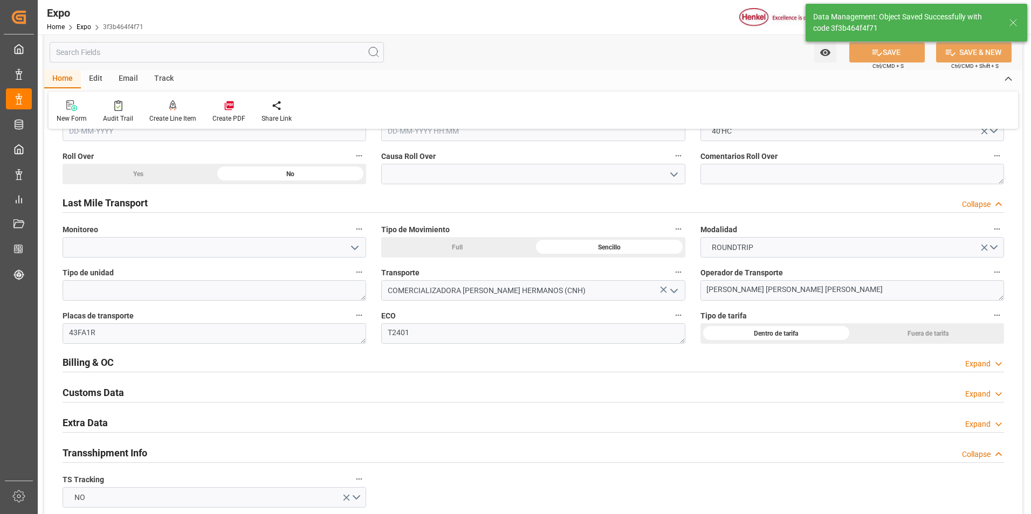
type input "11-08-2025 16:26"
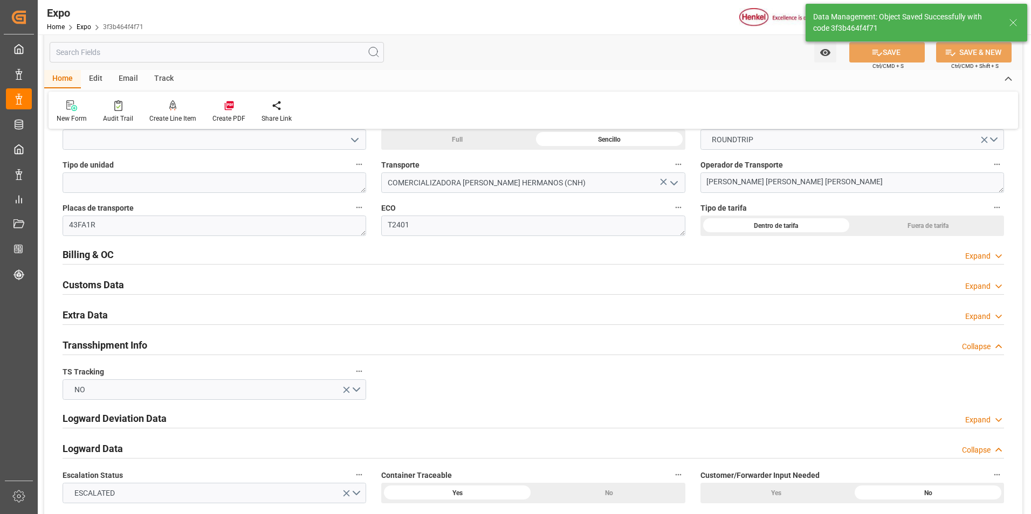
click at [985, 320] on div "Expand" at bounding box center [977, 316] width 25 height 11
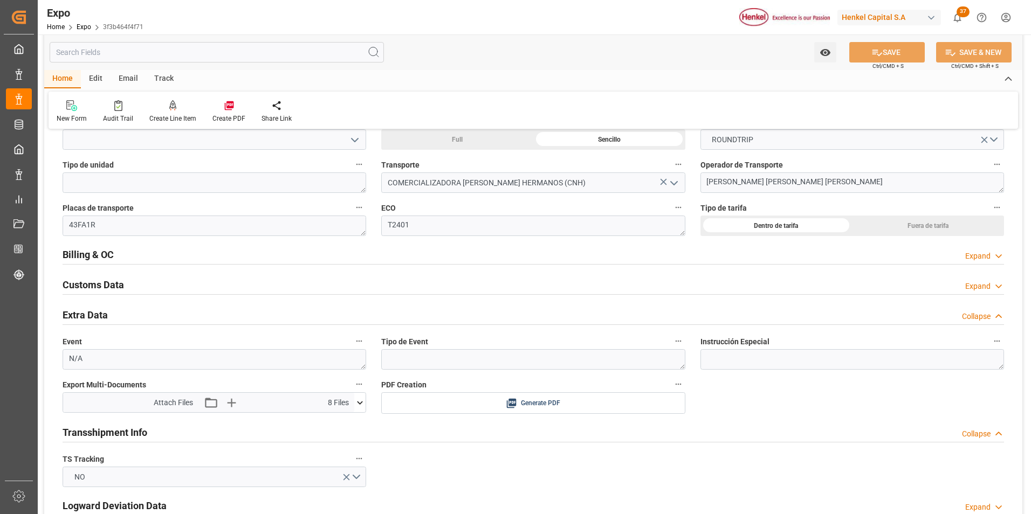
click at [358, 402] on icon at bounding box center [360, 402] width 6 height 3
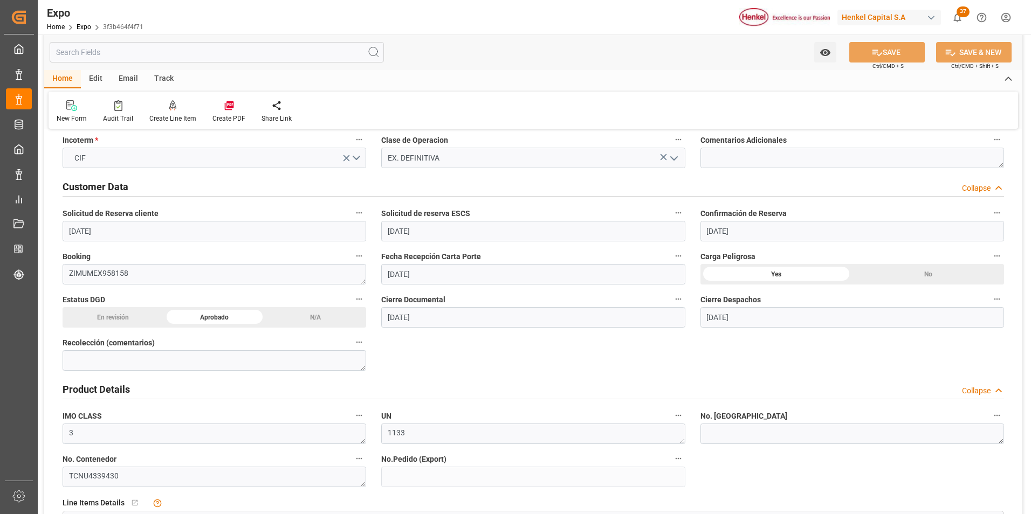
scroll to position [0, 0]
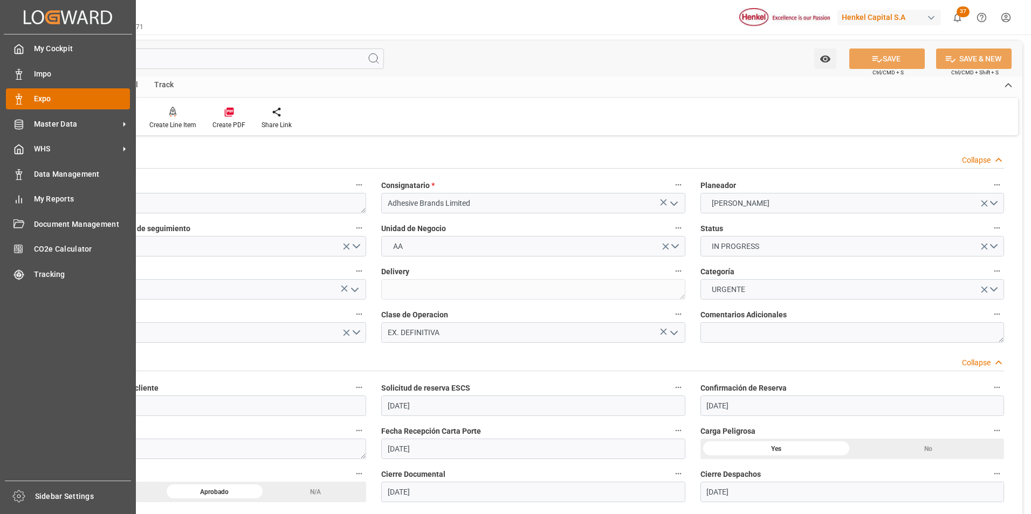
click at [27, 92] on div "Expo Expo" at bounding box center [68, 98] width 124 height 21
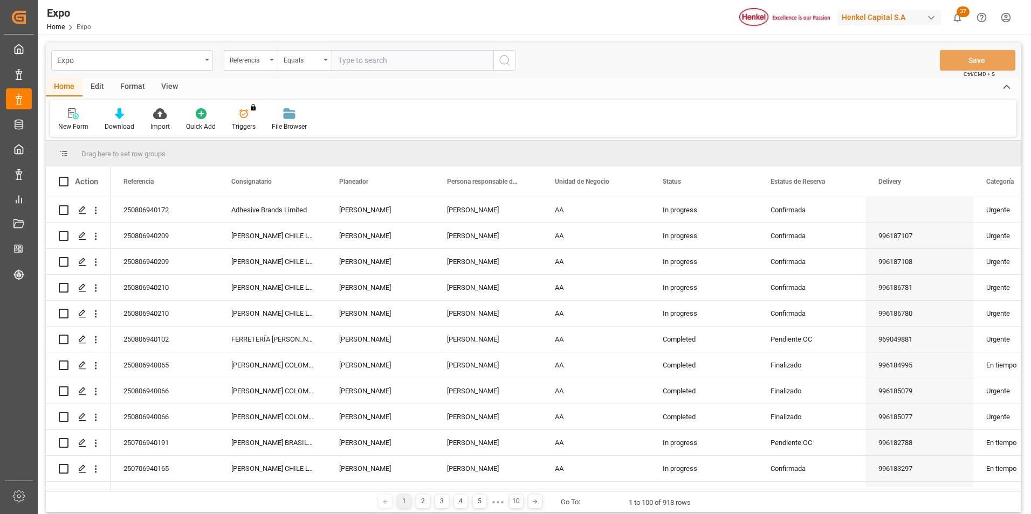
paste input "250806940233"
type input "250806940233"
click at [505, 65] on icon "search button" at bounding box center [504, 60] width 13 height 13
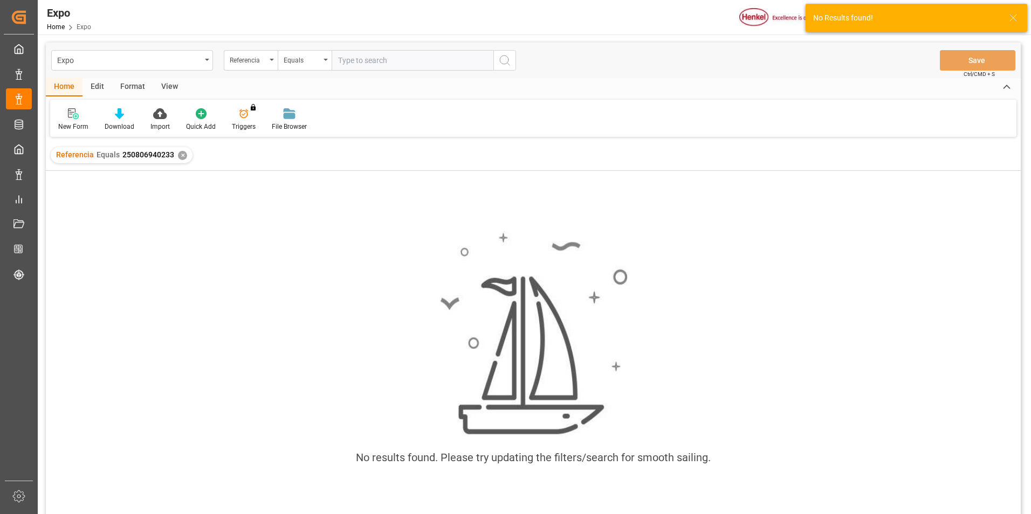
click at [75, 119] on icon at bounding box center [76, 116] width 6 height 6
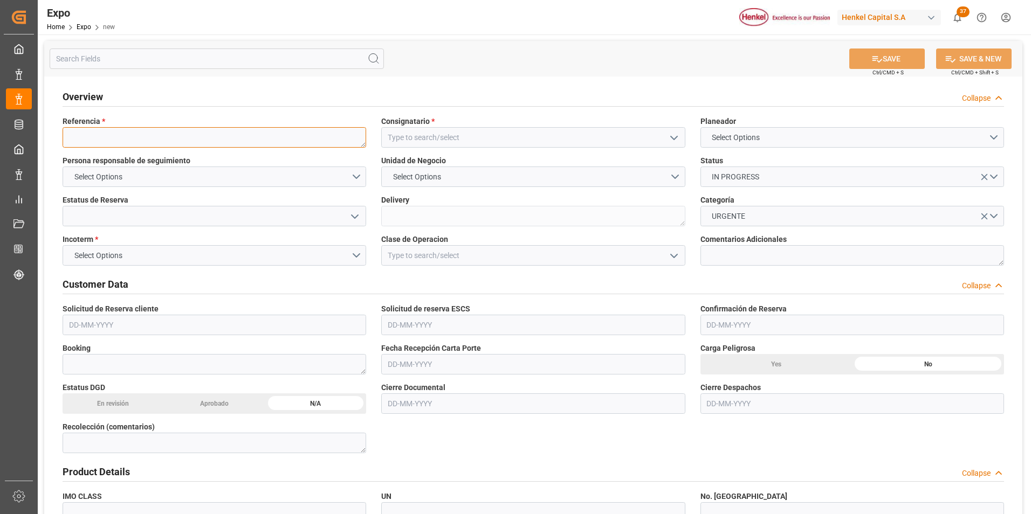
click at [301, 131] on textarea at bounding box center [214, 137] width 303 height 20
paste textarea "250806940233"
type textarea "250806940233"
click at [399, 133] on input at bounding box center [532, 137] width 303 height 20
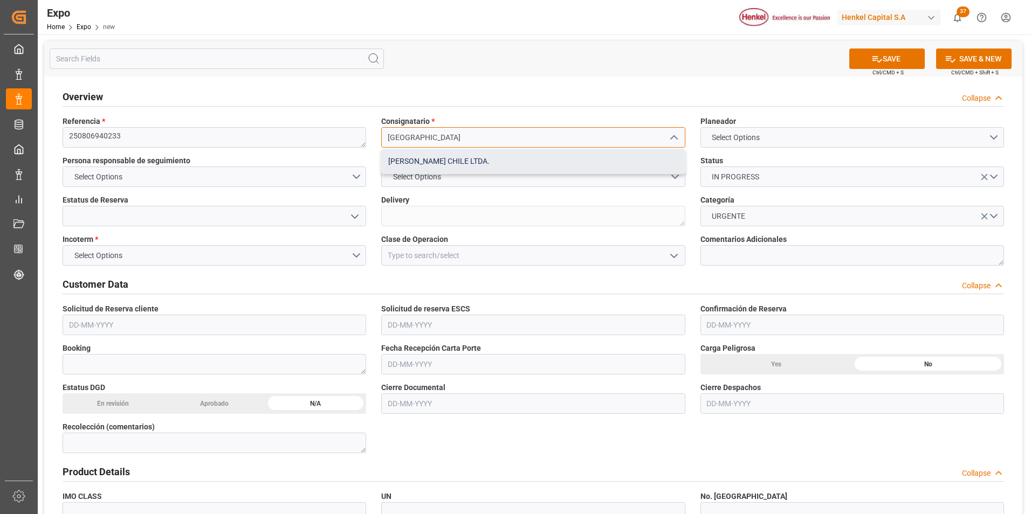
click at [440, 158] on div "[PERSON_NAME] CHILE LTDA." at bounding box center [533, 161] width 302 height 24
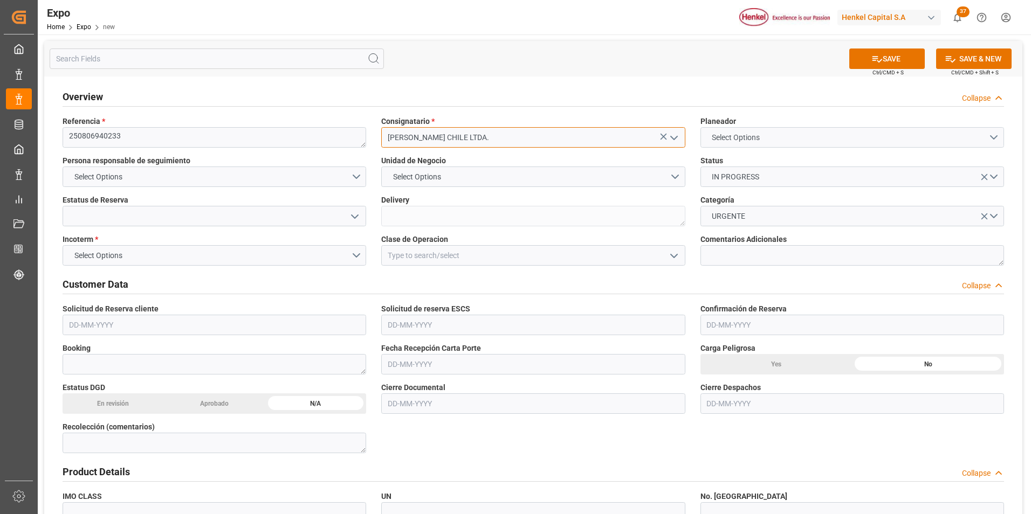
type input "[PERSON_NAME] CHILE LTDA."
click at [724, 140] on span "Select Options" at bounding box center [735, 137] width 59 height 11
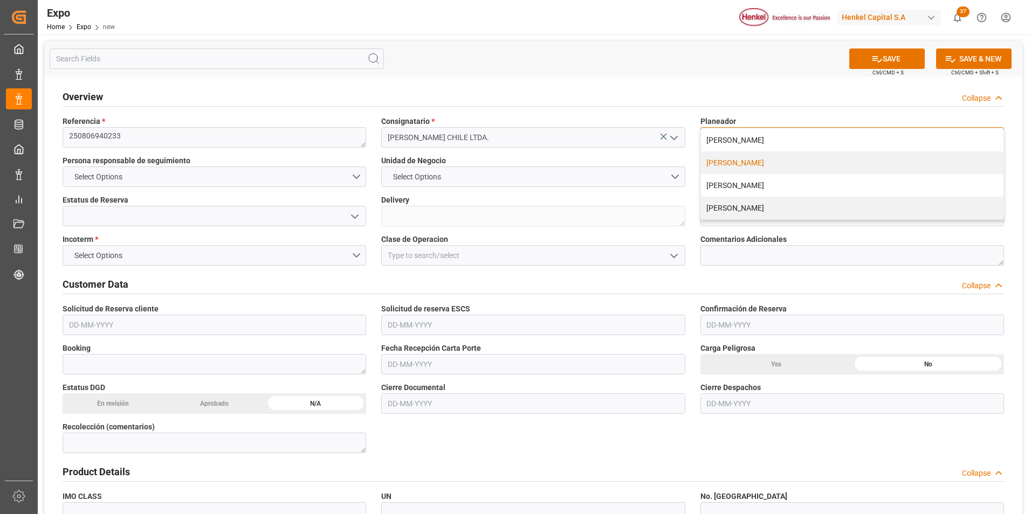
click at [738, 159] on div "[PERSON_NAME]" at bounding box center [852, 162] width 302 height 23
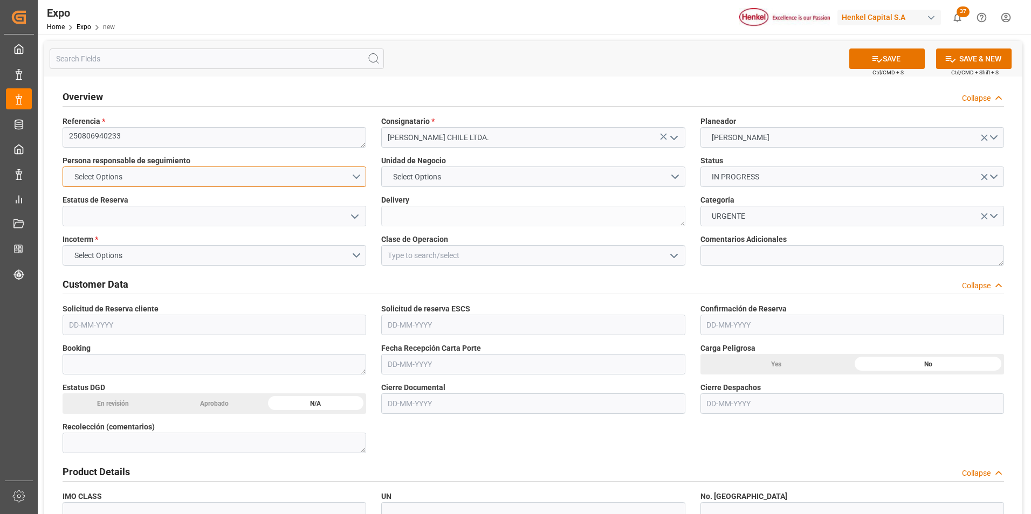
click at [358, 174] on button "Select Options" at bounding box center [214, 177] width 303 height 20
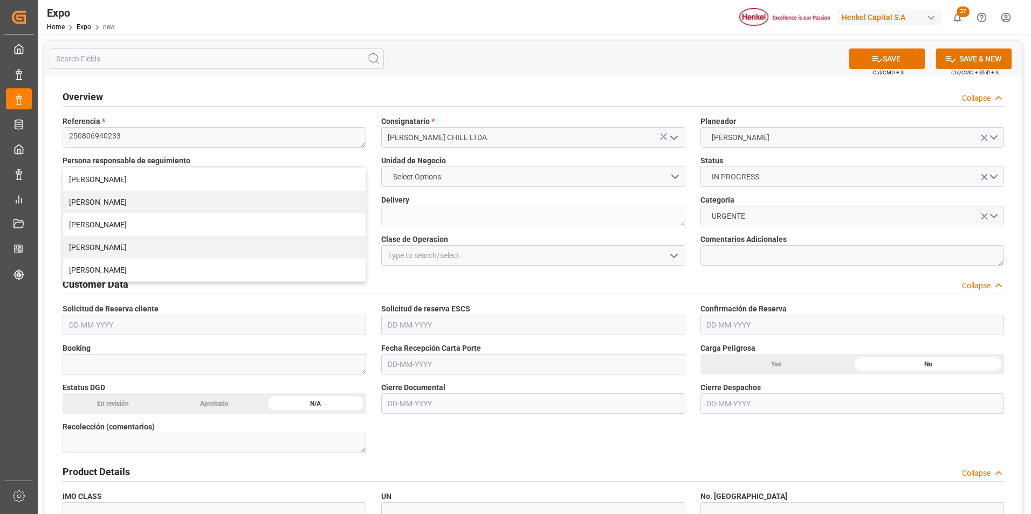
click at [260, 281] on div "GUILLERMINA SIMON MARTA GONZALEZ JOSÉ ECHEVERRIA NICTÉ RAMIREZ EVELYN ACEVES" at bounding box center [214, 225] width 303 height 114
click at [160, 277] on div "[PERSON_NAME]" at bounding box center [214, 270] width 302 height 23
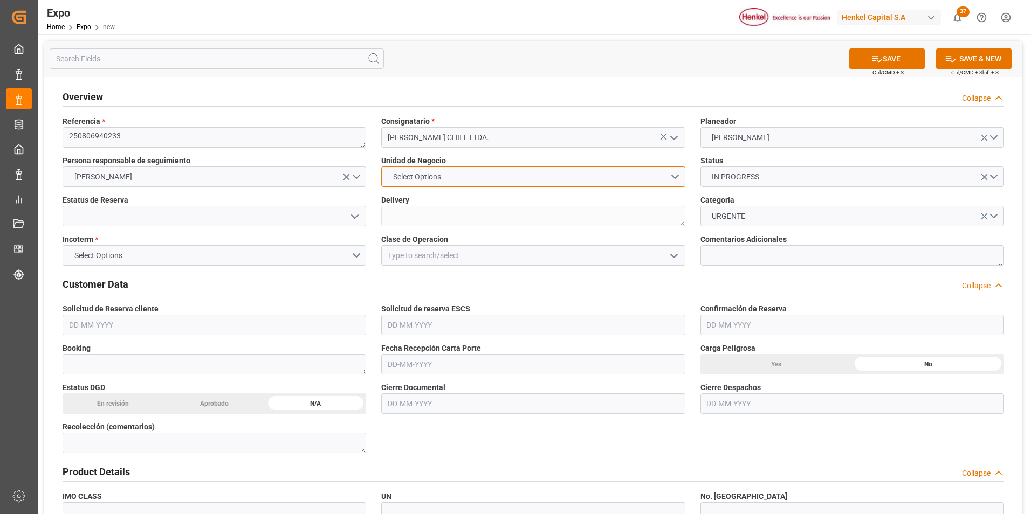
click at [674, 177] on button "Select Options" at bounding box center [532, 177] width 303 height 20
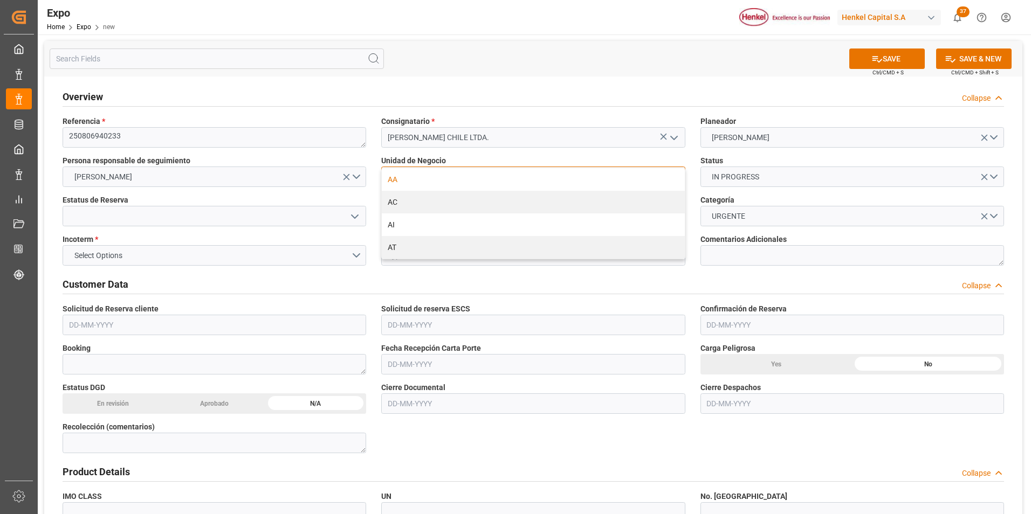
click at [443, 182] on div "AA" at bounding box center [533, 179] width 302 height 23
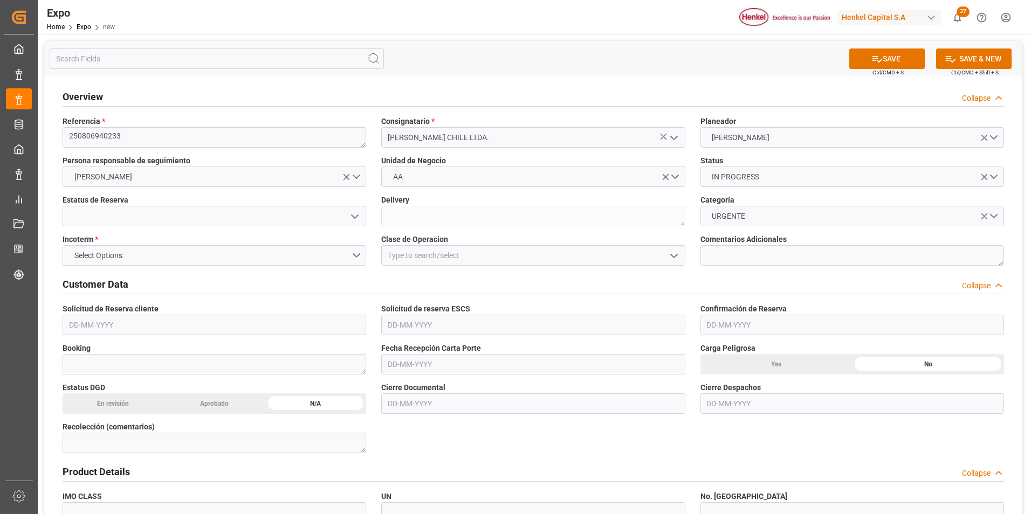
click at [355, 215] on icon "open menu" at bounding box center [354, 216] width 13 height 13
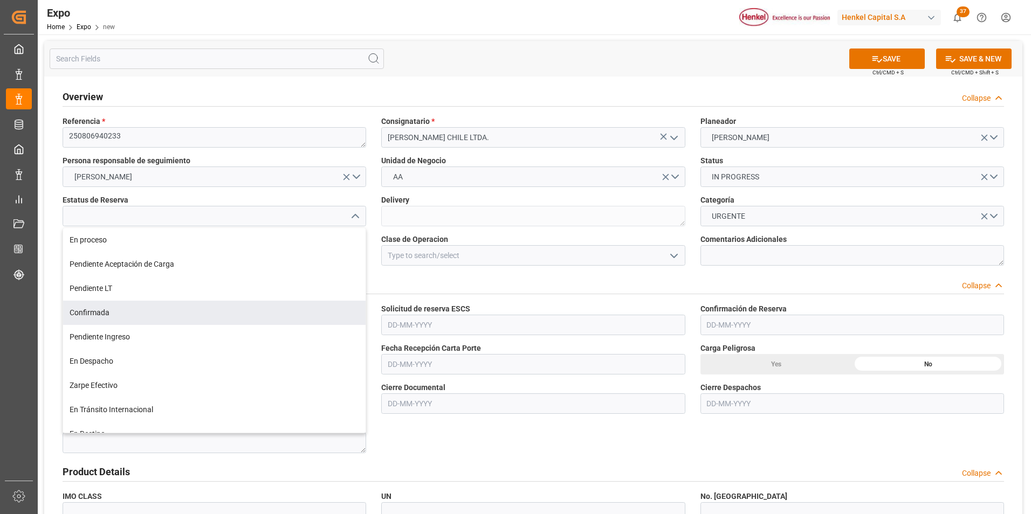
click at [119, 315] on div "Confirmada" at bounding box center [214, 313] width 302 height 24
type input "Confirmada"
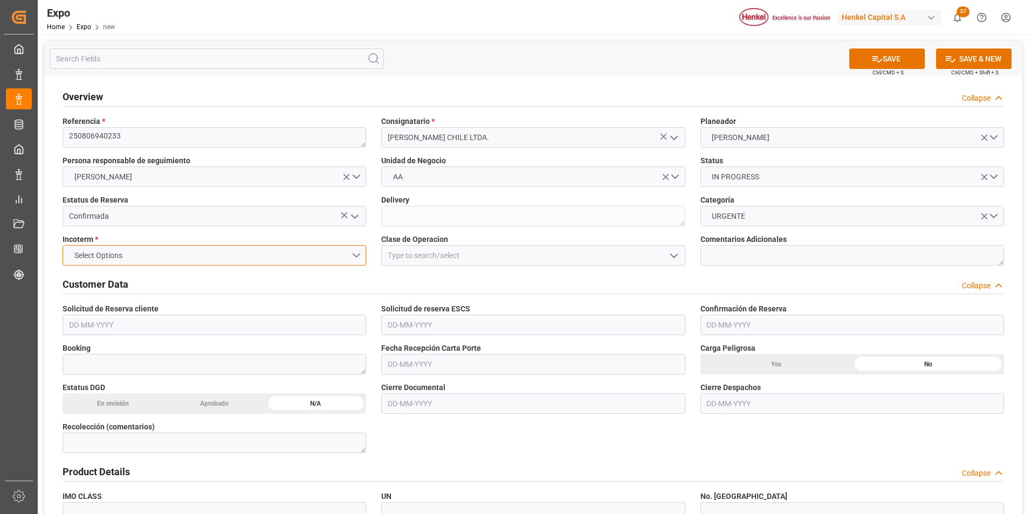
click at [353, 248] on button "Select Options" at bounding box center [214, 255] width 303 height 20
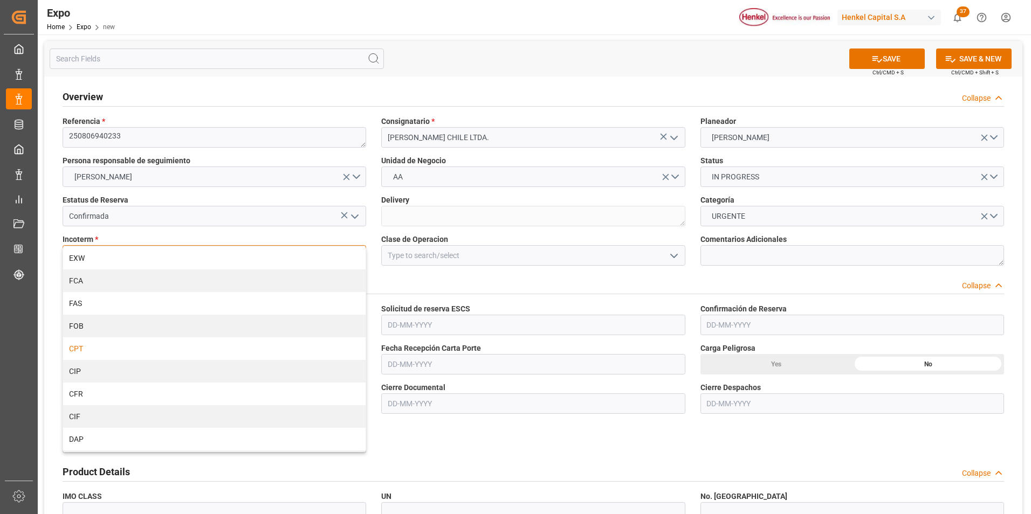
click at [101, 350] on div "CPT" at bounding box center [214, 348] width 302 height 23
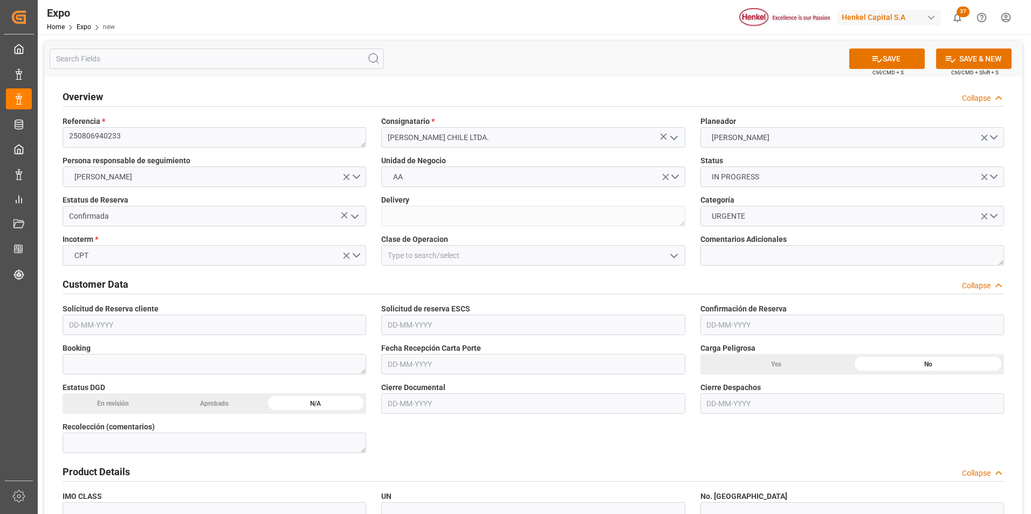
click at [673, 253] on icon "open menu" at bounding box center [673, 256] width 13 height 13
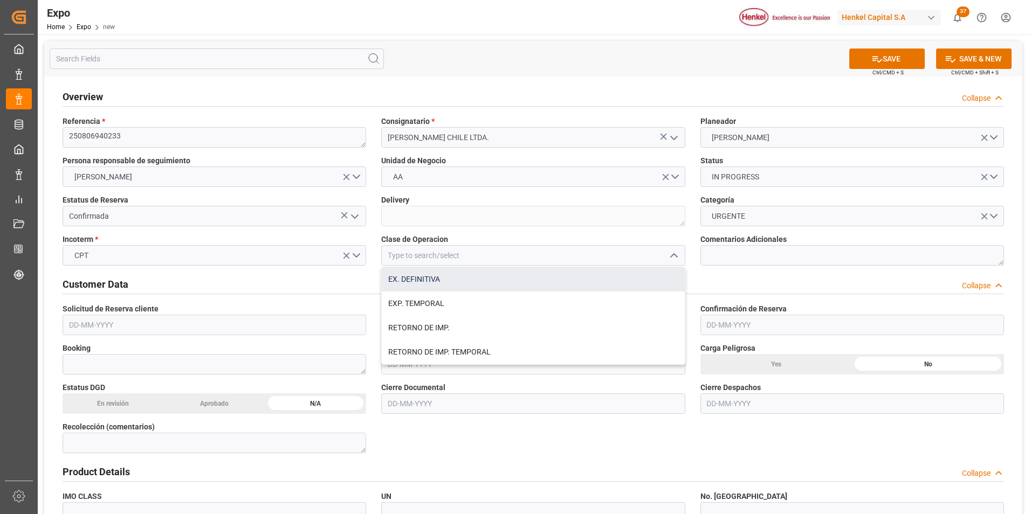
click at [571, 272] on div "EX. DEFINITIVA" at bounding box center [533, 279] width 302 height 24
type input "EX. DEFINITIVA"
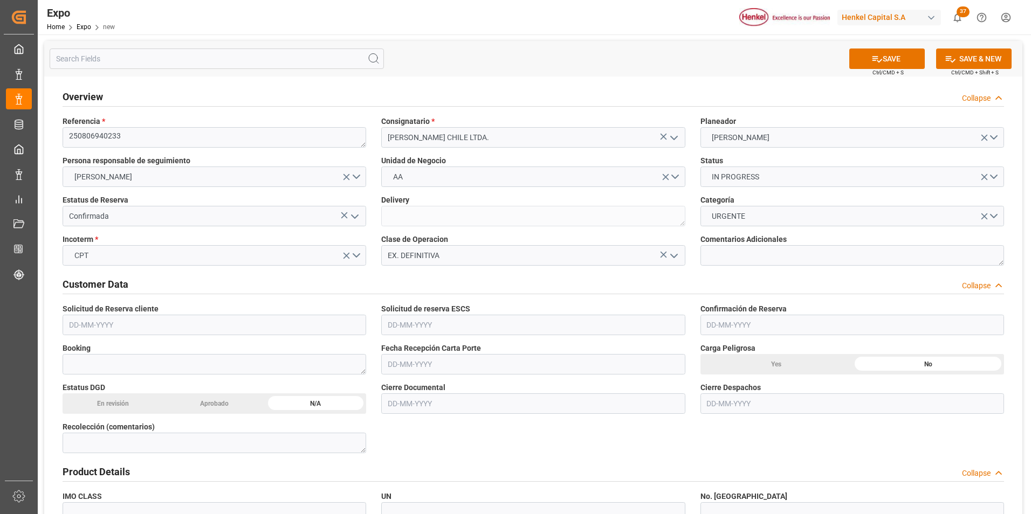
click at [80, 328] on input "text" at bounding box center [214, 325] width 303 height 20
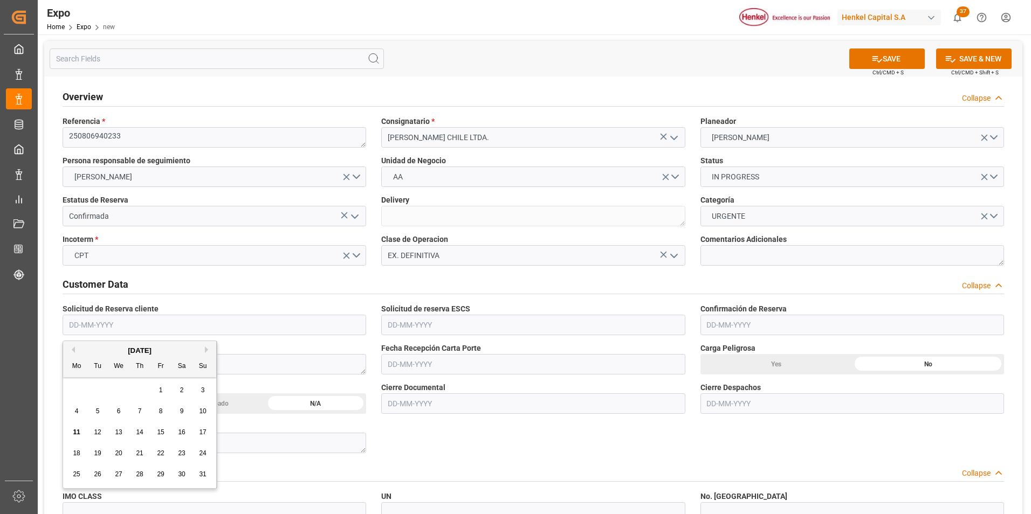
click at [138, 411] on span "7" at bounding box center [140, 411] width 4 height 8
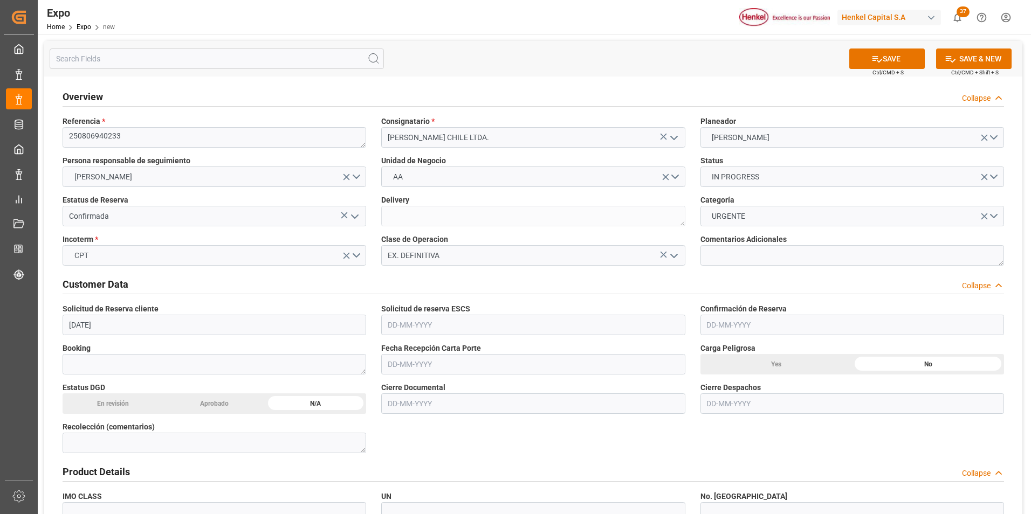
type input "[DATE]"
click at [397, 326] on input "text" at bounding box center [532, 325] width 303 height 20
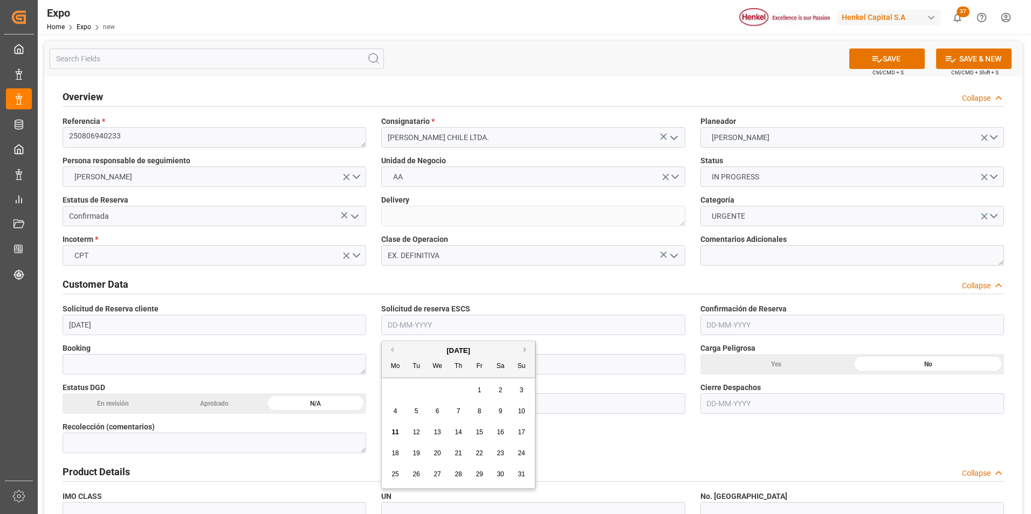
click at [456, 406] on div "7" at bounding box center [458, 411] width 13 height 13
type input "[DATE]"
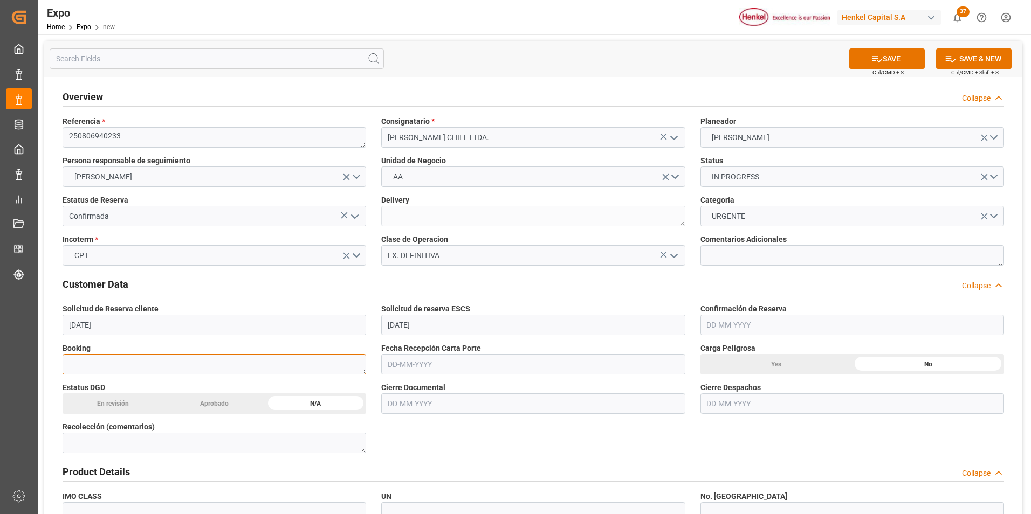
click at [289, 362] on textarea at bounding box center [214, 364] width 303 height 20
paste textarea "27799063"
type textarea "27799063"
click at [714, 324] on input "text" at bounding box center [851, 325] width 303 height 20
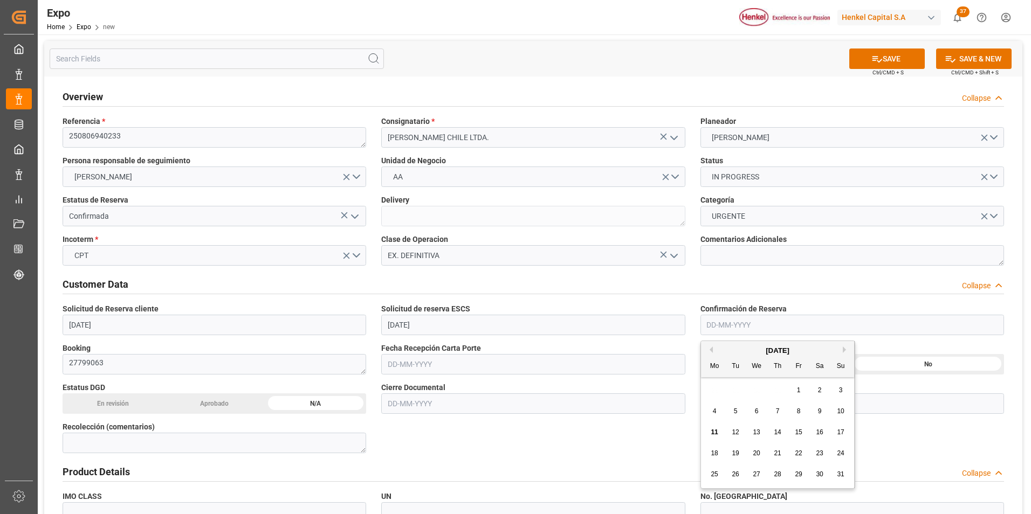
click at [797, 410] on span "8" at bounding box center [799, 411] width 4 height 8
type input "[DATE]"
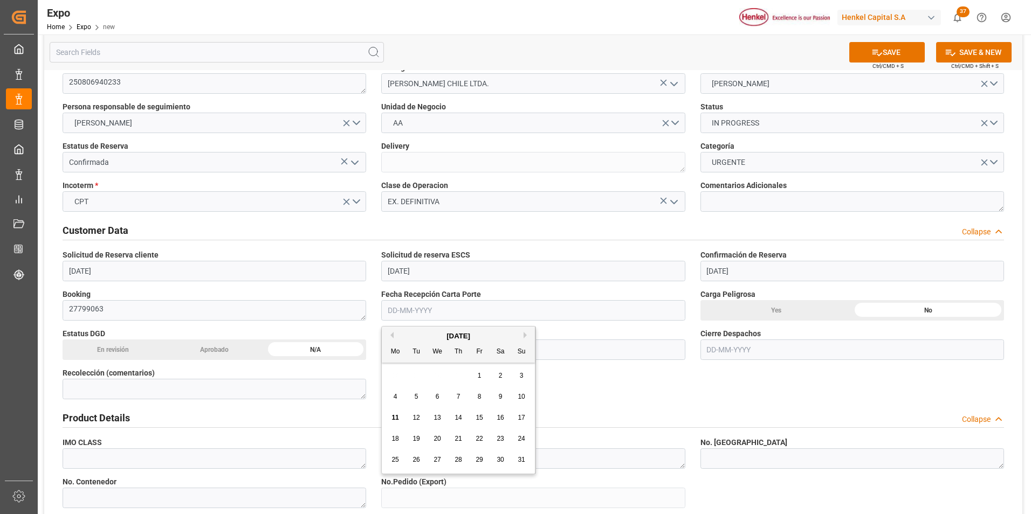
click at [425, 305] on input "text" at bounding box center [532, 310] width 303 height 20
click at [479, 395] on span "8" at bounding box center [480, 397] width 4 height 8
type input "[DATE]"
click at [419, 351] on input "text" at bounding box center [532, 350] width 303 height 20
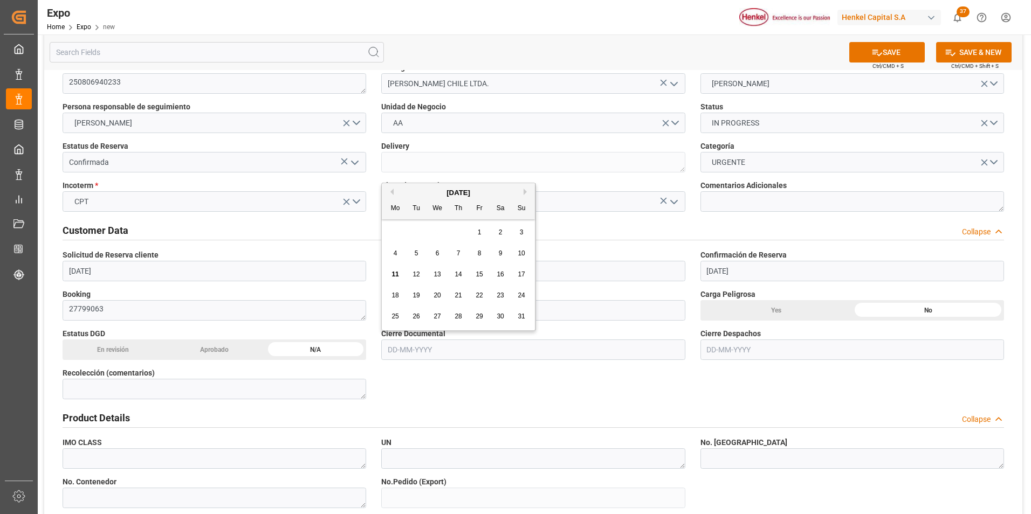
click at [435, 276] on span "13" at bounding box center [436, 275] width 7 height 8
type input "[DATE]"
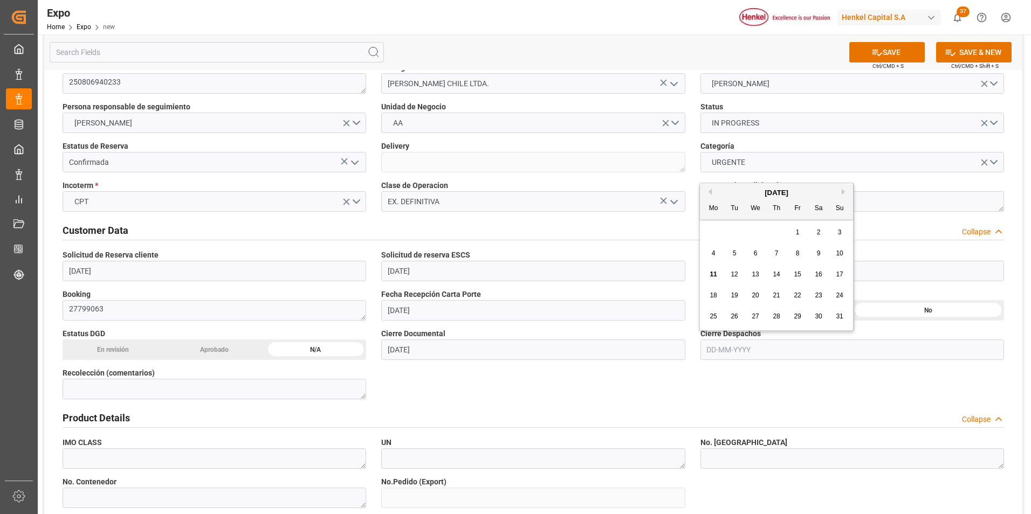
click at [723, 351] on input "text" at bounding box center [851, 350] width 303 height 20
click at [772, 271] on div "14" at bounding box center [777, 274] width 13 height 13
type input "[DATE]"
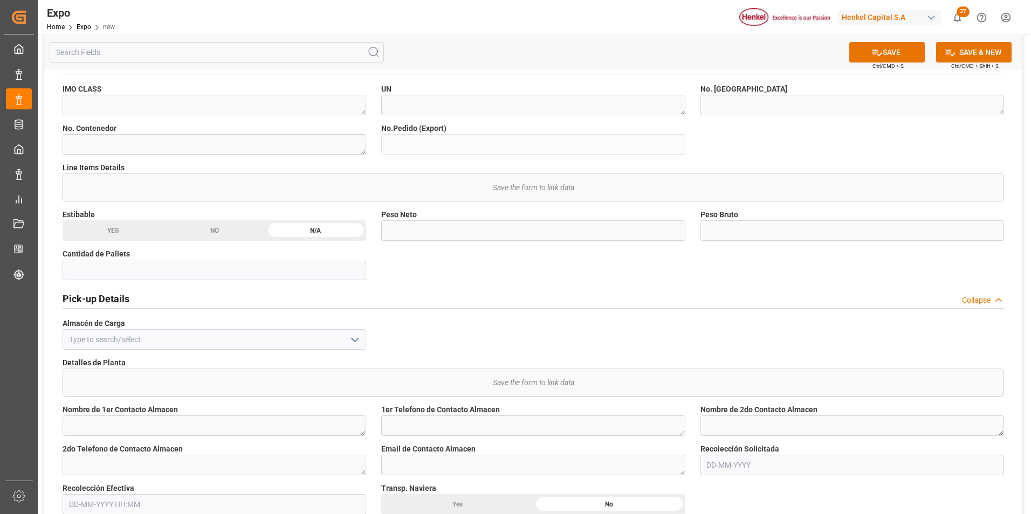
scroll to position [431, 0]
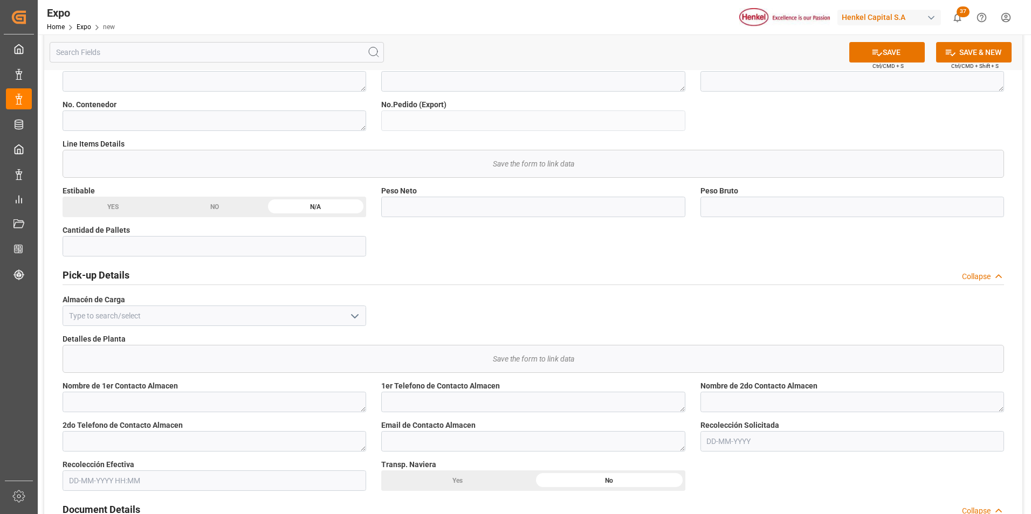
click at [357, 316] on icon "open menu" at bounding box center [354, 316] width 13 height 13
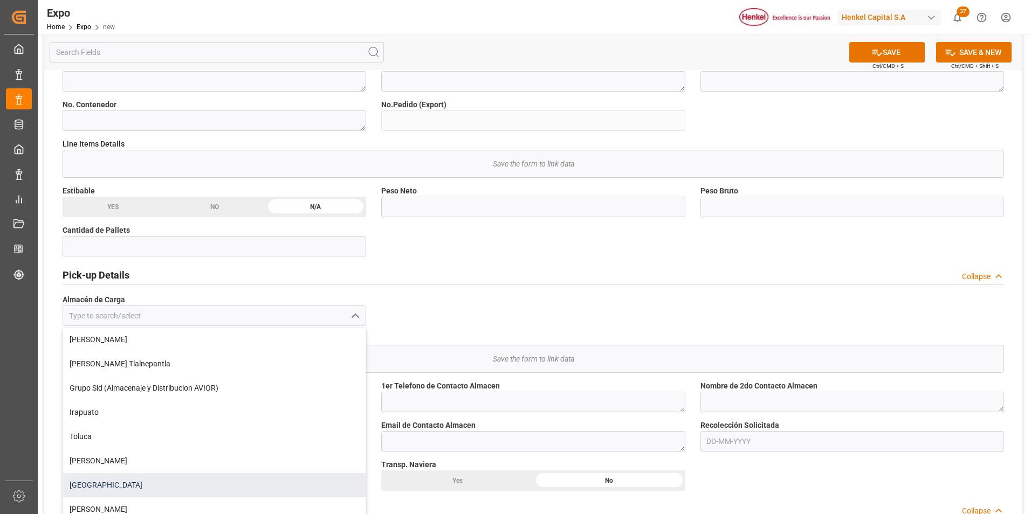
click at [194, 491] on div "[GEOGRAPHIC_DATA]" at bounding box center [214, 485] width 302 height 24
type input "[GEOGRAPHIC_DATA]"
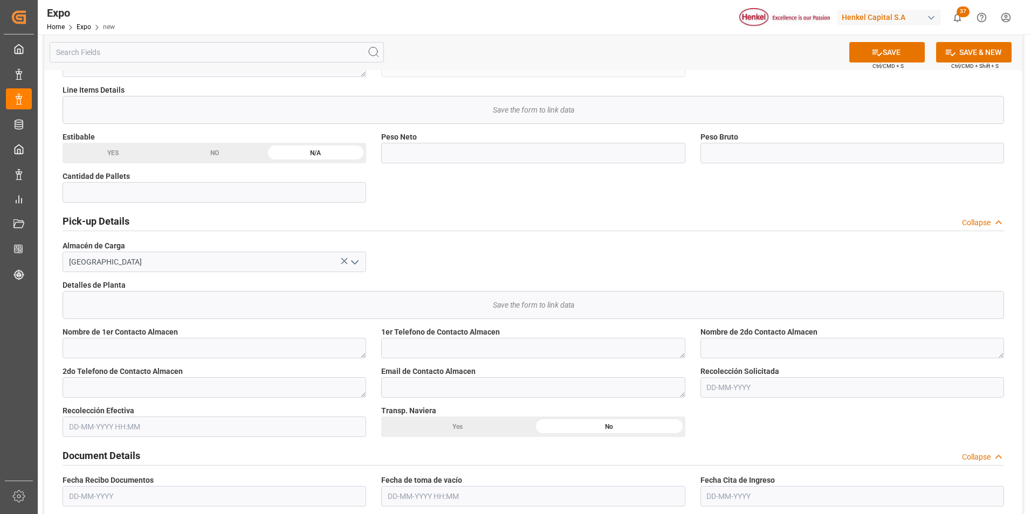
scroll to position [539, 0]
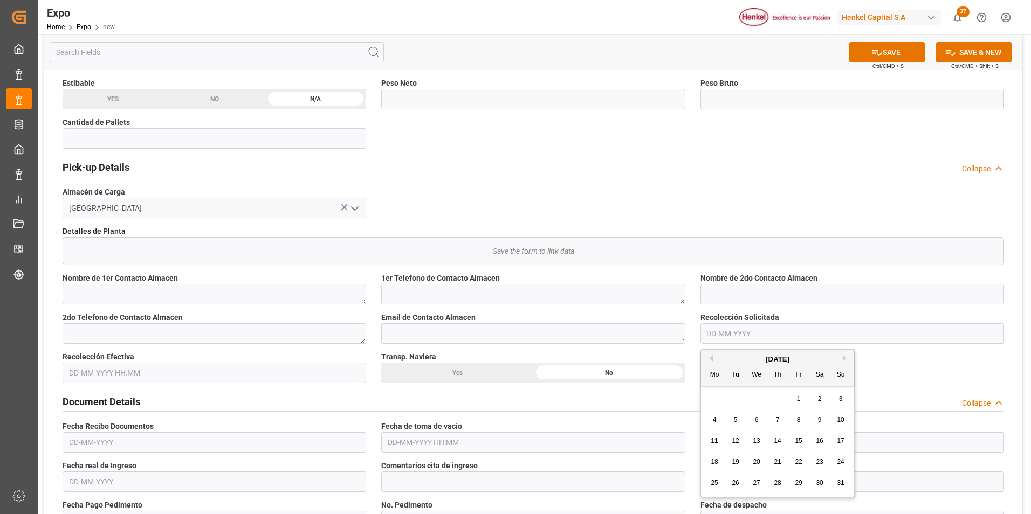
click at [702, 335] on input "text" at bounding box center [851, 333] width 303 height 20
click at [736, 439] on span "12" at bounding box center [734, 441] width 7 height 8
type input "[DATE]"
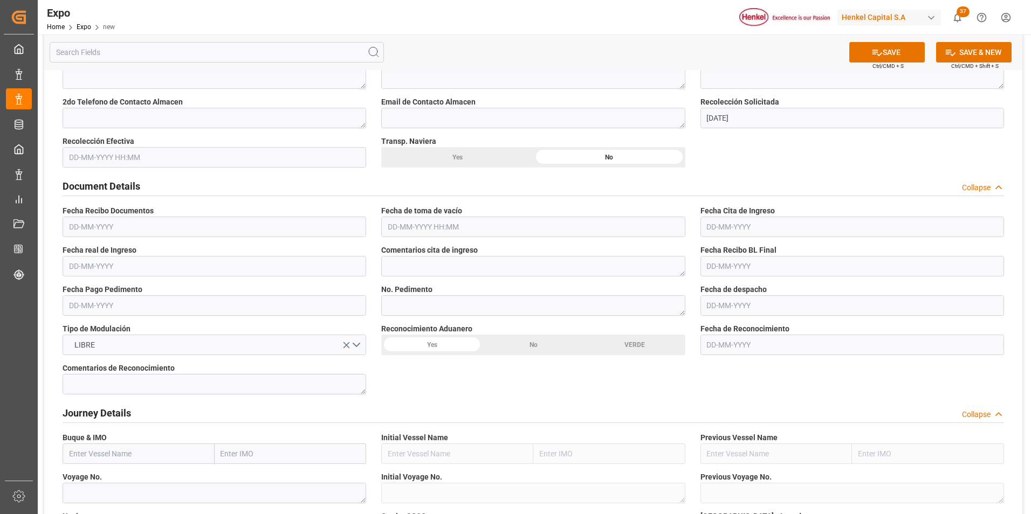
scroll to position [809, 0]
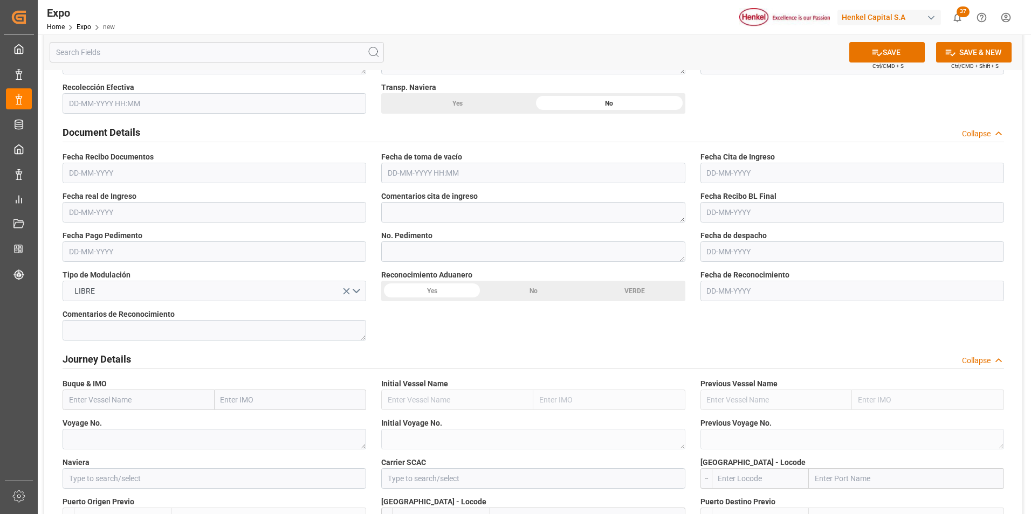
click at [444, 177] on input "text" at bounding box center [532, 173] width 303 height 20
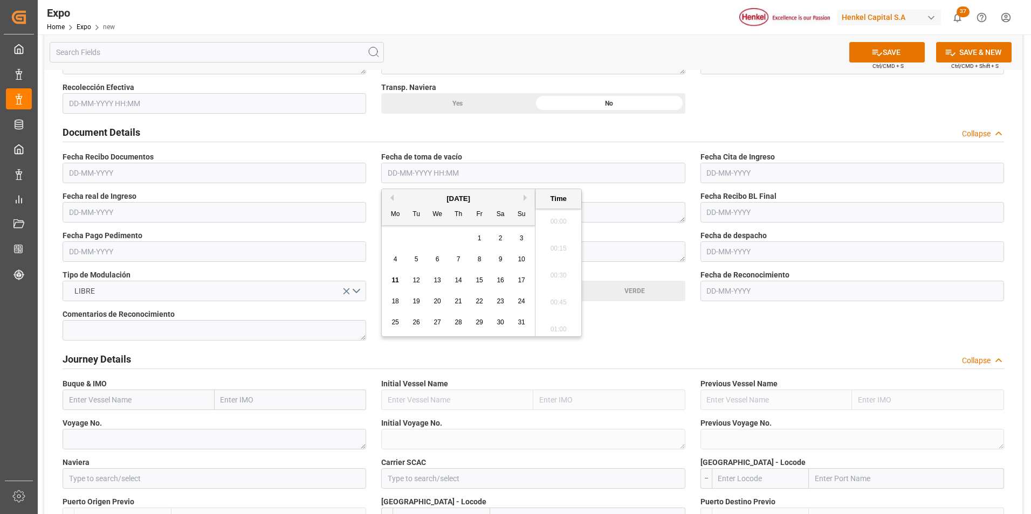
scroll to position [1082, 0]
click at [394, 281] on span "11" at bounding box center [394, 281] width 7 height 8
type input "[DATE] 00:00"
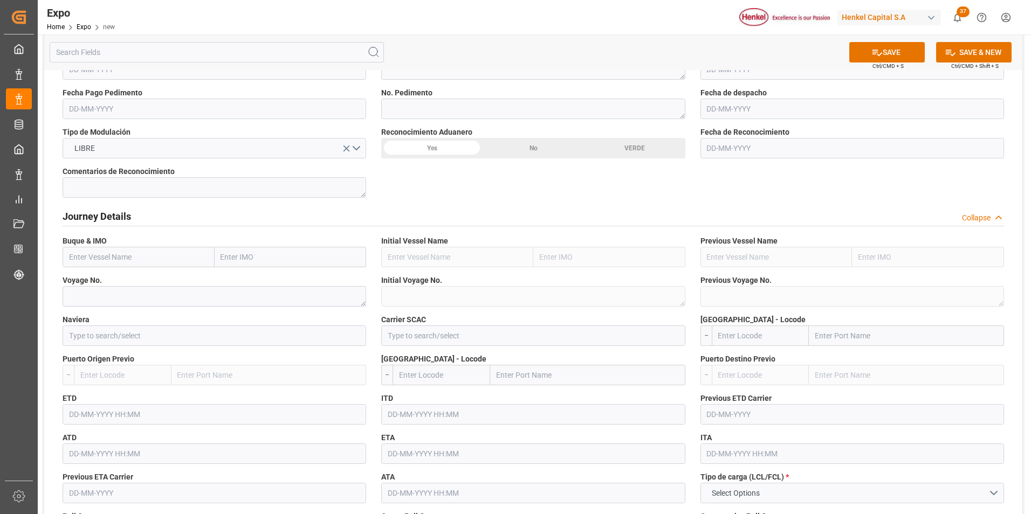
scroll to position [970, 0]
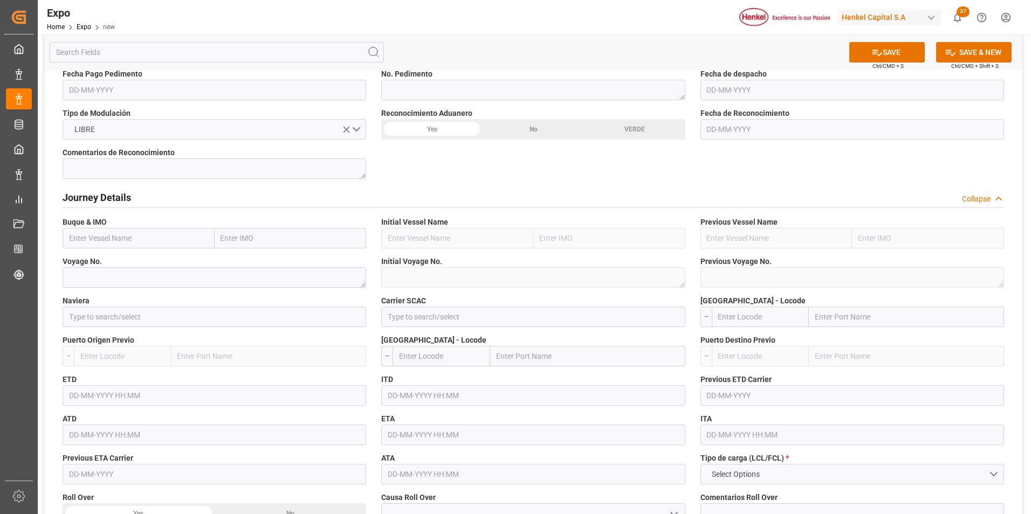
click at [154, 233] on input "text" at bounding box center [139, 238] width 152 height 20
paste input "MSC LIVORNO"
click at [134, 258] on span "MSC Livorno - 9461427" at bounding box center [131, 262] width 123 height 9
type input "MSC [GEOGRAPHIC_DATA]"
type input "9461427"
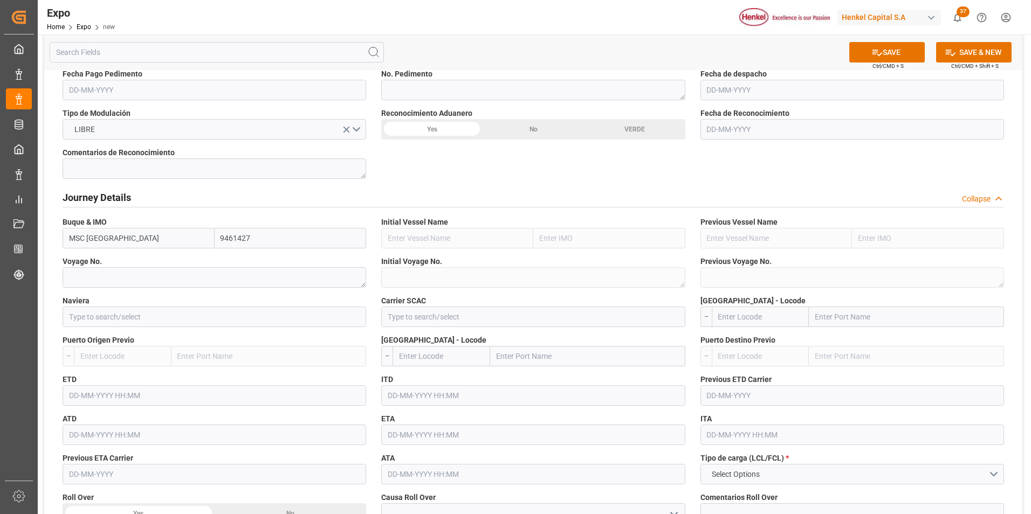
type input "MSC [GEOGRAPHIC_DATA]"
click at [308, 321] on input at bounding box center [214, 317] width 303 height 20
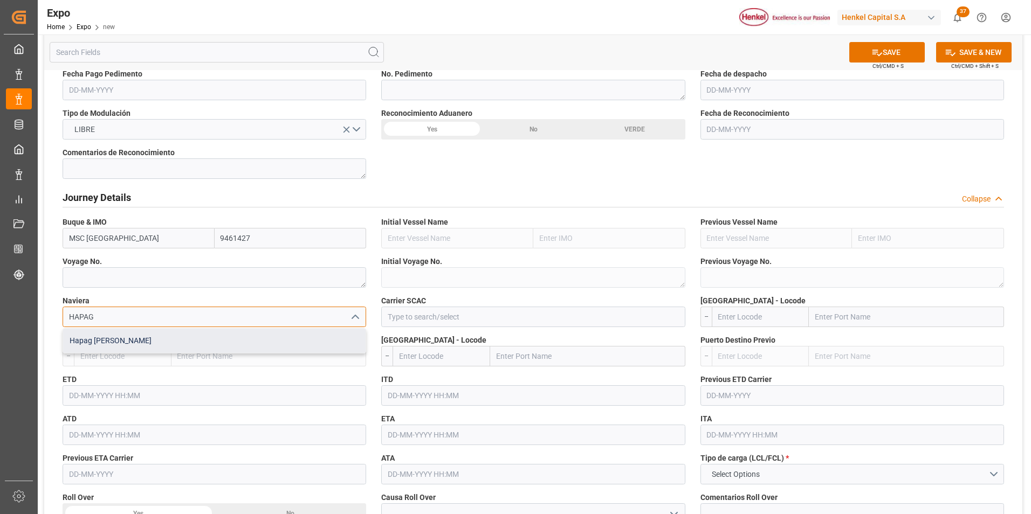
click at [235, 341] on div "Hapag [PERSON_NAME]" at bounding box center [214, 341] width 302 height 24
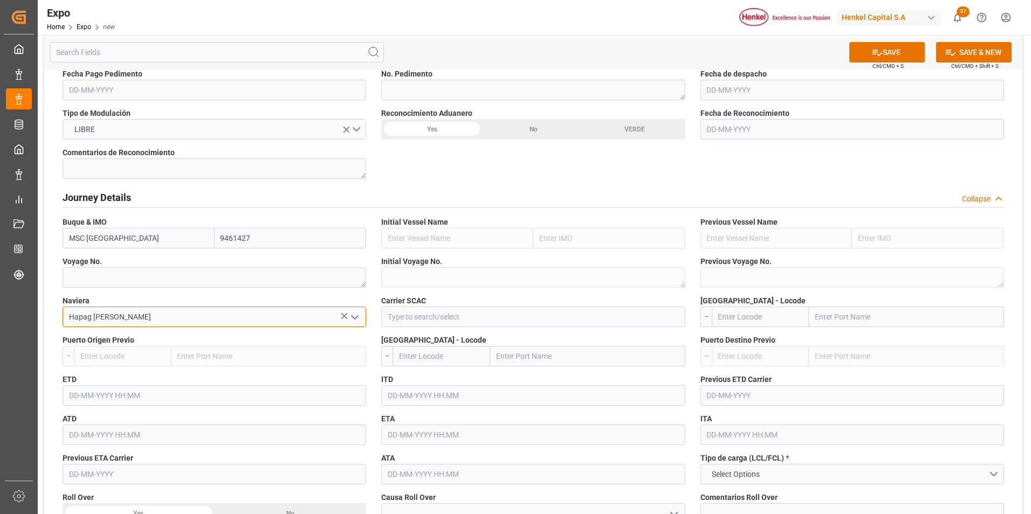
type input "Hapag [PERSON_NAME]"
click at [430, 321] on input at bounding box center [532, 317] width 303 height 20
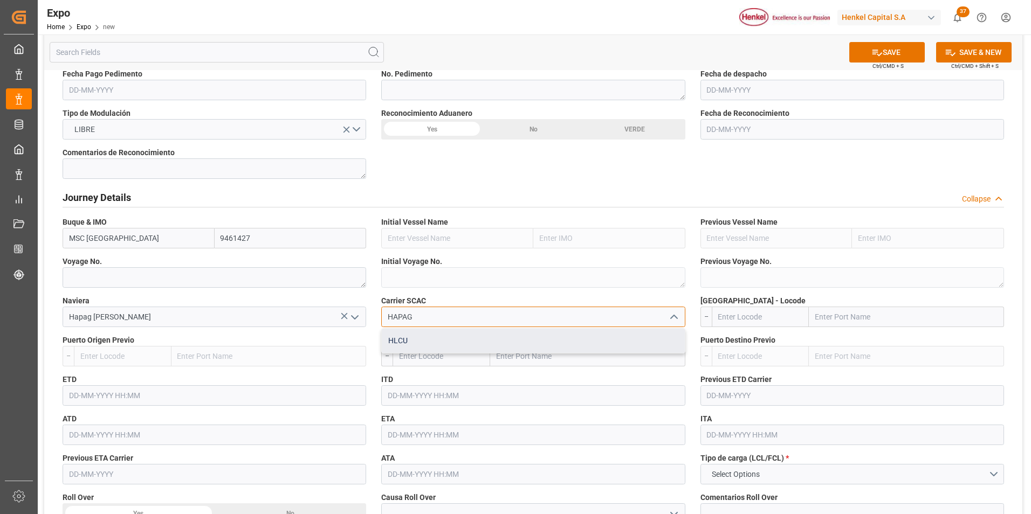
click at [428, 348] on div "HLCU" at bounding box center [533, 341] width 302 height 24
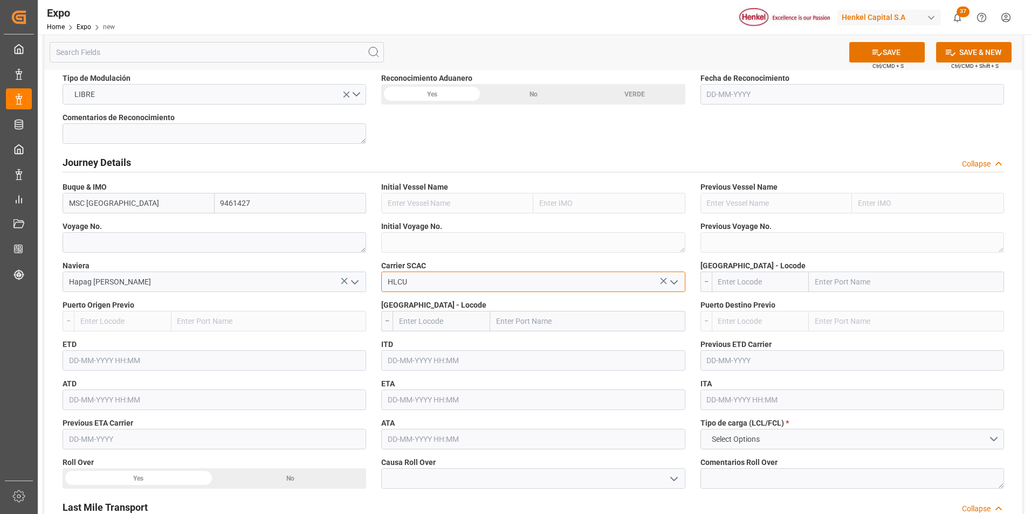
scroll to position [1024, 0]
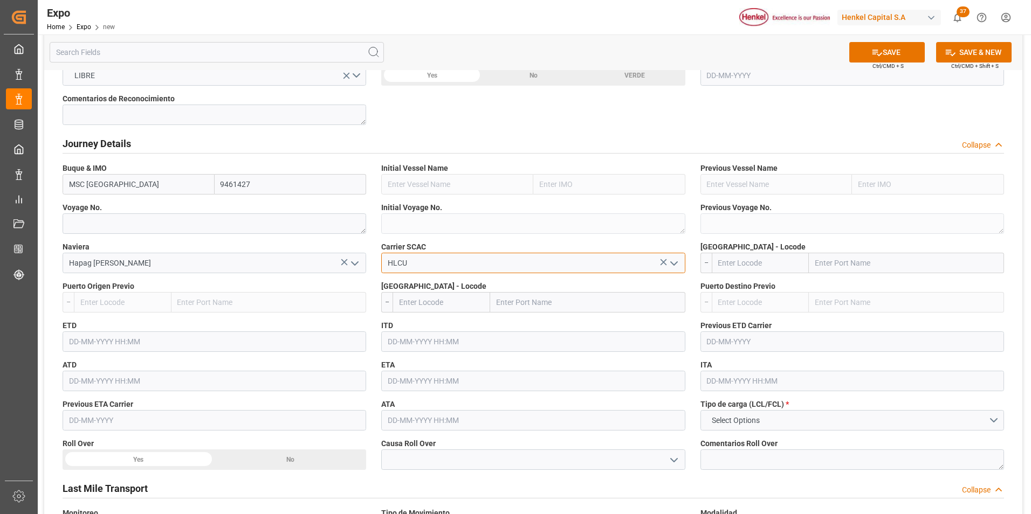
type input "HLCU"
click at [257, 225] on textarea at bounding box center [214, 223] width 303 height 20
paste textarea "FA528A"
type textarea "FA528A"
click at [746, 263] on input "text" at bounding box center [761, 263] width 98 height 20
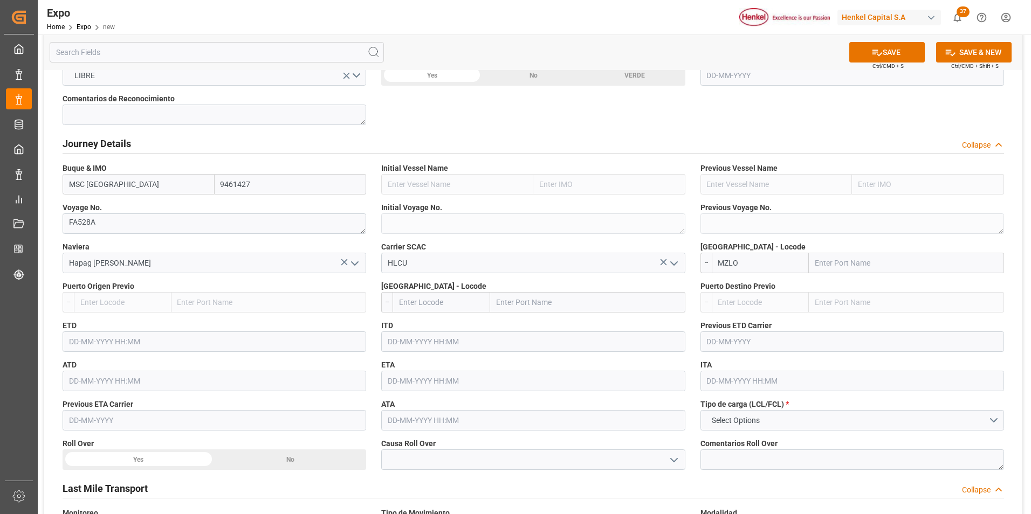
click at [804, 259] on input "MZLO" at bounding box center [761, 263] width 98 height 20
type input "MXZLO"
click at [768, 286] on span "MXZLO - Manzanillo" at bounding box center [751, 286] width 65 height 9
type input "Manzanillo"
type input "MXZLO"
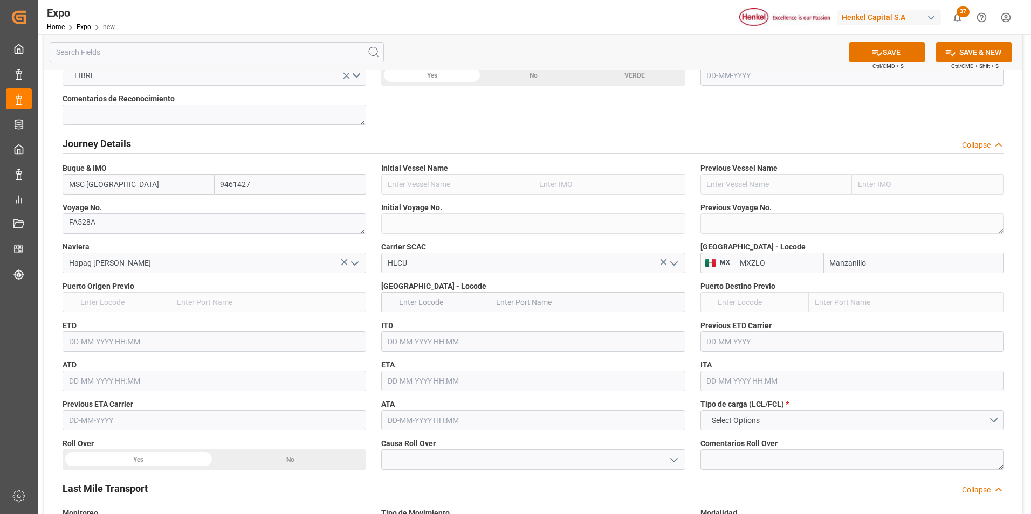
click at [406, 303] on input "text" at bounding box center [441, 302] width 98 height 20
type input "CLSAI"
click at [418, 321] on div "CLSAI - San Antonio" at bounding box center [431, 326] width 77 height 24
type input "San Antonio"
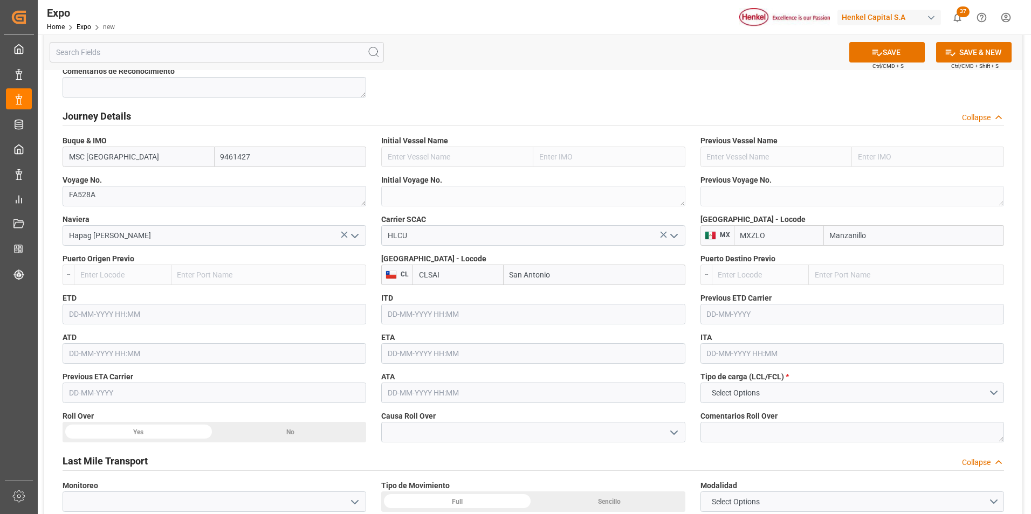
scroll to position [1078, 0]
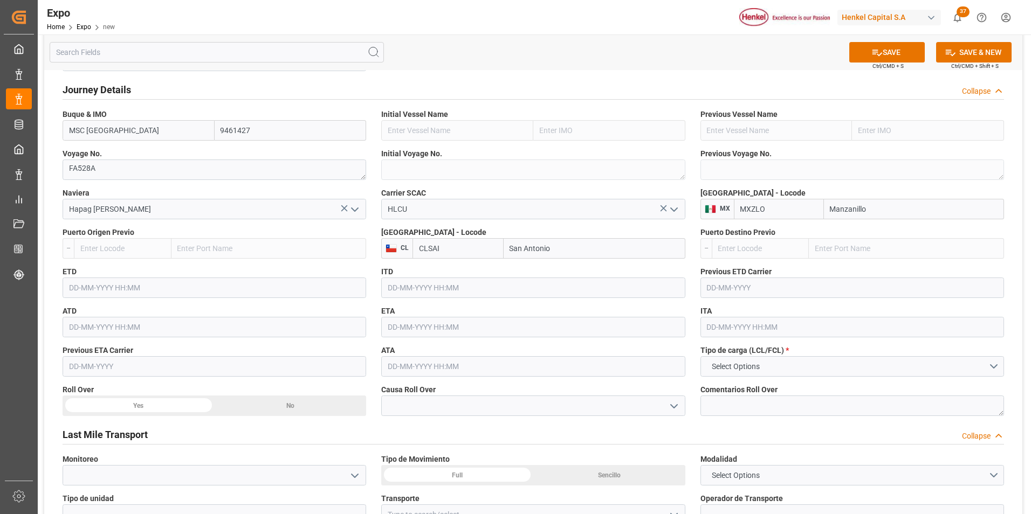
type input "CLSAI"
click at [110, 291] on input "text" at bounding box center [214, 288] width 303 height 20
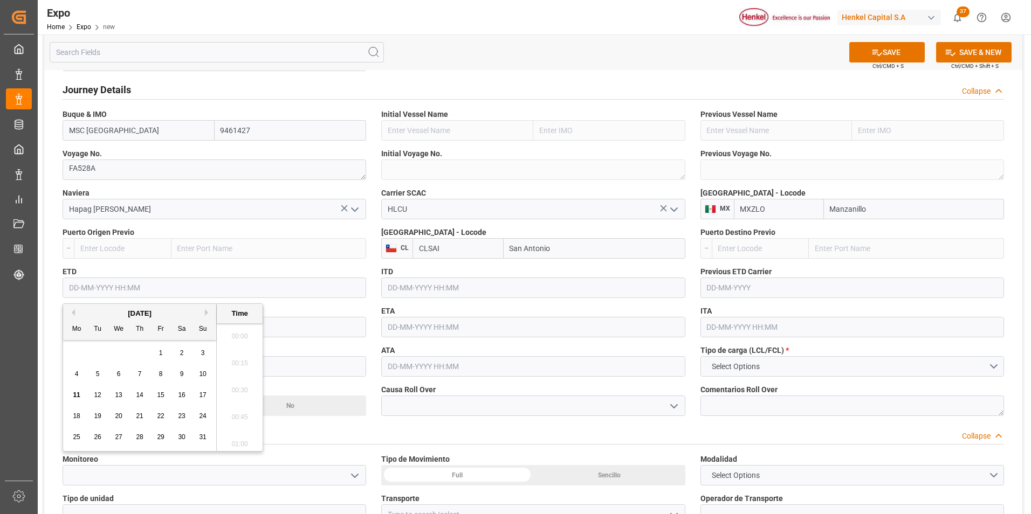
scroll to position [1082, 0]
click at [199, 397] on span "17" at bounding box center [202, 395] width 7 height 8
type input "[DATE] 00:00"
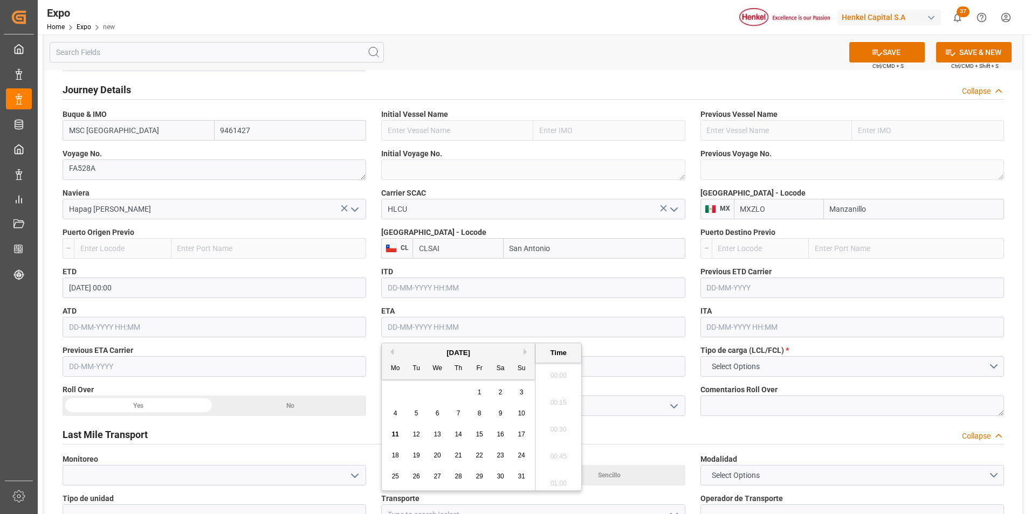
click at [417, 328] on input "text" at bounding box center [532, 327] width 303 height 20
click at [523, 352] on button "Next Month" at bounding box center [526, 352] width 6 height 6
click at [457, 389] on span "4" at bounding box center [459, 393] width 4 height 8
type input "[DATE] 00:00"
click at [861, 80] on div "Journey Details Collapse" at bounding box center [533, 89] width 941 height 20
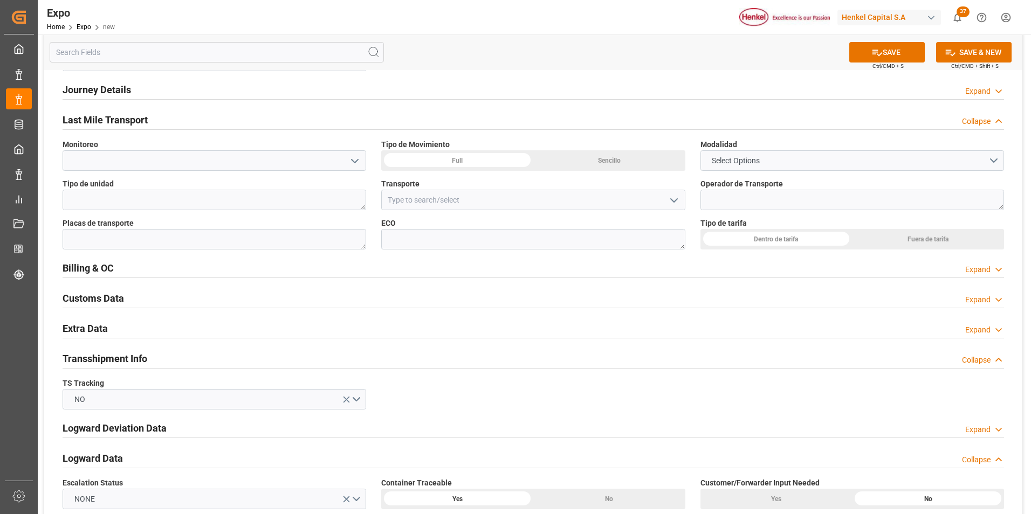
click at [924, 87] on div "Journey Details Expand" at bounding box center [533, 89] width 941 height 20
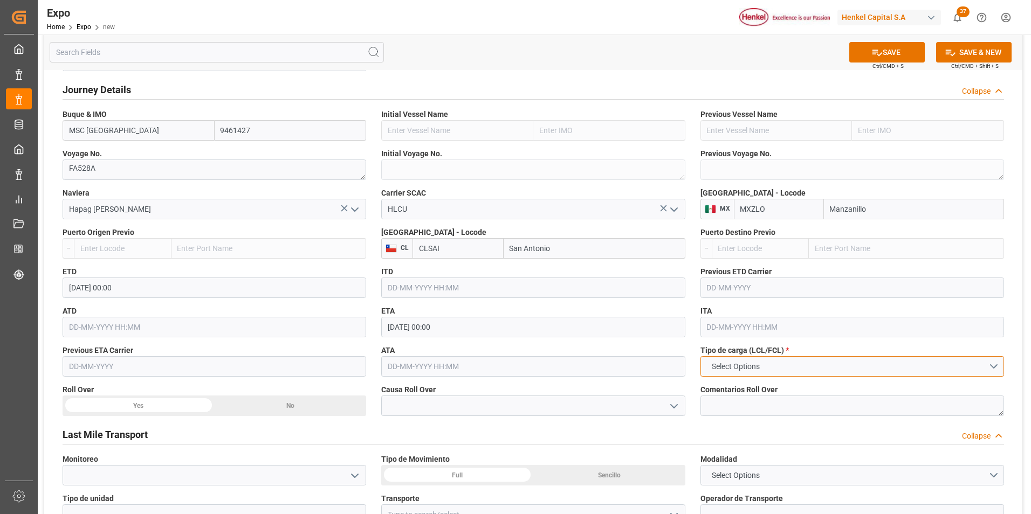
click at [717, 367] on span "Select Options" at bounding box center [735, 366] width 59 height 11
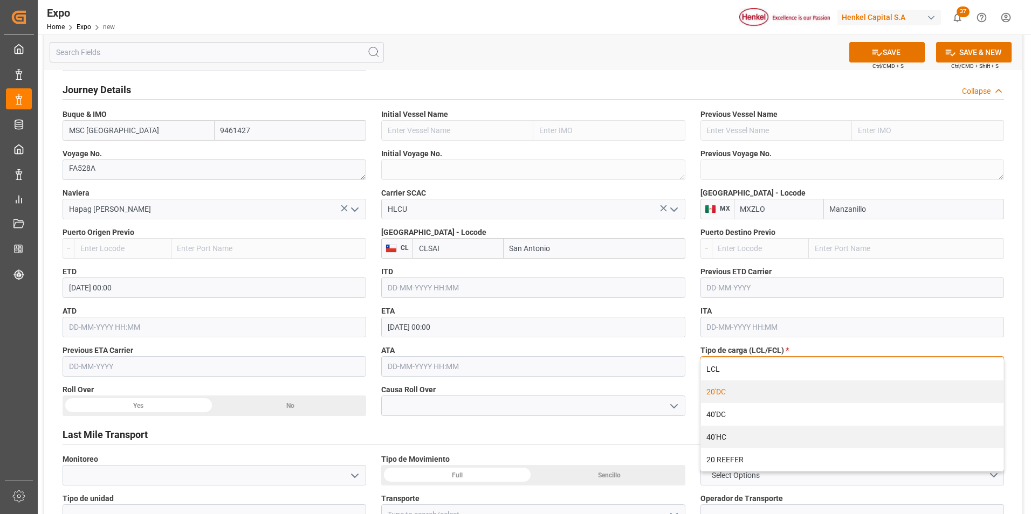
click at [721, 391] on div "20'DC" at bounding box center [852, 392] width 302 height 23
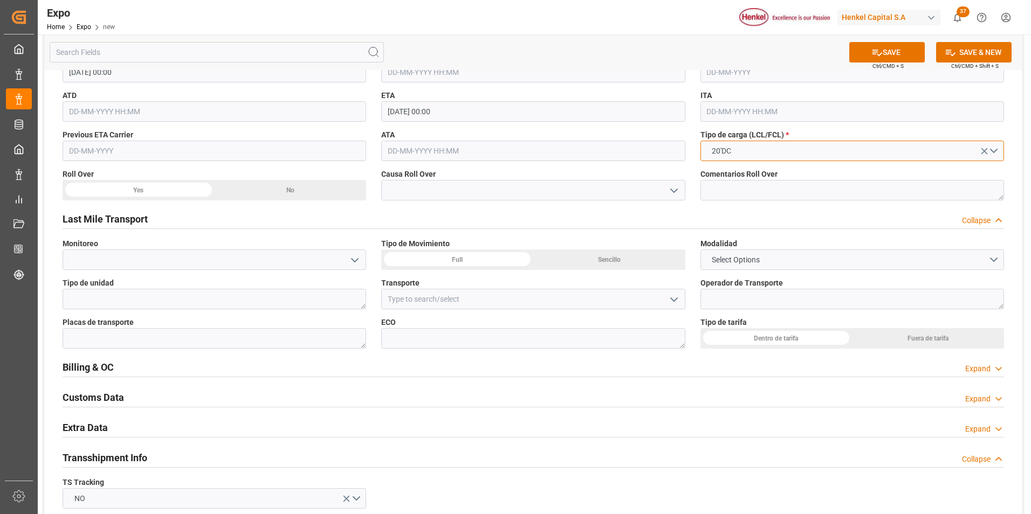
scroll to position [1348, 0]
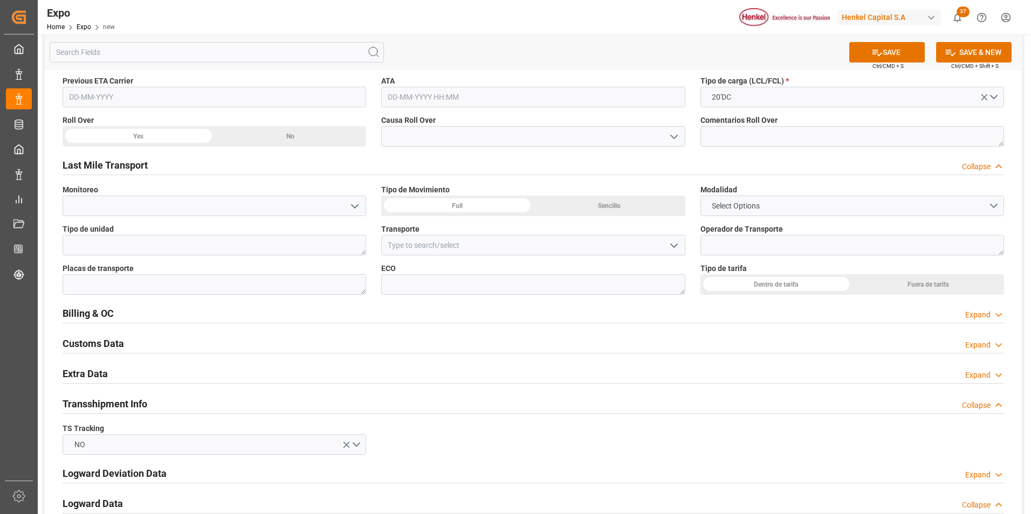
click at [778, 211] on button "Select Options" at bounding box center [851, 206] width 303 height 20
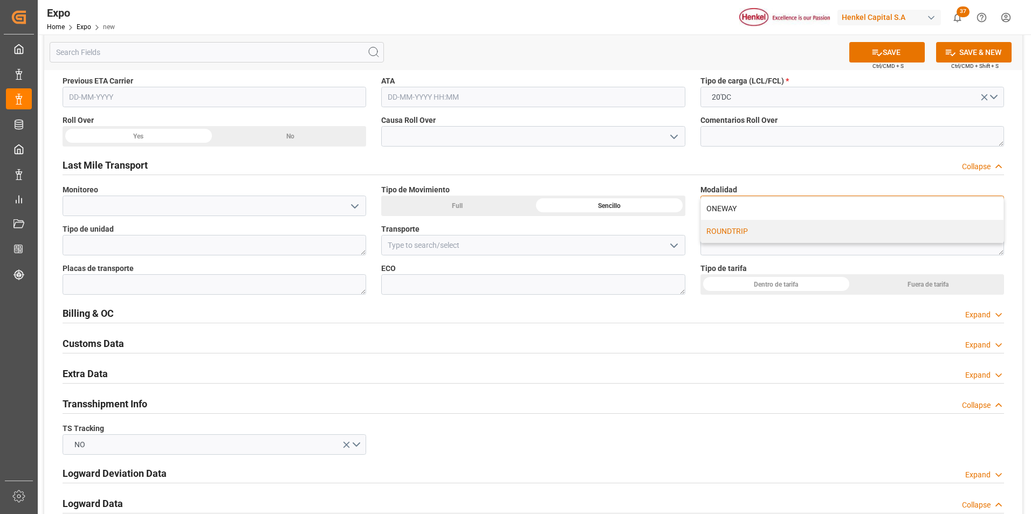
click at [772, 227] on div "ROUNDTRIP" at bounding box center [852, 231] width 302 height 23
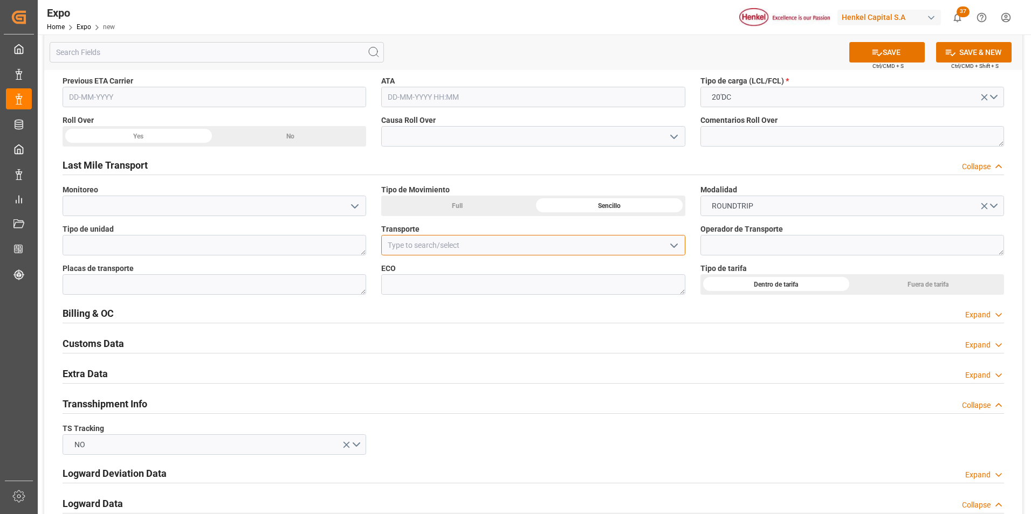
click at [620, 243] on input at bounding box center [532, 245] width 303 height 20
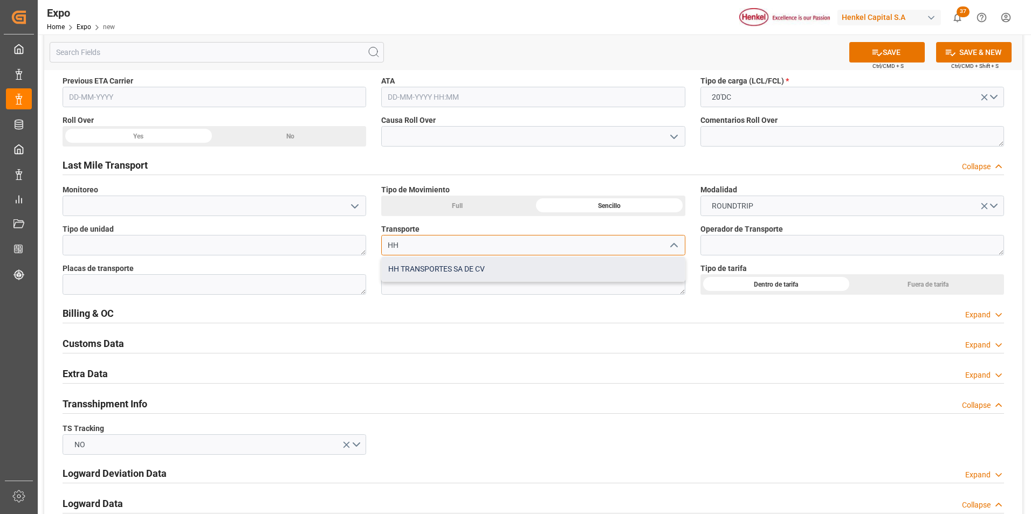
click at [509, 277] on div "HH TRANSPORTES SA DE CV" at bounding box center [533, 269] width 302 height 24
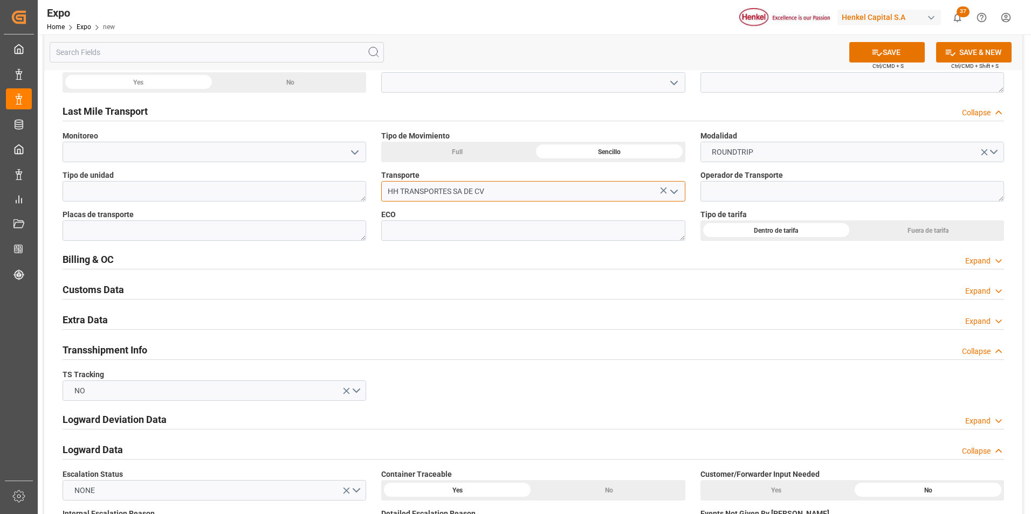
scroll to position [1455, 0]
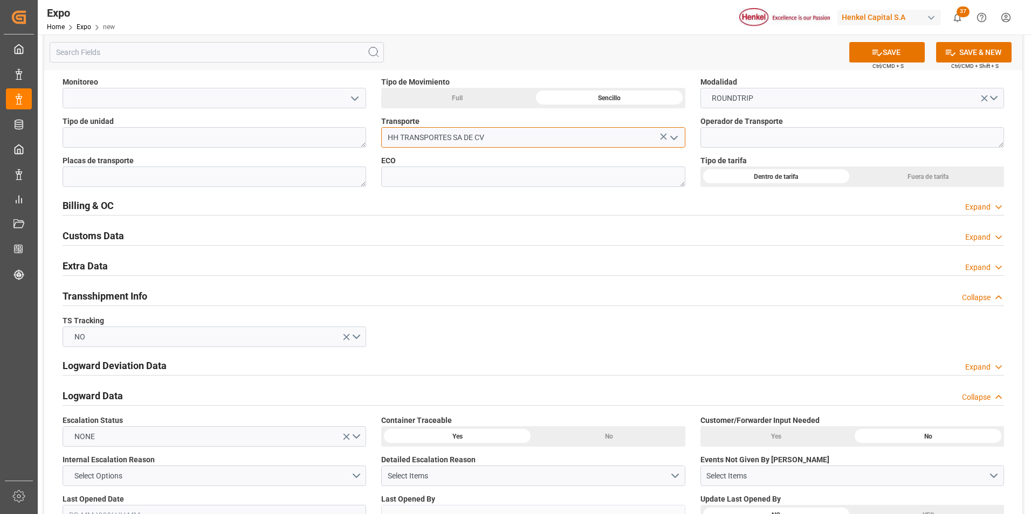
type input "HH TRANSPORTES SA DE CV"
click at [977, 267] on div "Expand" at bounding box center [977, 267] width 25 height 11
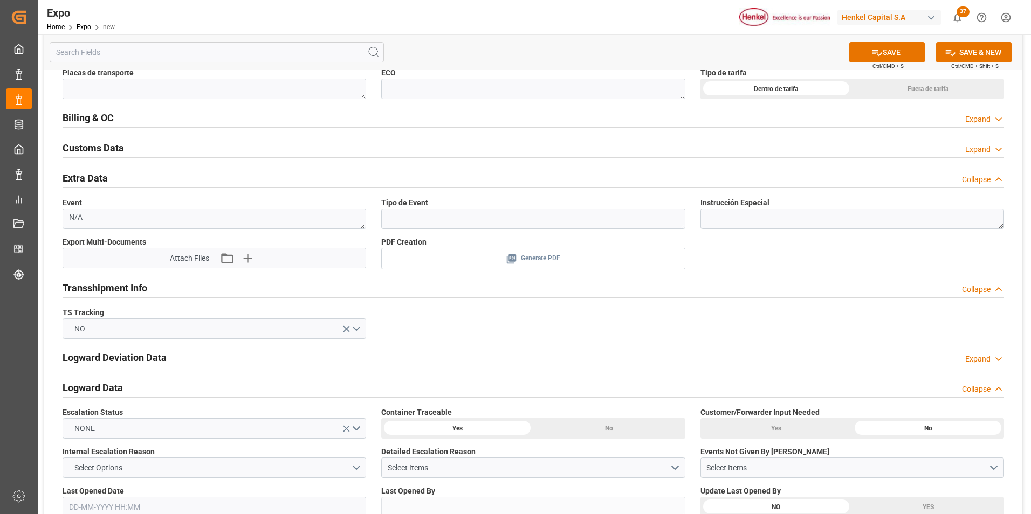
scroll to position [1563, 0]
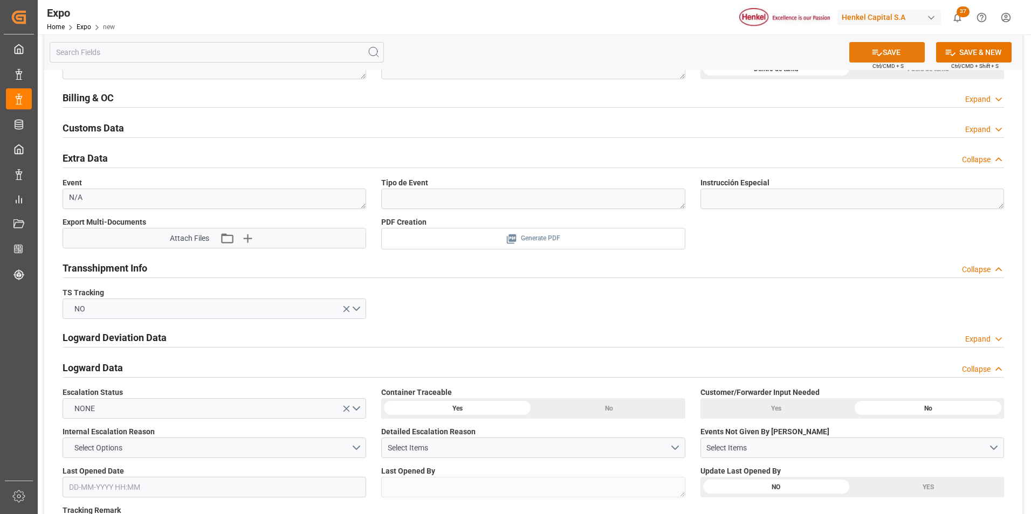
click at [884, 61] on button "SAVE" at bounding box center [886, 52] width 75 height 20
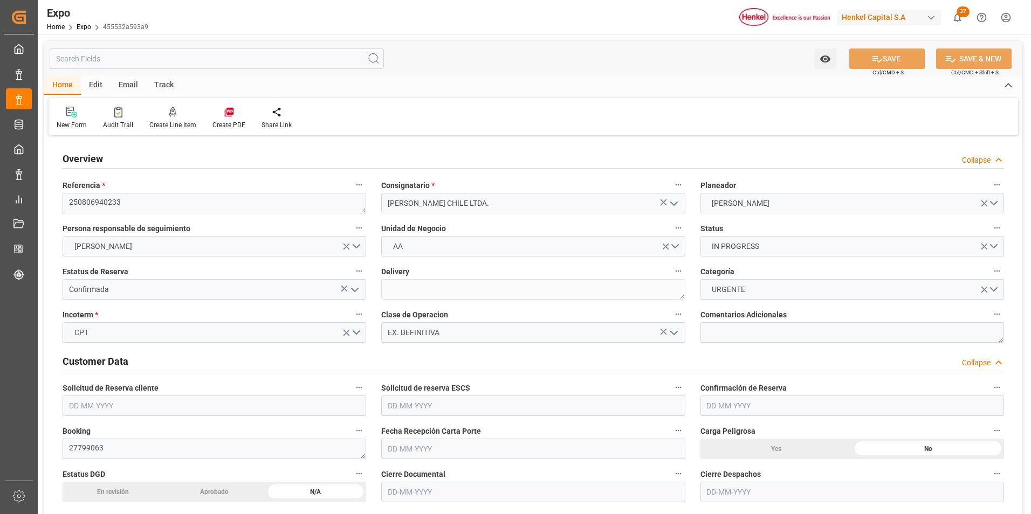
type input "9461427"
type input "MXZLO"
type input "CLSAI"
type input "[DATE]"
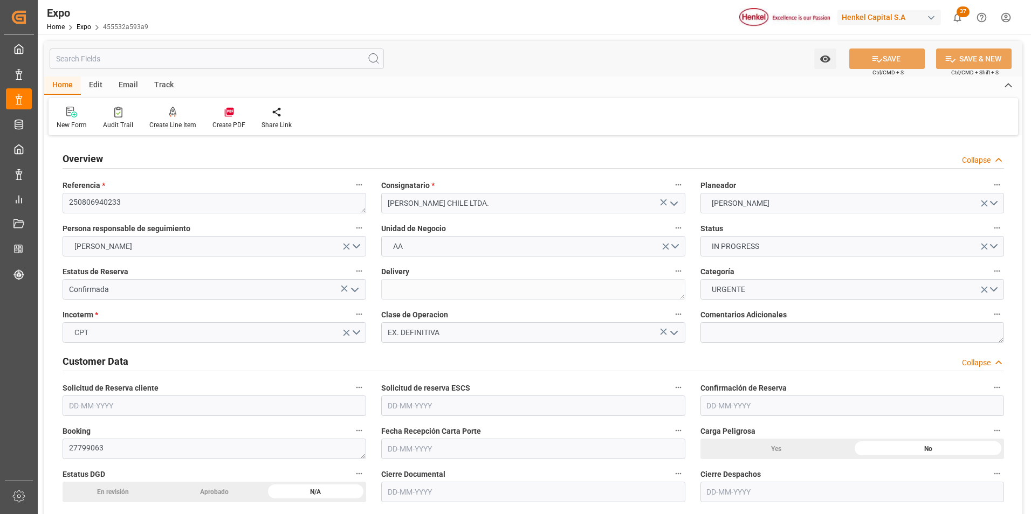
type input "[DATE]"
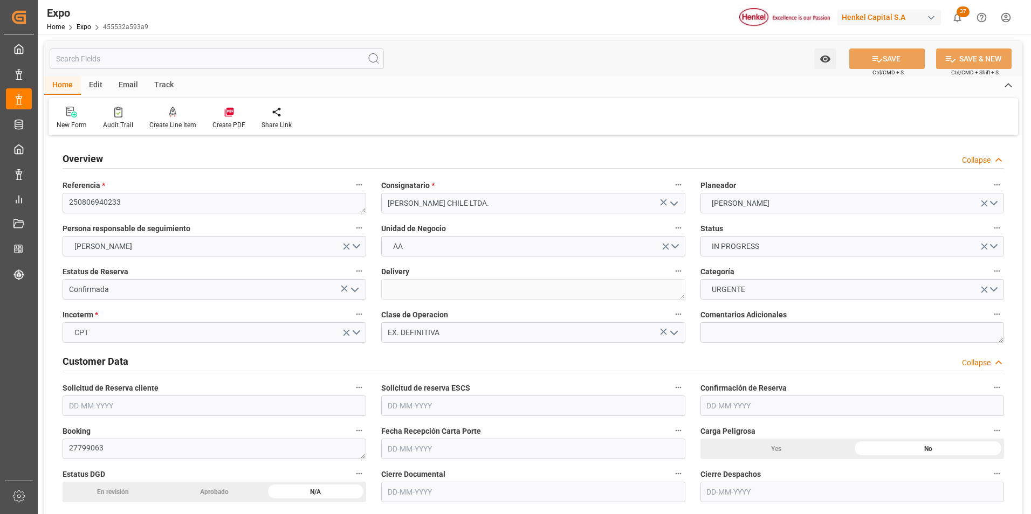
type input "[DATE]"
type input "[DATE] 00:00"
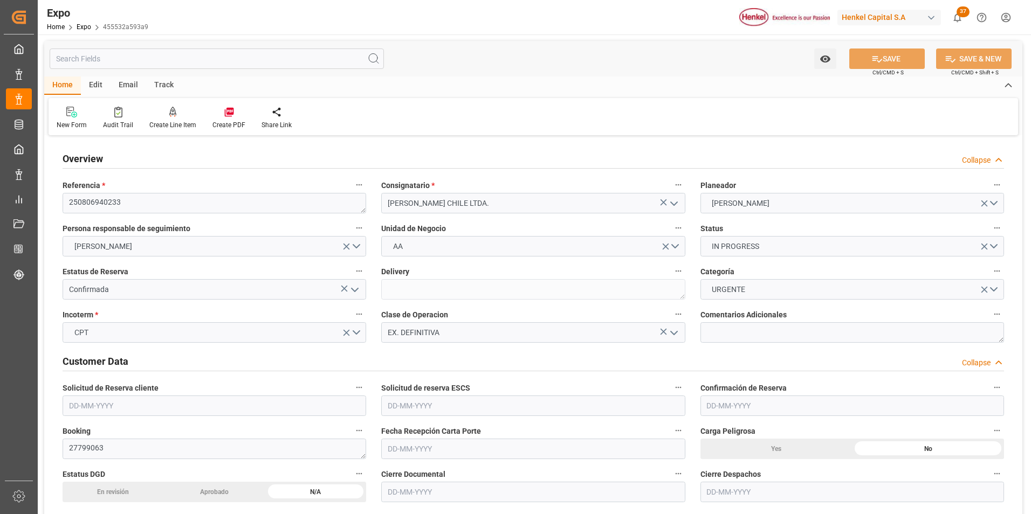
type input "[DATE] 00:00"
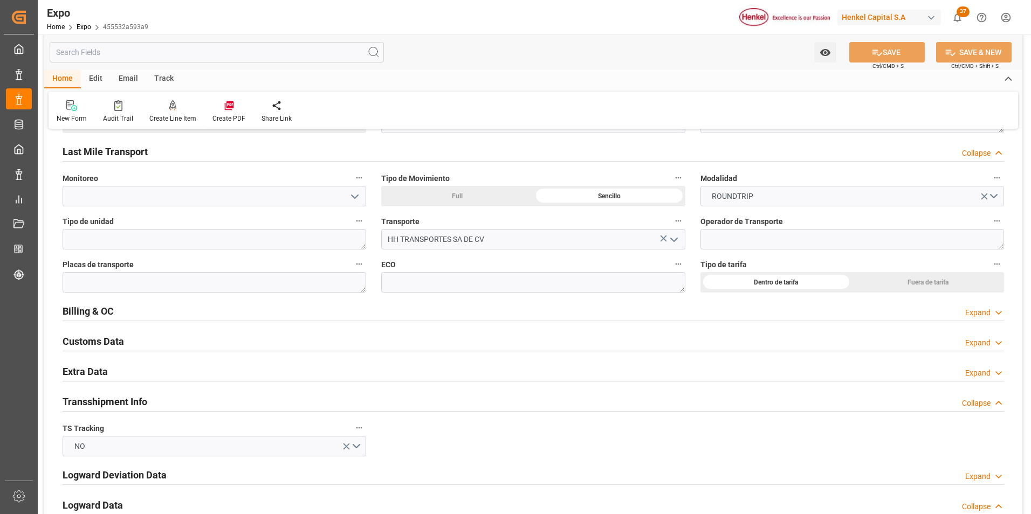
scroll to position [1671, 0]
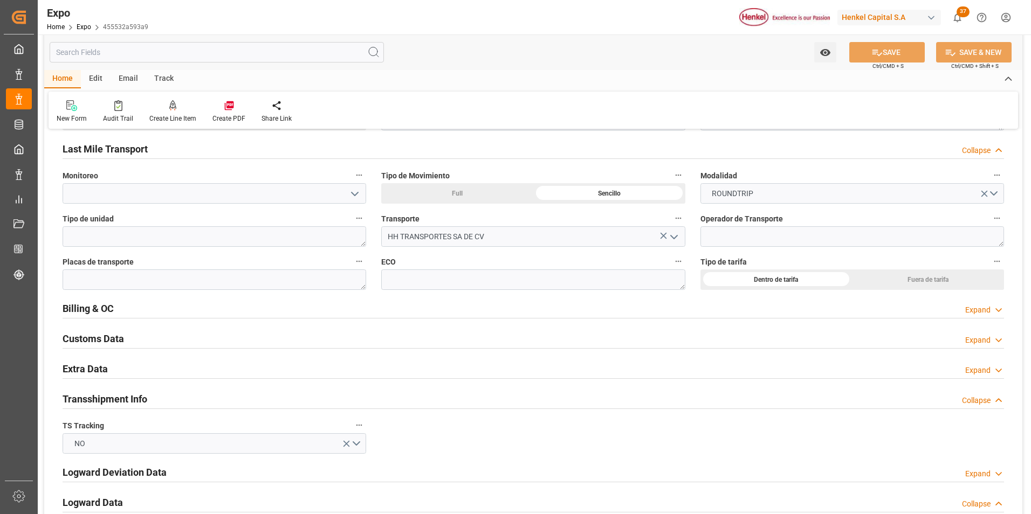
click at [964, 372] on div "Extra Data Expand" at bounding box center [533, 368] width 941 height 20
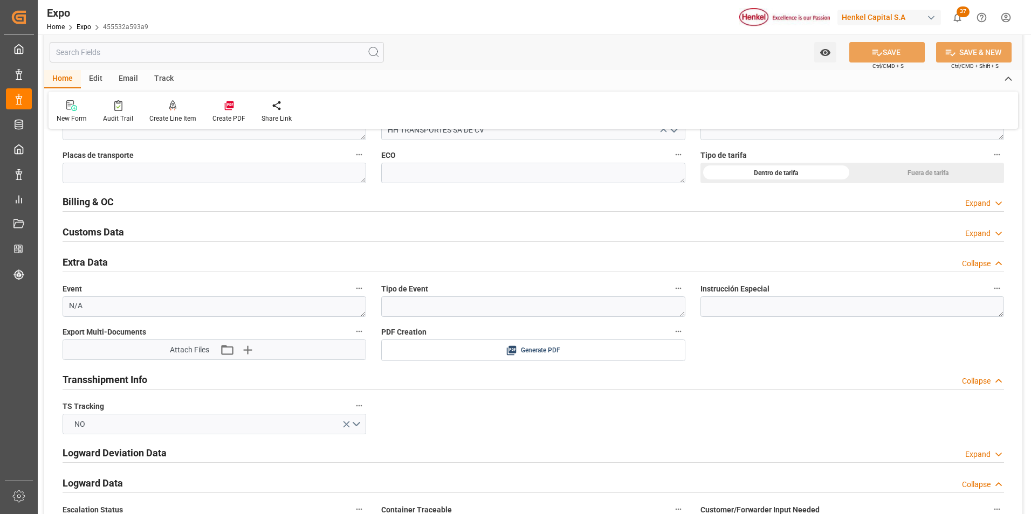
scroll to position [1779, 0]
click at [246, 350] on icon "button" at bounding box center [246, 348] width 17 height 17
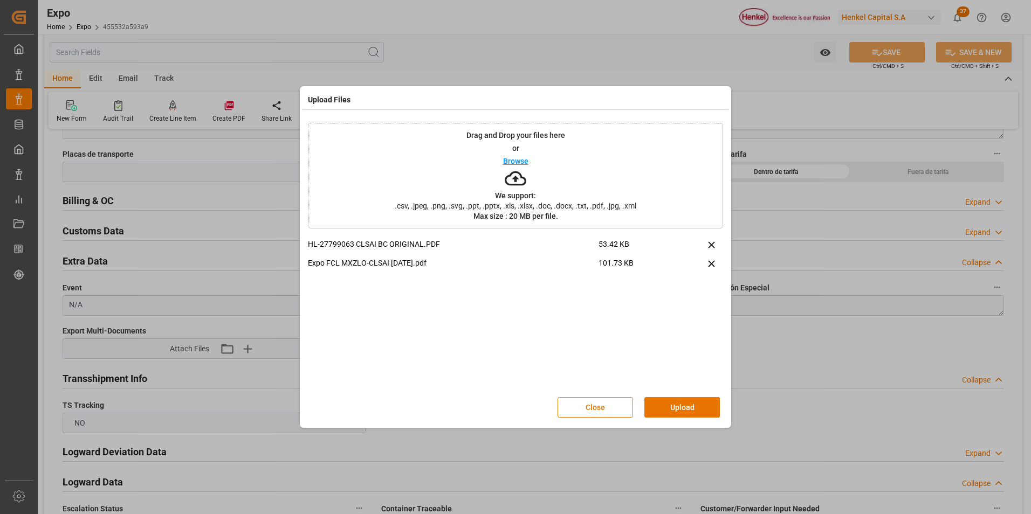
click at [674, 402] on button "Upload" at bounding box center [681, 407] width 75 height 20
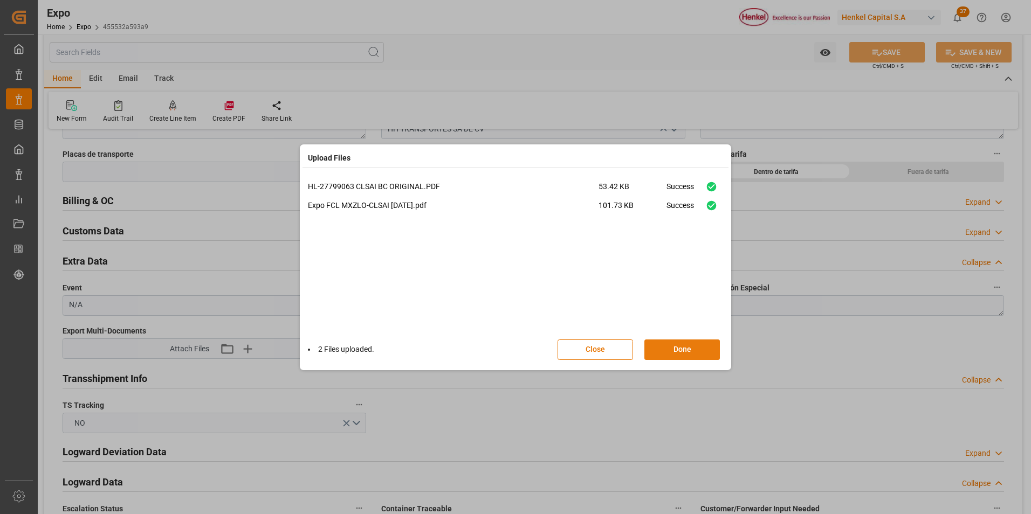
click at [690, 344] on button "Done" at bounding box center [681, 350] width 75 height 20
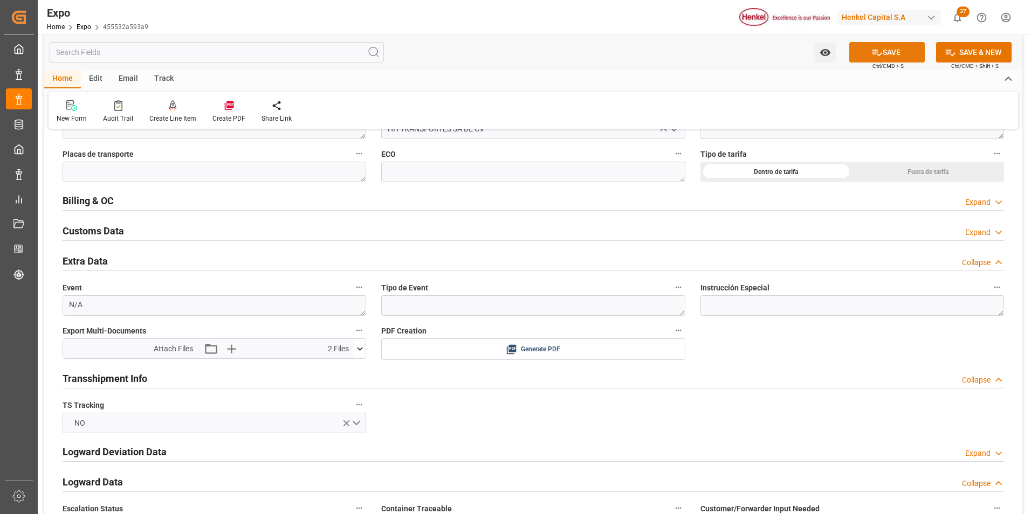
click at [880, 59] on button "SAVE" at bounding box center [886, 52] width 75 height 20
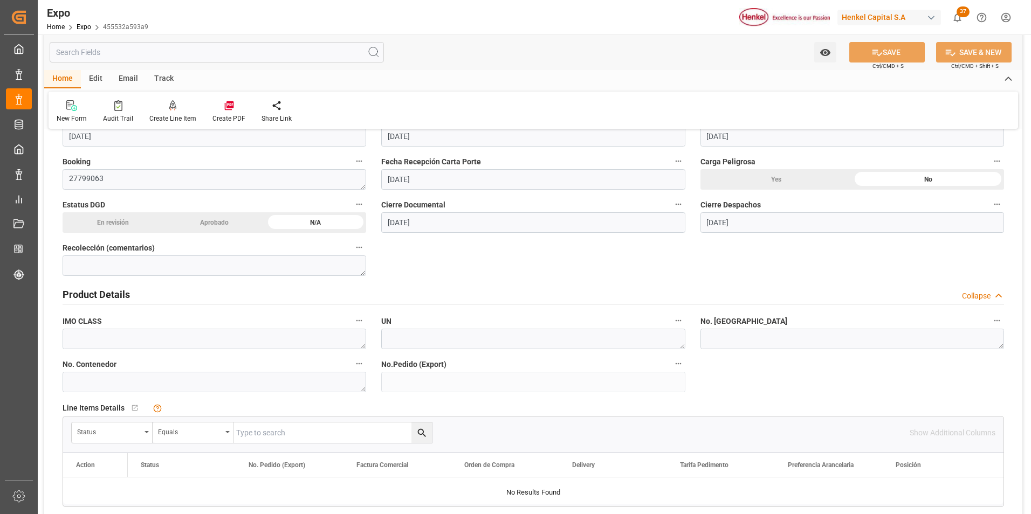
scroll to position [0, 0]
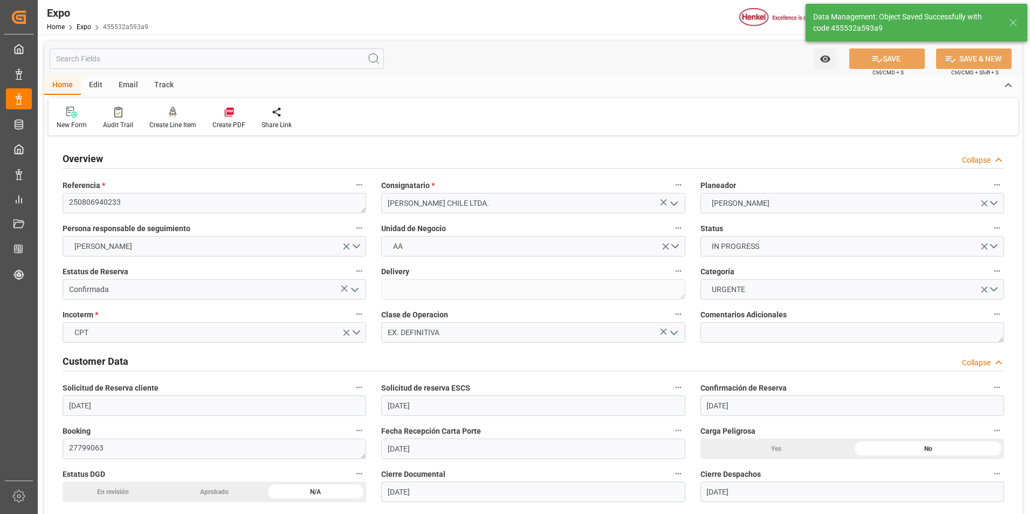
type input "[DATE] 16:40"
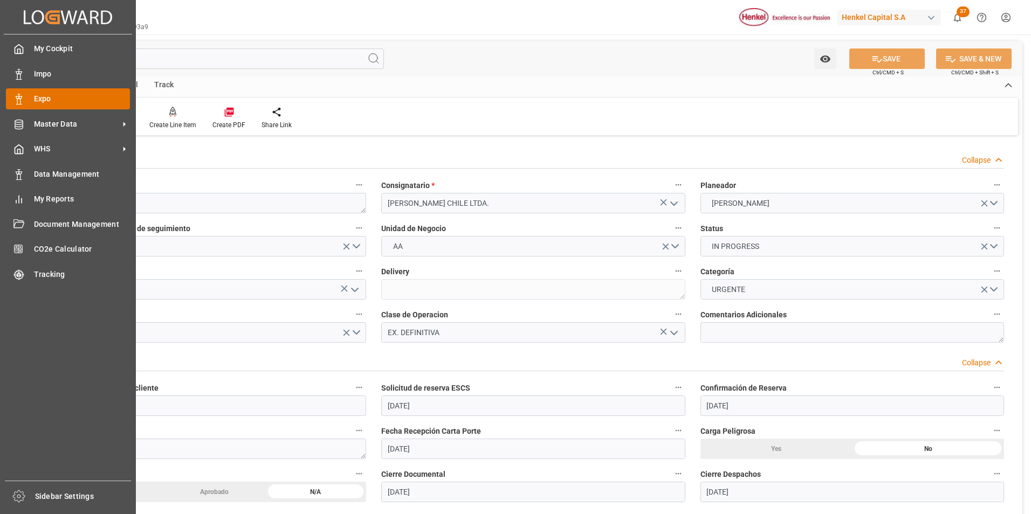
click at [25, 99] on div "Expo Expo" at bounding box center [68, 98] width 124 height 21
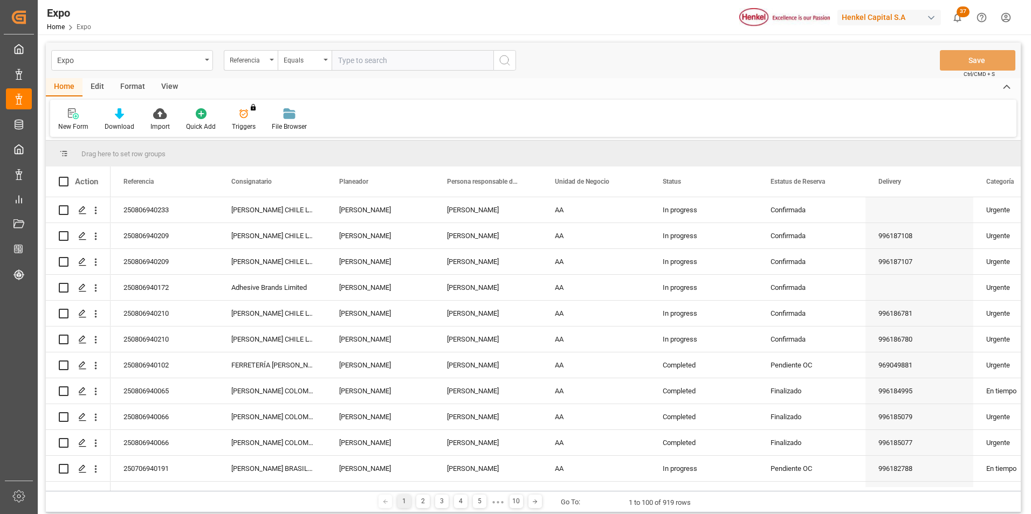
click at [400, 54] on input "text" at bounding box center [412, 60] width 162 height 20
paste input "250906940020"
type input "250906940020"
click at [502, 65] on icon "search button" at bounding box center [504, 60] width 13 height 13
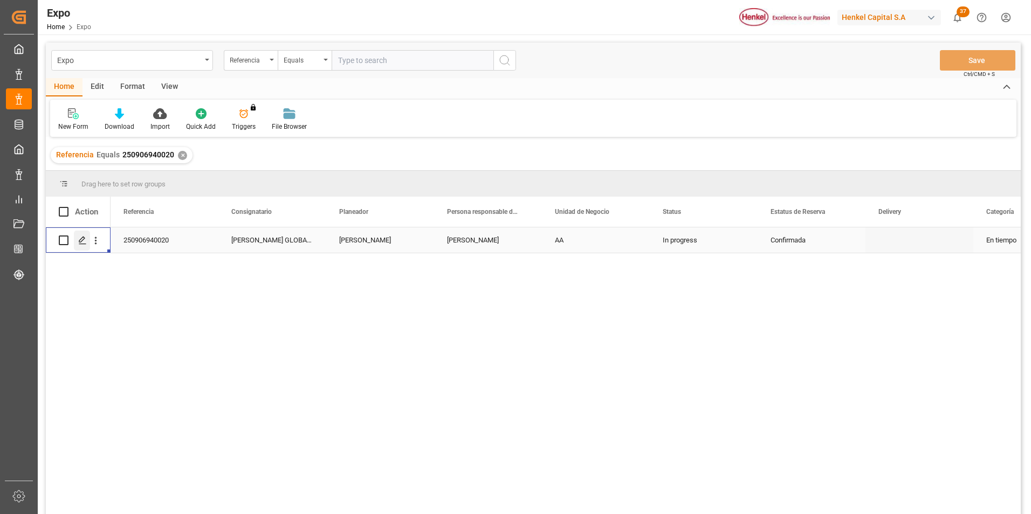
click at [82, 241] on icon "Press SPACE to select this row." at bounding box center [82, 240] width 9 height 9
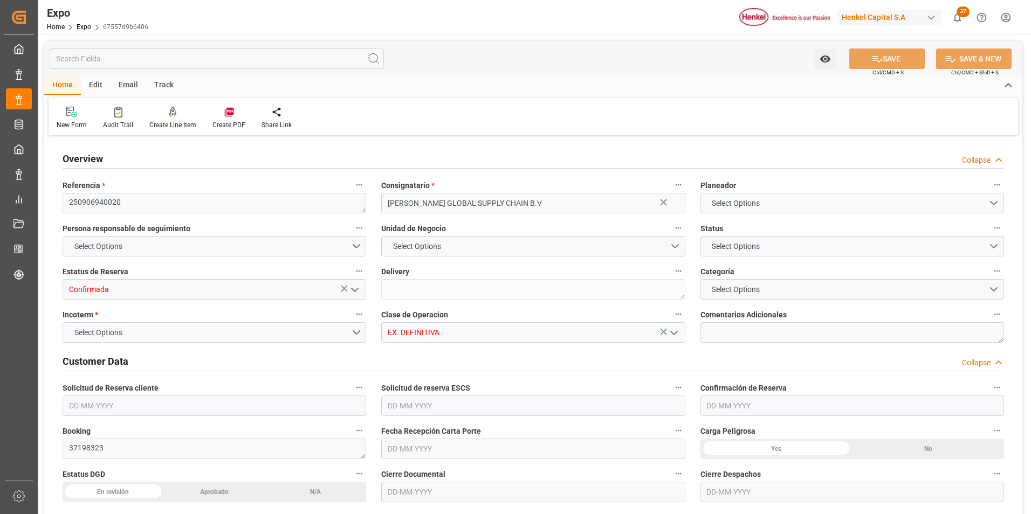
type input "9306172"
type input "MXATM"
type input "PLGDY"
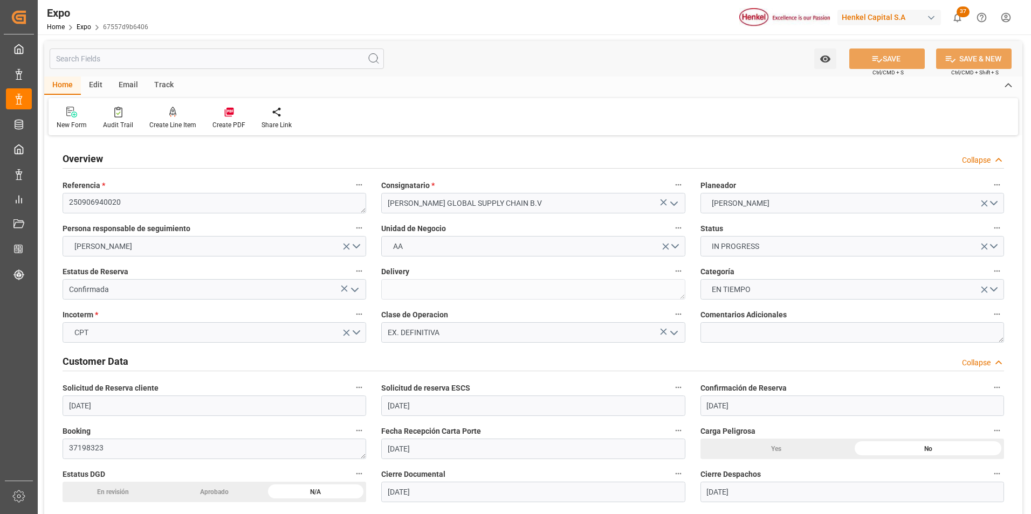
type input "[DATE]"
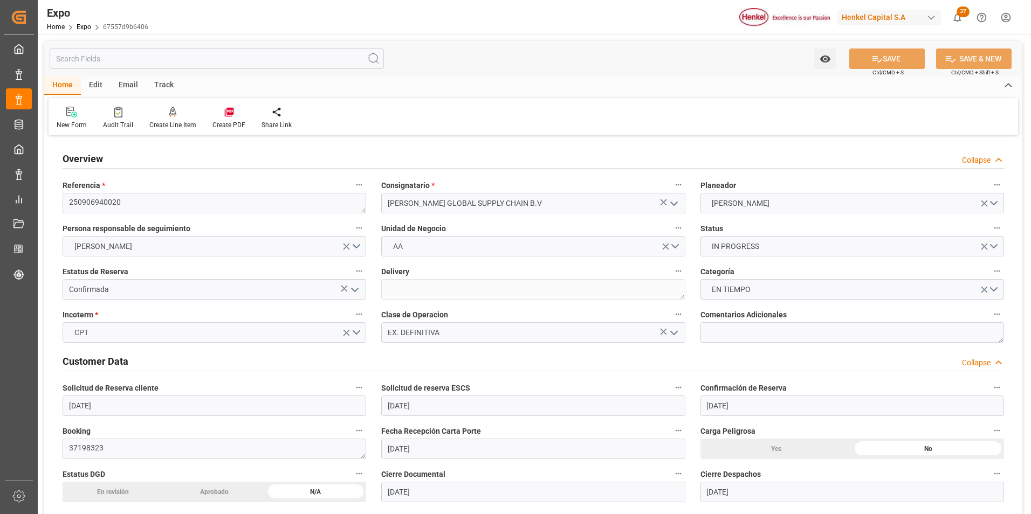
type input "[DATE]"
type input "[DATE] 00:00"
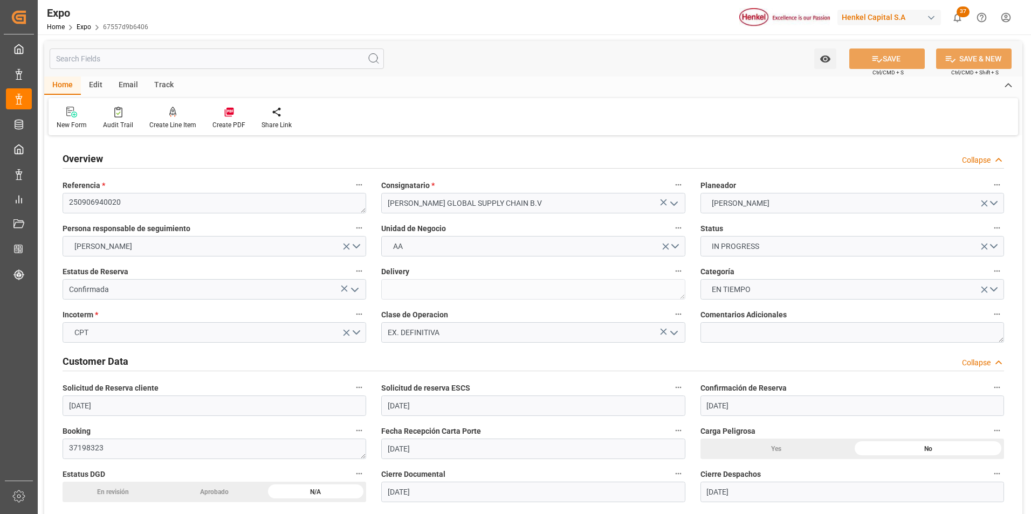
type input "[DATE] 00:00"
type input "[DATE] 05:48"
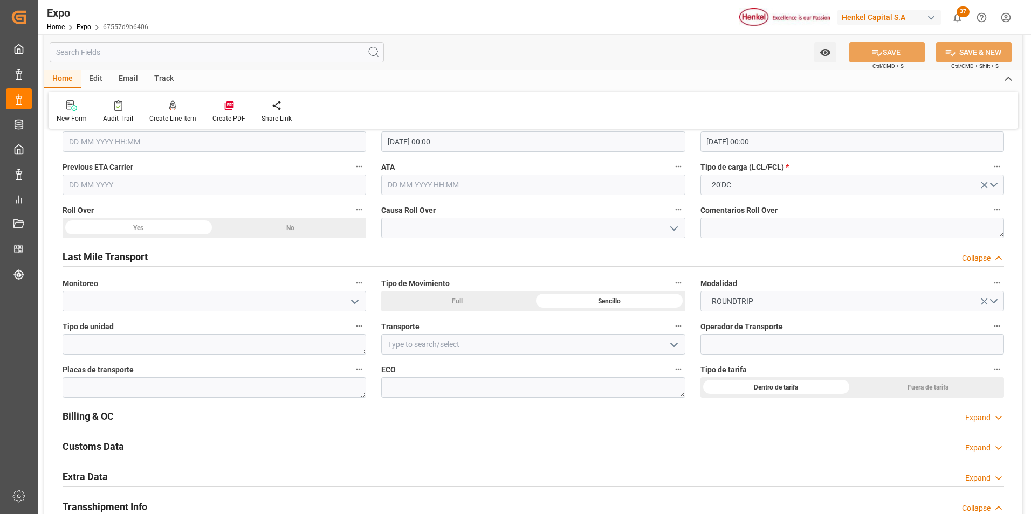
scroll to position [1617, 0]
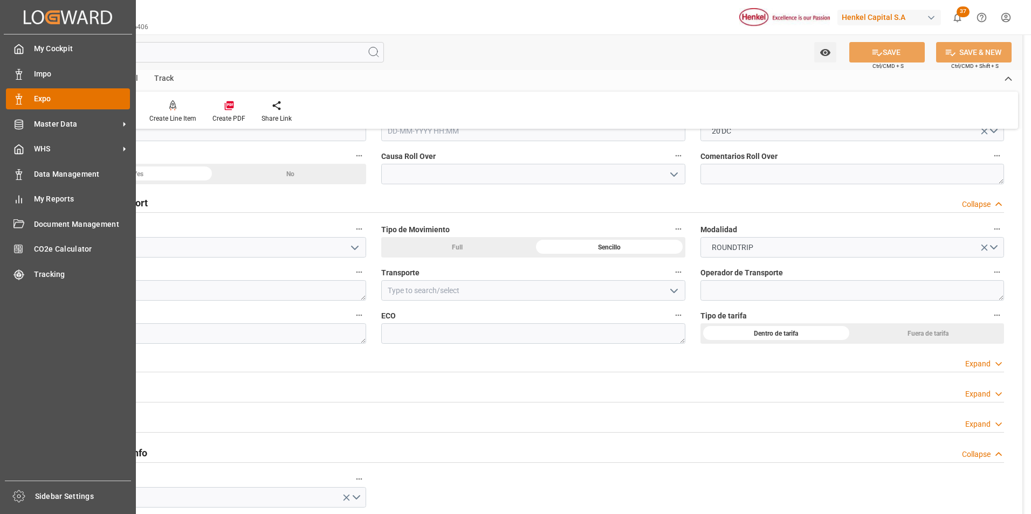
click at [19, 95] on icon at bounding box center [18, 99] width 11 height 11
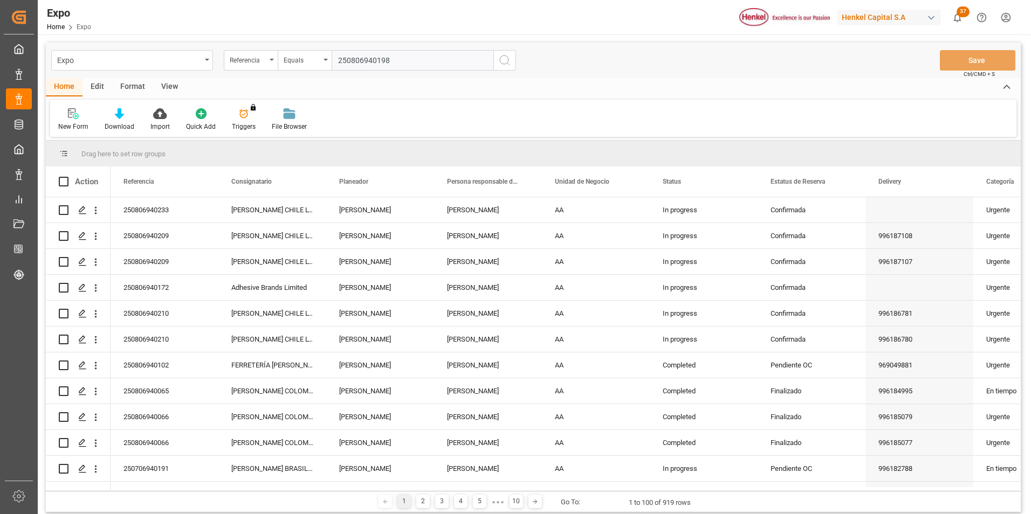
type input "250806940198"
click at [503, 67] on button "search button" at bounding box center [504, 60] width 23 height 20
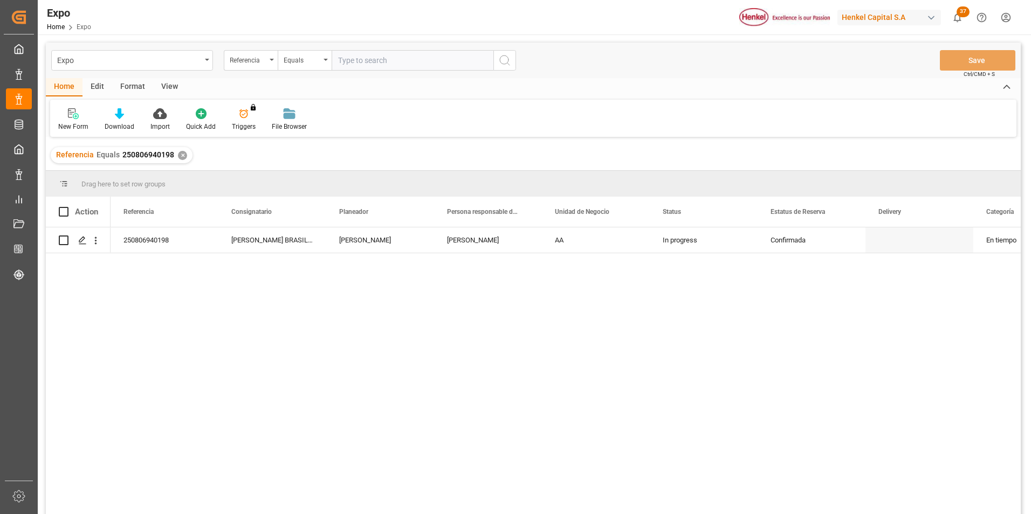
click at [339, 54] on input "text" at bounding box center [412, 60] width 162 height 20
paste input "250906940040"
type input "250906940040"
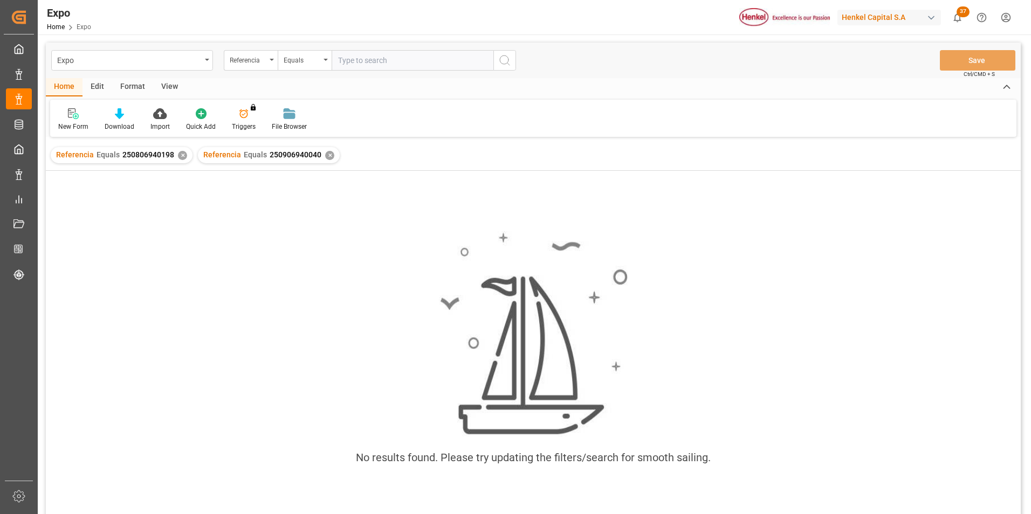
click at [182, 157] on div "✕" at bounding box center [182, 155] width 9 height 9
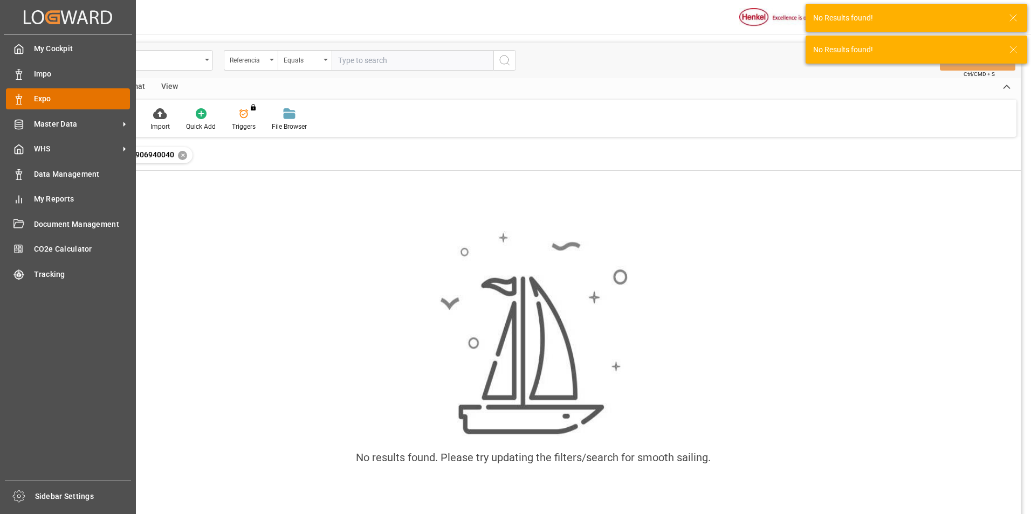
drag, startPoint x: 26, startPoint y: 99, endPoint x: 43, endPoint y: 105, distance: 17.7
click at [26, 99] on div "Expo Expo" at bounding box center [68, 98] width 124 height 21
